Goal: Information Seeking & Learning: Check status

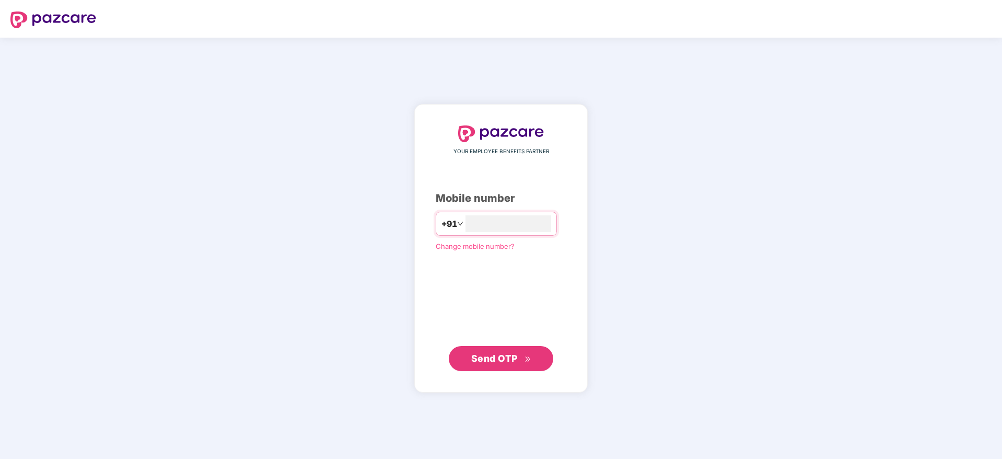
type input "**********"
click at [497, 350] on button "Send OTP" at bounding box center [501, 357] width 104 height 25
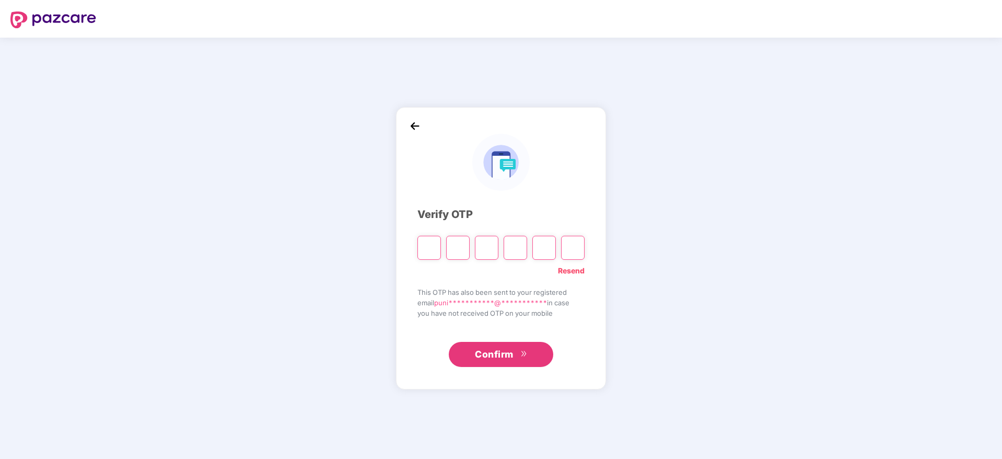
paste input "*"
type input "*"
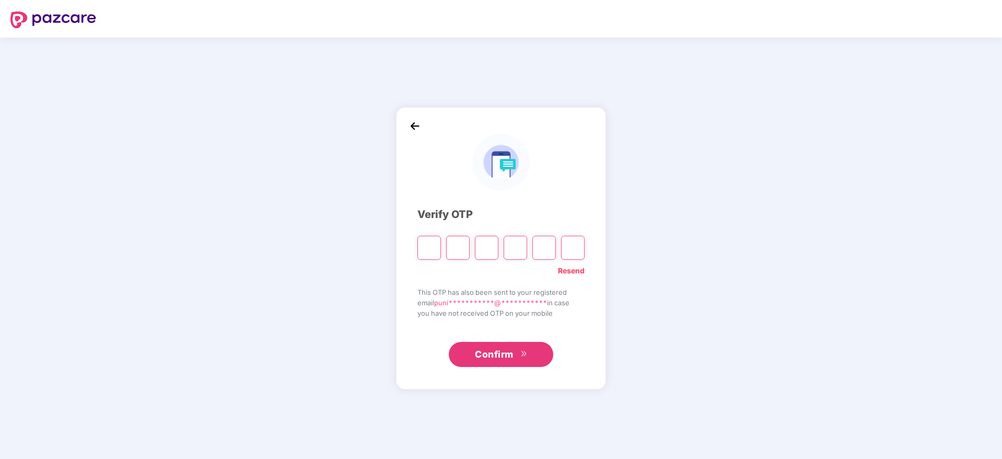
type input "*"
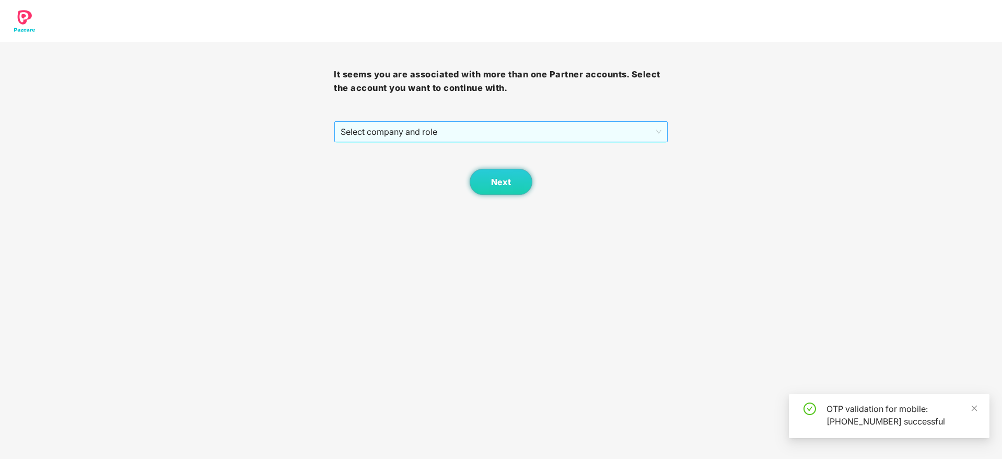
click at [617, 127] on span "Select company and role" at bounding box center [501, 132] width 320 height 20
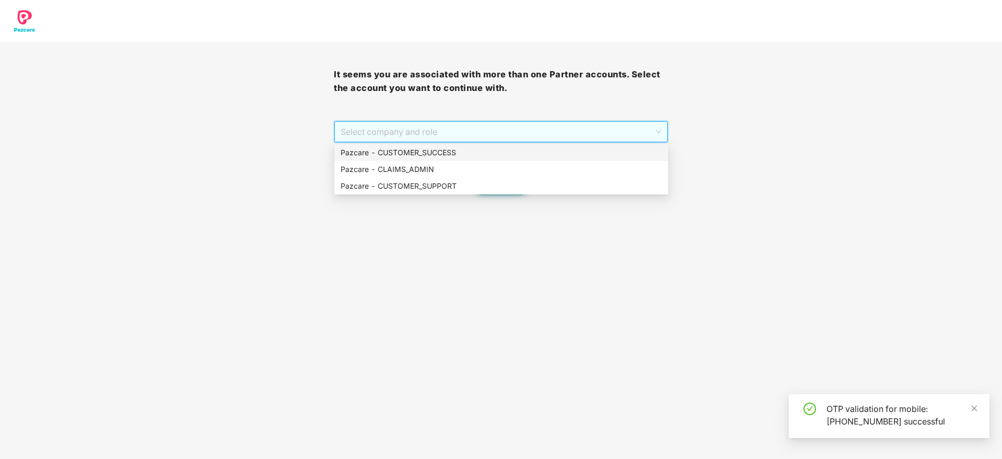
click at [570, 154] on div "Pazcare - CUSTOMER_SUCCESS" at bounding box center [501, 152] width 321 height 11
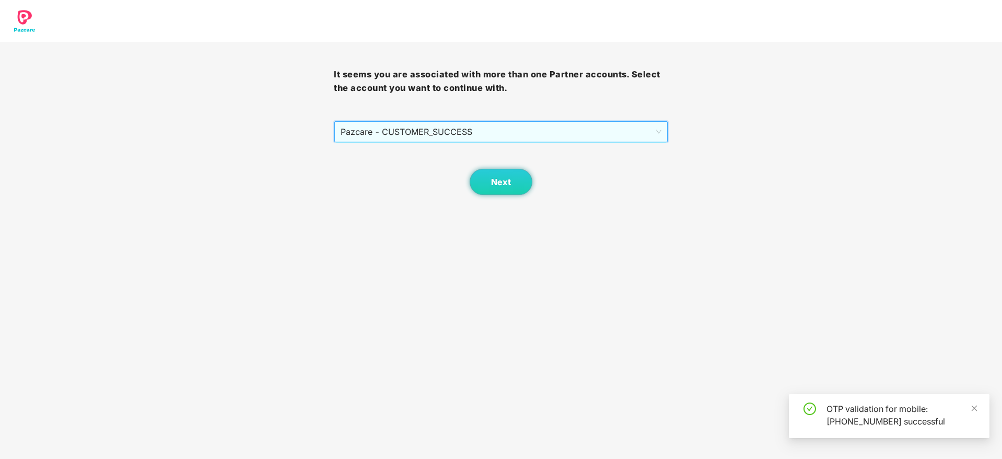
click at [532, 179] on div "Next" at bounding box center [501, 169] width 334 height 52
click at [514, 178] on button "Next" at bounding box center [500, 182] width 63 height 26
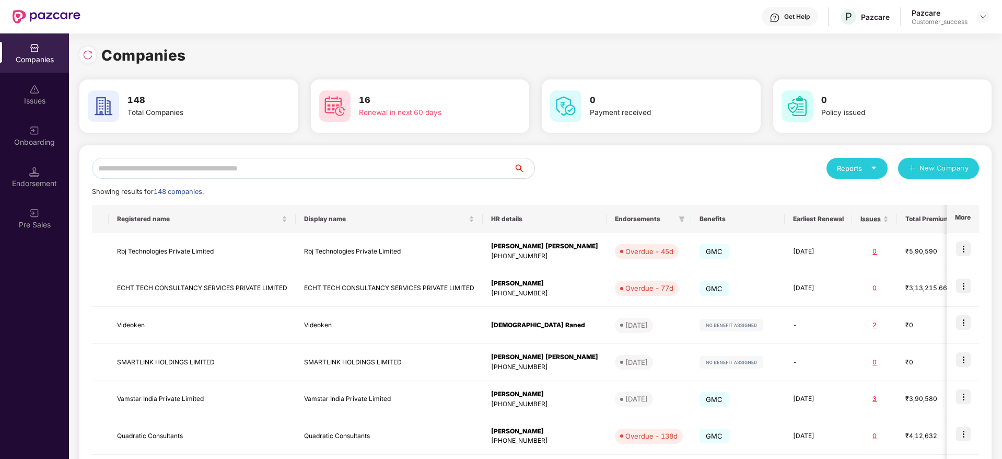
click at [396, 160] on input "text" at bounding box center [302, 168] width 421 height 21
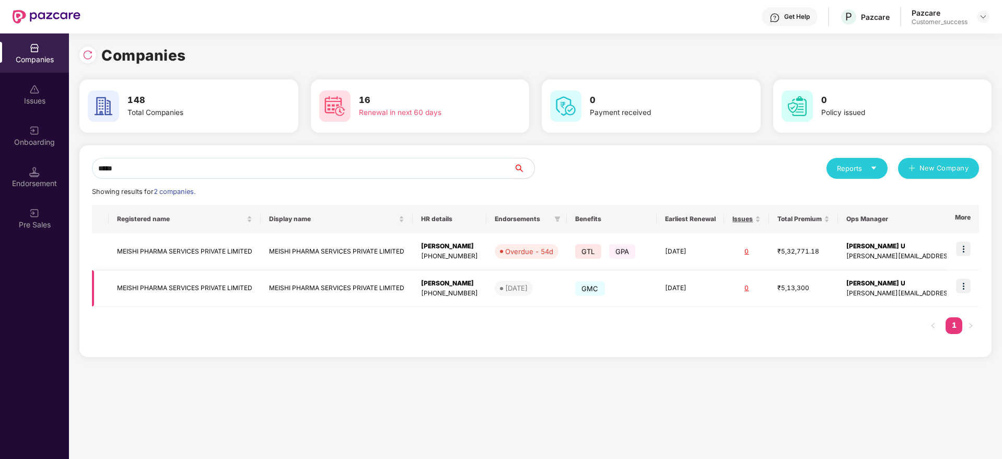
type input "*****"
click at [963, 292] on img at bounding box center [963, 285] width 15 height 15
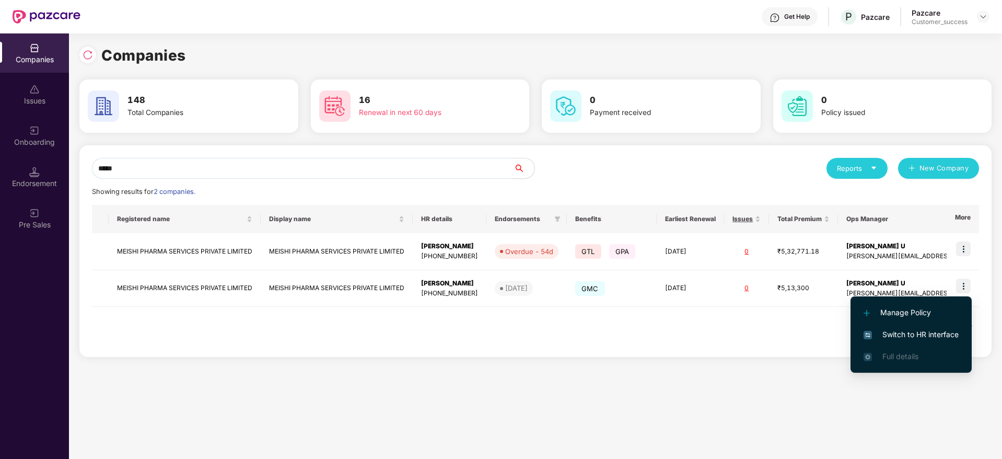
click at [958, 322] on li "Manage Policy" at bounding box center [910, 312] width 121 height 22
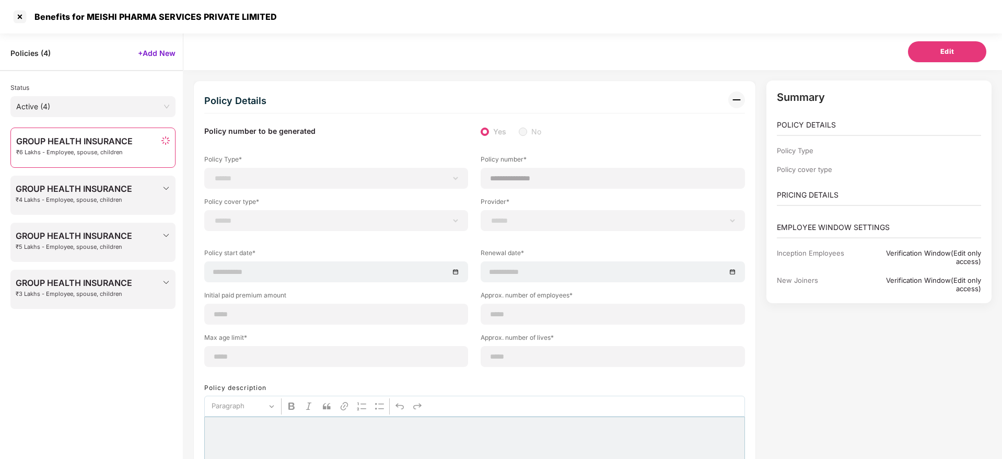
type input "**********"
type input "**"
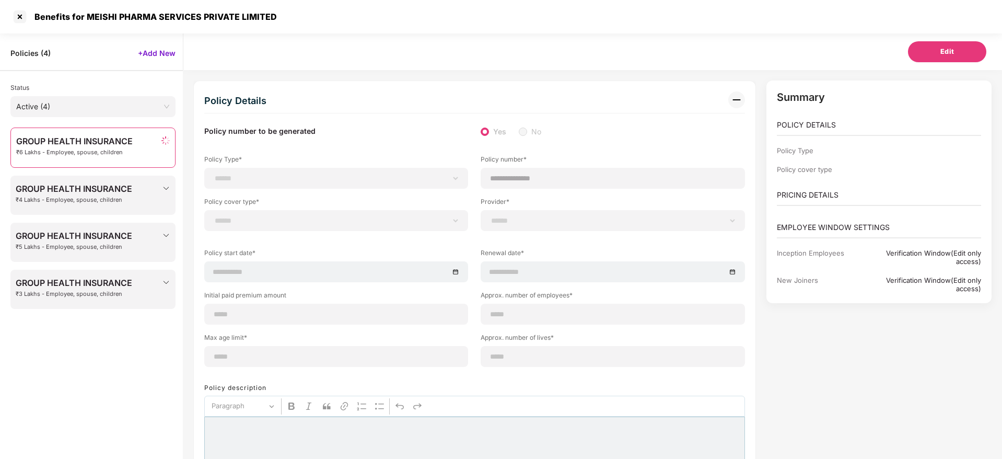
type input "***"
type input "**"
type input "*******"
type input "******"
type input "**********"
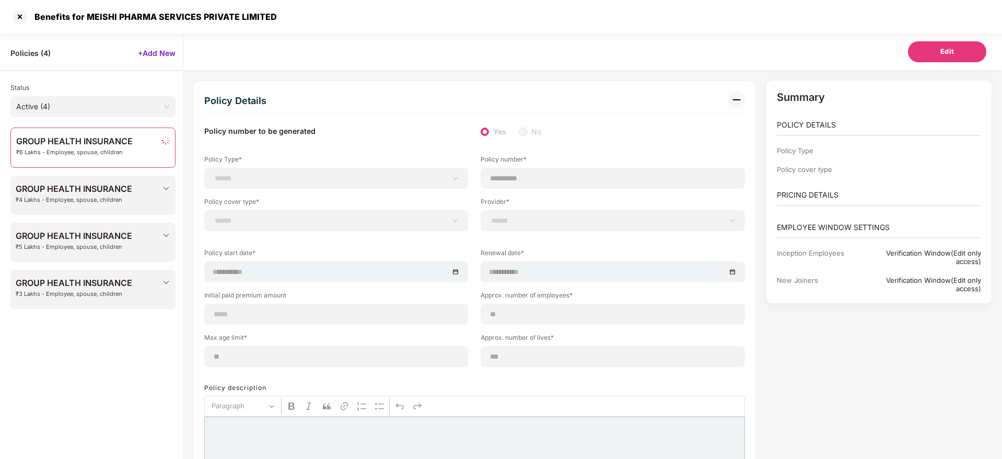
type input "**********"
type input "********"
select select "**********"
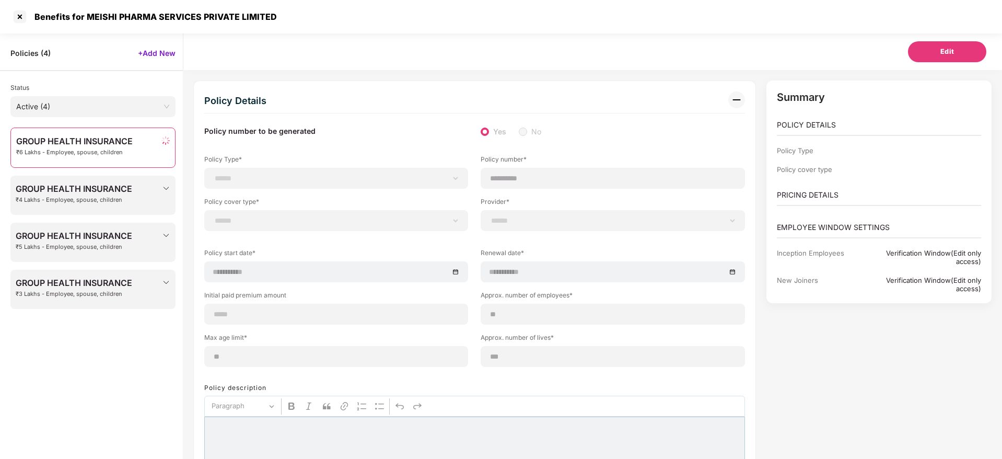
select select "**********"
select select "*"
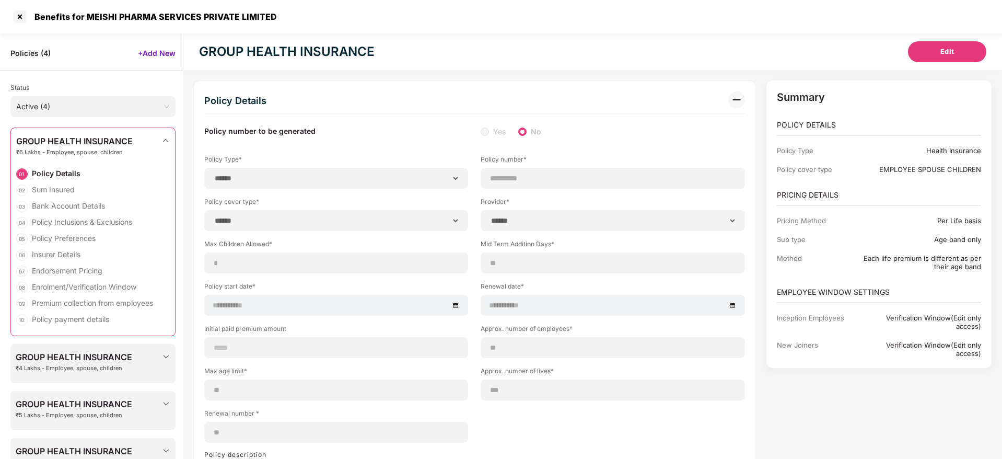
click at [103, 17] on div "Benefits for MEISHI PHARMA SERVICES PRIVATE LIMITED" at bounding box center [152, 16] width 249 height 10
copy div "MEISHI"
click at [10, 9] on div "Benefits for MEISHI PHARMA SERVICES PRIVATE LIMITED" at bounding box center [501, 16] width 1002 height 33
click at [15, 11] on div at bounding box center [19, 16] width 17 height 17
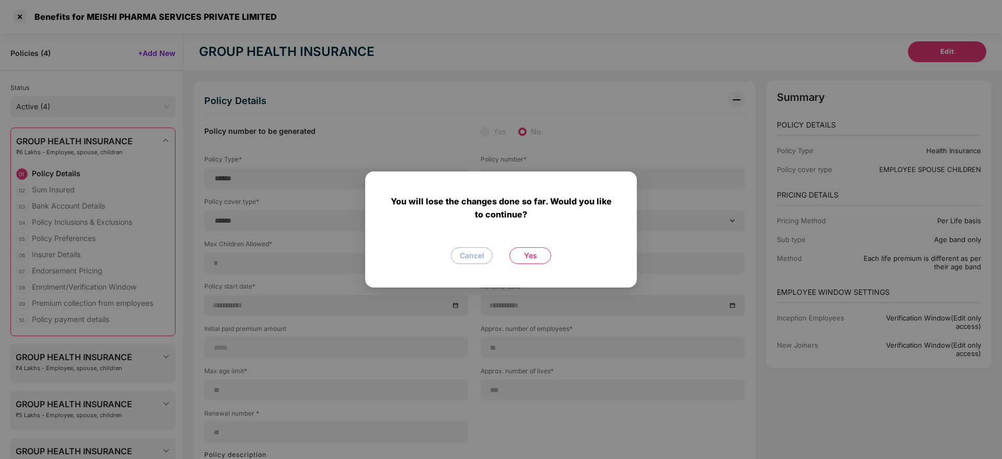
click at [524, 259] on span "Yes" at bounding box center [530, 255] width 13 height 11
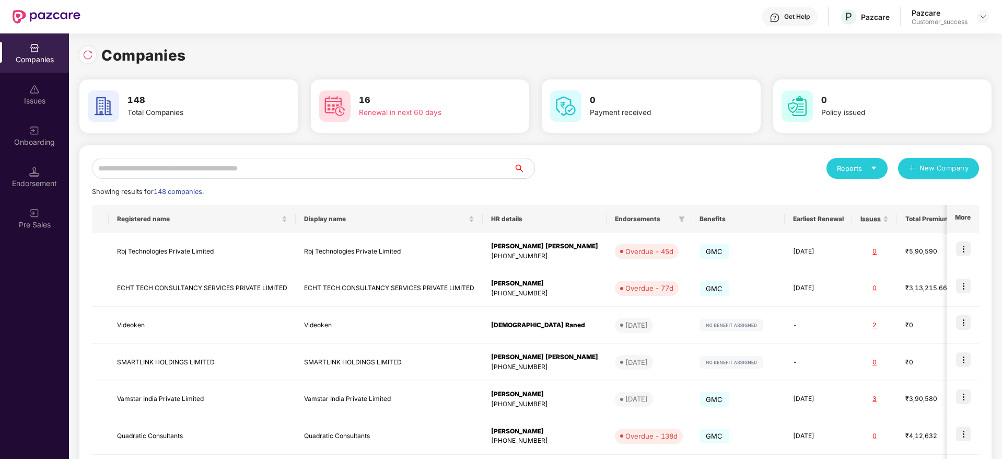
click at [338, 171] on input "text" at bounding box center [302, 168] width 421 height 21
paste input "******"
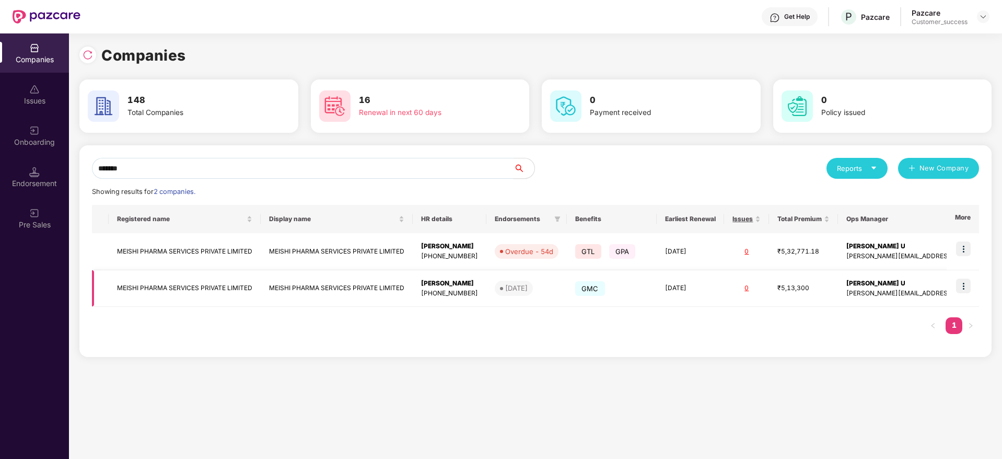
type input "******"
click at [964, 284] on img at bounding box center [963, 285] width 15 height 15
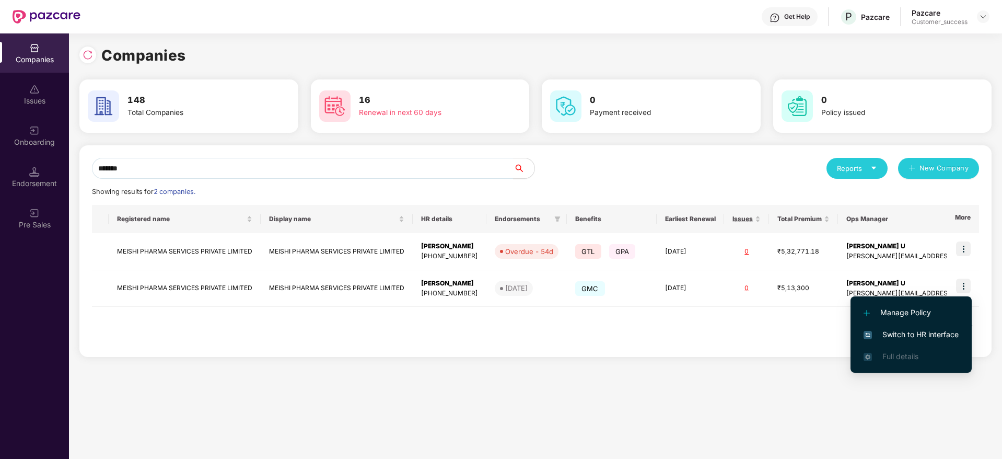
click at [938, 331] on span "Switch to HR interface" at bounding box center [910, 333] width 95 height 11
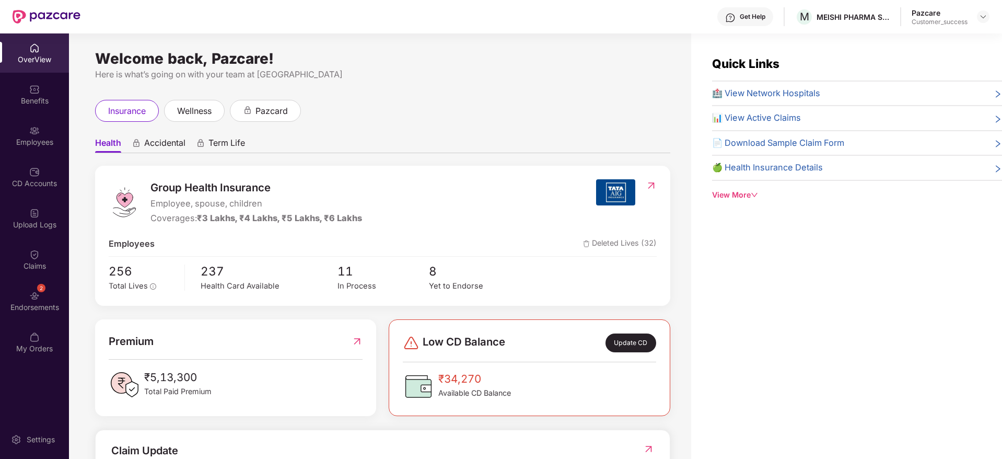
click at [37, 124] on div at bounding box center [34, 129] width 10 height 10
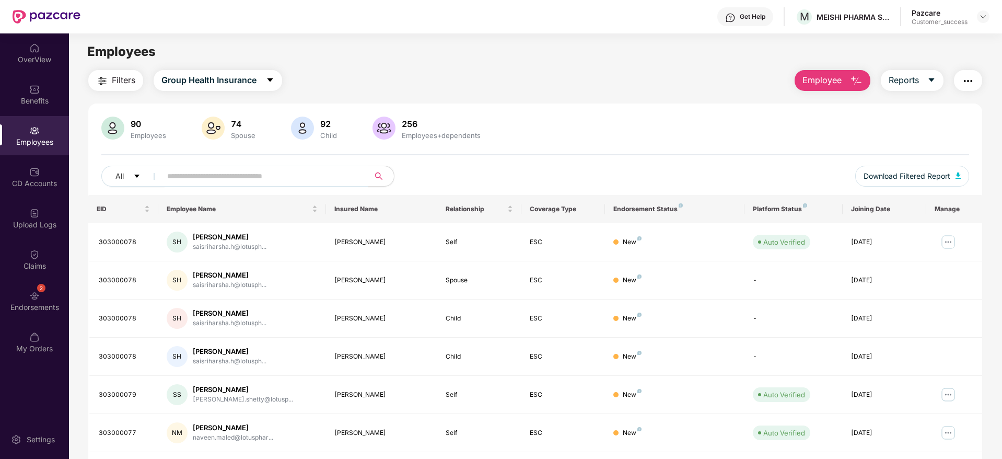
click at [279, 163] on div "90 Employees 74 Spouse 92 Child 256 Employees+dependents All Download Filtered …" at bounding box center [535, 155] width 894 height 78
click at [265, 173] on input "text" at bounding box center [260, 176] width 187 height 16
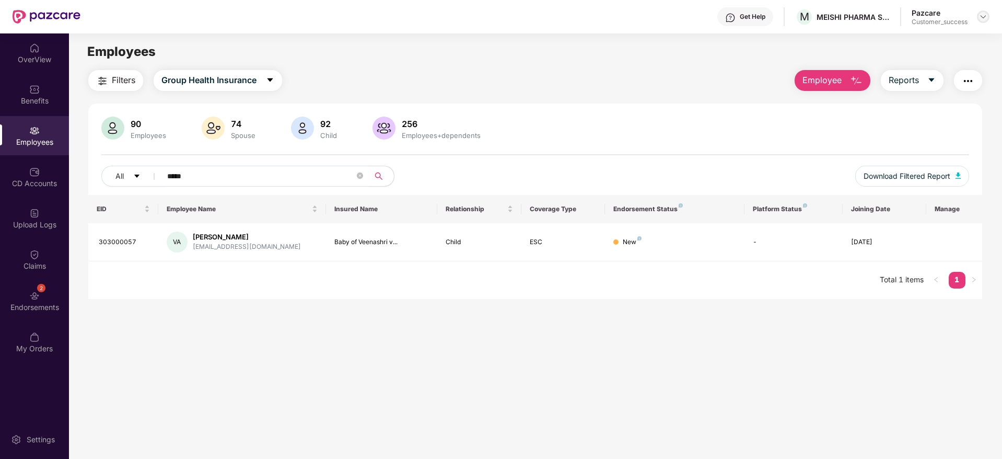
type input "*****"
click at [983, 19] on img at bounding box center [983, 17] width 8 height 8
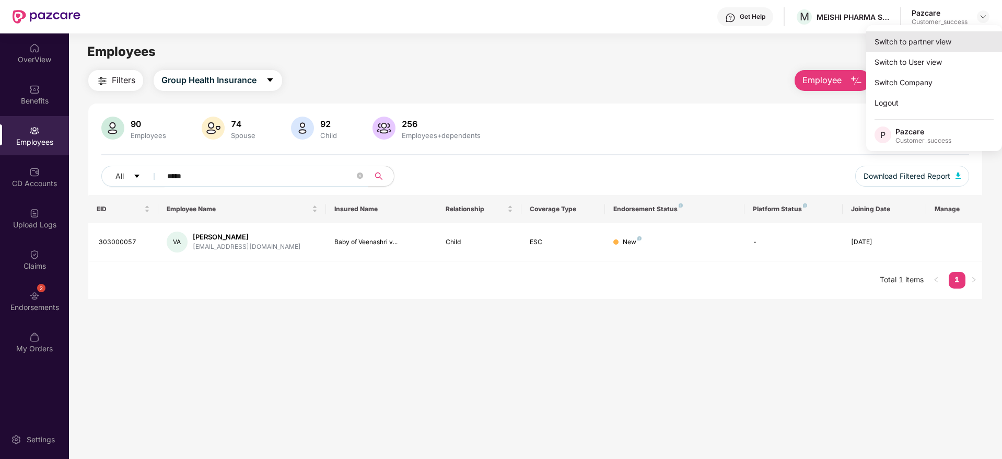
click at [954, 41] on div "Switch to partner view" at bounding box center [934, 41] width 136 height 20
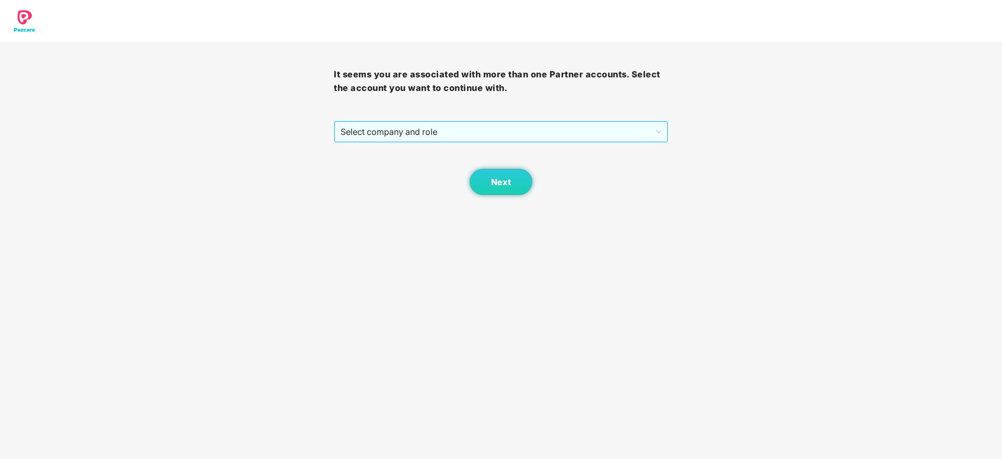
click at [611, 121] on div "Select company and role" at bounding box center [501, 132] width 334 height 22
click at [557, 146] on div "Next" at bounding box center [501, 169] width 334 height 52
click at [530, 129] on span "Select company and role" at bounding box center [501, 132] width 320 height 20
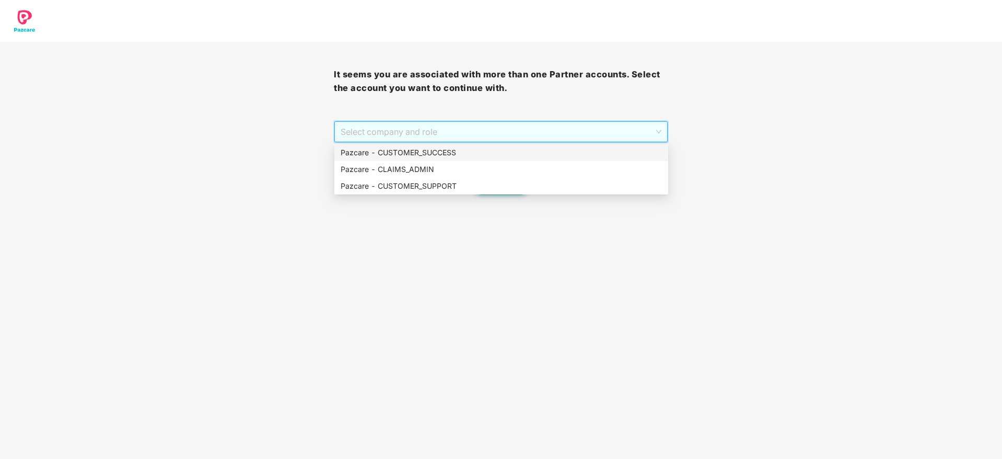
click at [499, 157] on div "Pazcare - CUSTOMER_SUCCESS" at bounding box center [501, 152] width 321 height 11
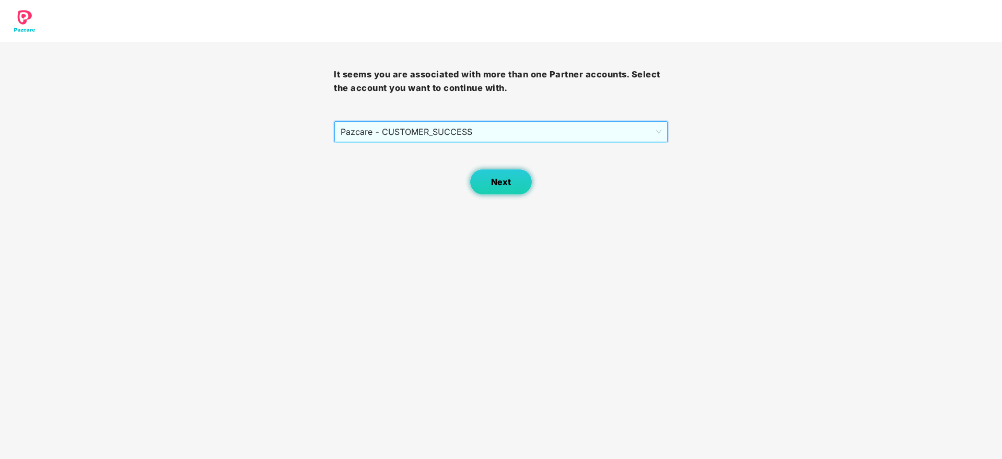
click at [473, 185] on button "Next" at bounding box center [500, 182] width 63 height 26
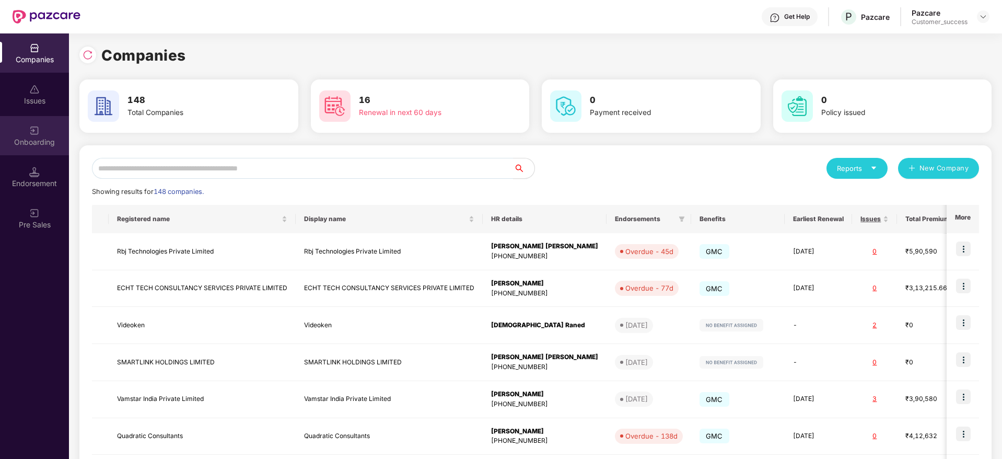
click at [41, 148] on div "Onboarding" at bounding box center [34, 135] width 69 height 39
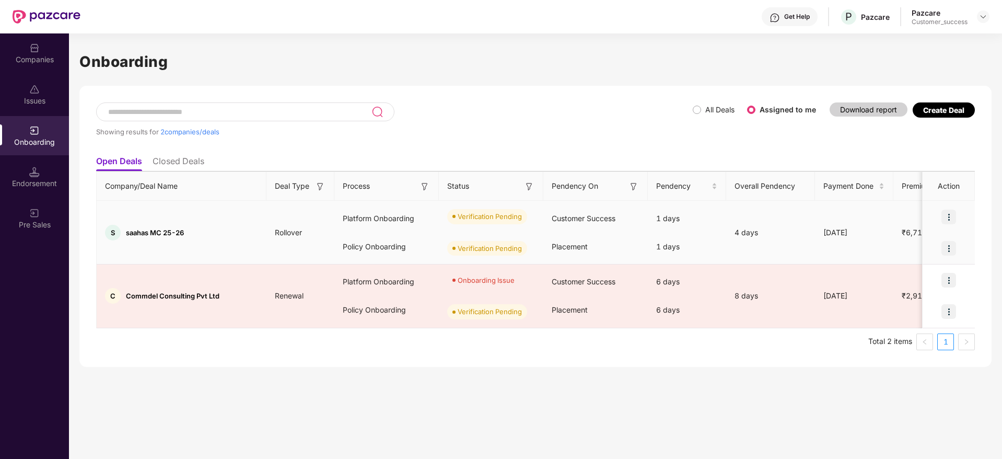
click at [182, 235] on span "saahas MC 25-26" at bounding box center [155, 232] width 58 height 8
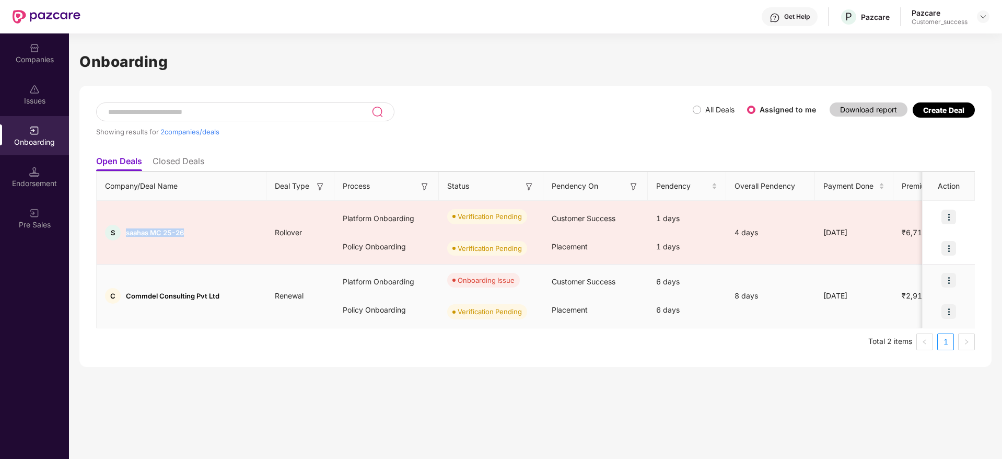
click at [949, 282] on img at bounding box center [948, 280] width 15 height 15
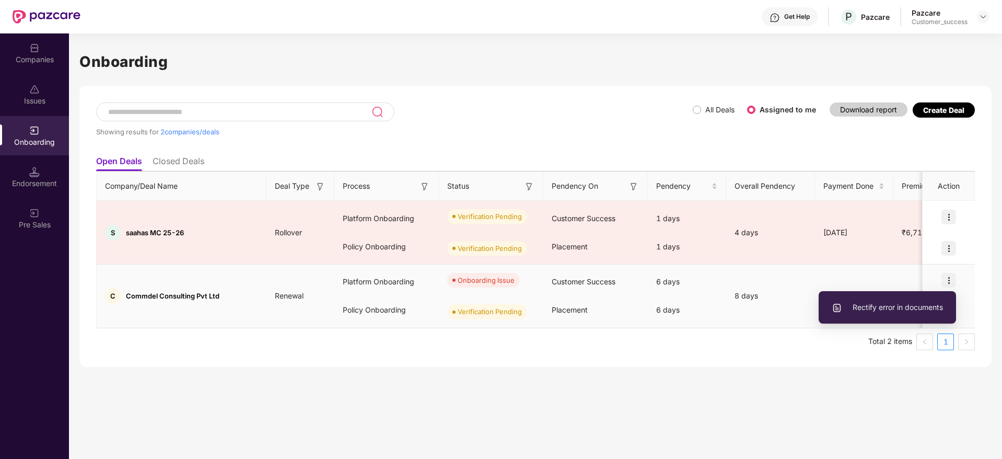
click at [922, 309] on span "Rectify error in documents" at bounding box center [886, 306] width 111 height 11
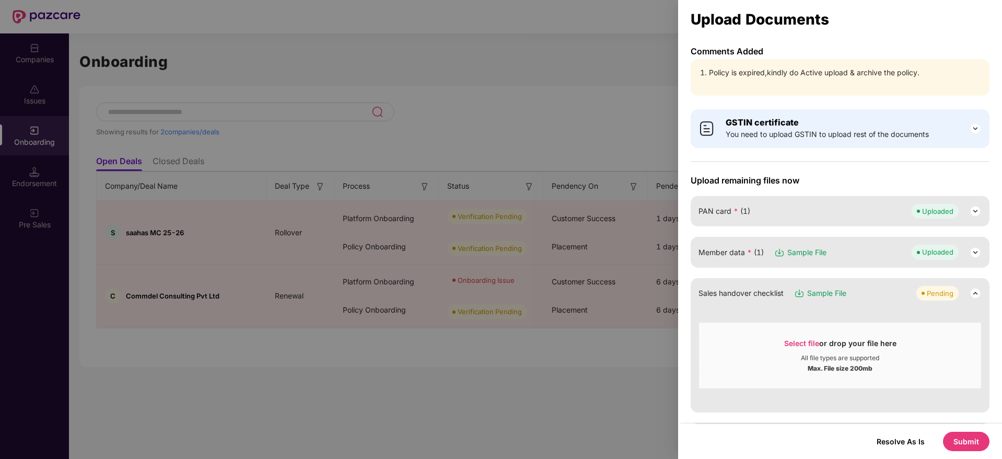
click at [968, 448] on button "Submit" at bounding box center [966, 440] width 46 height 19
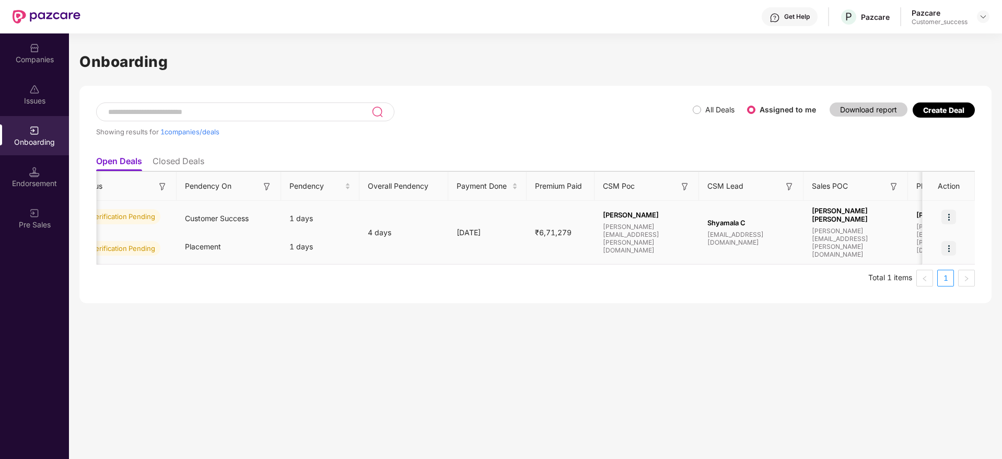
scroll to position [0, 368]
click at [527, 230] on span "₹6,71,279" at bounding box center [551, 232] width 53 height 9
drag, startPoint x: 527, startPoint y: 230, endPoint x: 567, endPoint y: 233, distance: 40.3
click at [567, 233] on span "₹6,71,279" at bounding box center [551, 232] width 53 height 9
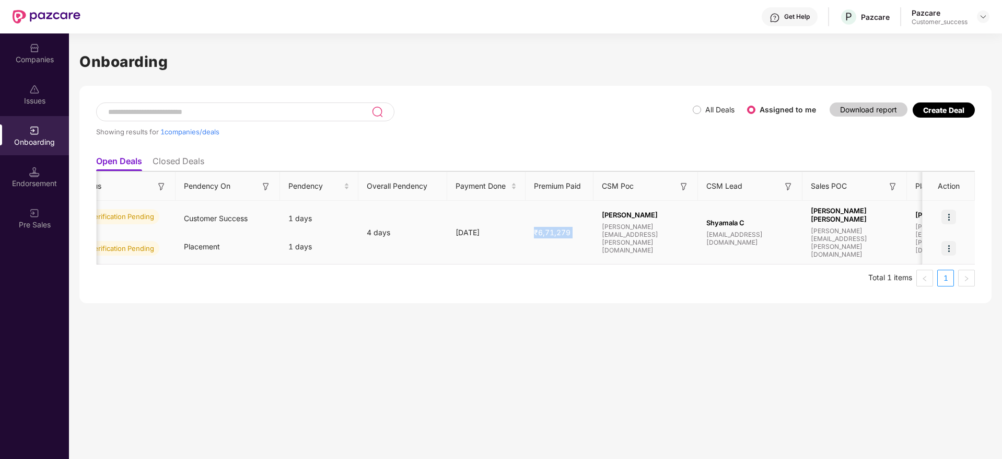
click at [567, 233] on span "₹6,71,279" at bounding box center [551, 232] width 53 height 9
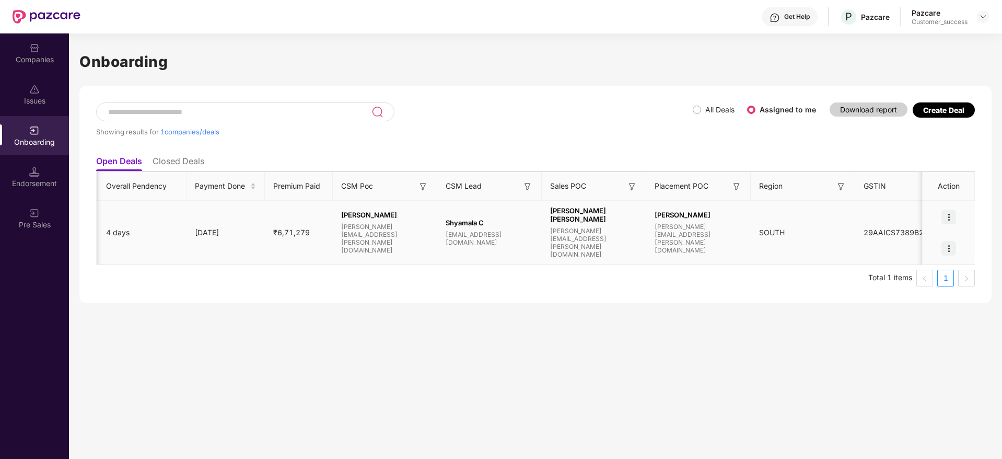
scroll to position [0, 675]
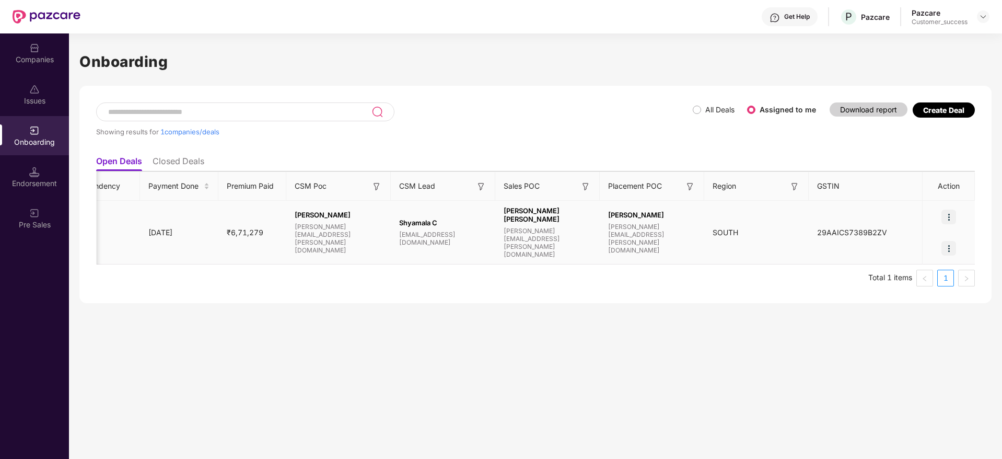
click at [527, 223] on span "Srikant Nayak Ammunje" at bounding box center [547, 214] width 88 height 17
click at [955, 215] on img at bounding box center [948, 216] width 15 height 15
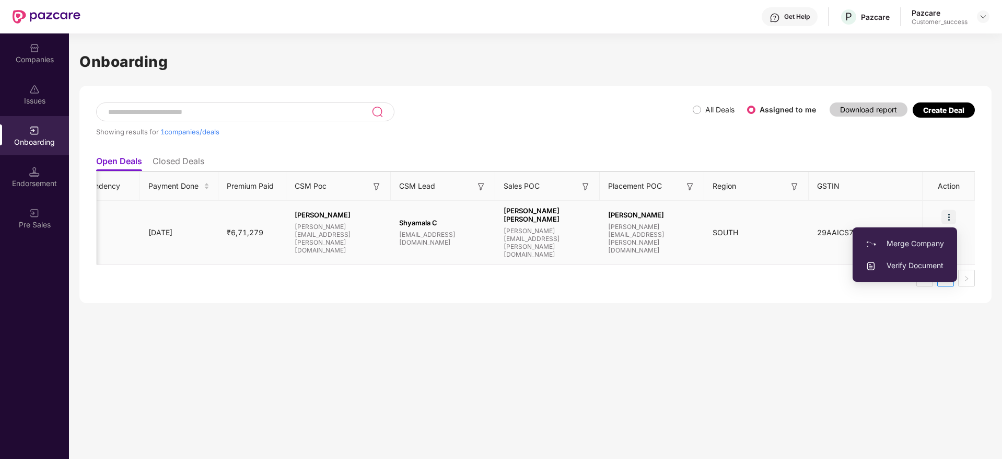
click at [908, 260] on span "Verify Document" at bounding box center [904, 265] width 78 height 11
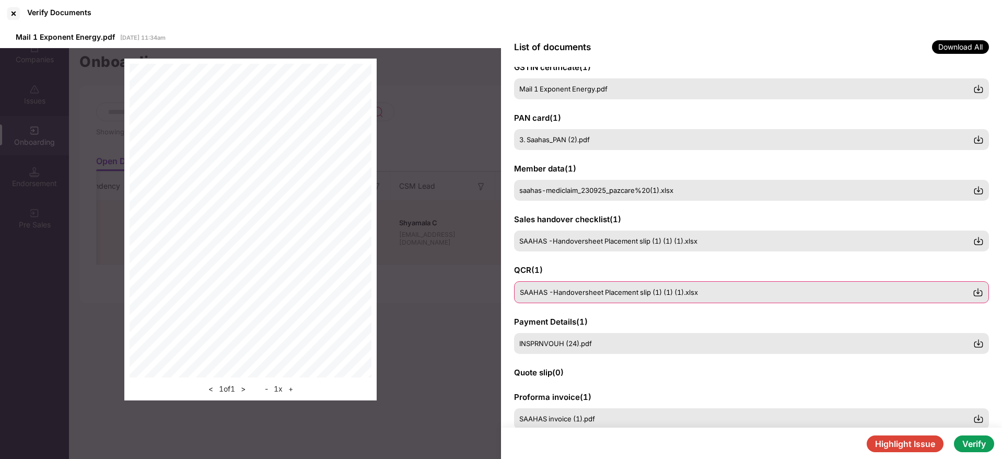
scroll to position [51, 0]
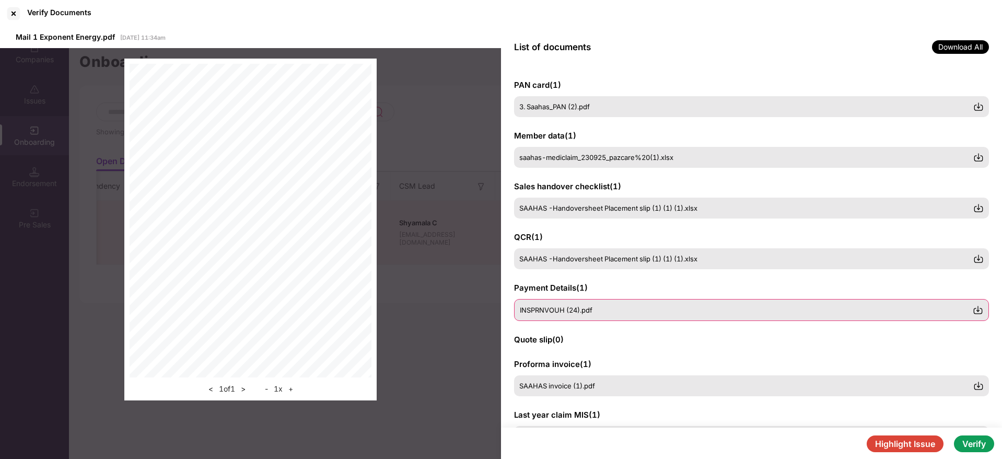
click at [644, 307] on div "INSPRNVOUH (24).pdf" at bounding box center [746, 310] width 453 height 8
click at [981, 314] on img at bounding box center [977, 309] width 10 height 10
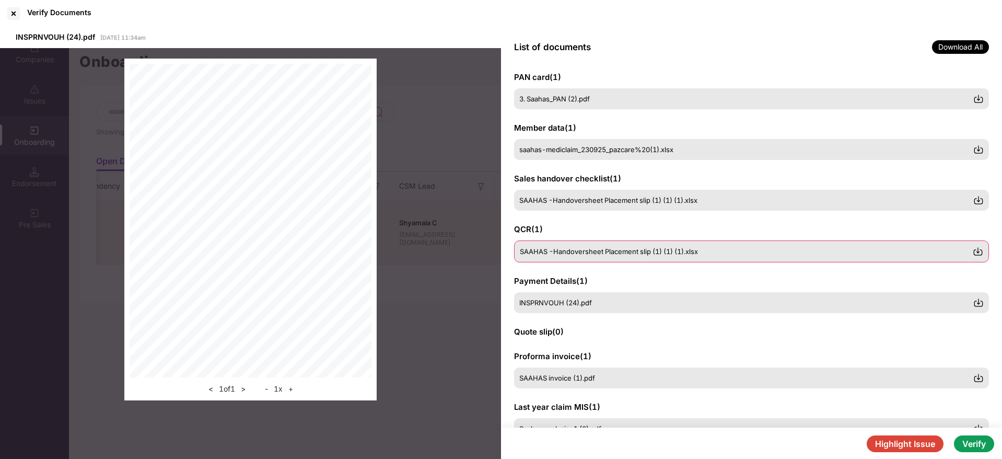
click at [977, 252] on img at bounding box center [977, 251] width 10 height 10
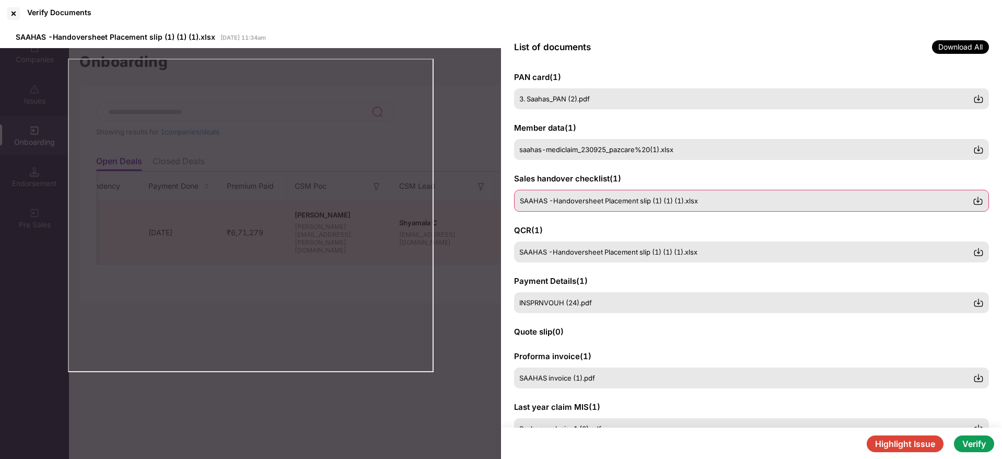
scroll to position [0, 0]
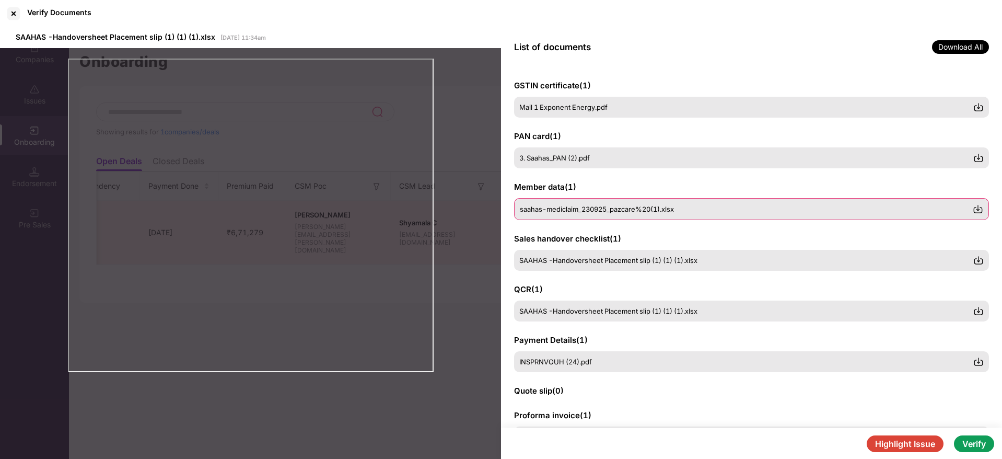
click at [979, 210] on img at bounding box center [977, 209] width 10 height 10
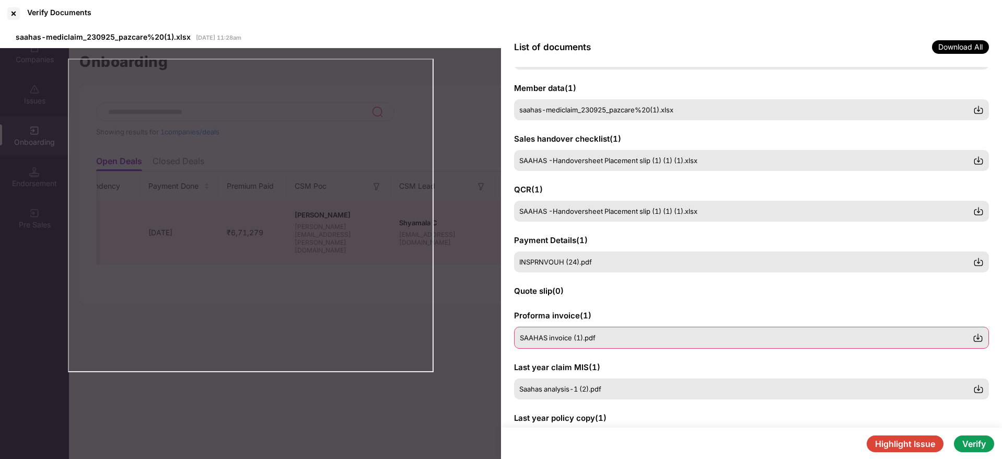
click at [605, 341] on div "SAAHAS invoice (1).pdf" at bounding box center [746, 337] width 453 height 8
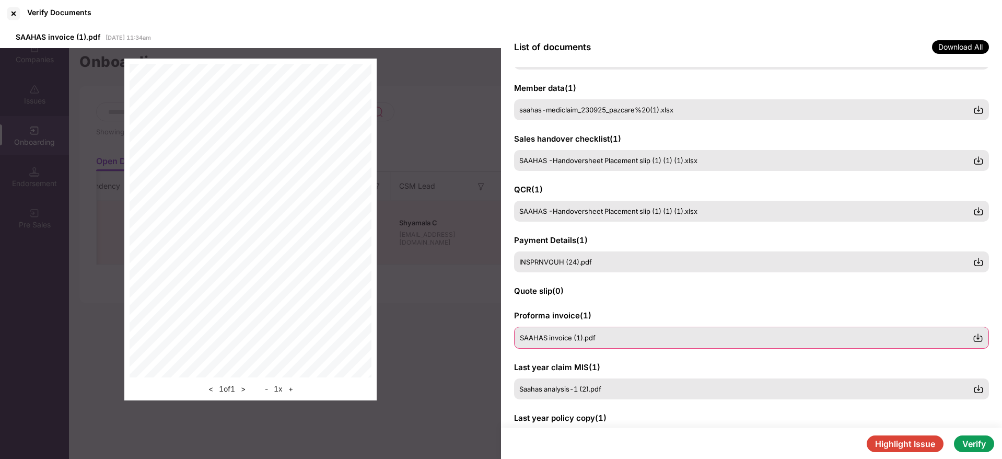
click at [977, 338] on img at bounding box center [977, 337] width 10 height 10
click at [10, 20] on div at bounding box center [13, 13] width 17 height 17
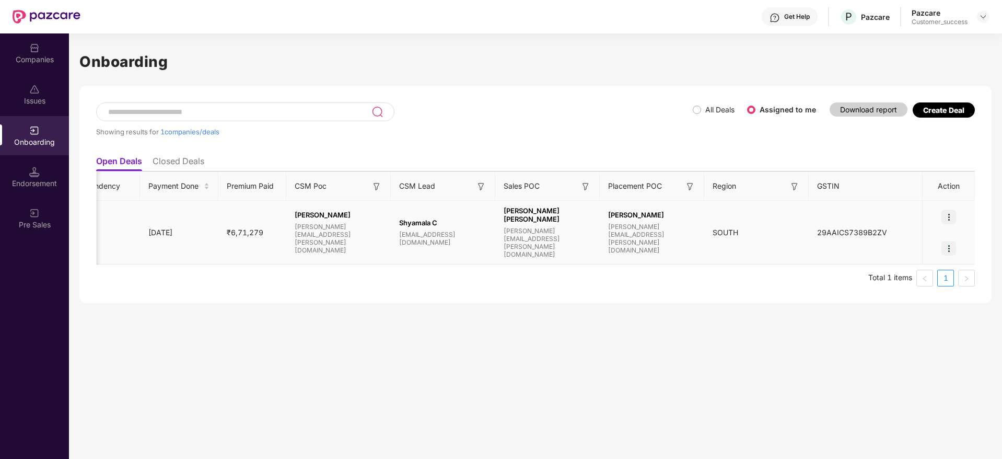
click at [561, 236] on span "srikant.ammunje@pazcare.com" at bounding box center [547, 242] width 88 height 31
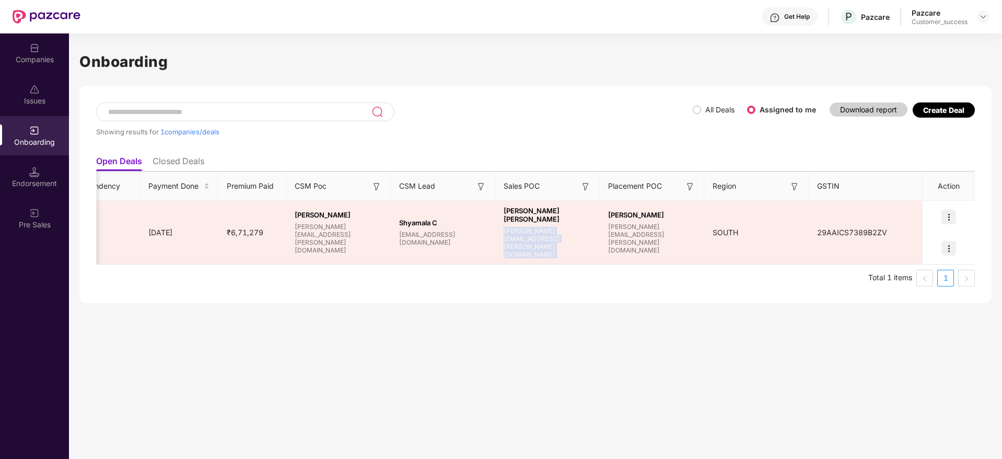
copy span "srikant.ammunje@pazcare.com"
click at [20, 58] on div "Companies" at bounding box center [34, 59] width 69 height 10
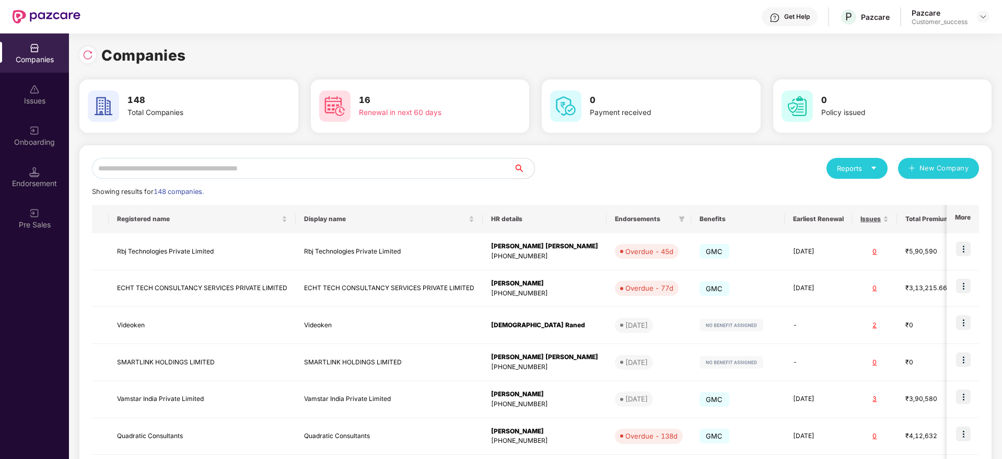
click at [291, 162] on input "text" at bounding box center [302, 168] width 421 height 21
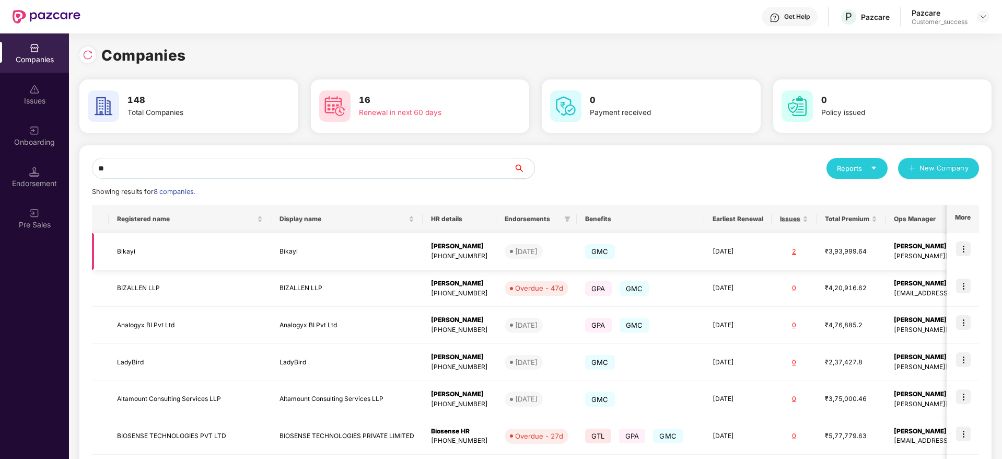
type input "**"
click at [355, 254] on td "Bikayi" at bounding box center [346, 251] width 151 height 37
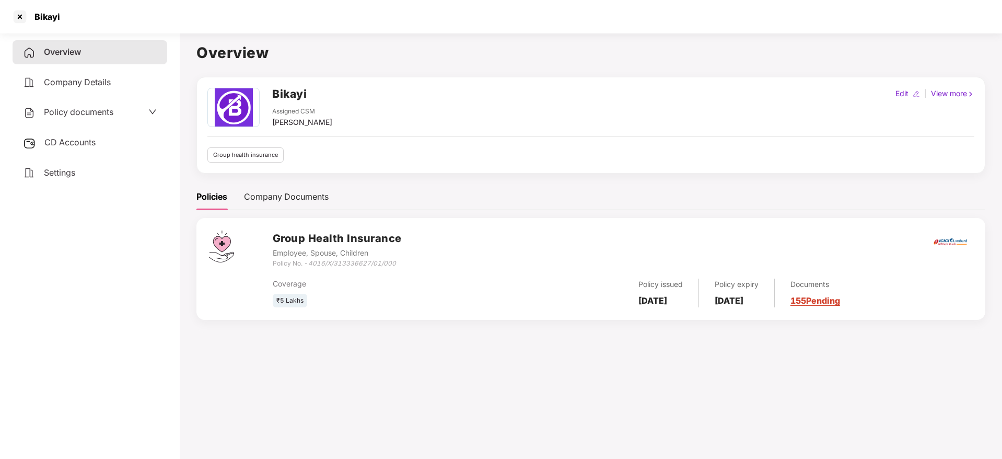
click at [90, 109] on span "Policy documents" at bounding box center [78, 112] width 69 height 10
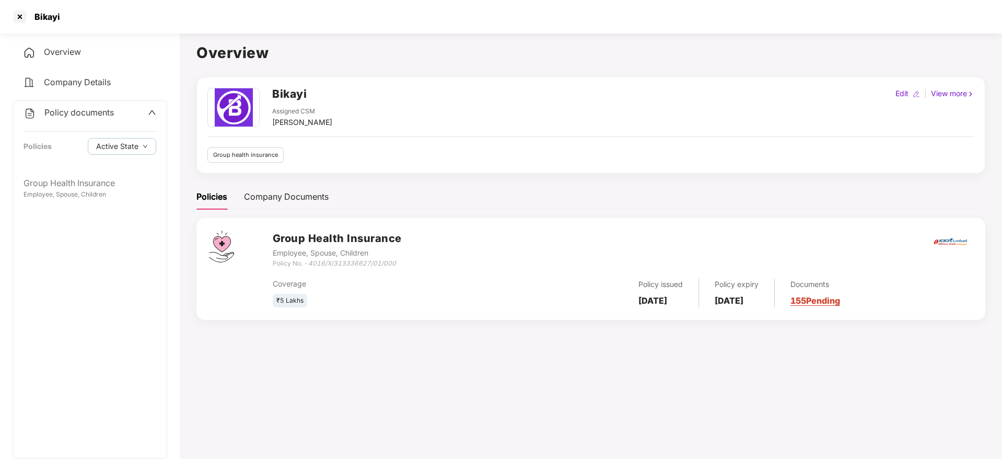
click at [25, 207] on div "Group Health Insurance Employee, Spouse, Children" at bounding box center [90, 314] width 154 height 286
click at [34, 203] on div "Group Health Insurance Employee, Spouse, Children" at bounding box center [90, 187] width 154 height 33
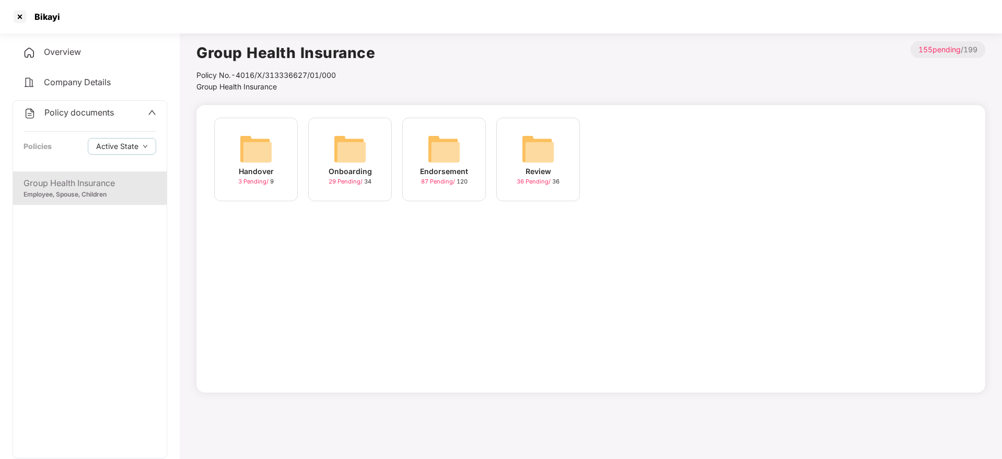
click at [327, 152] on div "Onboarding 29 Pending / 34" at bounding box center [350, 160] width 84 height 84
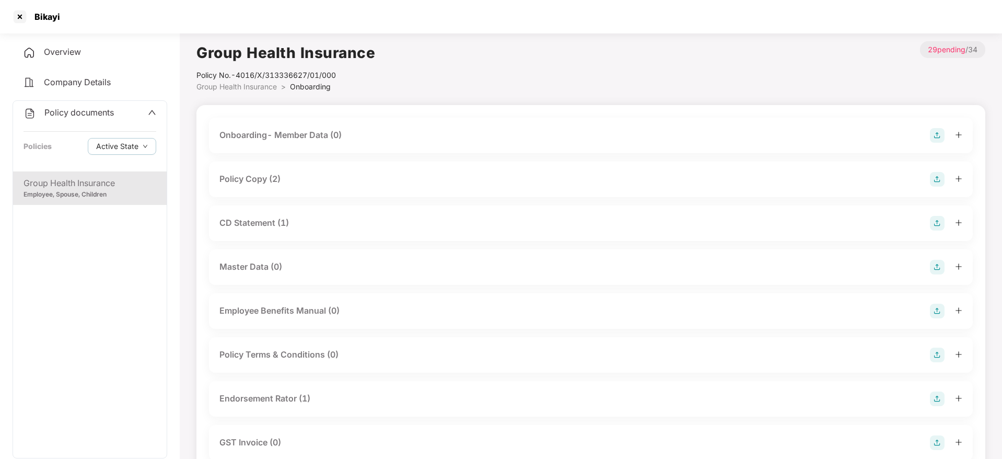
click at [292, 172] on div "Policy Copy (2)" at bounding box center [590, 179] width 743 height 15
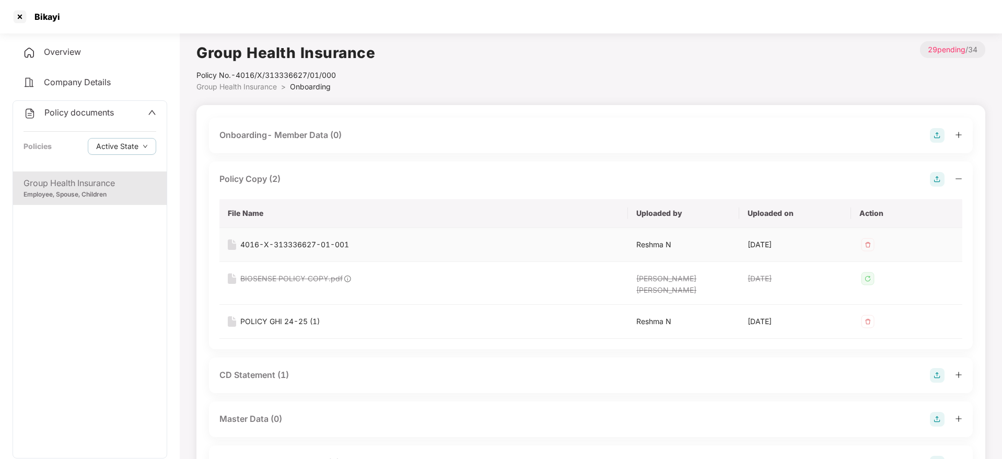
click at [288, 240] on div "4016-X-313336627-01-001" at bounding box center [294, 244] width 109 height 11
click at [333, 316] on div "POLICY GHI 24-25 (1)" at bounding box center [424, 320] width 392 height 11
click at [327, 315] on div "POLICY GHI 24-25 (1)" at bounding box center [424, 320] width 392 height 11
click at [301, 315] on div "POLICY GHI 24-25 (1)" at bounding box center [279, 320] width 79 height 11
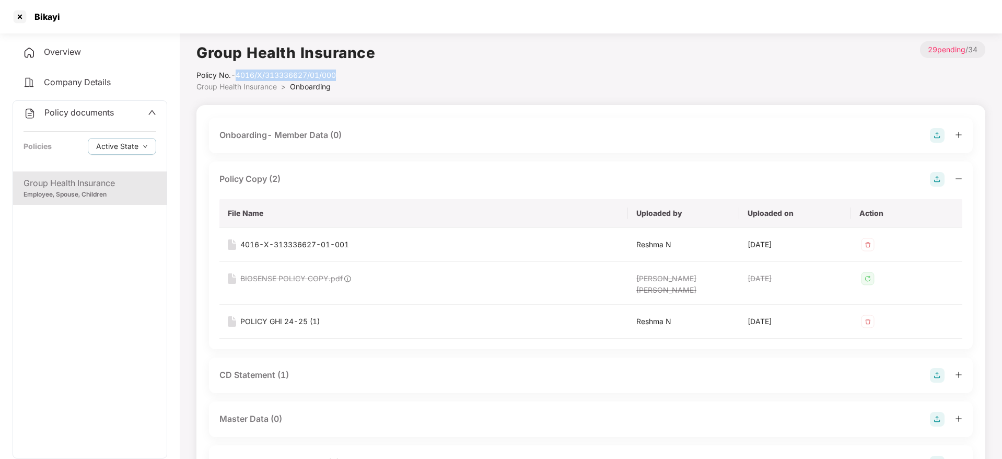
drag, startPoint x: 237, startPoint y: 74, endPoint x: 350, endPoint y: 69, distance: 112.9
click at [350, 69] on div "Policy No.- 4016/X/313336627/01/000" at bounding box center [285, 74] width 179 height 11
copy div "4016/X/313336627/01/000"
click at [20, 10] on div at bounding box center [19, 16] width 17 height 17
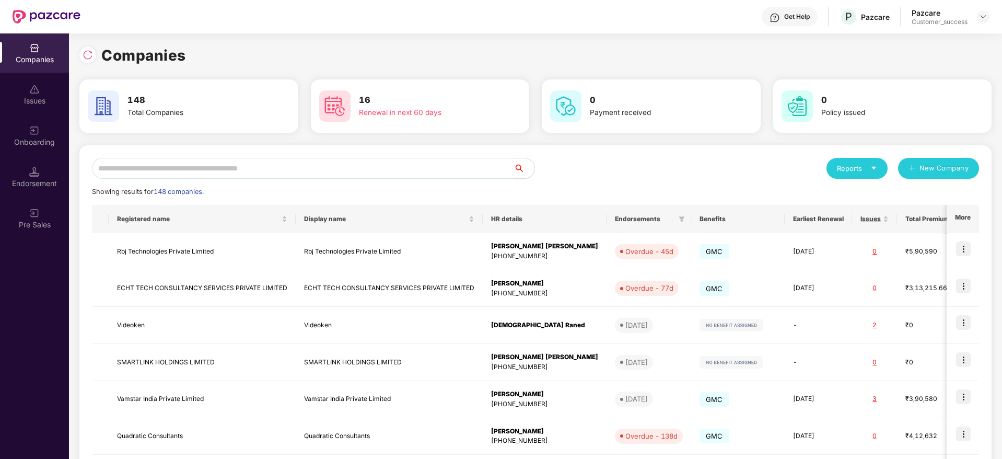
click at [345, 163] on input "text" at bounding box center [302, 168] width 421 height 21
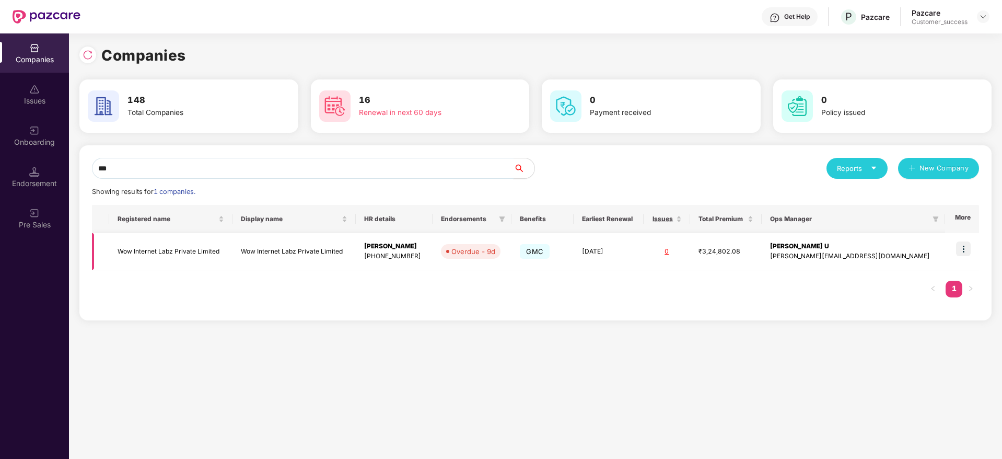
type input "***"
click at [753, 251] on div "₹3,24,802.08" at bounding box center [725, 251] width 55 height 10
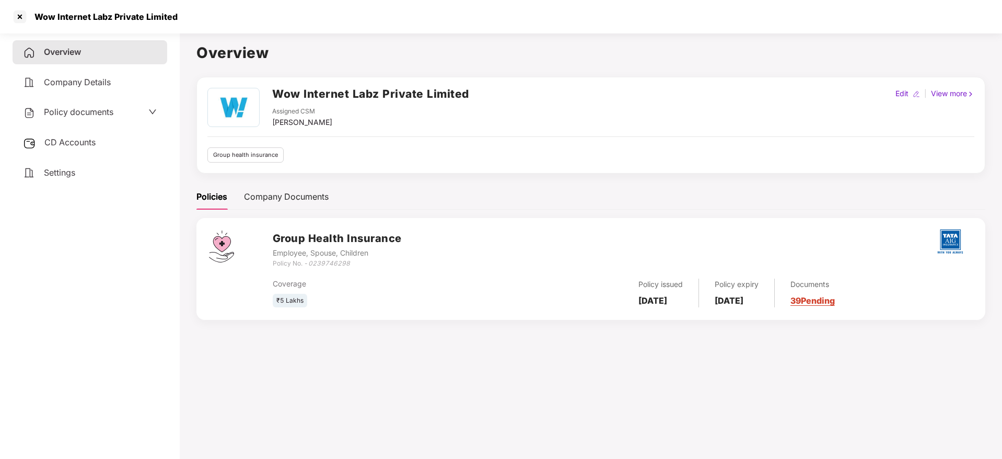
click at [98, 108] on span "Policy documents" at bounding box center [78, 112] width 69 height 10
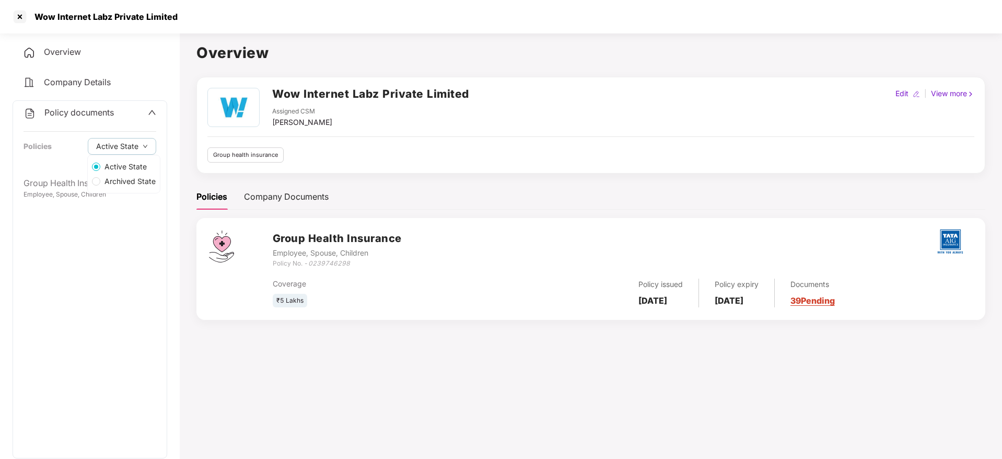
click at [91, 181] on label "Archived State" at bounding box center [124, 181] width 72 height 15
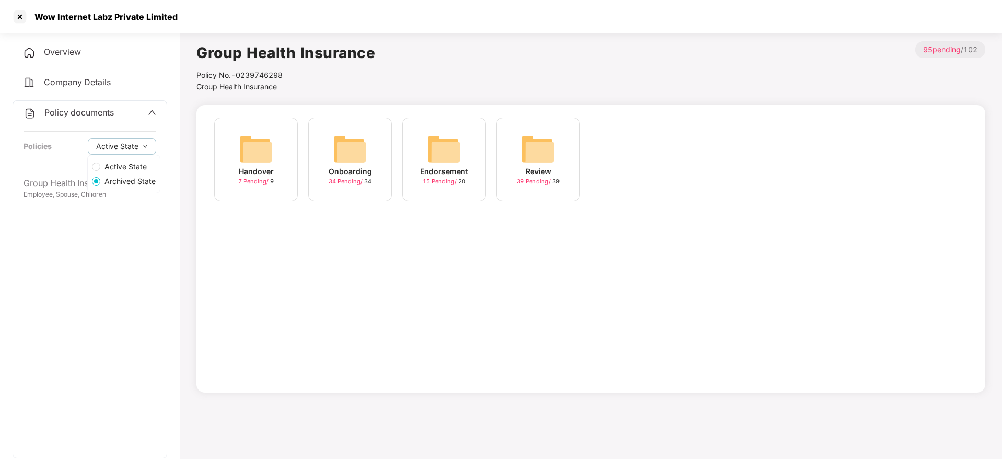
click at [110, 169] on span "Active State" at bounding box center [125, 166] width 51 height 11
click at [348, 146] on img at bounding box center [349, 148] width 33 height 33
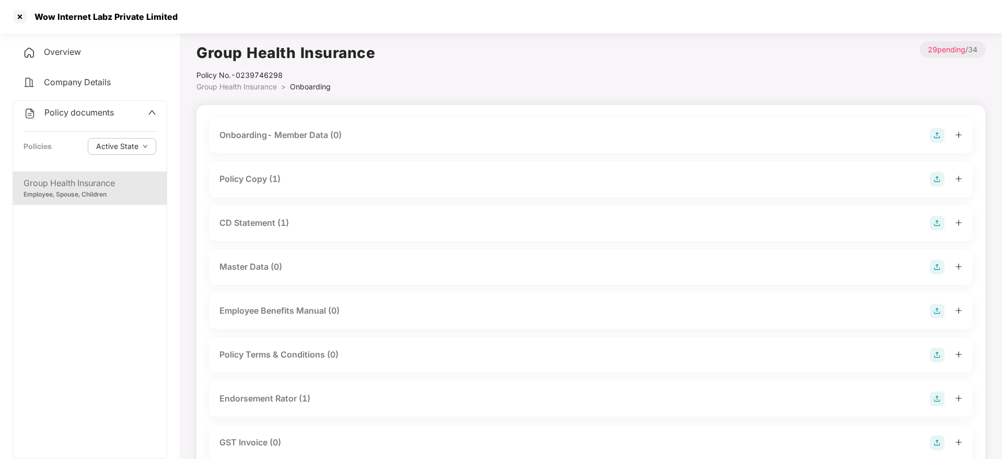
click at [284, 184] on div "Policy Copy (1)" at bounding box center [590, 179] width 743 height 15
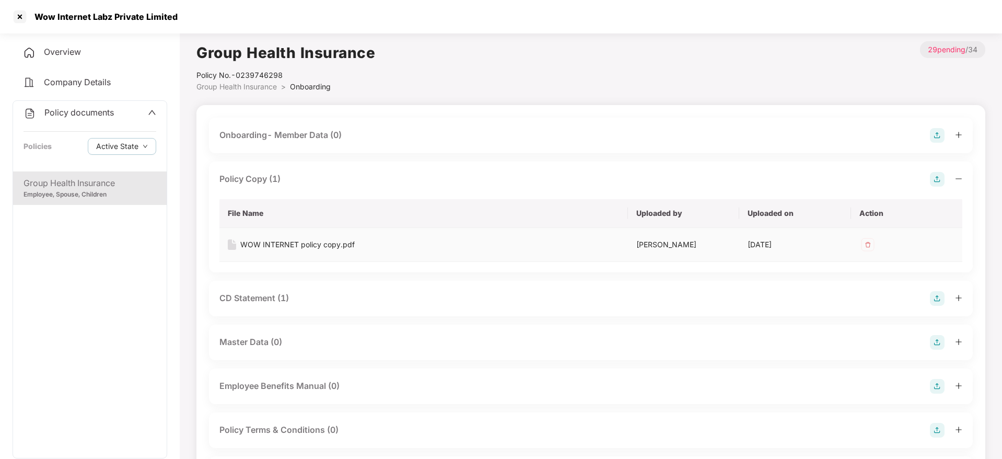
click at [275, 240] on div "WOW INTERNET policy copy.pdf" at bounding box center [297, 244] width 114 height 11
click at [21, 19] on div at bounding box center [19, 16] width 17 height 17
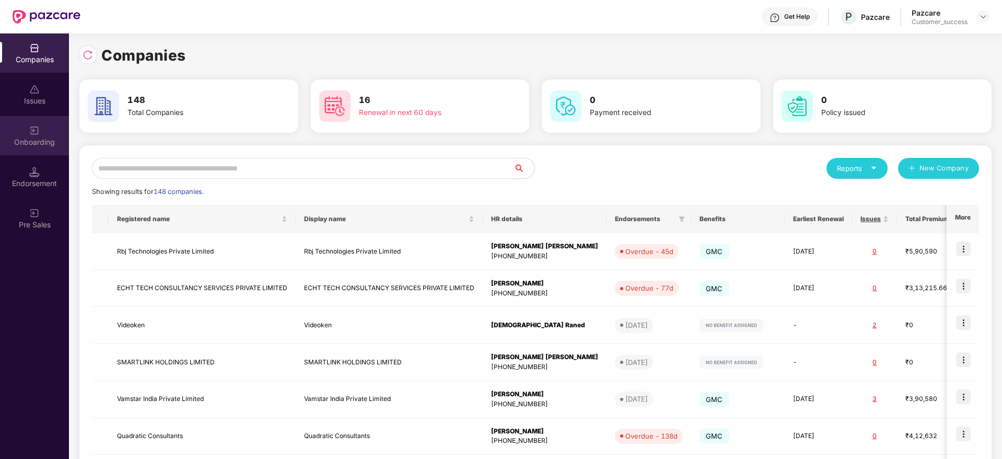
click at [39, 138] on div "Onboarding" at bounding box center [34, 142] width 69 height 10
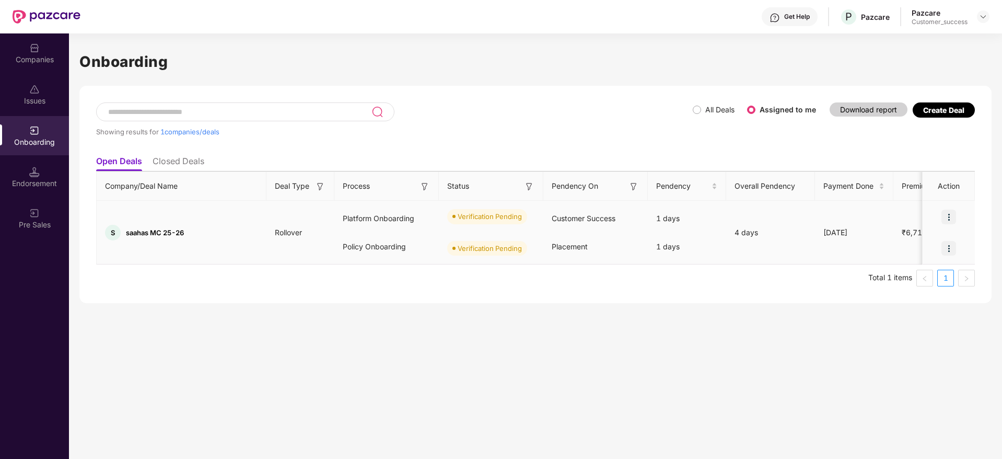
click at [136, 233] on span "saahas MC 25-26" at bounding box center [155, 232] width 58 height 8
copy span "saahas"
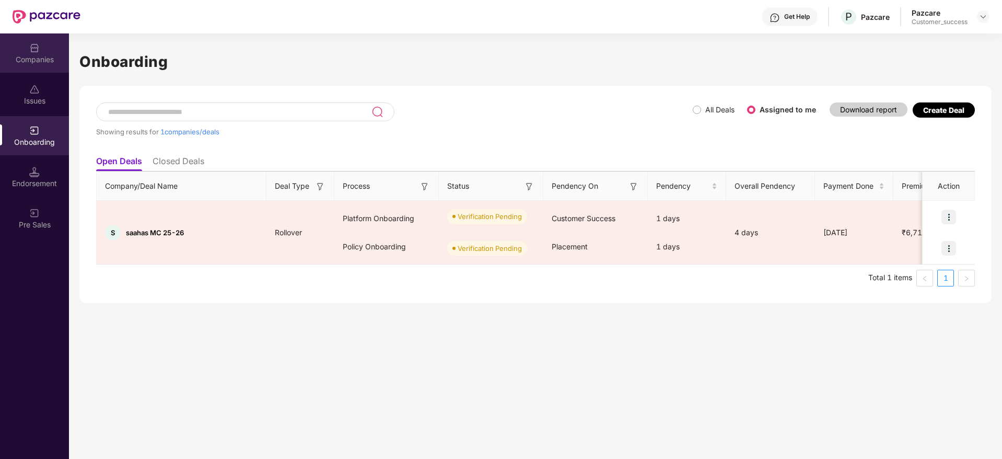
click at [10, 57] on div "Companies" at bounding box center [34, 59] width 69 height 10
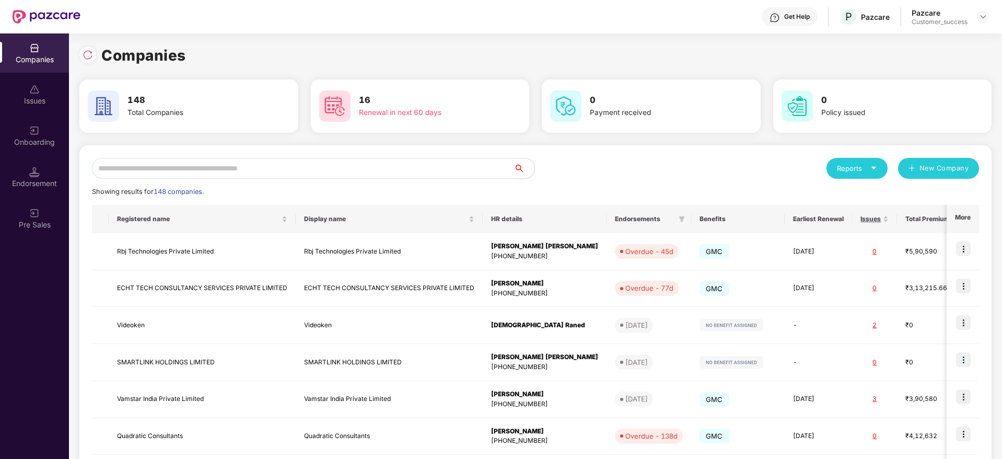
click at [256, 169] on input "text" at bounding box center [302, 168] width 421 height 21
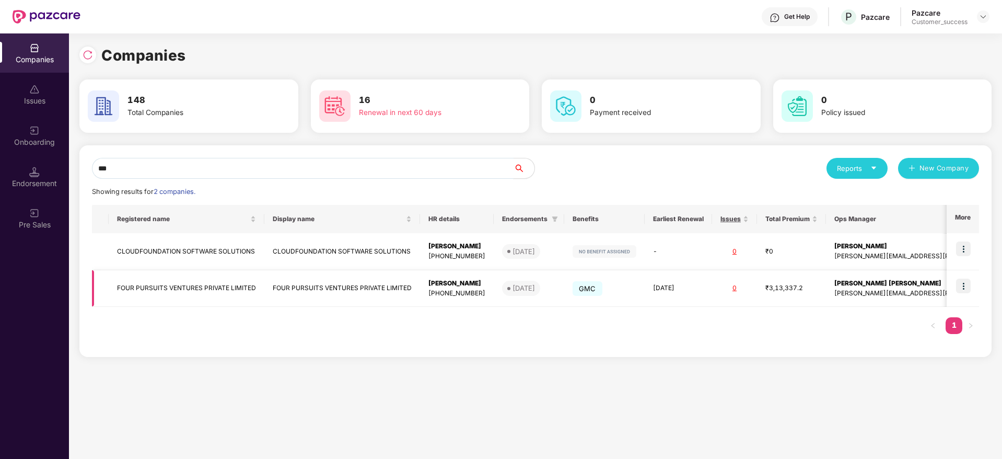
type input "***"
click at [971, 285] on td at bounding box center [962, 288] width 32 height 37
click at [960, 284] on img at bounding box center [963, 285] width 15 height 15
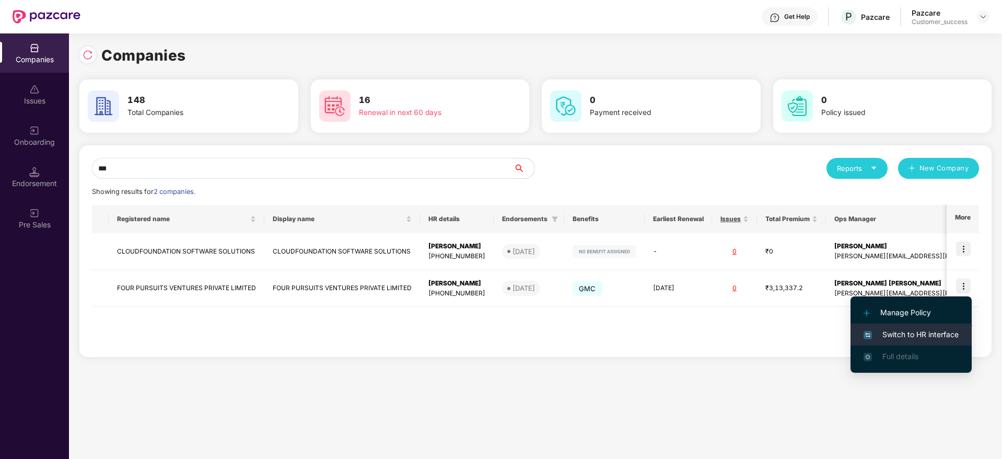
click at [933, 331] on span "Switch to HR interface" at bounding box center [910, 333] width 95 height 11
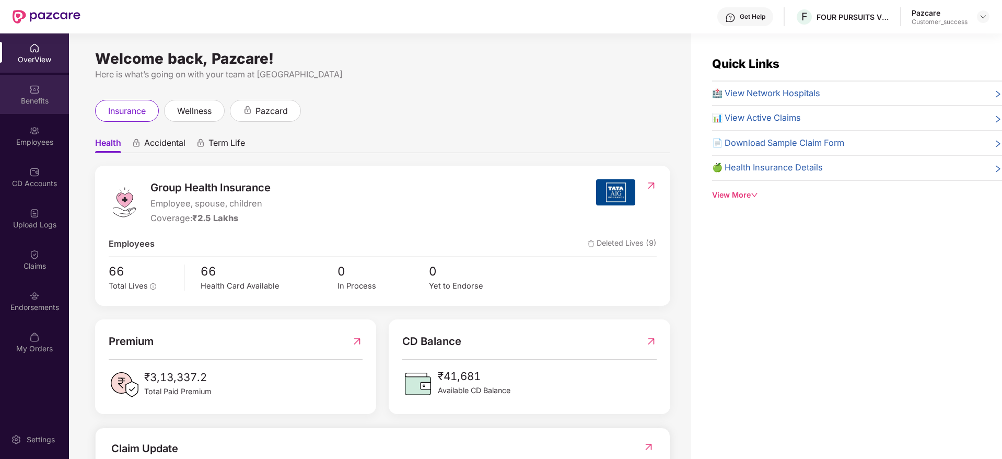
click at [39, 108] on div "Benefits" at bounding box center [34, 94] width 69 height 39
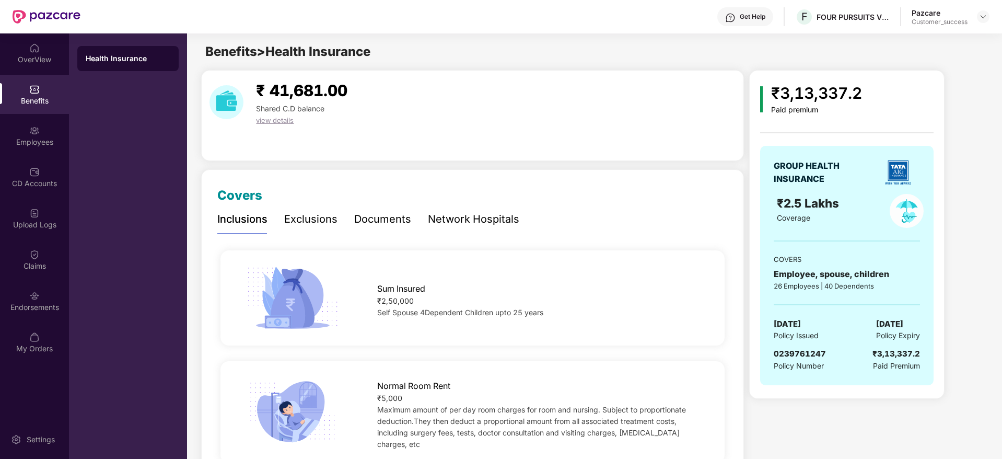
click at [318, 225] on div "Exclusions" at bounding box center [310, 219] width 53 height 16
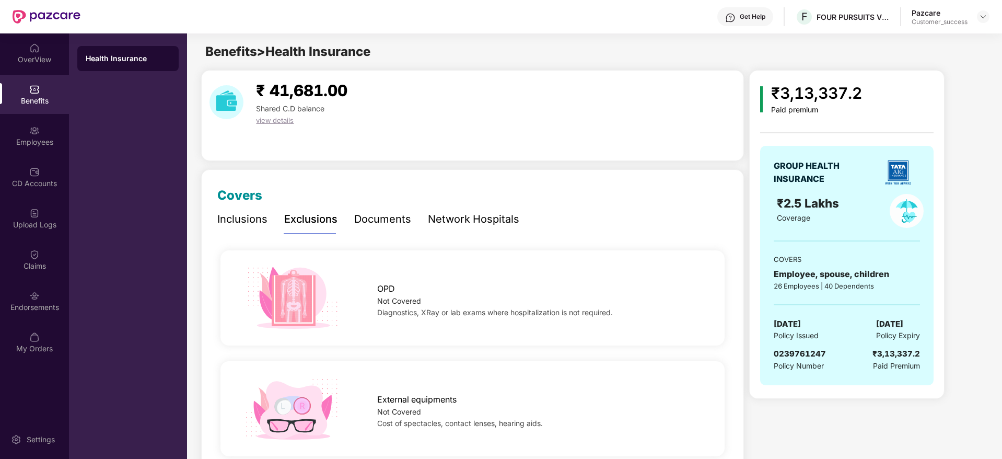
click at [252, 224] on div "Inclusions" at bounding box center [242, 219] width 50 height 16
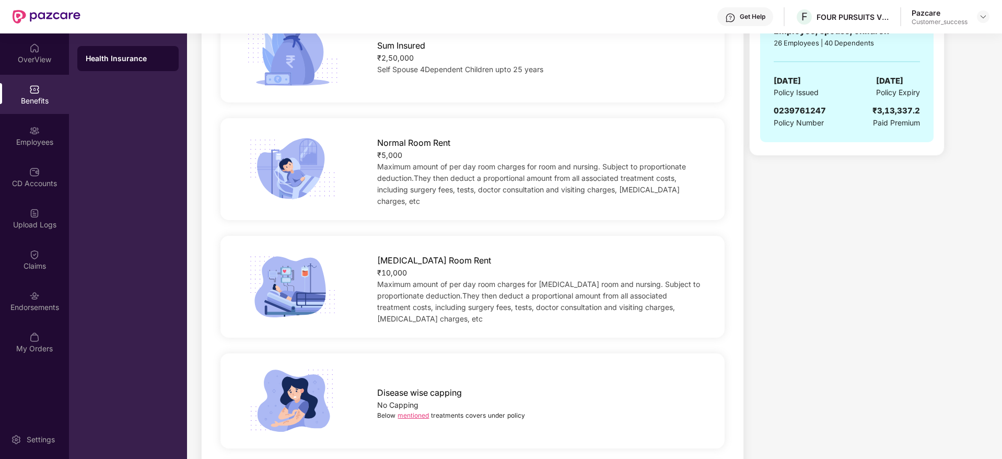
scroll to position [262, 0]
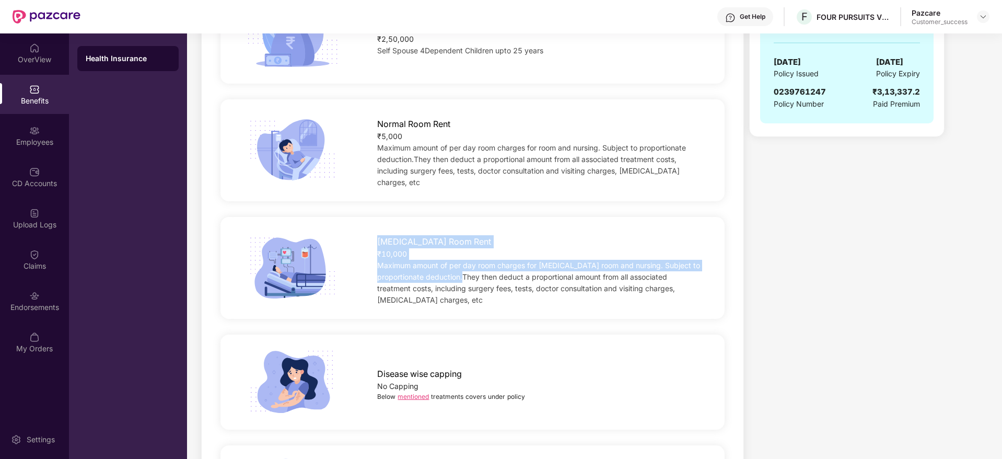
drag, startPoint x: 454, startPoint y: 268, endPoint x: 373, endPoint y: 236, distance: 86.7
click at [373, 236] on div "ICU Room Rent ₹10,000 Maximum amount of per day room charges for ICU room and n…" at bounding box center [539, 268] width 358 height 76
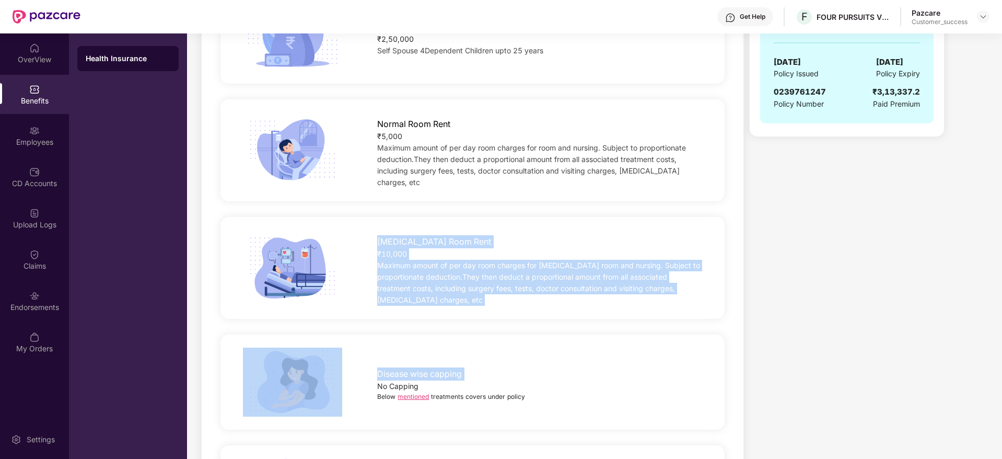
drag, startPoint x: 373, startPoint y: 236, endPoint x: 561, endPoint y: 320, distance: 205.7
click at [561, 334] on div "Disease wise capping No Capping Below mentioned treatments covers under policy" at bounding box center [472, 381] width 504 height 95
drag, startPoint x: 561, startPoint y: 320, endPoint x: 471, endPoint y: 245, distance: 117.2
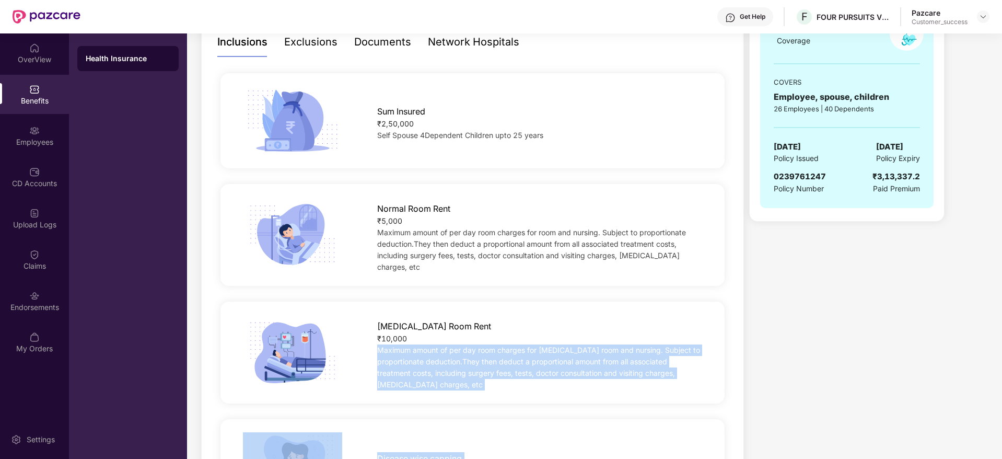
scroll to position [0, 0]
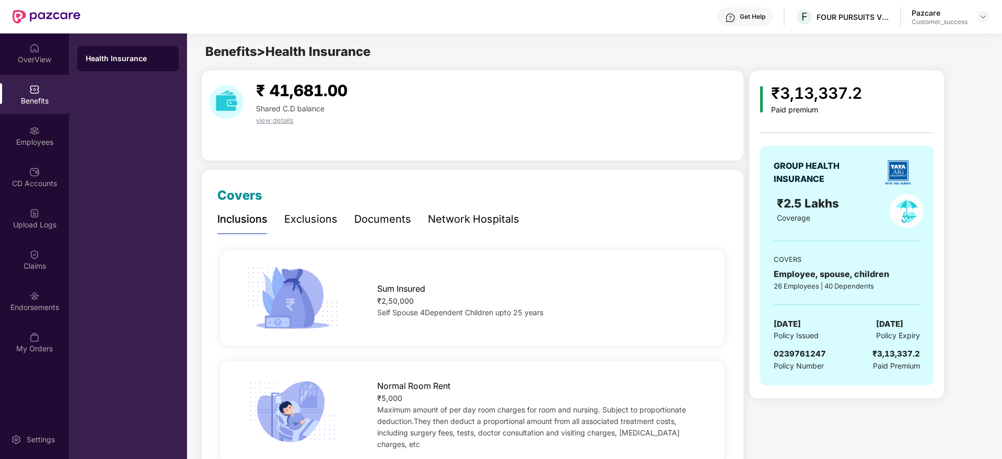
click at [391, 218] on div "Documents" at bounding box center [382, 219] width 57 height 16
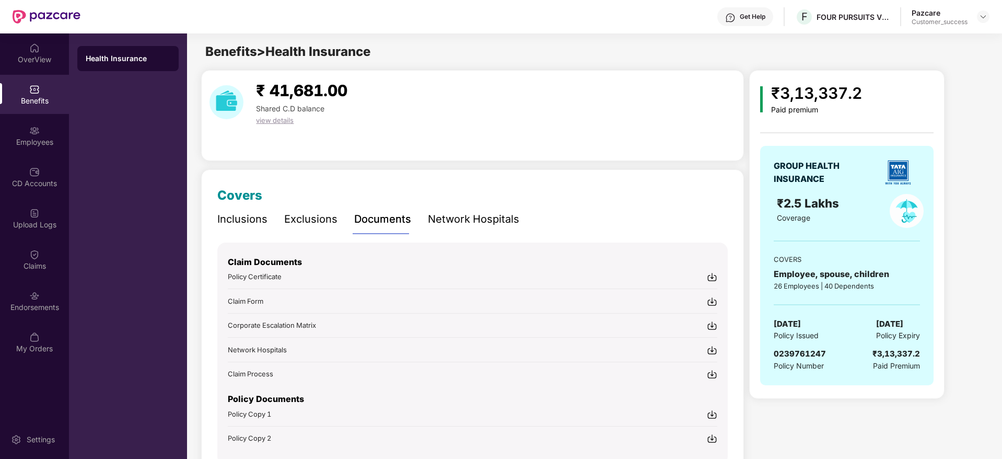
scroll to position [54, 0]
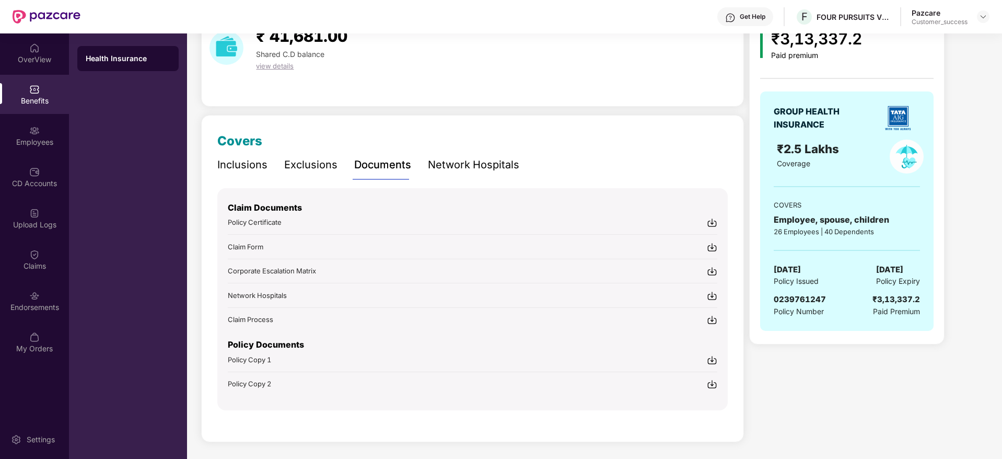
click at [720, 359] on div "Claim Documents Policy Certificate Claim Form Corporate Escalation Matrix Netwo…" at bounding box center [472, 299] width 510 height 222
click at [709, 360] on img at bounding box center [712, 360] width 10 height 10
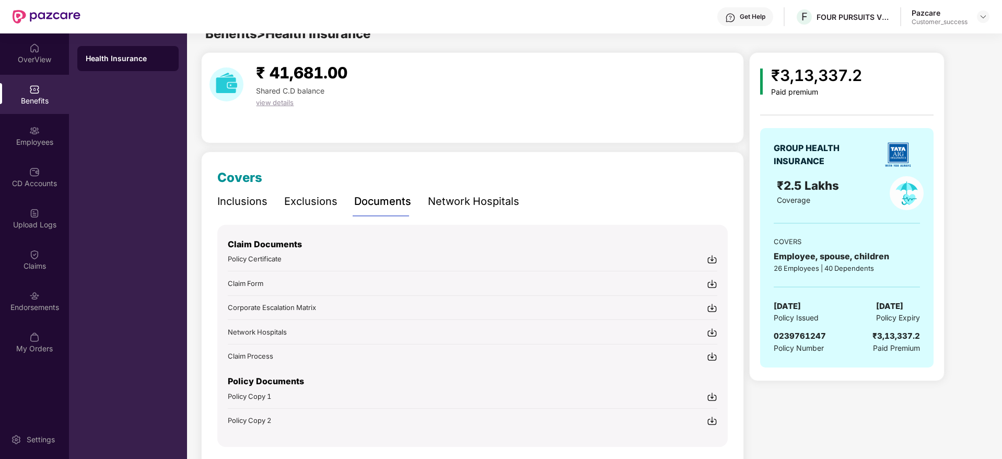
scroll to position [0, 0]
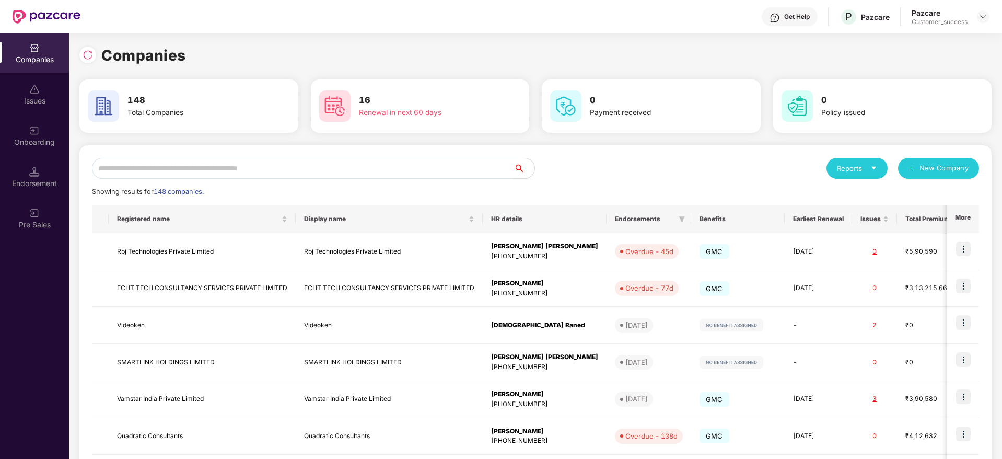
click at [267, 175] on input "text" at bounding box center [302, 168] width 421 height 21
click at [285, 164] on input "text" at bounding box center [302, 168] width 421 height 21
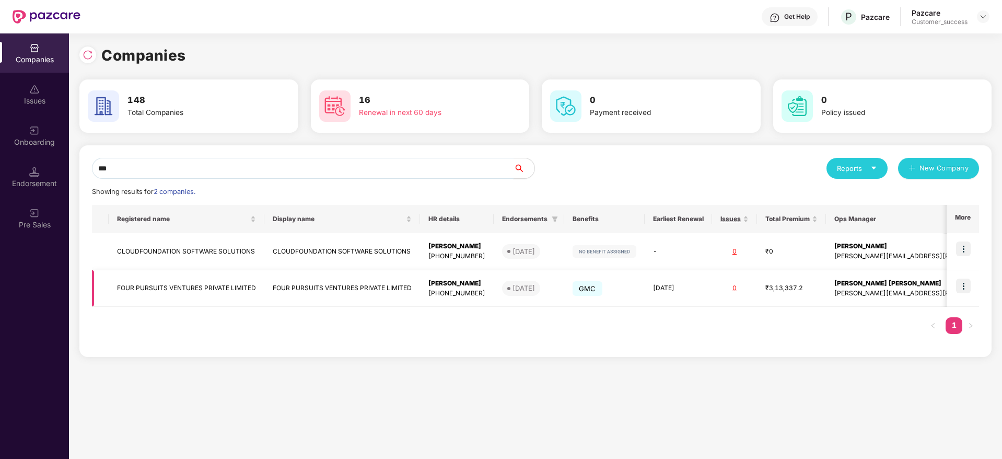
type input "***"
click at [969, 280] on img at bounding box center [963, 285] width 15 height 15
click at [510, 165] on input "***" at bounding box center [302, 168] width 421 height 21
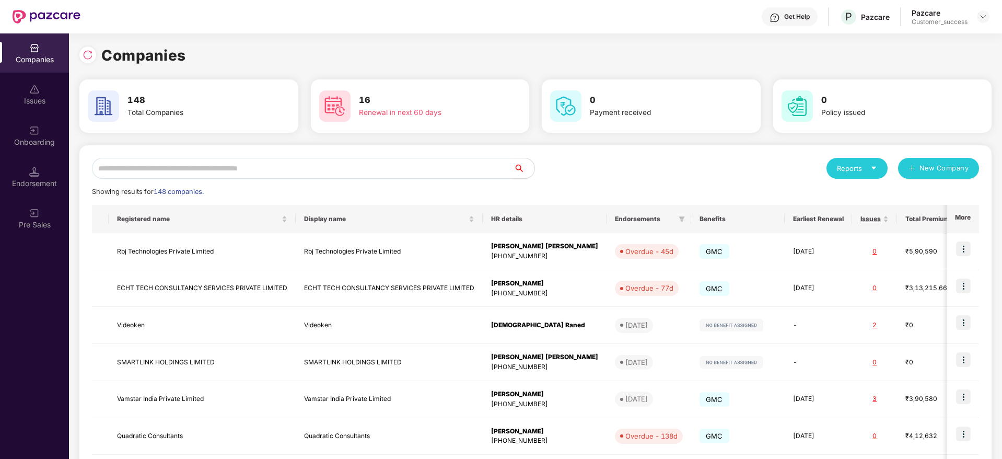
click at [389, 173] on input "text" at bounding box center [302, 168] width 421 height 21
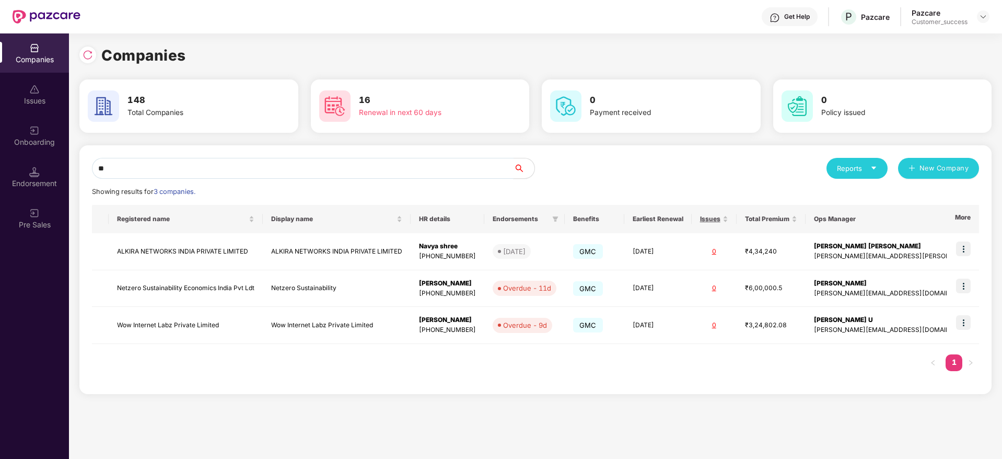
type input "*"
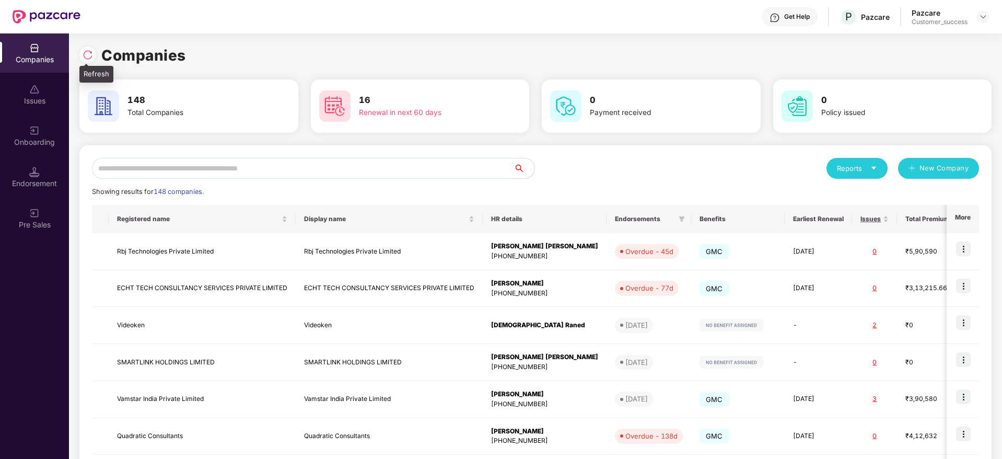
click at [91, 49] on div at bounding box center [87, 54] width 17 height 17
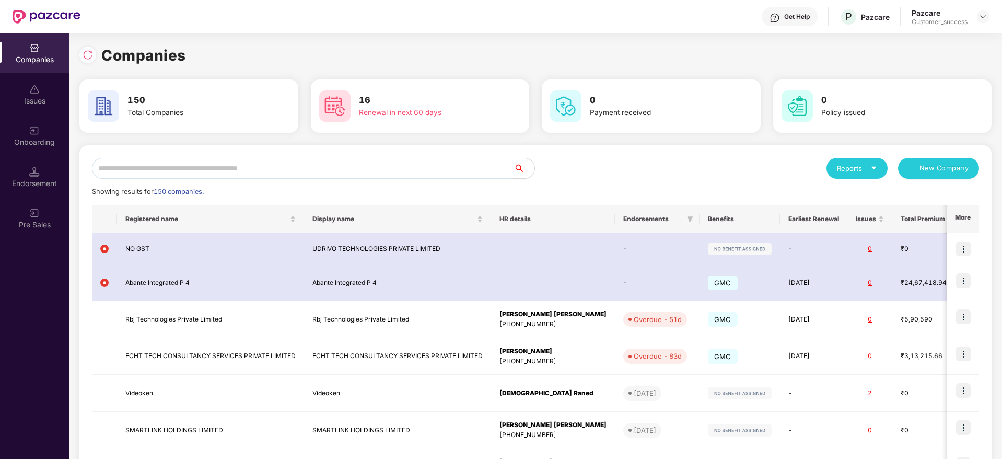
click at [39, 137] on div "Onboarding" at bounding box center [34, 142] width 69 height 10
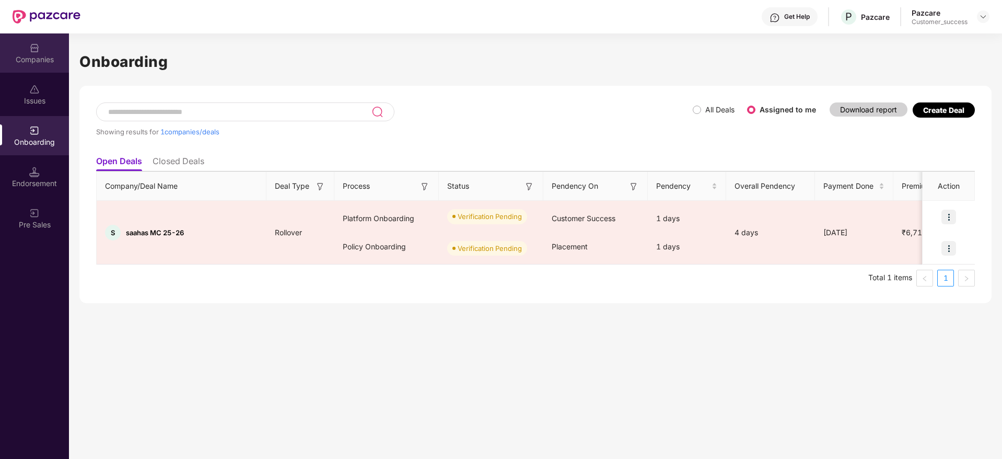
click at [27, 61] on div "Companies" at bounding box center [34, 59] width 69 height 10
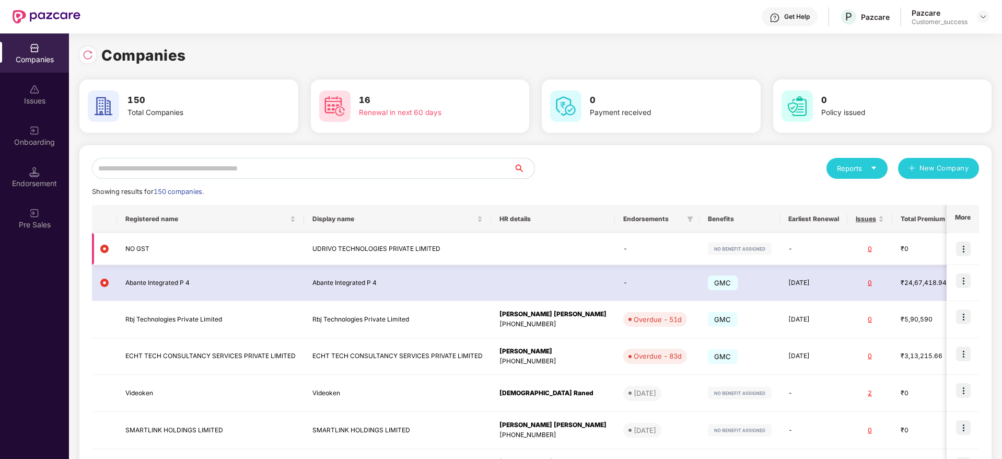
click at [963, 245] on img at bounding box center [963, 248] width 15 height 15
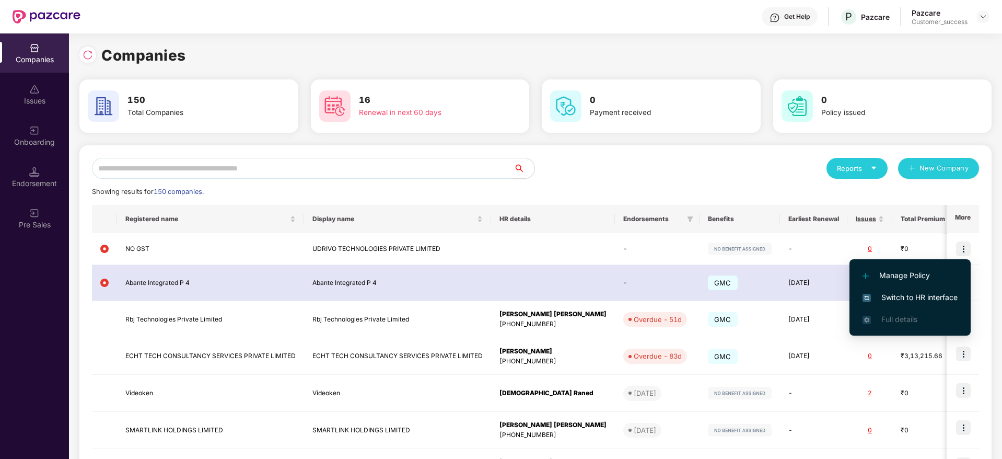
click at [936, 297] on span "Switch to HR interface" at bounding box center [909, 296] width 95 height 11
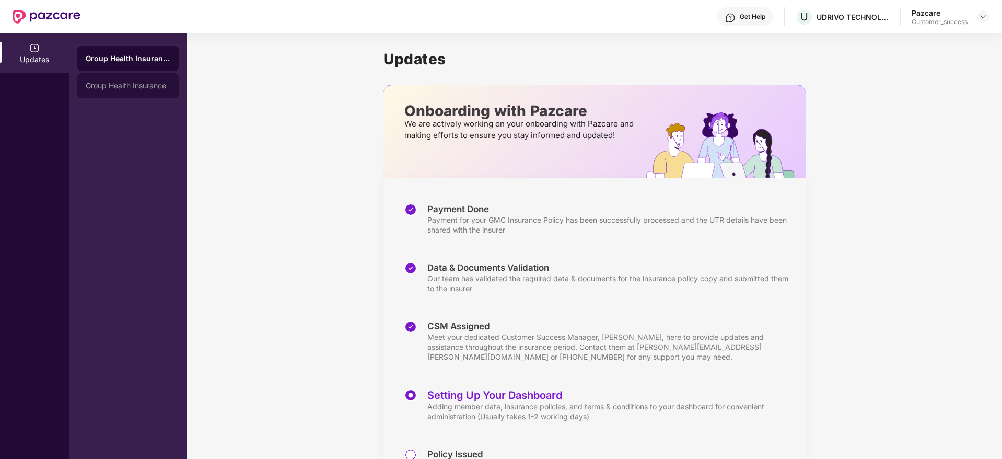
click at [143, 88] on div "Group Health Insurance" at bounding box center [128, 85] width 85 height 8
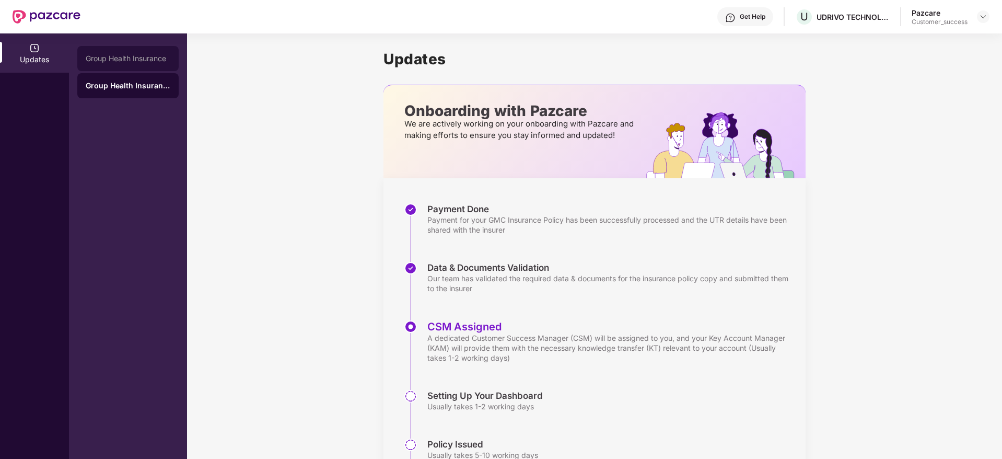
click at [150, 54] on div "Group Health Insurance" at bounding box center [128, 58] width 85 height 8
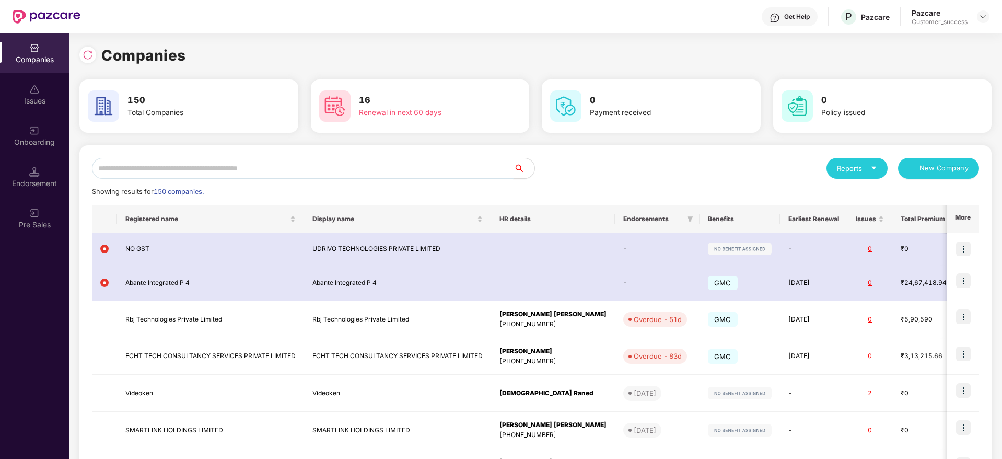
click at [366, 170] on input "text" at bounding box center [302, 168] width 421 height 21
click at [349, 165] on input "text" at bounding box center [302, 168] width 421 height 21
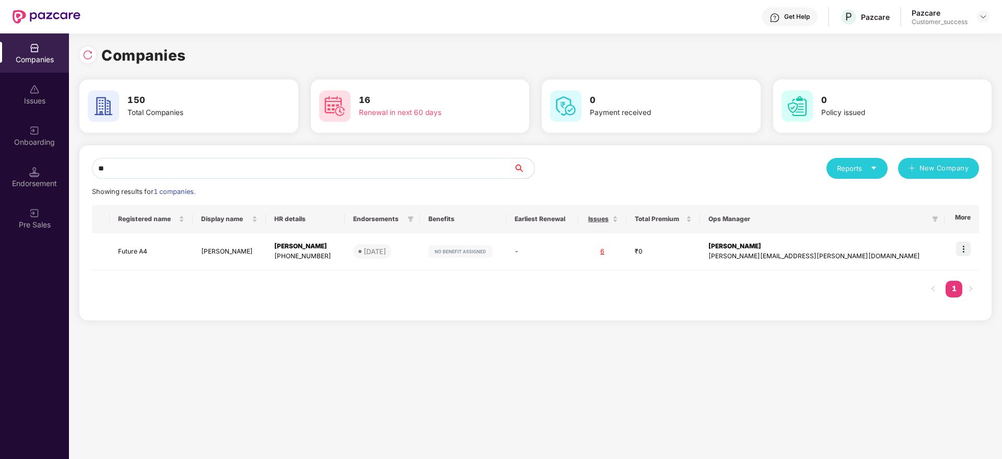
type input "*"
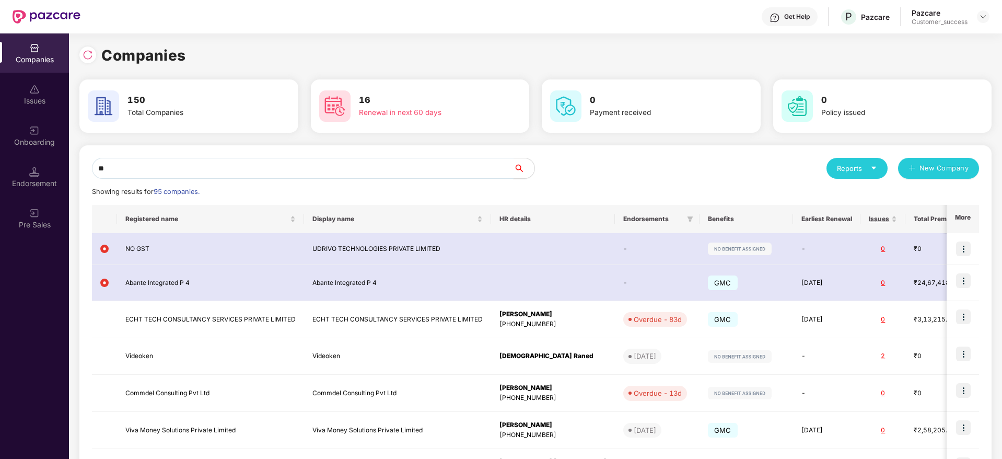
click at [337, 170] on input "**" at bounding box center [302, 168] width 421 height 21
paste input "*****"
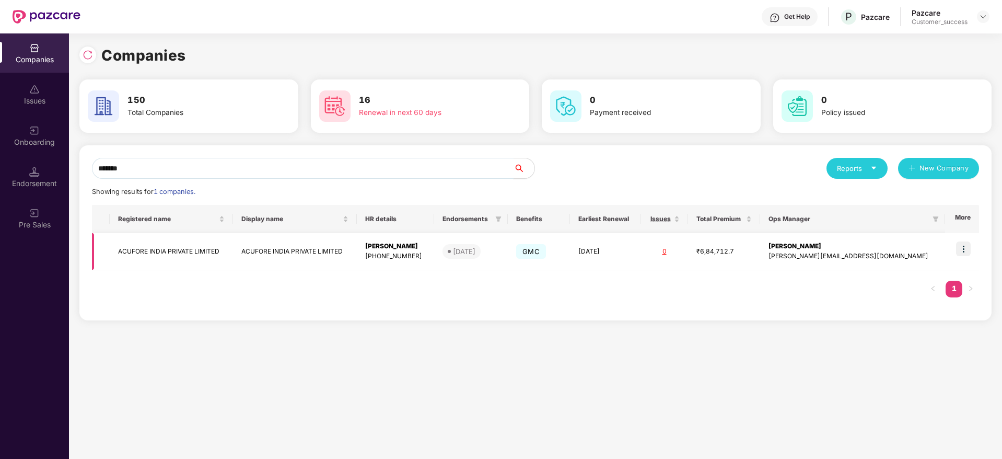
type input "*******"
click at [973, 250] on td at bounding box center [962, 251] width 34 height 37
click at [963, 251] on img at bounding box center [963, 248] width 15 height 15
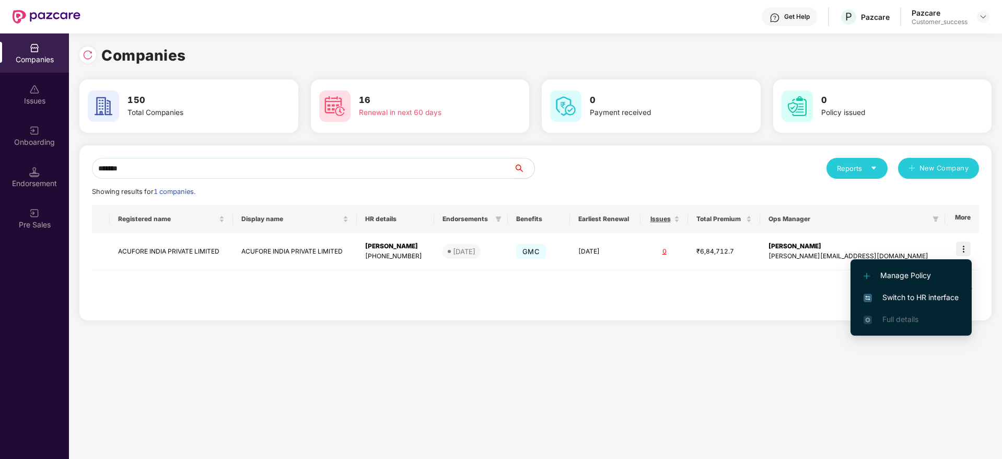
click at [941, 292] on span "Switch to HR interface" at bounding box center [910, 296] width 95 height 11
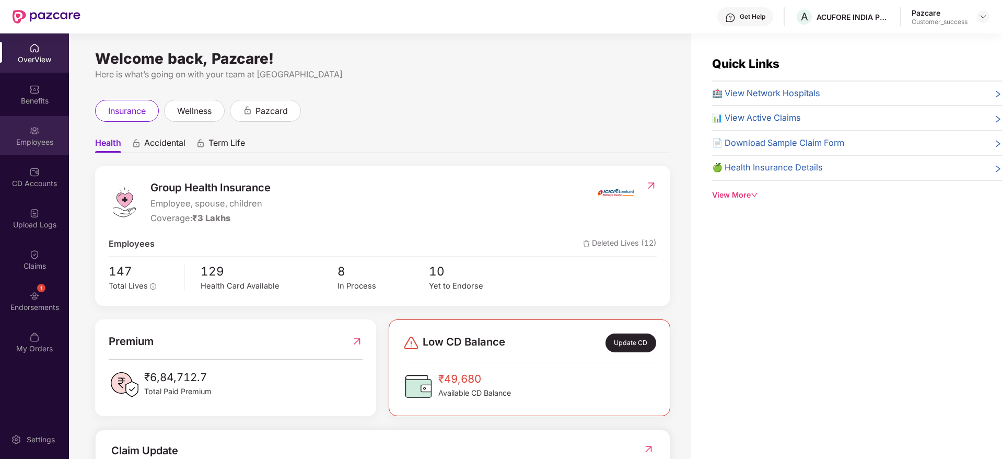
click at [28, 154] on div "Employees" at bounding box center [34, 135] width 69 height 39
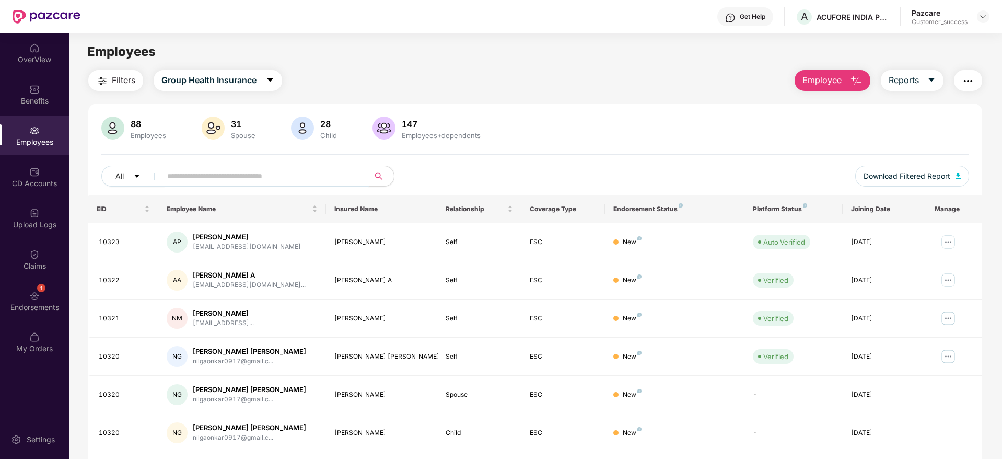
click at [250, 180] on input "text" at bounding box center [260, 176] width 187 height 16
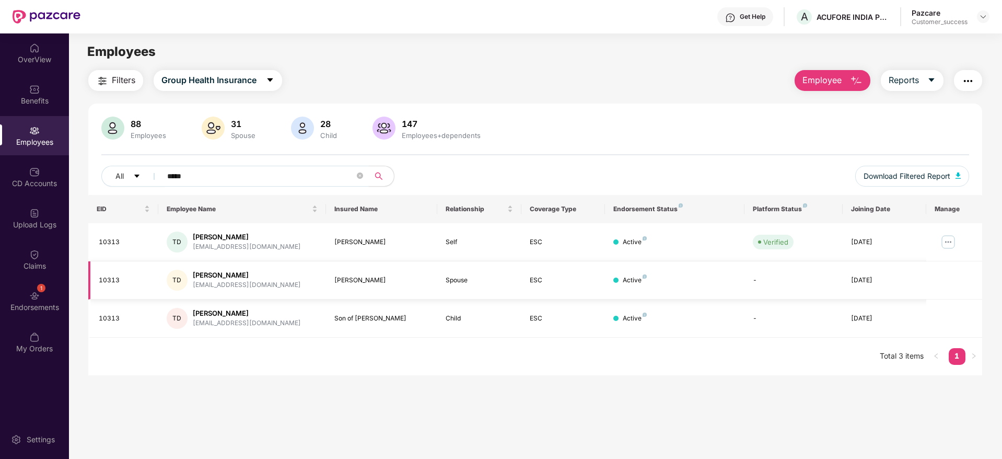
type input "*****"
click at [251, 287] on div "deheriatarun@gmail.com" at bounding box center [247, 285] width 108 height 10
copy div "deheriatarun@gmail.com"
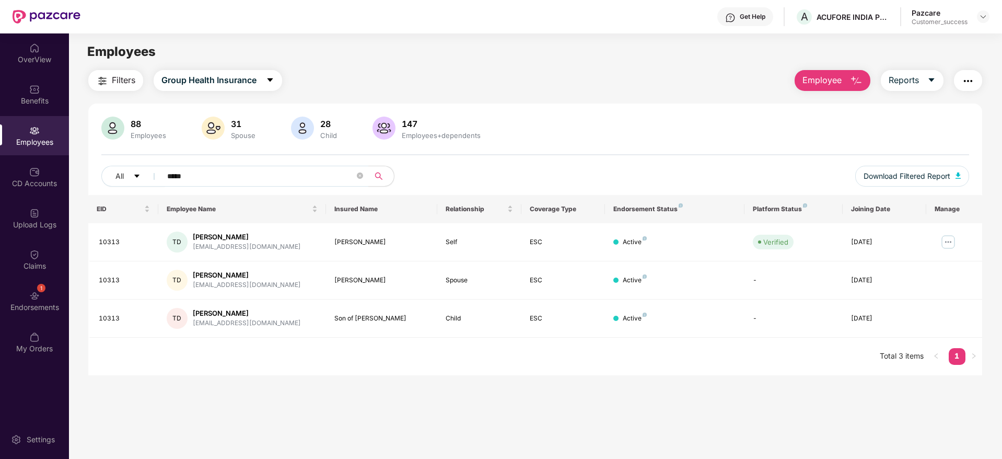
click at [988, 21] on div at bounding box center [983, 16] width 13 height 13
click at [986, 18] on img at bounding box center [983, 17] width 8 height 8
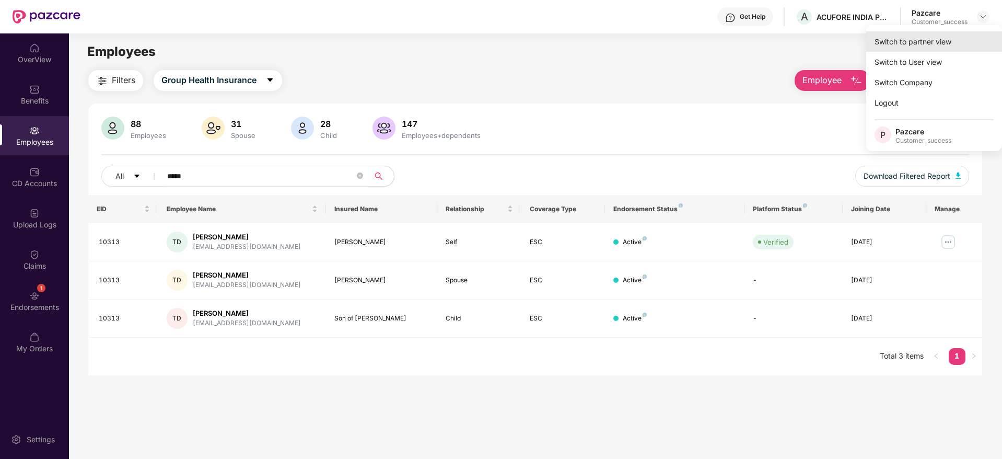
click at [956, 43] on div "Switch to partner view" at bounding box center [934, 41] width 136 height 20
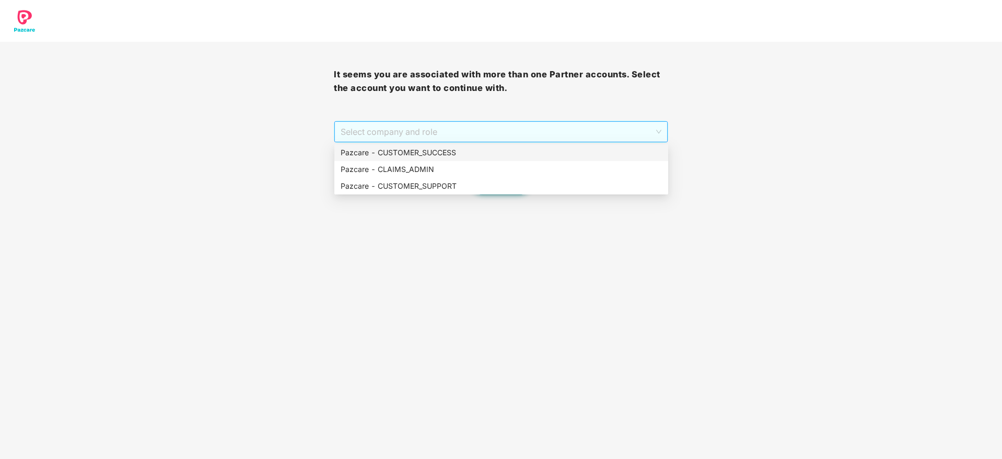
click at [537, 131] on span "Select company and role" at bounding box center [501, 132] width 320 height 20
click at [485, 156] on div "Pazcare - CUSTOMER_SUCCESS" at bounding box center [501, 152] width 321 height 11
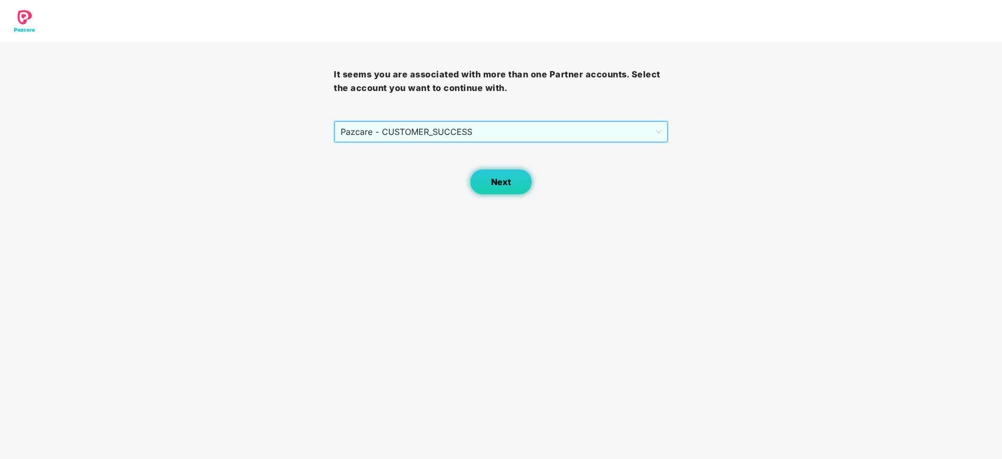
click at [501, 183] on span "Next" at bounding box center [501, 182] width 20 height 10
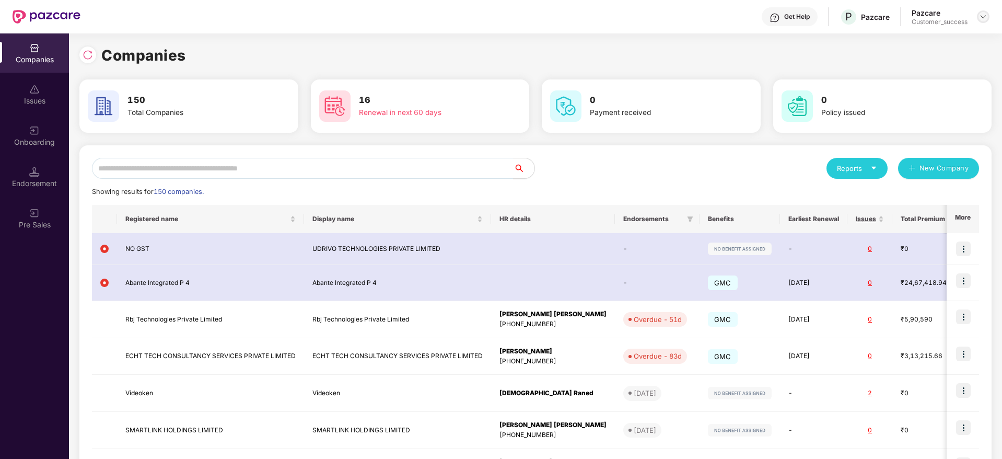
click at [981, 20] on img at bounding box center [983, 17] width 8 height 8
click at [923, 61] on div "Switch Partner" at bounding box center [935, 62] width 136 height 20
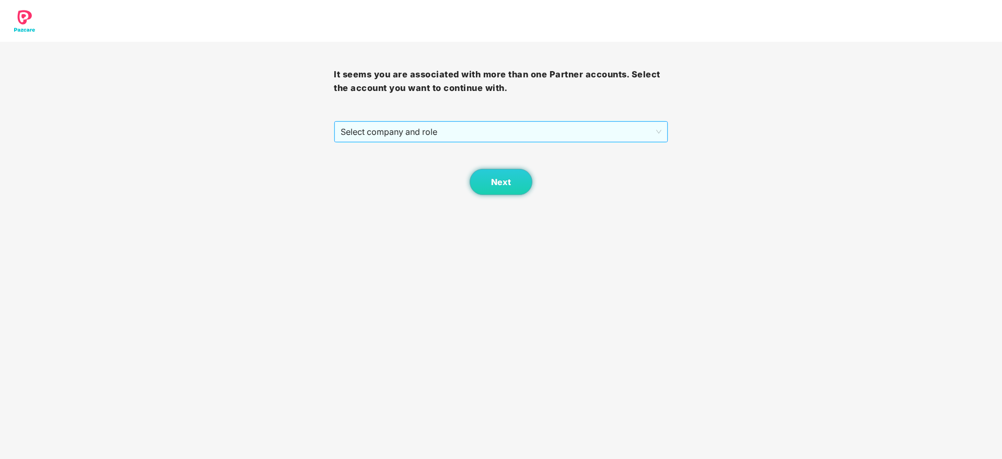
click at [582, 125] on span "Select company and role" at bounding box center [501, 132] width 320 height 20
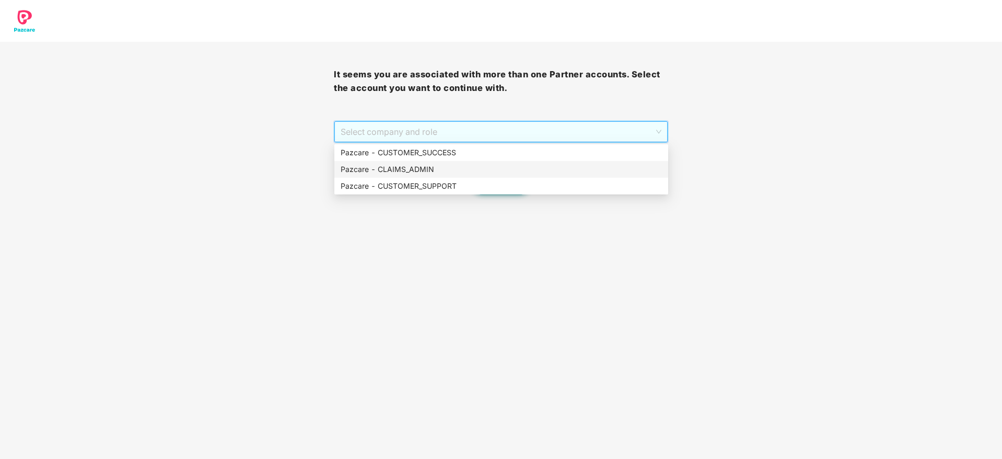
click at [480, 166] on div "Pazcare - CLAIMS_ADMIN" at bounding box center [501, 168] width 321 height 11
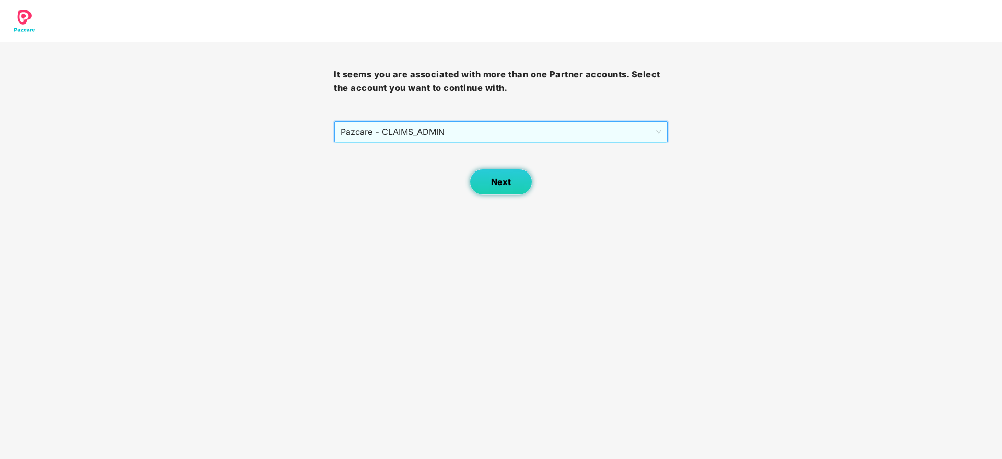
click at [495, 180] on span "Next" at bounding box center [501, 182] width 20 height 10
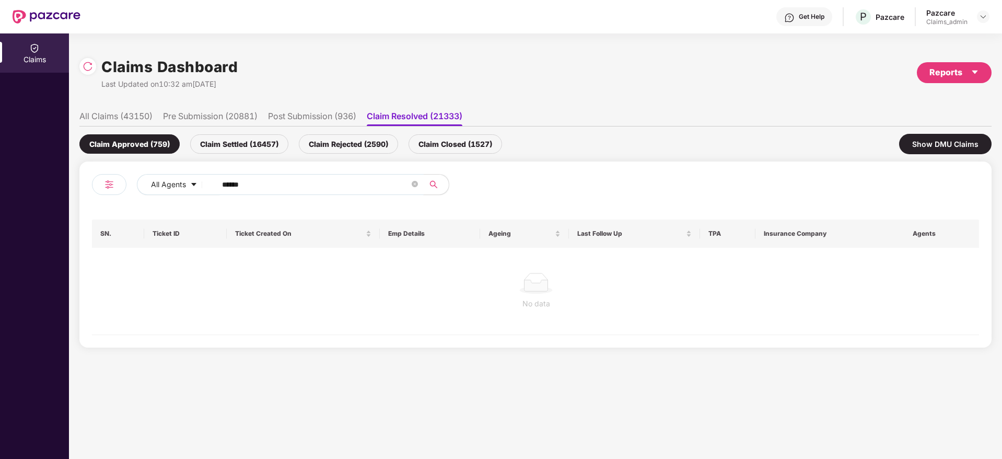
click at [359, 182] on input "******" at bounding box center [315, 185] width 187 height 16
paste input "**********"
type input "**********"
click at [147, 118] on li "All Claims (43150)" at bounding box center [115, 118] width 73 height 15
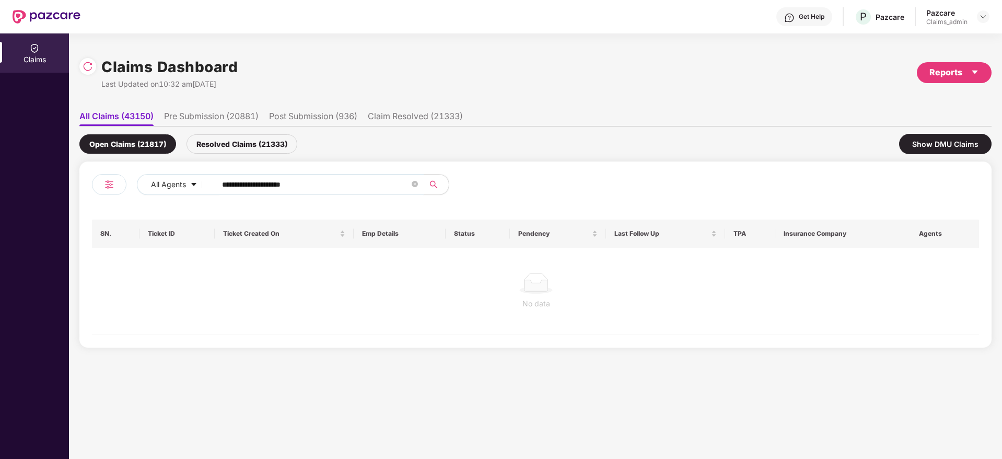
click at [353, 193] on span "**********" at bounding box center [316, 184] width 214 height 21
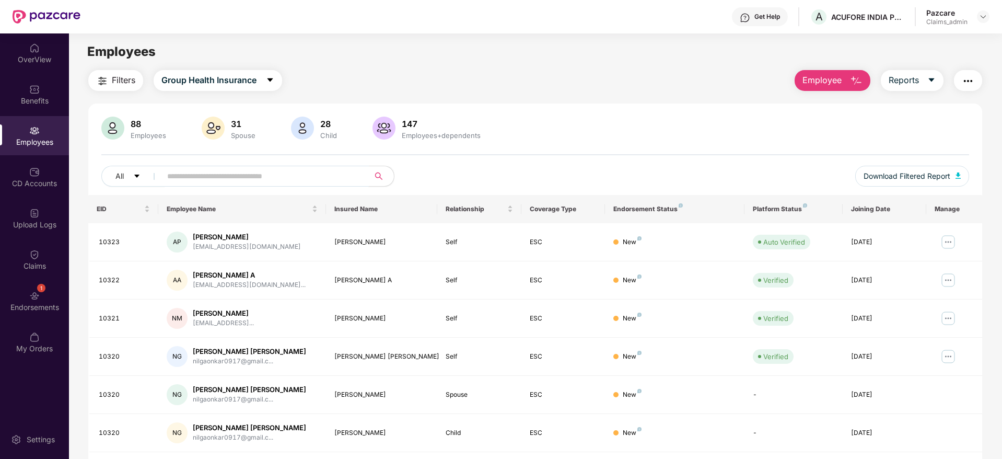
click at [225, 186] on span at bounding box center [262, 176] width 214 height 21
paste input "**********"
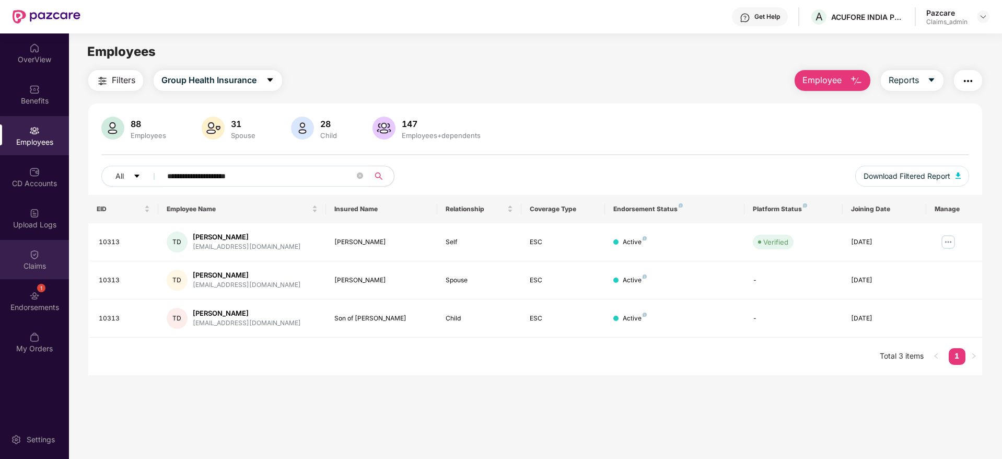
type input "**********"
click at [35, 252] on img at bounding box center [34, 254] width 10 height 10
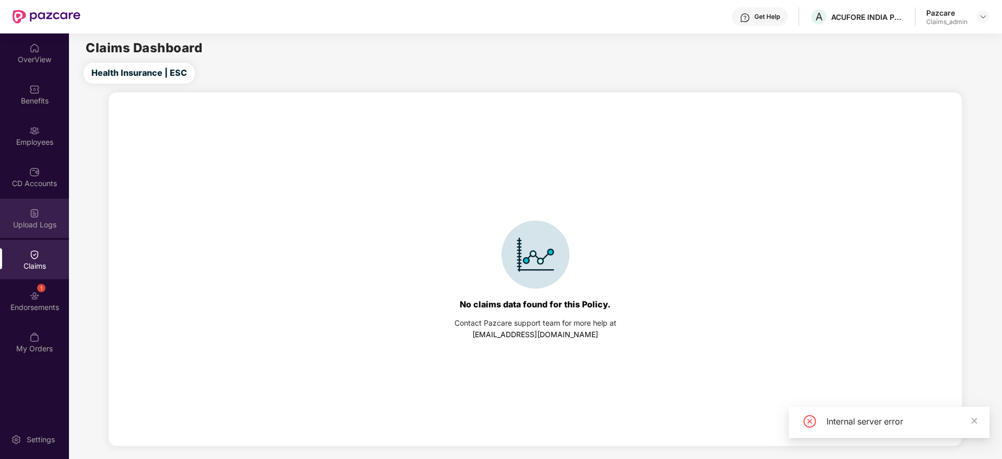
click at [38, 209] on img at bounding box center [34, 213] width 10 height 10
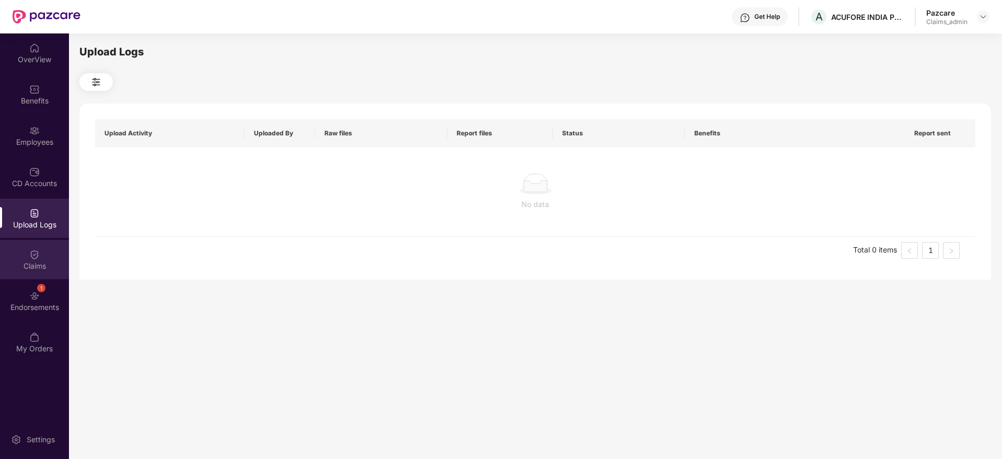
click at [35, 261] on div "Claims" at bounding box center [34, 266] width 69 height 10
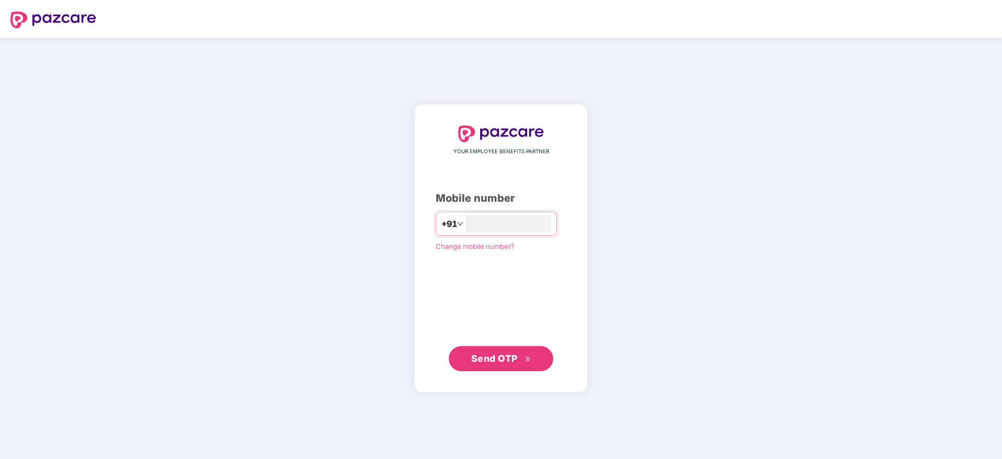
type input "**********"
click at [510, 366] on button "Send OTP" at bounding box center [501, 358] width 104 height 25
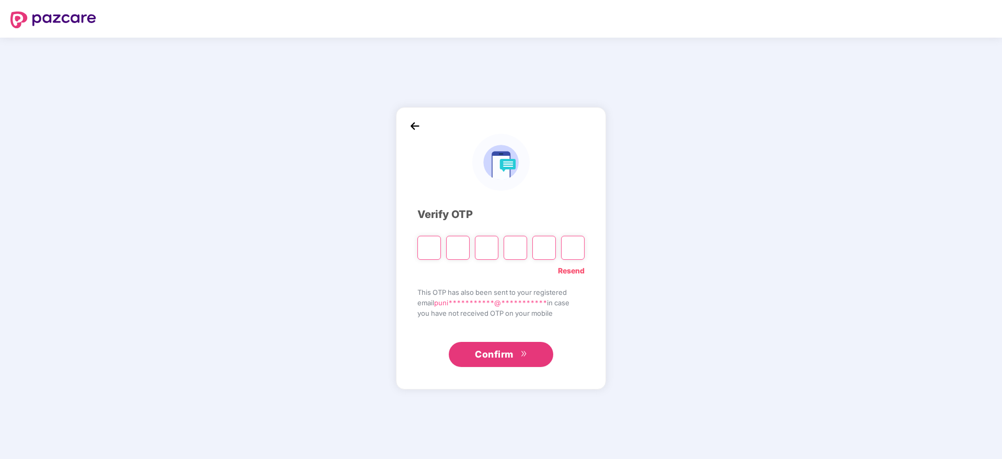
type input "*"
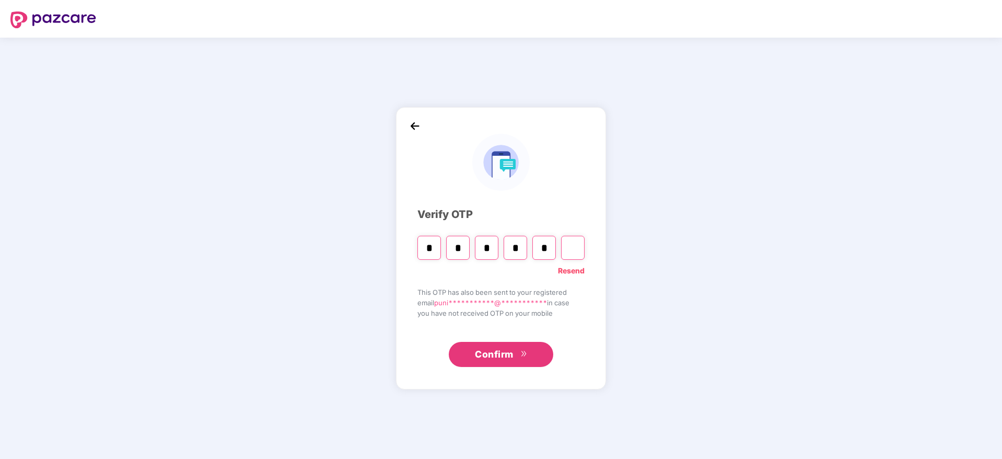
type input "*"
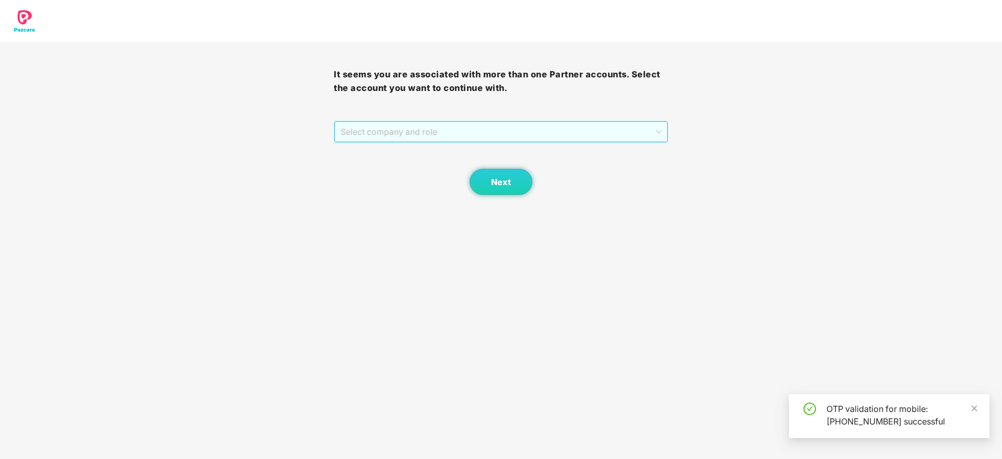
click at [433, 135] on span "Select company and role" at bounding box center [501, 132] width 320 height 20
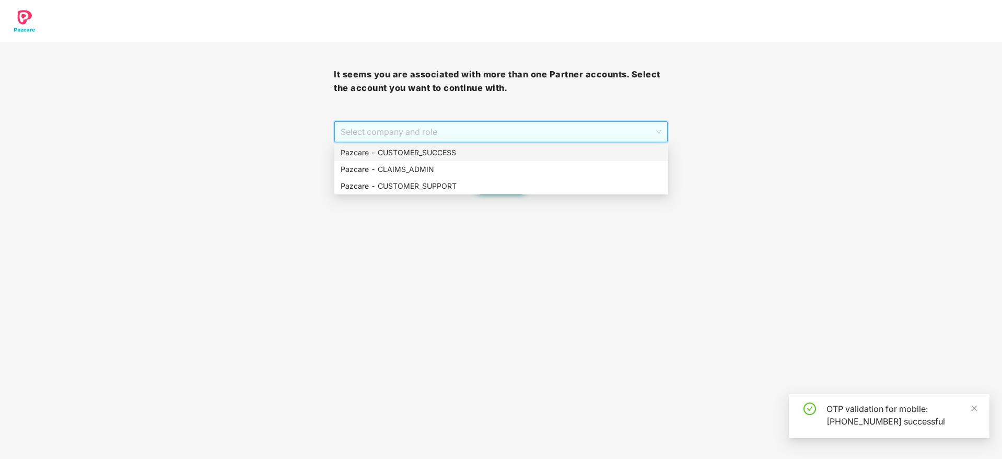
click at [428, 149] on div "Pazcare - CUSTOMER_SUCCESS" at bounding box center [501, 152] width 321 height 11
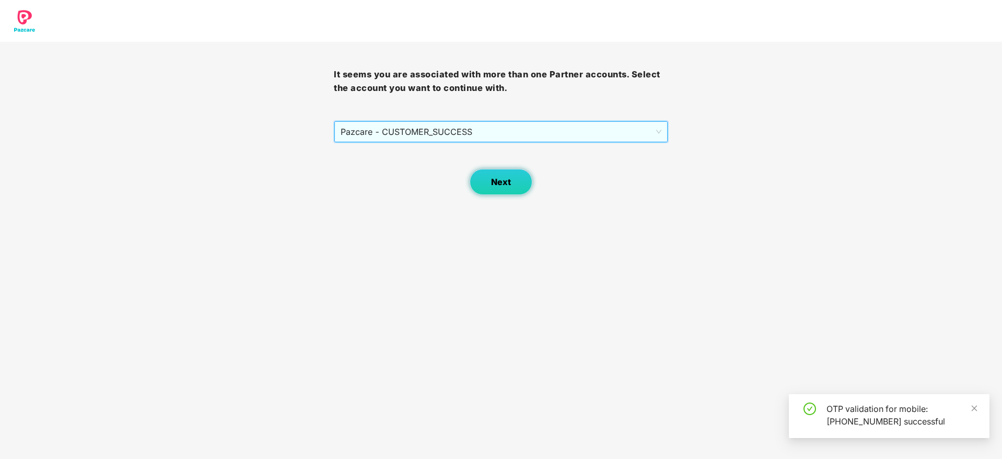
click at [501, 181] on span "Next" at bounding box center [501, 182] width 20 height 10
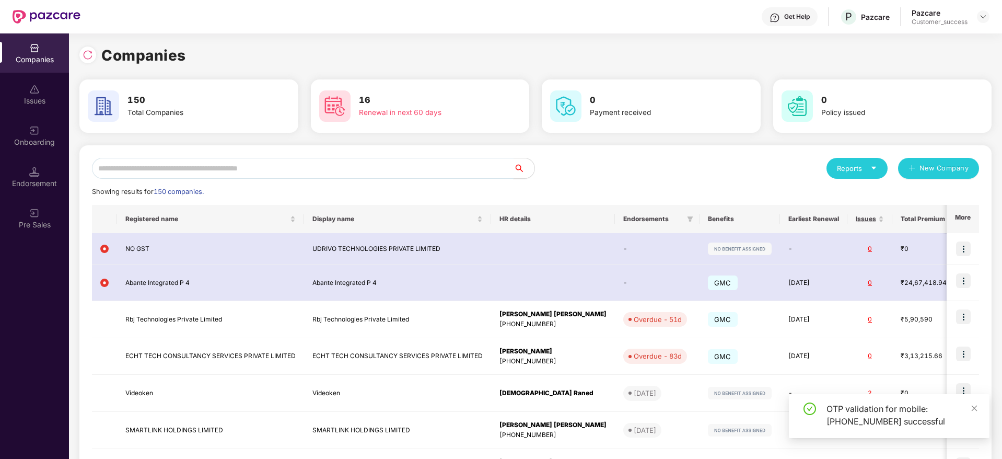
click at [374, 174] on input "text" at bounding box center [302, 168] width 421 height 21
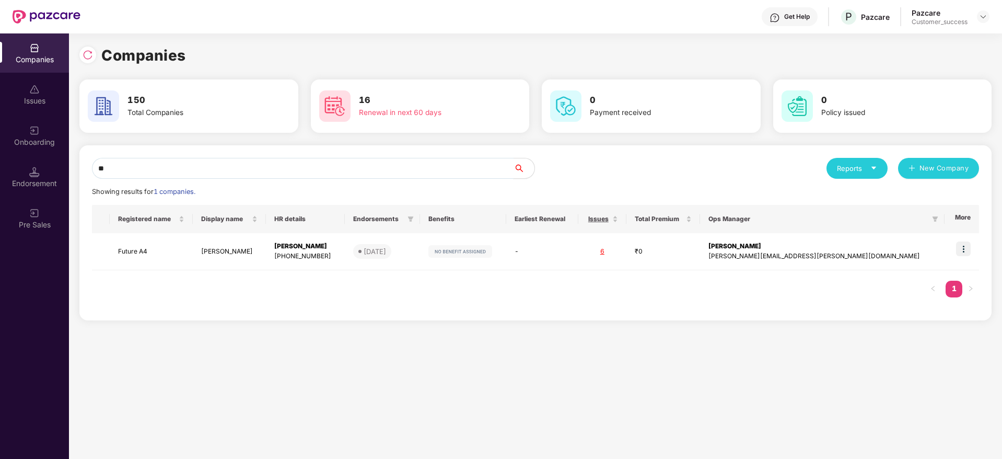
type input "*"
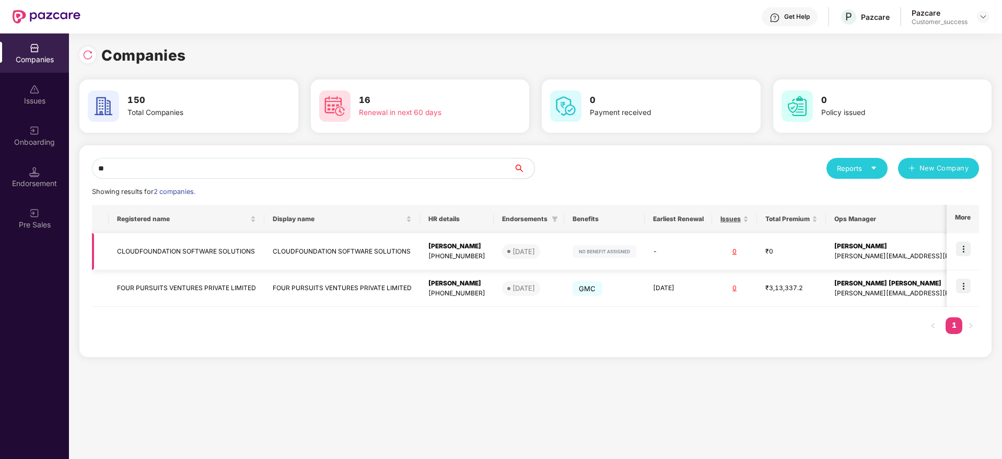
type input "*"
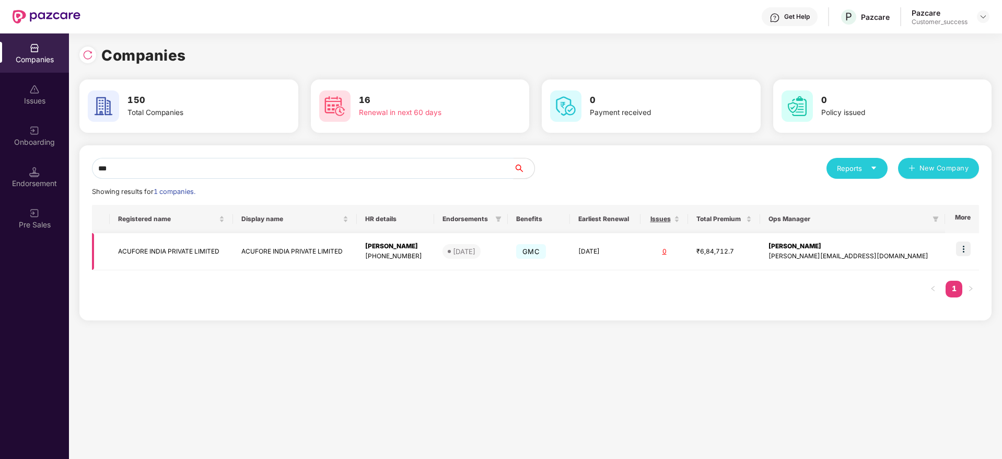
type input "***"
click at [967, 249] on img at bounding box center [963, 248] width 15 height 15
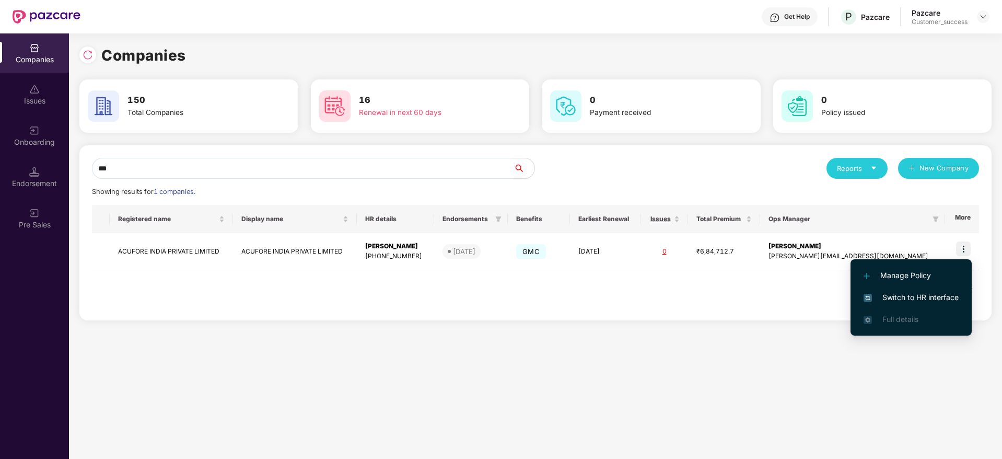
click at [926, 286] on li "Switch to HR interface" at bounding box center [910, 297] width 121 height 22
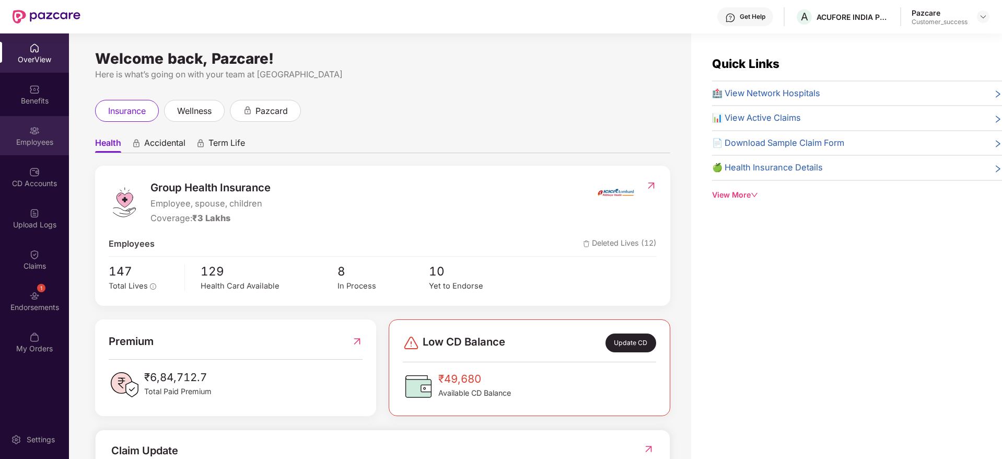
click at [26, 133] on div "Employees" at bounding box center [34, 135] width 69 height 39
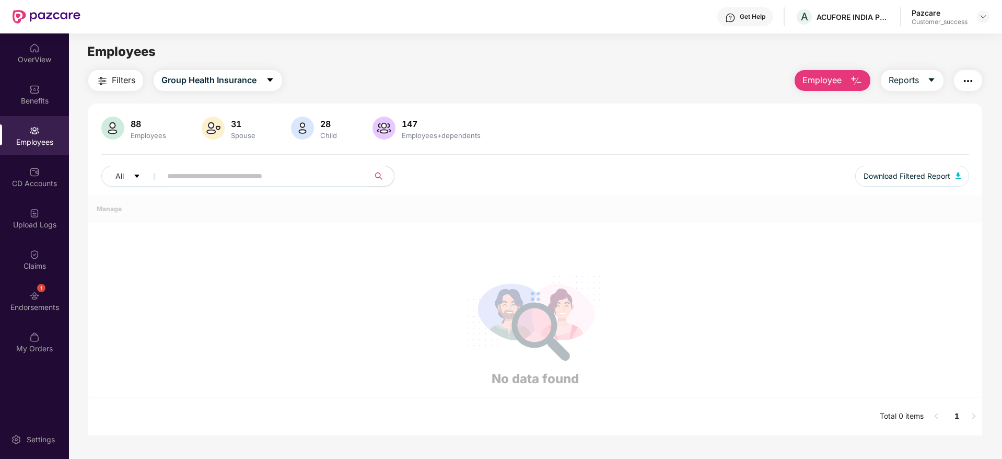
click at [352, 178] on input "text" at bounding box center [260, 176] width 187 height 16
paste input "**********"
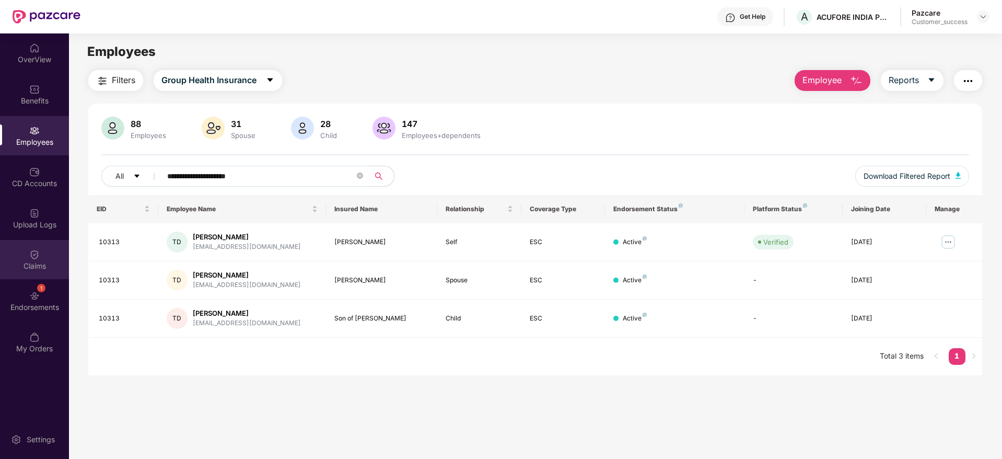
type input "**********"
click at [32, 267] on div "Claims" at bounding box center [34, 266] width 69 height 10
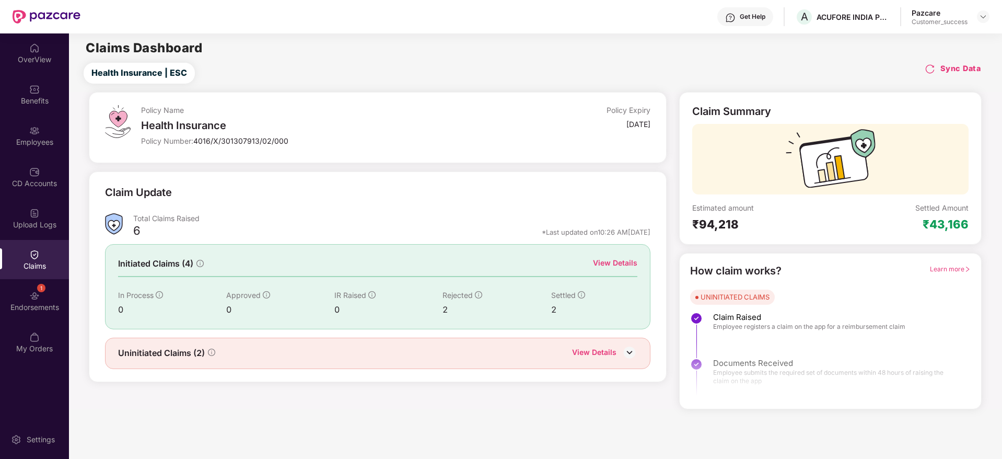
click at [624, 258] on div "View Details" at bounding box center [615, 262] width 44 height 11
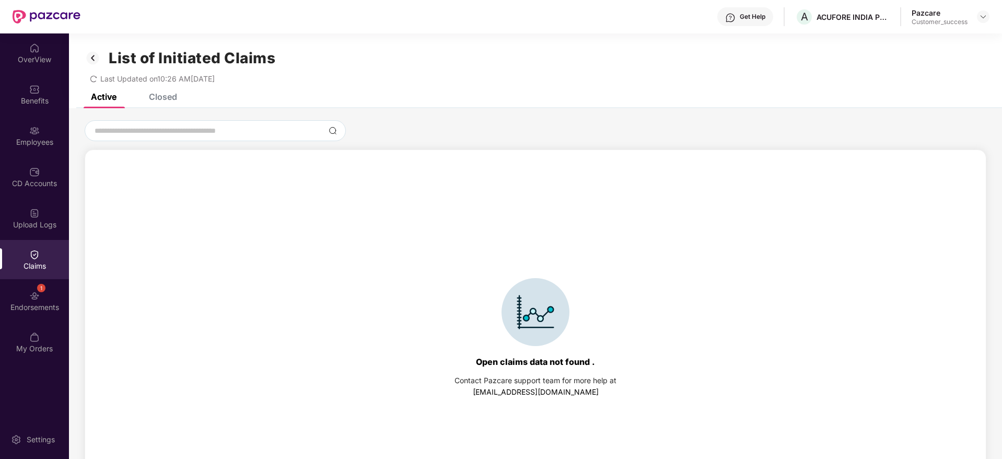
click at [166, 102] on div "Closed" at bounding box center [155, 96] width 44 height 23
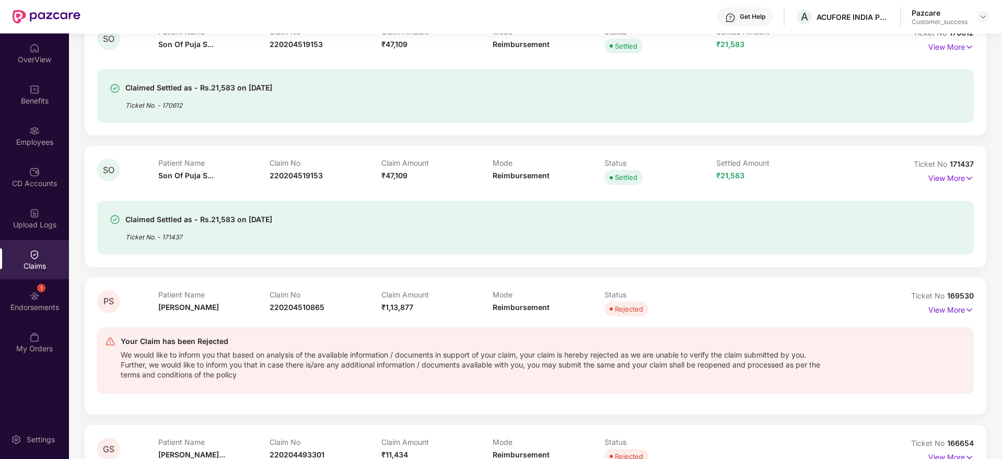
scroll to position [152, 0]
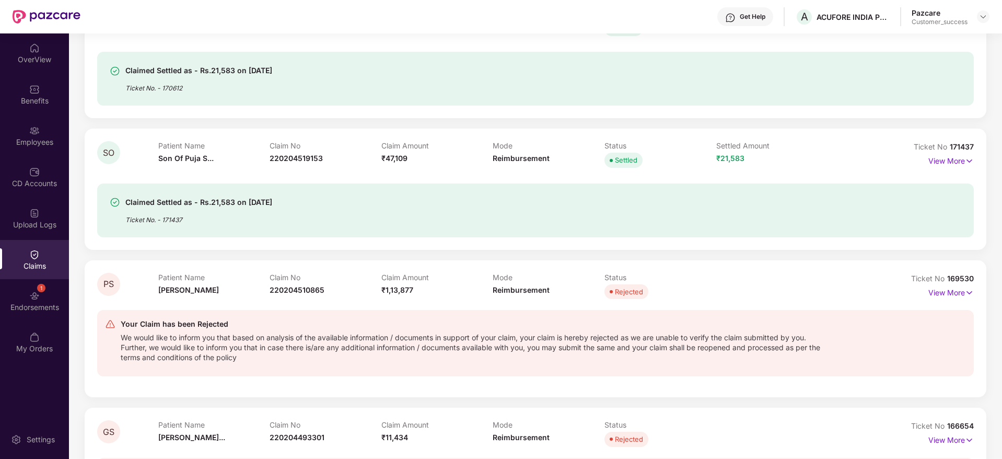
click at [968, 278] on span "169530" at bounding box center [960, 278] width 27 height 9
drag, startPoint x: 944, startPoint y: 280, endPoint x: 976, endPoint y: 279, distance: 31.3
click at [976, 279] on div "PS Patient Name Puja Singh Claim No 220204510865 Claim Amount ₹1,13,877 Mode Re…" at bounding box center [535, 328] width 901 height 137
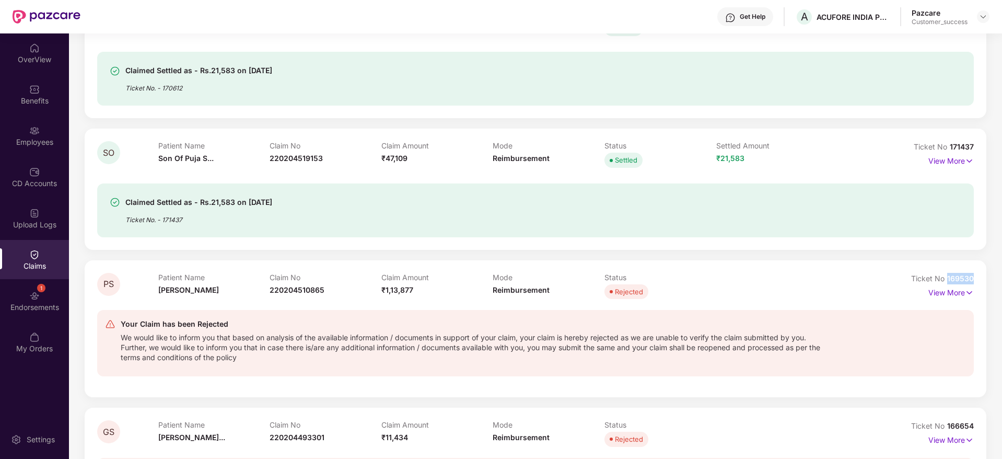
copy span "169530"
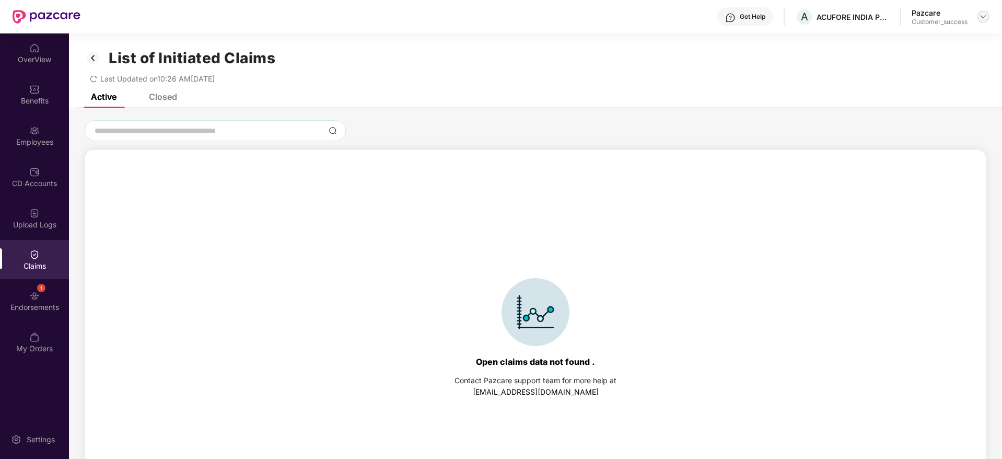
click at [982, 18] on img at bounding box center [983, 17] width 8 height 8
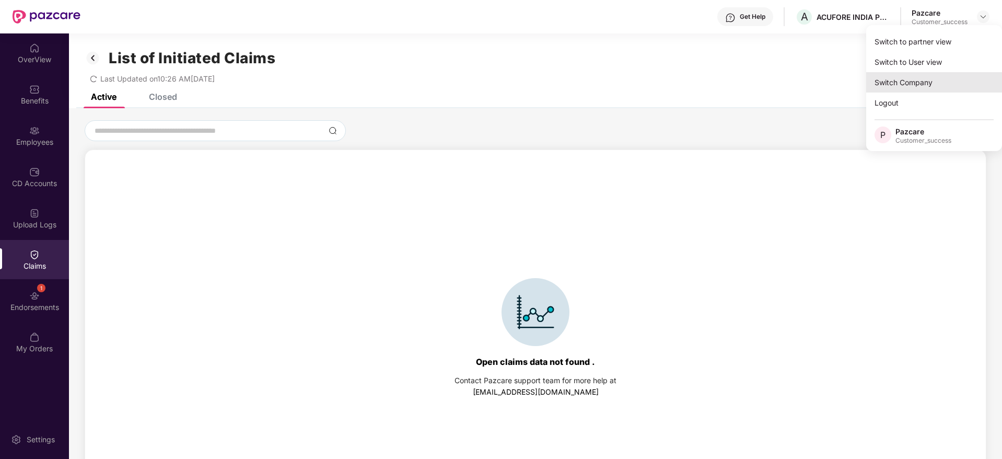
click at [941, 78] on div "Switch Company" at bounding box center [934, 82] width 136 height 20
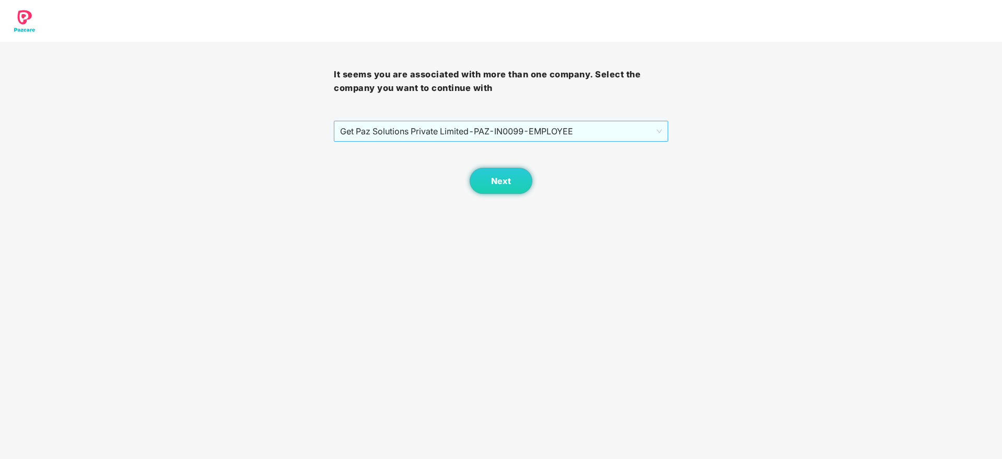
drag, startPoint x: 611, startPoint y: 128, endPoint x: 607, endPoint y: 139, distance: 11.6
click at [610, 128] on span "Get Paz Solutions Private Limited - PAZ-IN0099 - EMPLOYEE" at bounding box center [500, 131] width 321 height 20
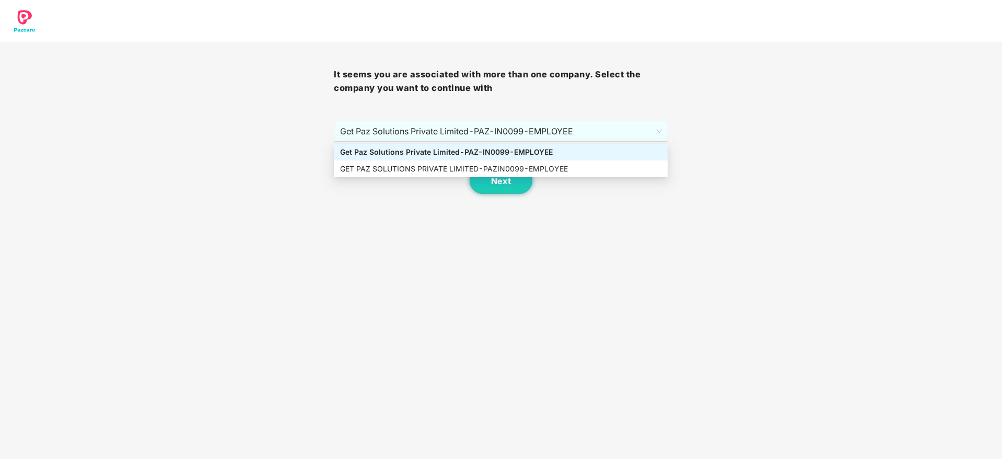
click at [696, 142] on div "It seems you are associated with more than one company. Select the company you …" at bounding box center [501, 97] width 1002 height 194
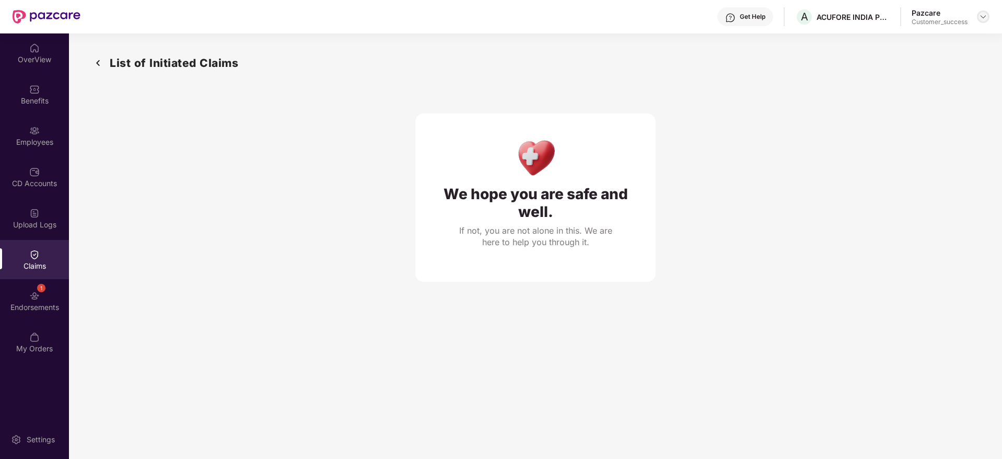
click at [980, 18] on img at bounding box center [983, 17] width 8 height 8
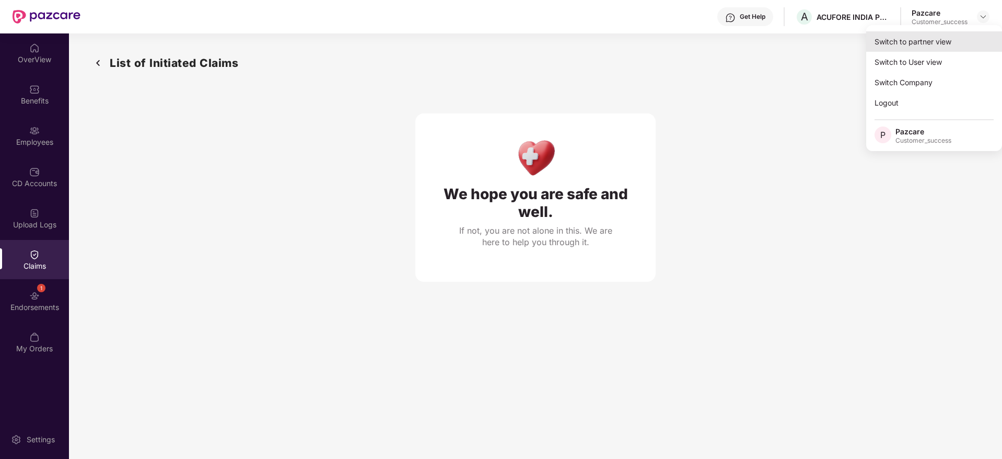
click at [933, 45] on div "Switch to partner view" at bounding box center [934, 41] width 136 height 20
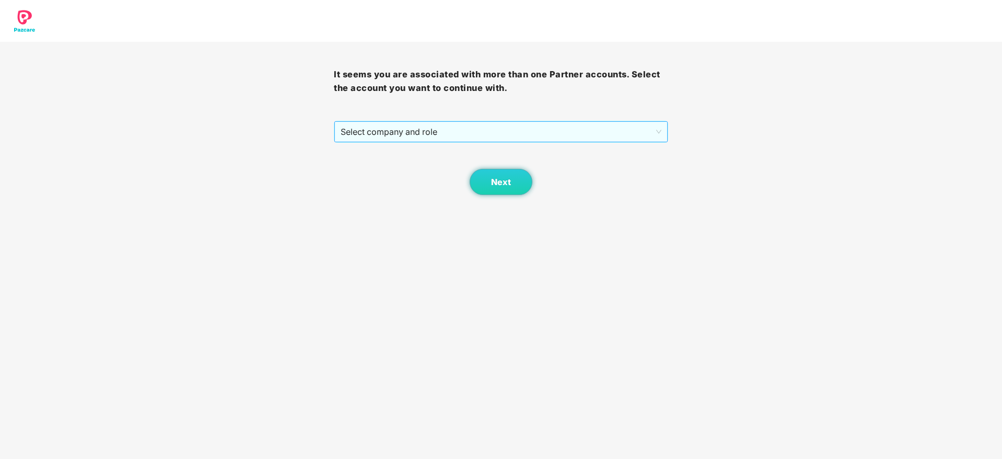
click at [652, 121] on div "Select company and role" at bounding box center [500, 131] width 333 height 21
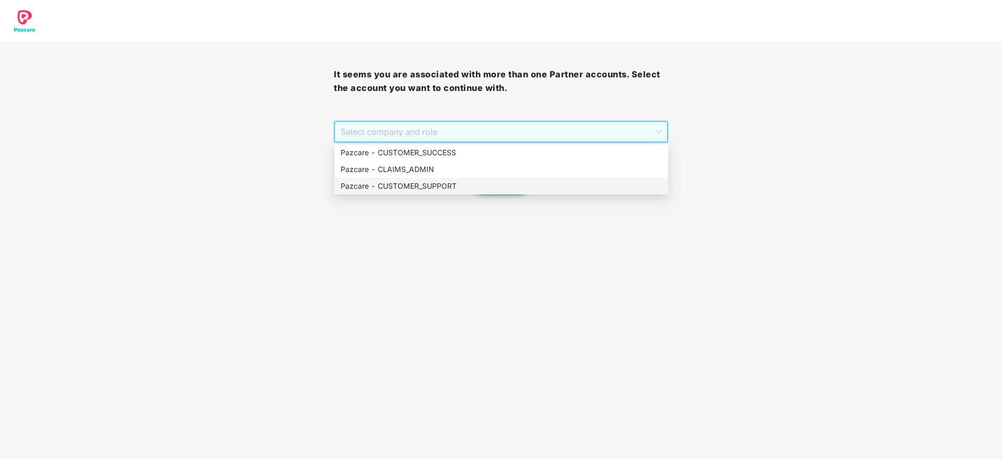
click at [577, 179] on div "Pazcare - CUSTOMER_SUPPORT" at bounding box center [501, 186] width 334 height 17
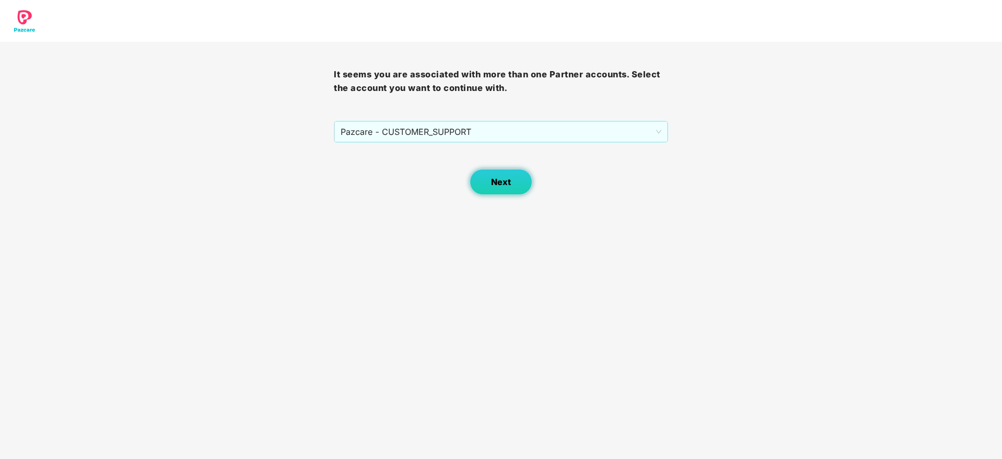
click at [510, 175] on button "Next" at bounding box center [500, 182] width 63 height 26
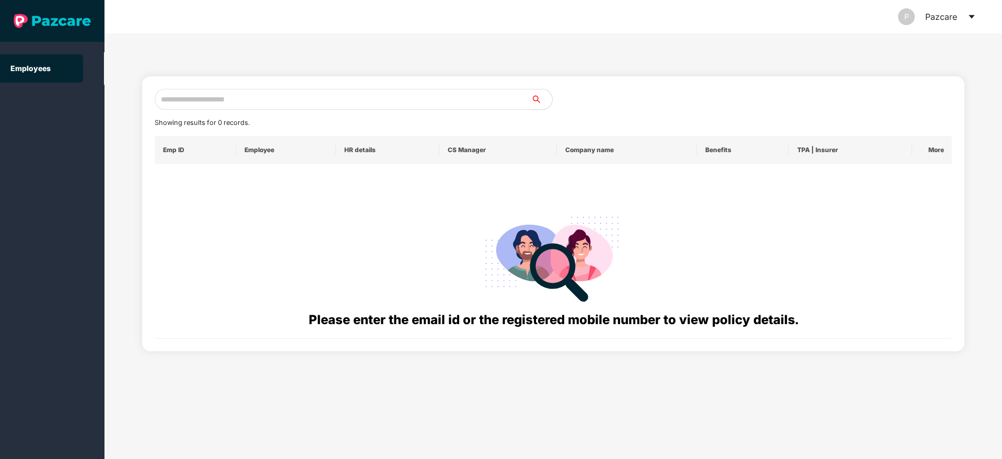
click at [470, 107] on input "text" at bounding box center [343, 99] width 377 height 21
paste input "******"
type input "******"
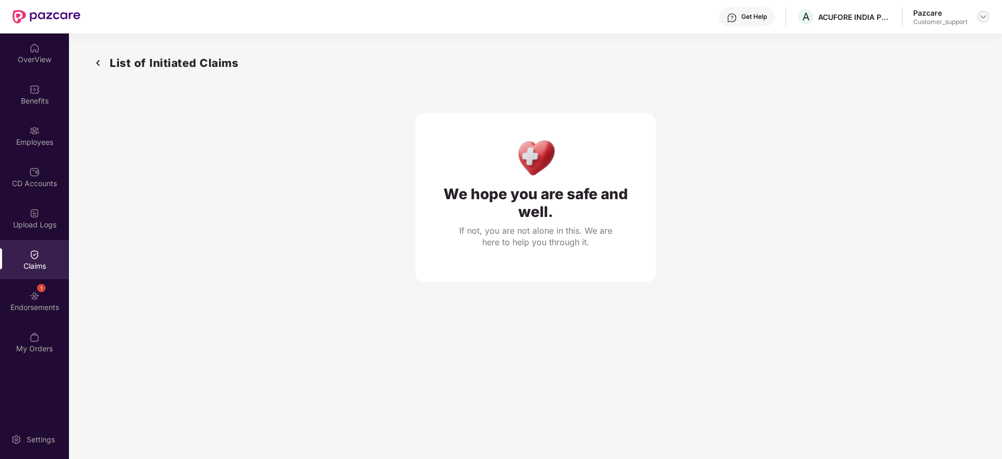
click at [982, 17] on img at bounding box center [983, 17] width 8 height 8
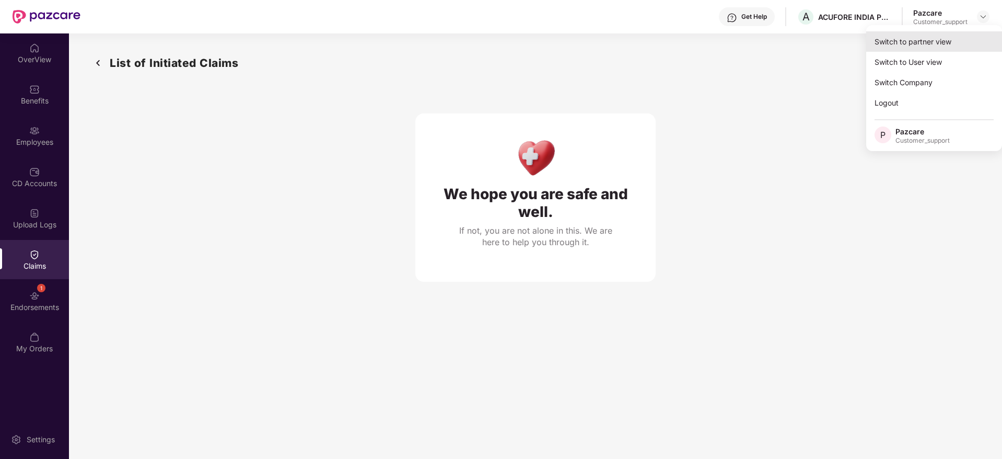
click at [918, 46] on div "Switch to partner view" at bounding box center [934, 41] width 136 height 20
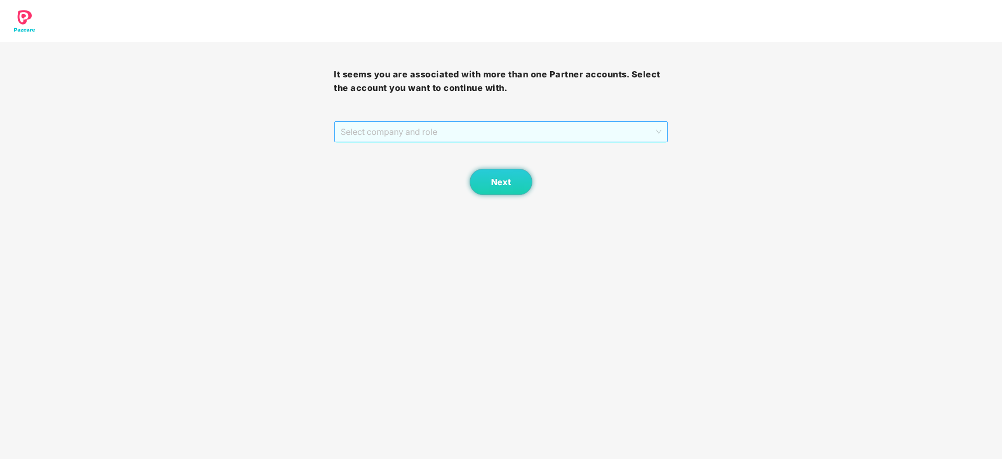
click at [652, 132] on span "Select company and role" at bounding box center [501, 132] width 320 height 20
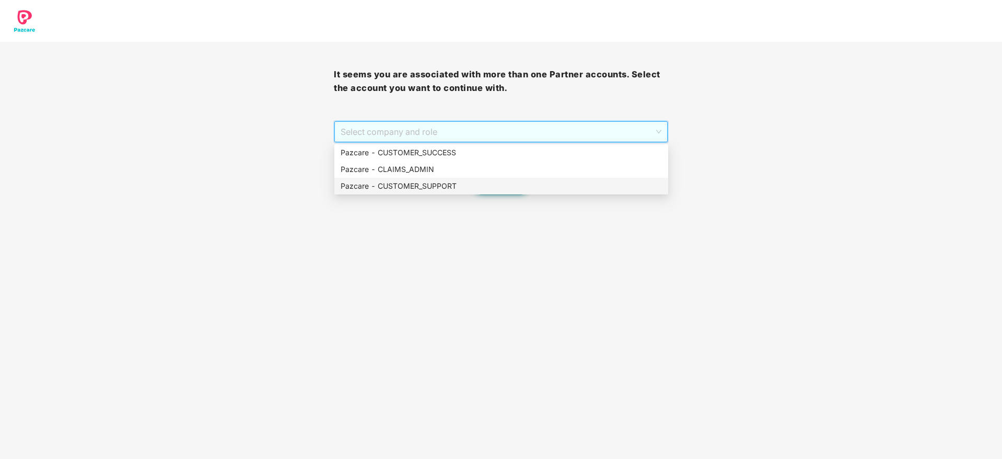
click at [498, 188] on div "Pazcare - CUSTOMER_SUPPORT" at bounding box center [501, 185] width 321 height 11
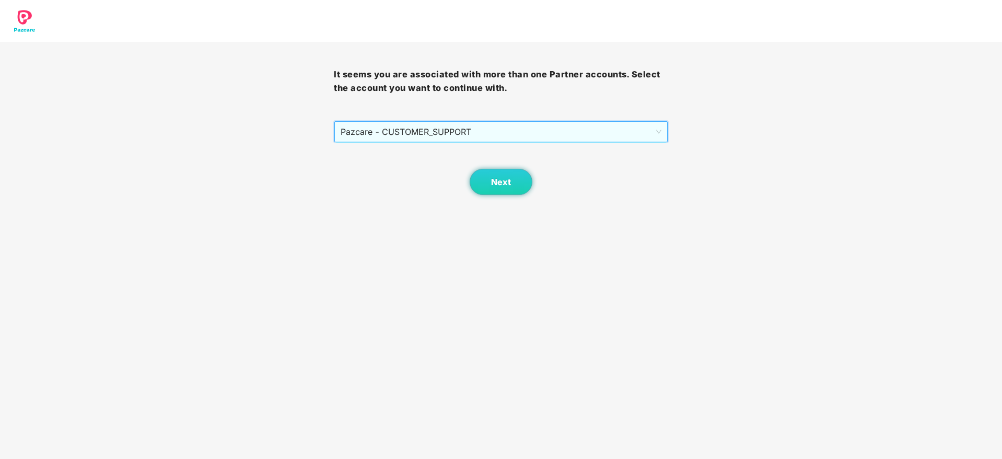
click at [502, 126] on span "Pazcare - CUSTOMER_SUPPORT" at bounding box center [501, 132] width 320 height 20
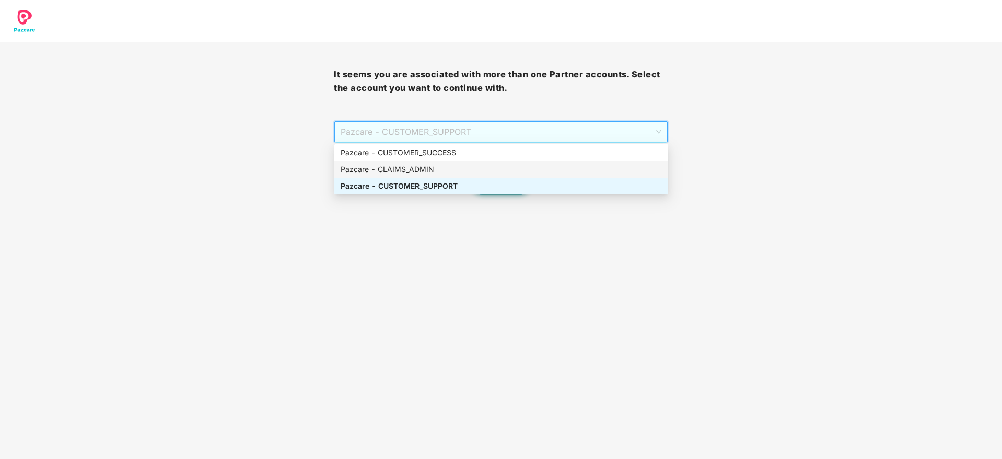
click at [493, 168] on div "Pazcare - CLAIMS_ADMIN" at bounding box center [501, 168] width 321 height 11
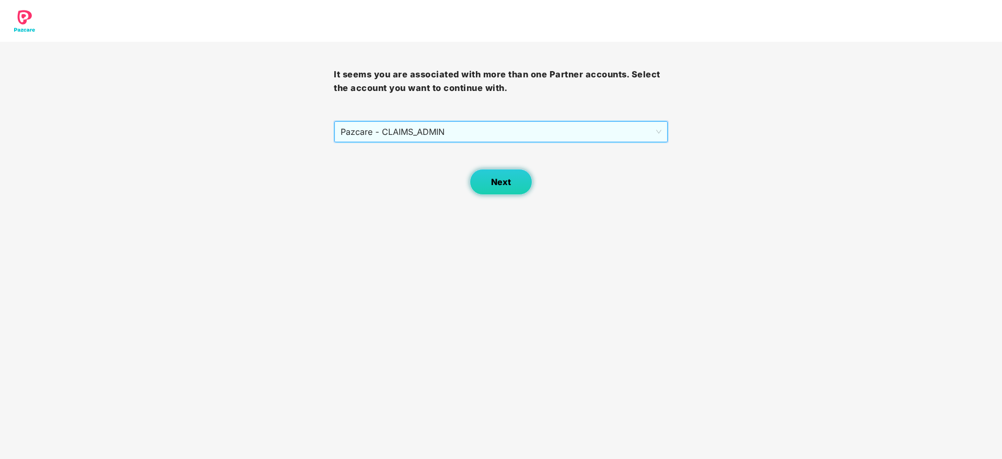
click at [497, 171] on button "Next" at bounding box center [500, 182] width 63 height 26
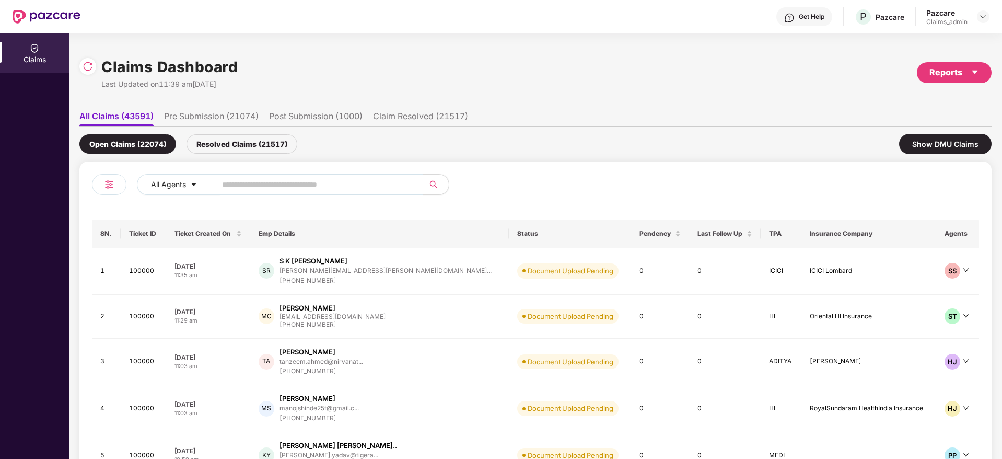
click at [236, 148] on div "Resolved Claims (21517)" at bounding box center [241, 143] width 111 height 19
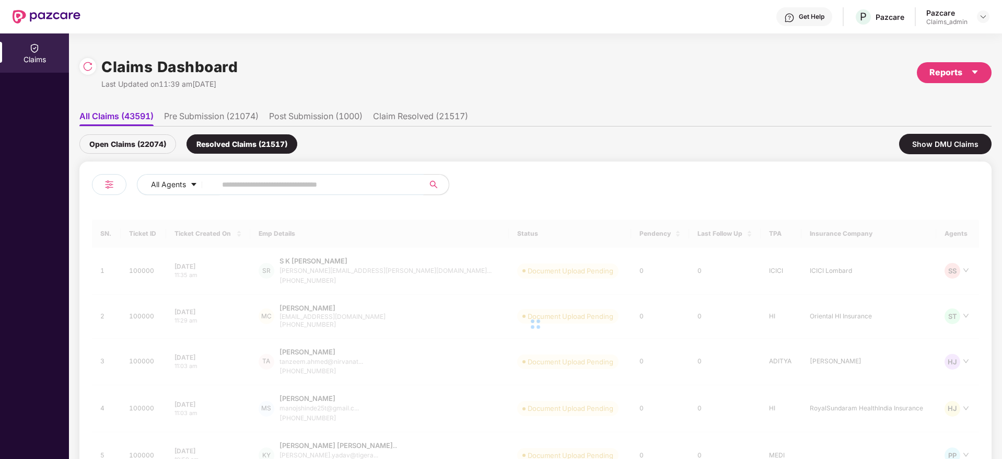
click at [316, 174] on span at bounding box center [316, 184] width 214 height 21
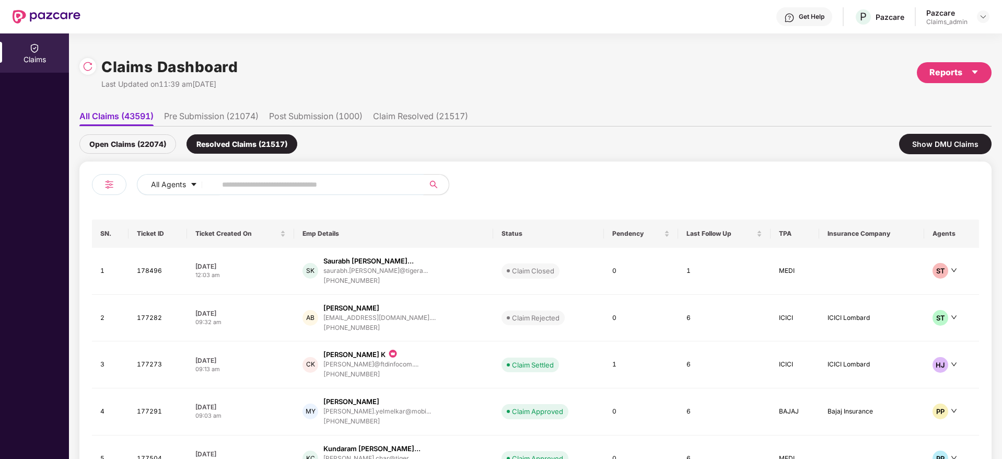
paste input "******"
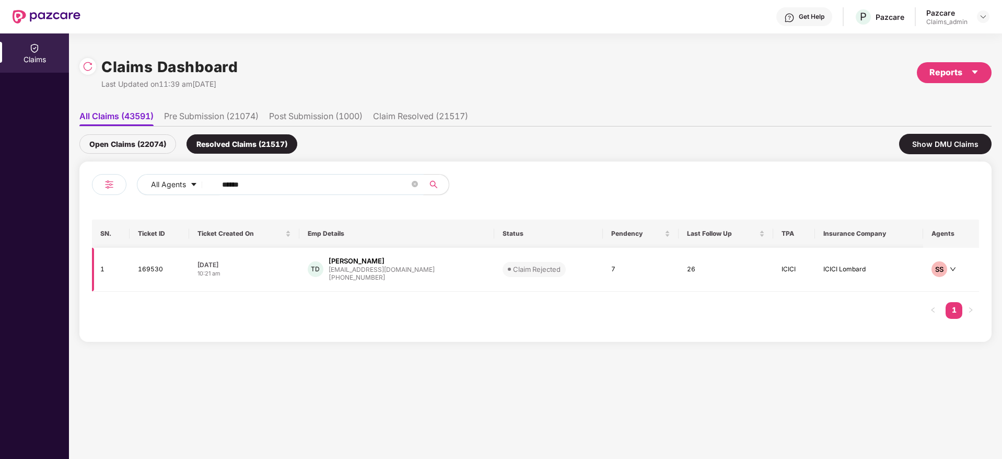
type input "******"
click at [431, 274] on div "TD Tarun Kumar Deheria deheriatarun@gmail.com +918123140788" at bounding box center [397, 269] width 179 height 27
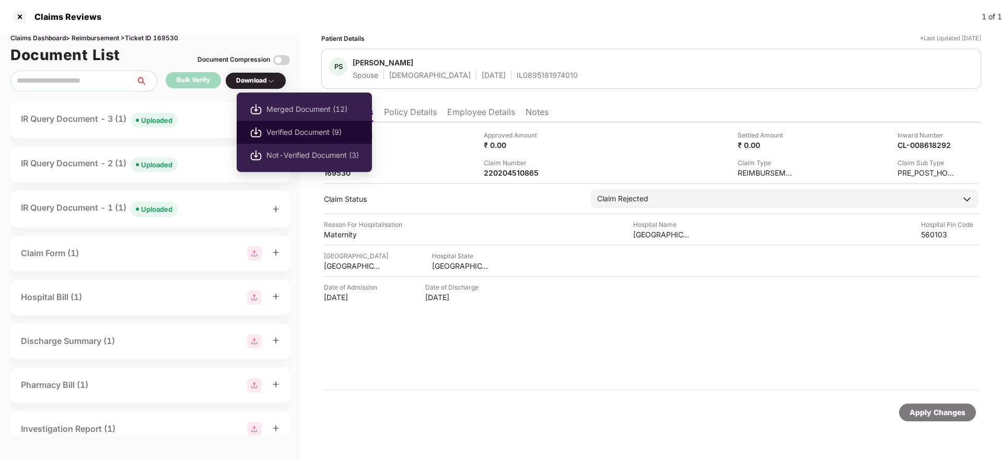
click at [316, 135] on span "Verified Document (9)" at bounding box center [312, 131] width 92 height 11
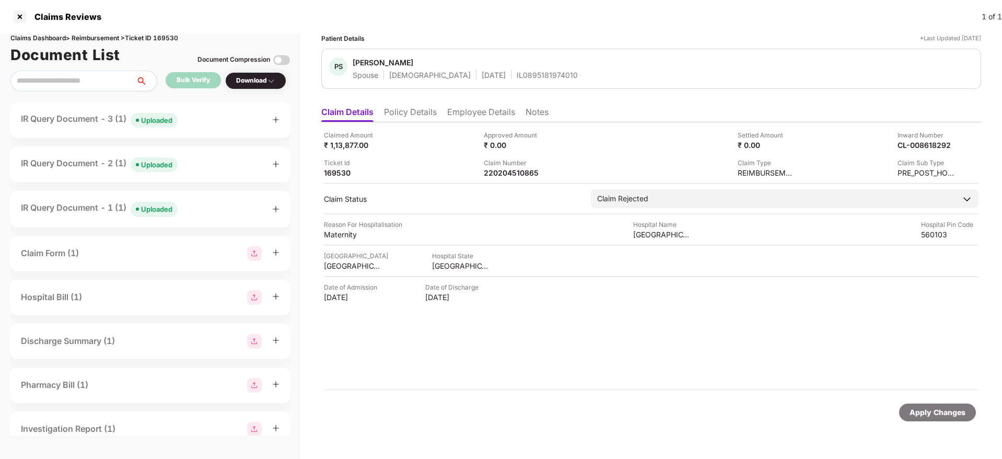
click at [266, 84] on div "Download" at bounding box center [255, 81] width 39 height 10
click at [270, 87] on div "Download" at bounding box center [255, 80] width 61 height 17
click at [265, 73] on div "Download" at bounding box center [255, 80] width 61 height 17
click at [265, 79] on div "Download" at bounding box center [255, 81] width 39 height 10
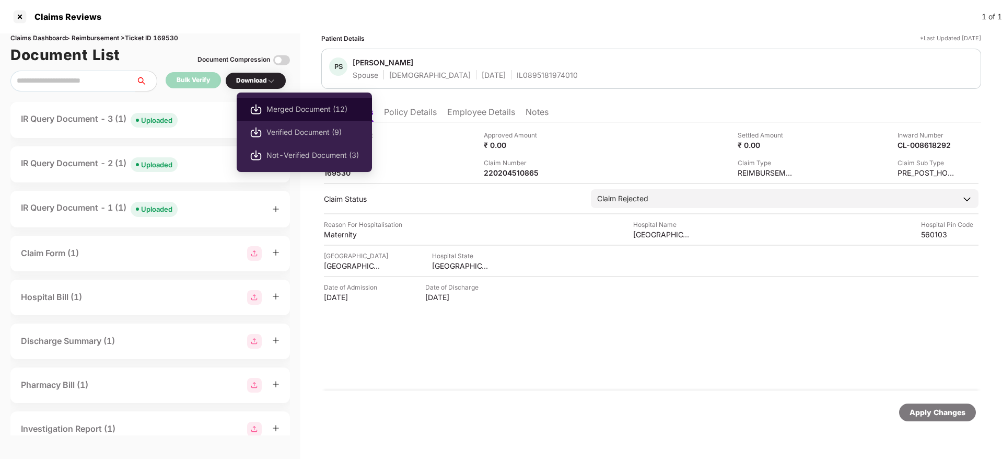
click at [316, 112] on span "Merged Document (12)" at bounding box center [312, 108] width 92 height 11
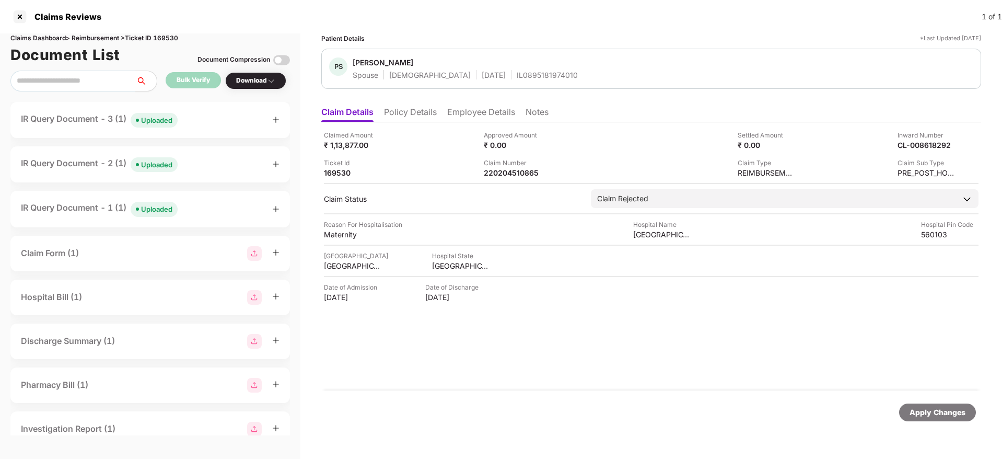
click at [185, 124] on div "IR Query Document - 3 (1) Uploaded" at bounding box center [150, 119] width 259 height 15
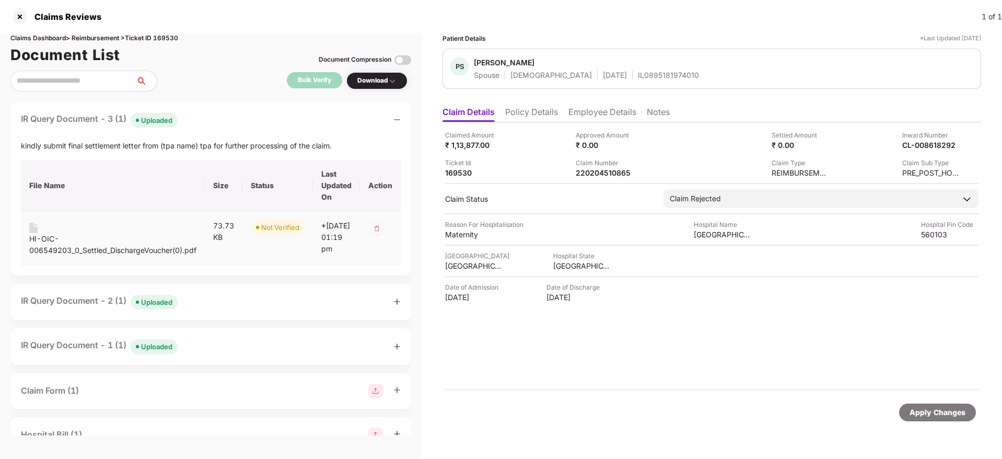
click at [121, 249] on div "HI-OIC-006549203_0_Settled_DischargeVoucher(0).pdf" at bounding box center [112, 244] width 167 height 23
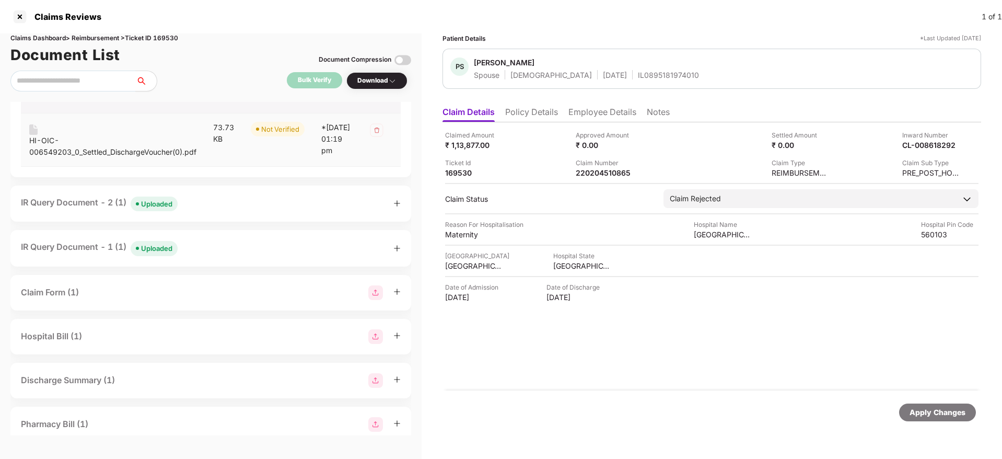
scroll to position [99, 0]
click at [92, 210] on div "IR Query Document - 2 (1) Uploaded" at bounding box center [99, 202] width 157 height 15
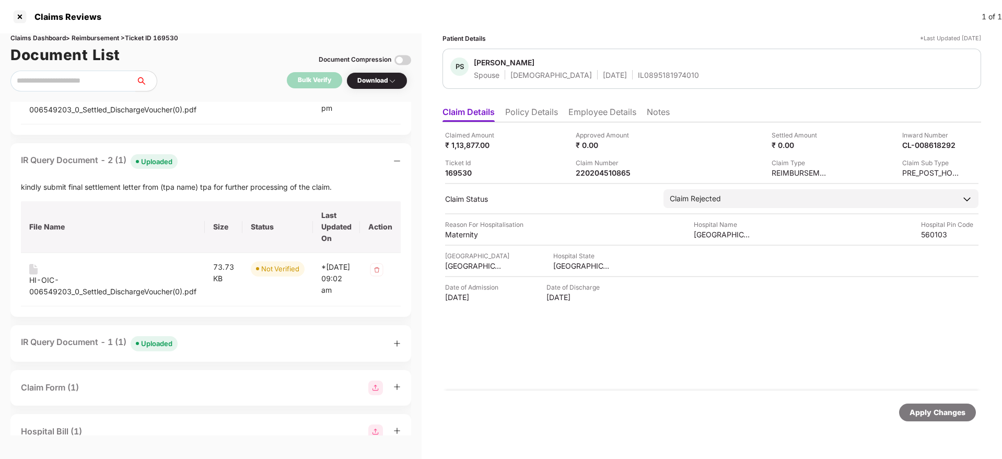
scroll to position [145, 0]
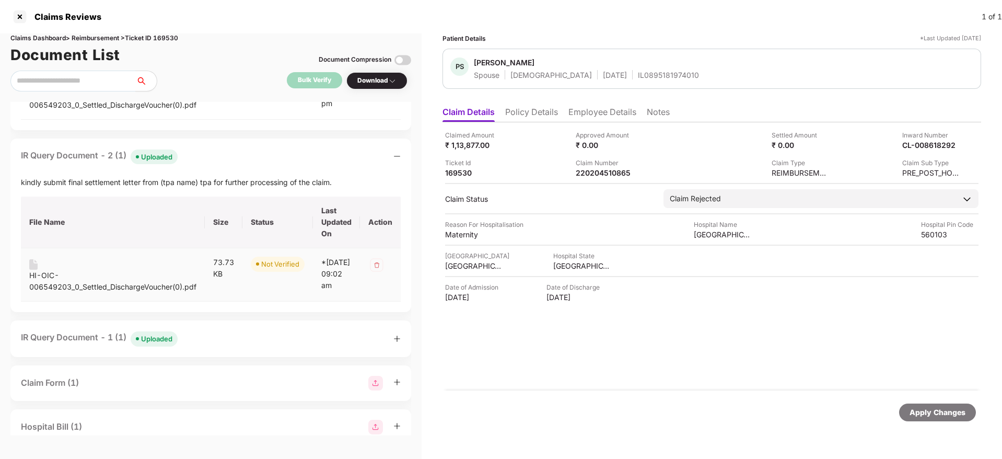
click at [94, 292] on div "HI-OIC-006549203_0_Settled_DischargeVoucher(0).pdf" at bounding box center [112, 280] width 167 height 23
click at [572, 37] on div "Patient Details *Last Updated 19 Sep 2025" at bounding box center [711, 38] width 538 height 10
click at [110, 346] on div "IR Query Document - 1 (1) Uploaded" at bounding box center [99, 338] width 157 height 15
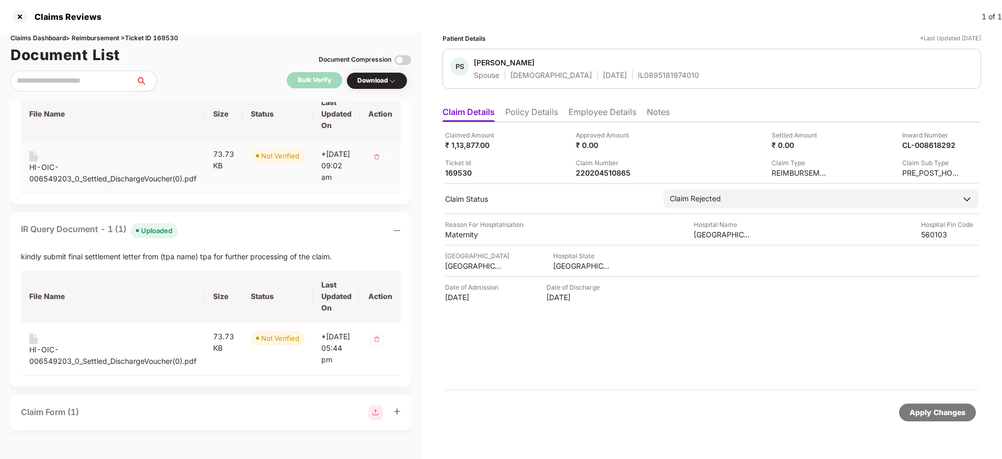
scroll to position [0, 0]
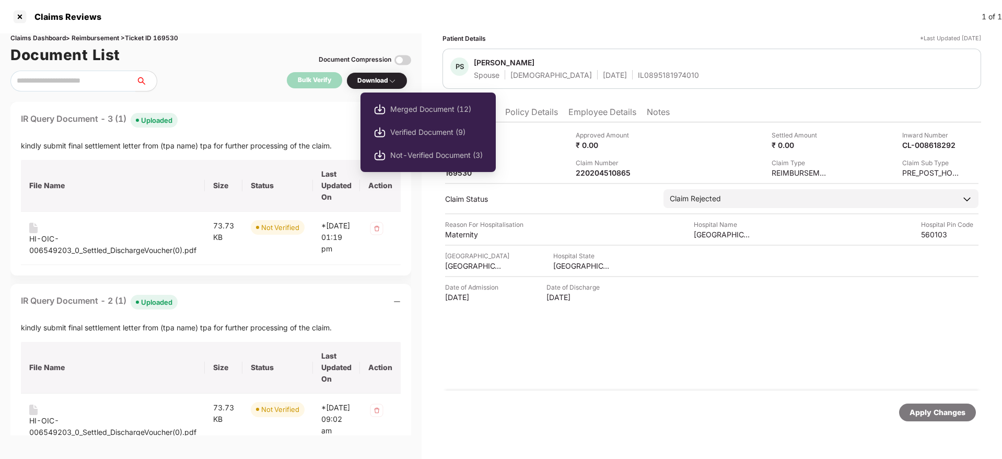
click at [386, 81] on div "Download" at bounding box center [376, 81] width 39 height 10
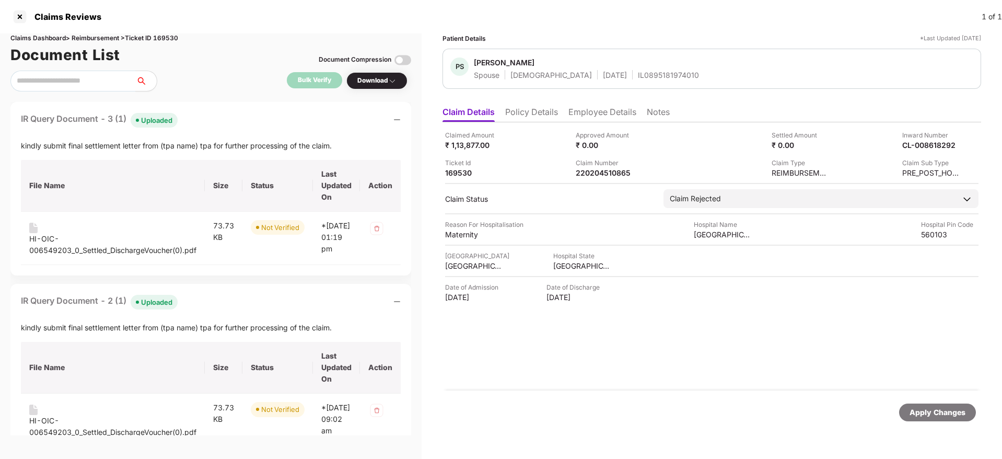
click at [389, 89] on div "Bulk Verify Download" at bounding box center [210, 81] width 401 height 21
click at [392, 87] on div "Download" at bounding box center [376, 80] width 61 height 17
click at [395, 80] on img at bounding box center [392, 81] width 8 height 8
click at [393, 83] on div "Download" at bounding box center [376, 81] width 39 height 10
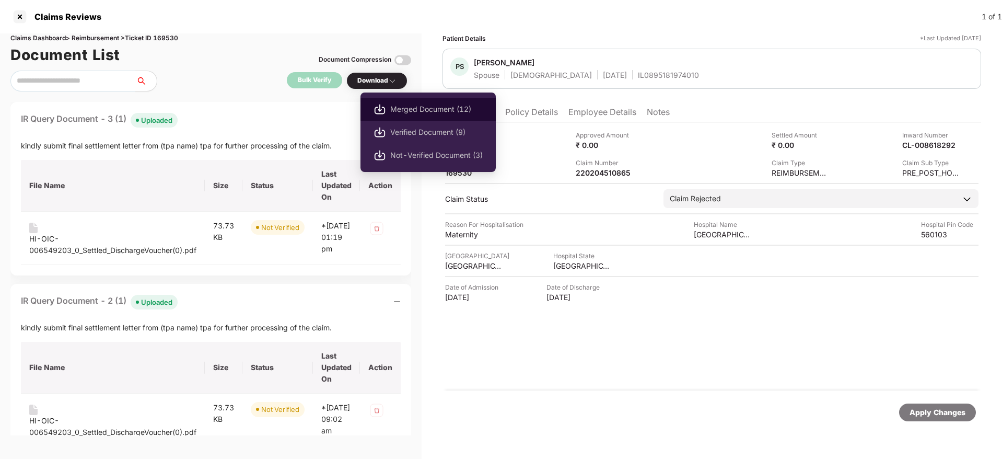
click at [406, 109] on span "Merged Document (12)" at bounding box center [436, 108] width 92 height 11
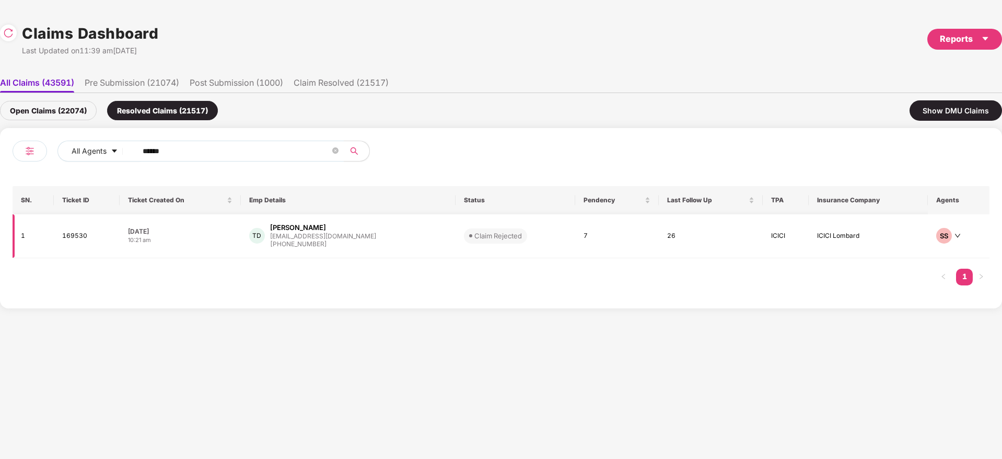
click at [325, 240] on div "+918123140788" at bounding box center [323, 244] width 106 height 10
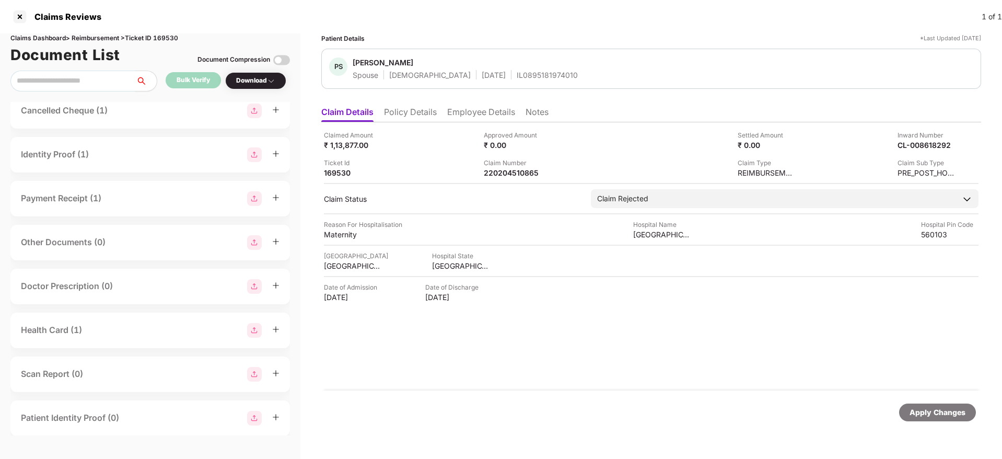
scroll to position [371, 0]
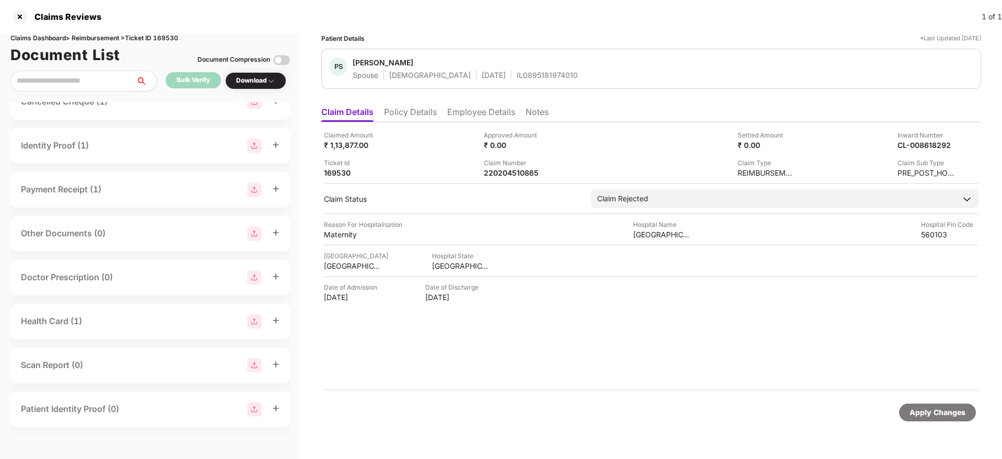
click at [265, 86] on div "Download" at bounding box center [255, 80] width 61 height 17
click at [264, 80] on div "Download" at bounding box center [255, 81] width 39 height 10
click at [267, 81] on div "Download" at bounding box center [255, 81] width 39 height 10
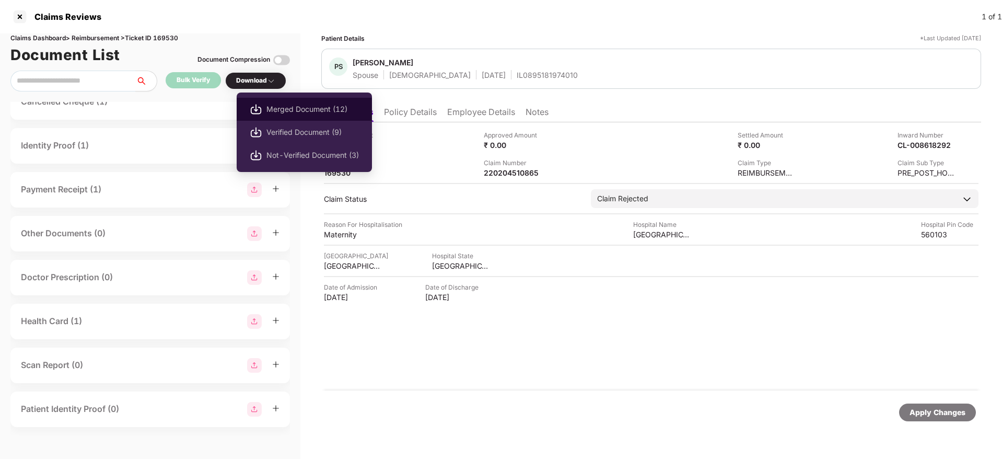
click at [292, 105] on span "Merged Document (12)" at bounding box center [312, 108] width 92 height 11
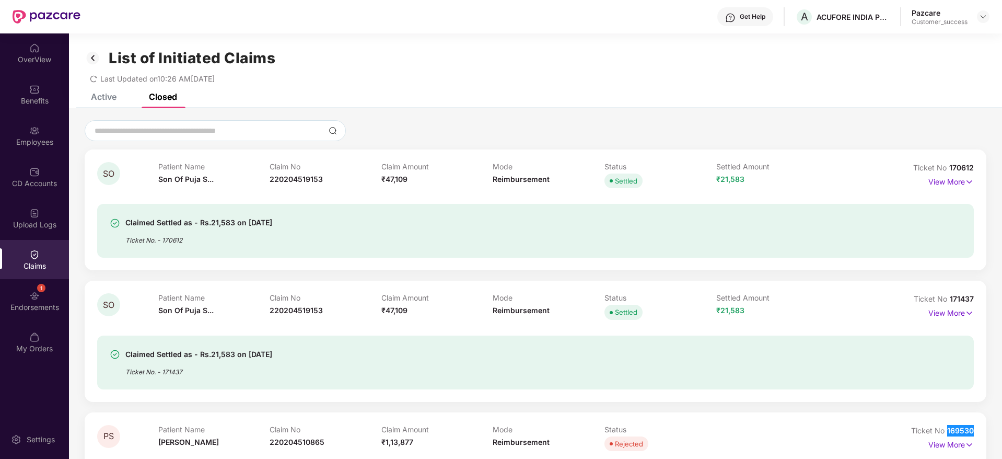
scroll to position [152, 0]
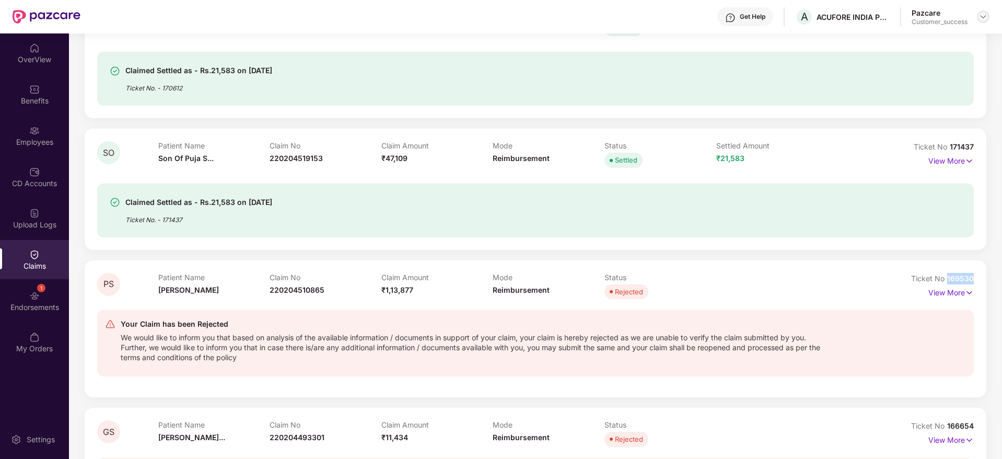
click at [984, 19] on img at bounding box center [983, 17] width 8 height 8
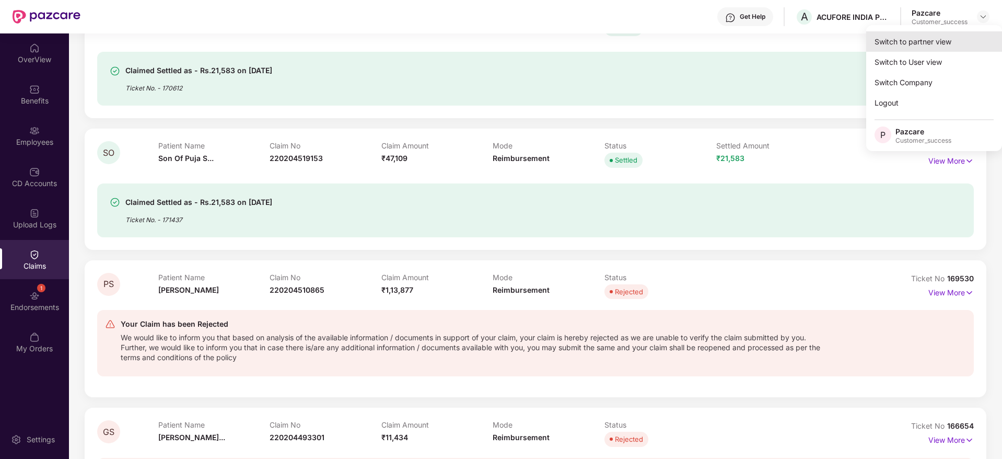
click at [955, 37] on div "Switch to partner view" at bounding box center [934, 41] width 136 height 20
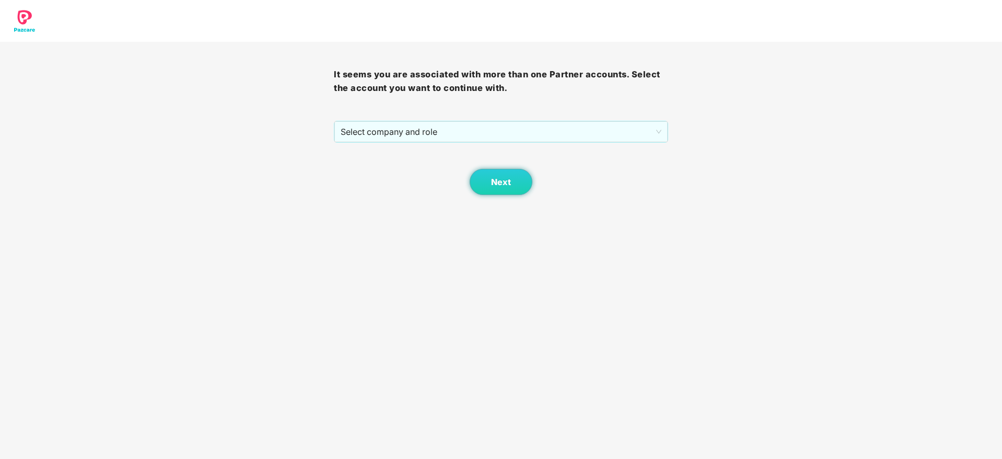
click at [668, 126] on div "It seems you are associated with more than one Partner accounts. Select the acc…" at bounding box center [501, 97] width 1002 height 195
click at [645, 129] on span "Select company and role" at bounding box center [501, 132] width 320 height 20
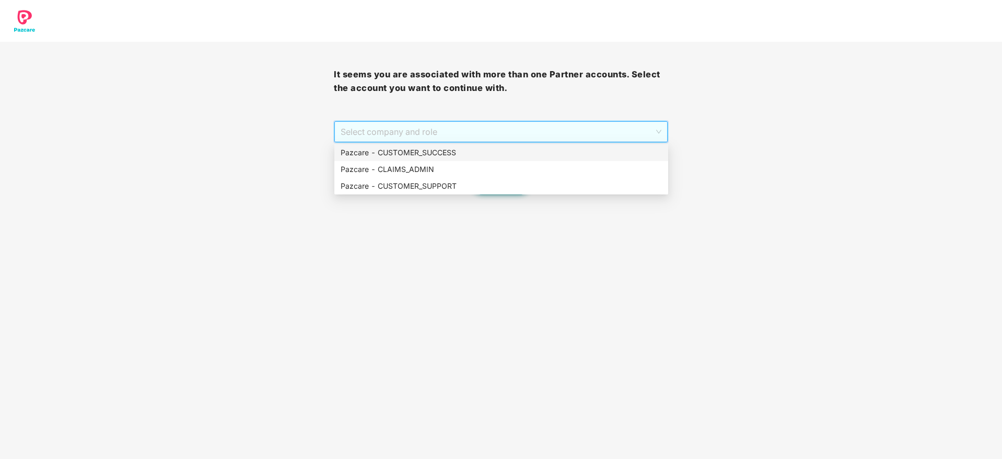
click at [608, 156] on div "Pazcare - CUSTOMER_SUCCESS" at bounding box center [501, 152] width 321 height 11
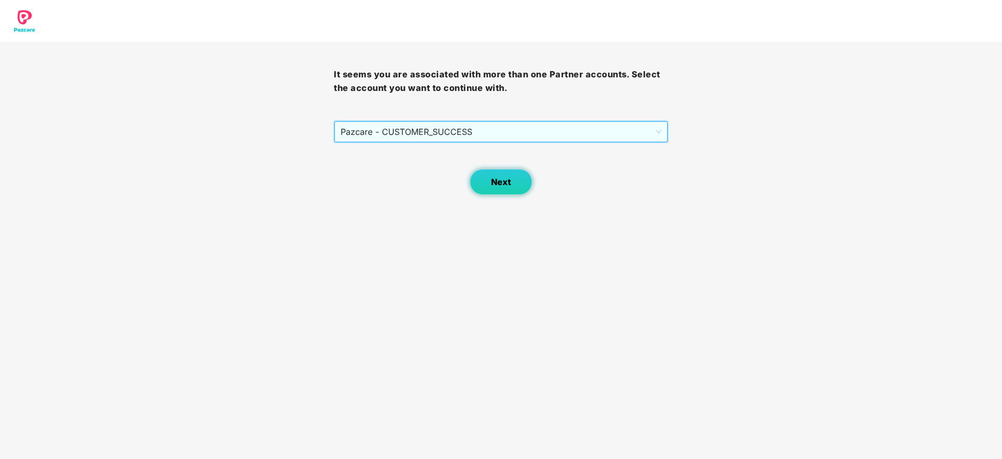
click at [531, 180] on button "Next" at bounding box center [500, 182] width 63 height 26
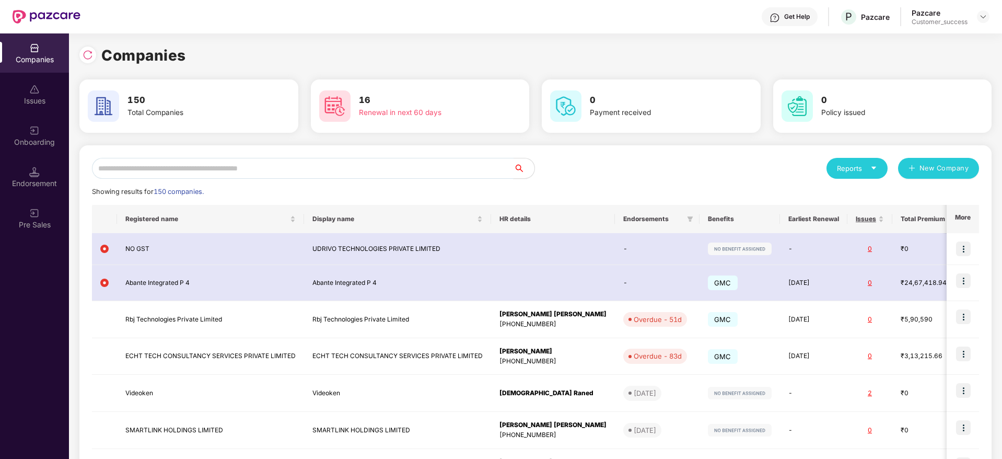
click at [463, 169] on input "text" at bounding box center [302, 168] width 421 height 21
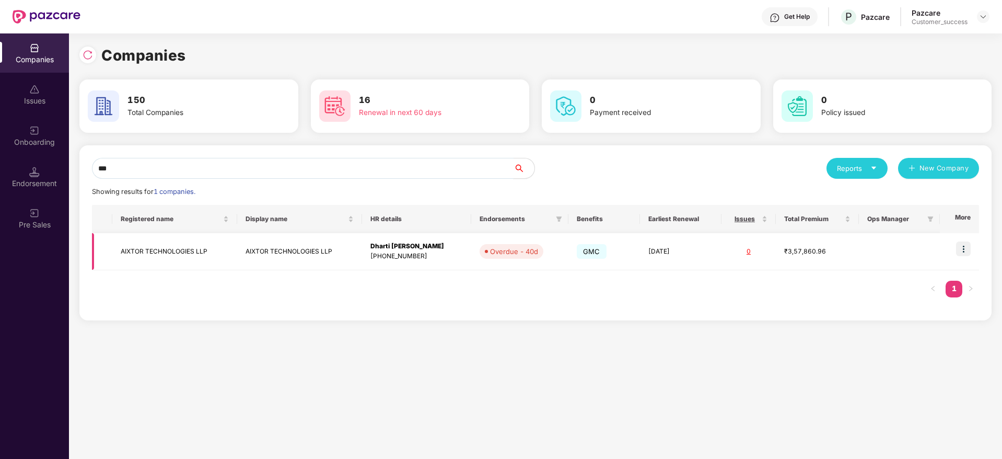
type input "***"
click at [961, 249] on img at bounding box center [963, 248] width 15 height 15
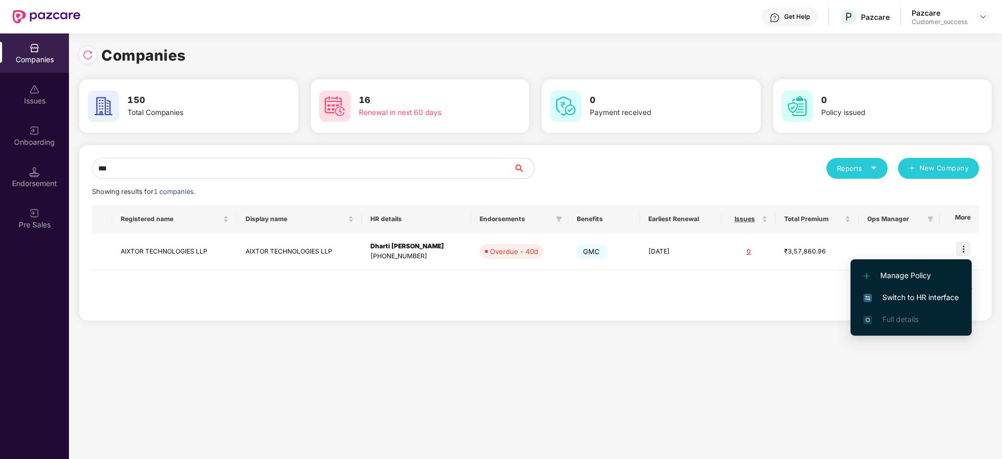
click at [935, 292] on span "Switch to HR interface" at bounding box center [910, 296] width 95 height 11
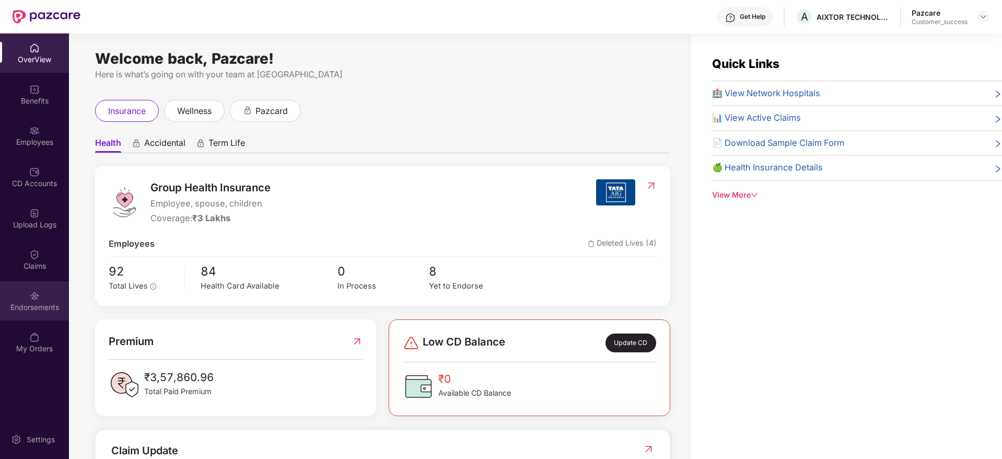
click at [25, 302] on div "Endorsements" at bounding box center [34, 307] width 69 height 10
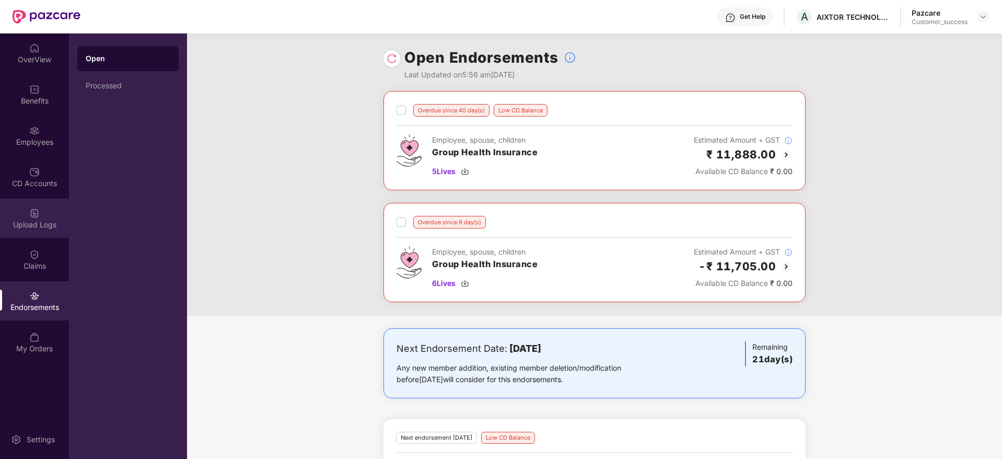
click at [35, 212] on img at bounding box center [34, 213] width 10 height 10
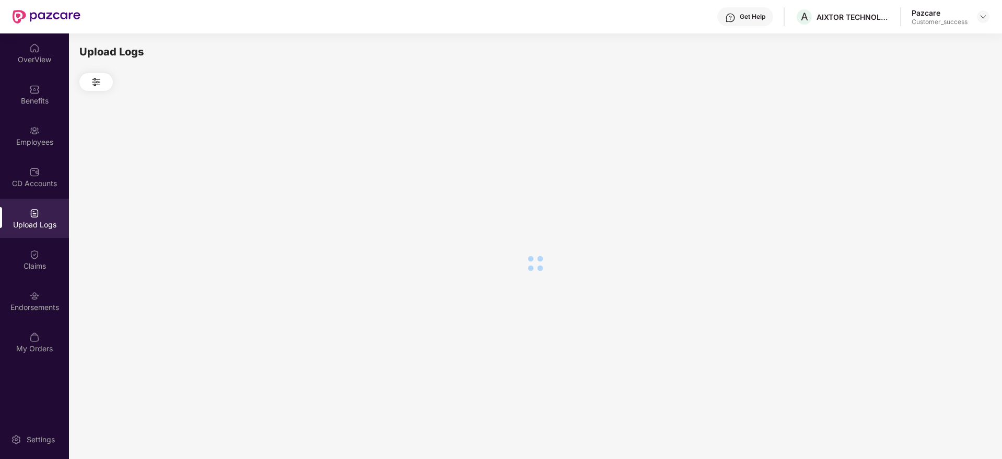
click at [26, 248] on div "Claims" at bounding box center [34, 259] width 69 height 39
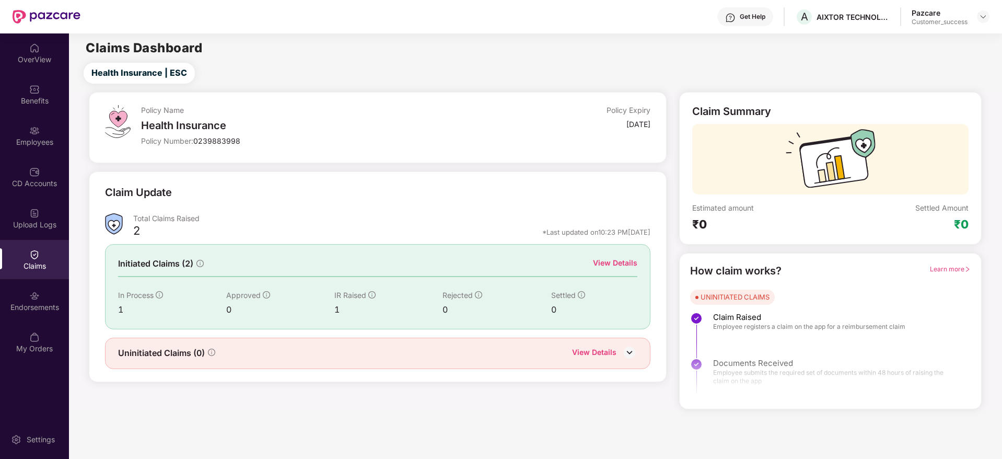
click at [624, 259] on div "View Details" at bounding box center [615, 262] width 44 height 11
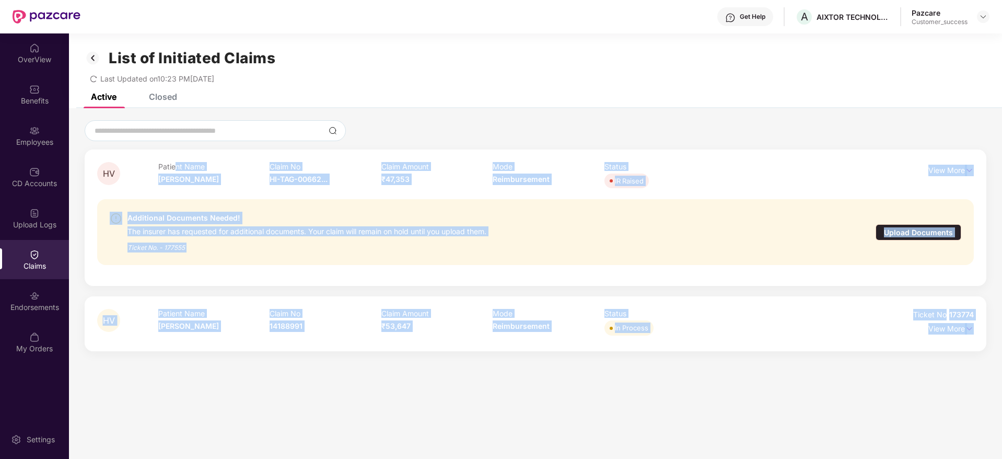
drag, startPoint x: 174, startPoint y: 169, endPoint x: 539, endPoint y: 386, distance: 424.8
click at [539, 386] on section "List of Initiated Claims Last Updated on 10:23 PM, 24 Sep 2025 Active Closed HV…" at bounding box center [535, 262] width 933 height 459
drag, startPoint x: 539, startPoint y: 386, endPoint x: 215, endPoint y: 157, distance: 396.7
click at [215, 157] on section "List of Initiated Claims Last Updated on 10:23 PM, 24 Sep 2025 Active Closed HV…" at bounding box center [535, 262] width 933 height 459
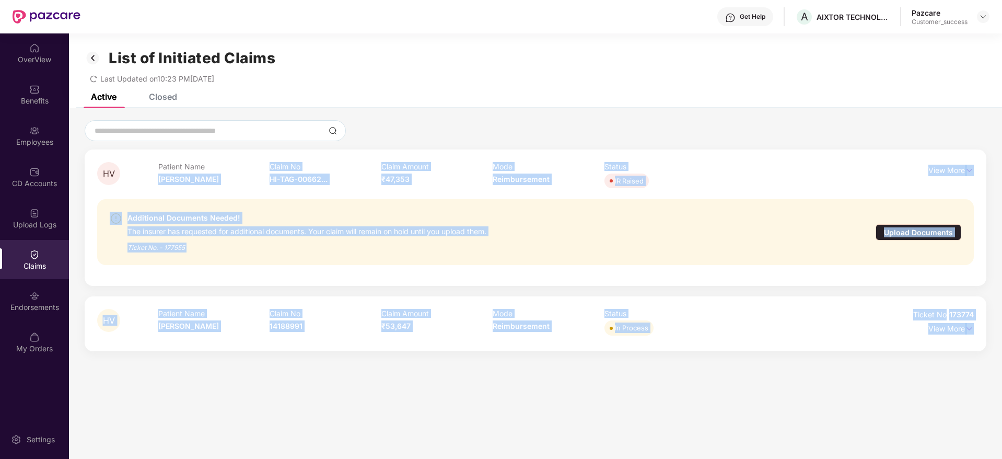
click at [215, 157] on div "HV Patient Name Hardi Vyas Claim No HI-TAG-00662... Claim Amount ₹47,353 Mode R…" at bounding box center [535, 217] width 901 height 136
drag, startPoint x: 215, startPoint y: 157, endPoint x: 646, endPoint y: 341, distance: 468.6
click at [646, 341] on div "HV Patient Name Hardi Vyas Claim No HI-TAG-00662... Claim Amount ₹47,353 Mode R…" at bounding box center [535, 250] width 901 height 202
click at [646, 341] on div "HV Patient Name Hardi Vyas Claim No 14188991 Claim Amount ₹53,647 Mode Reimburs…" at bounding box center [535, 323] width 901 height 54
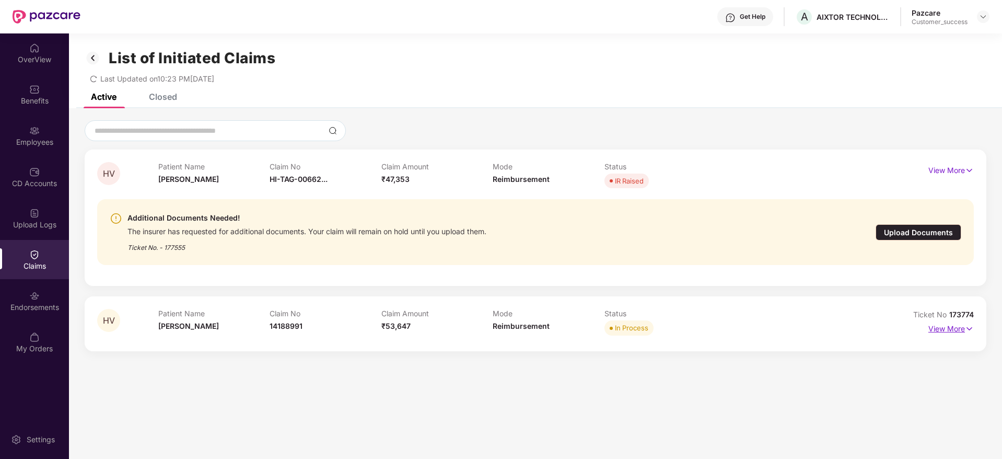
click at [933, 327] on p "View More" at bounding box center [950, 327] width 45 height 14
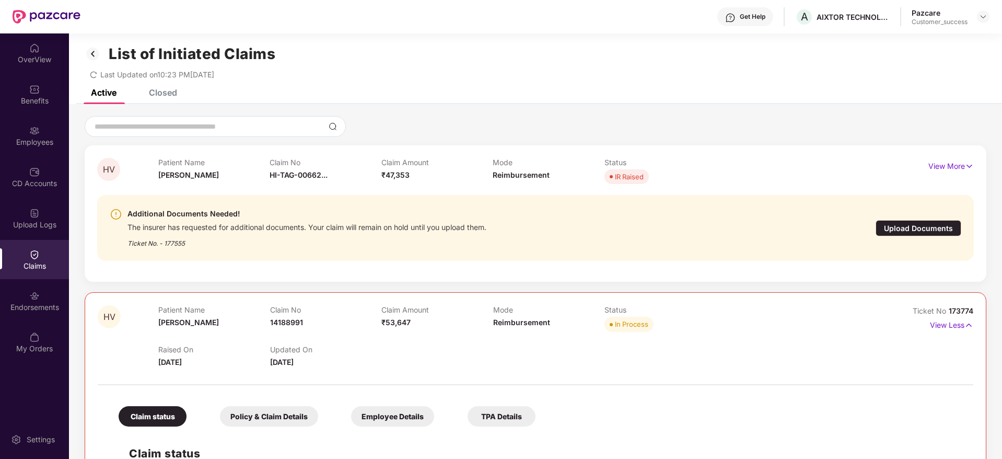
scroll to position [0, 0]
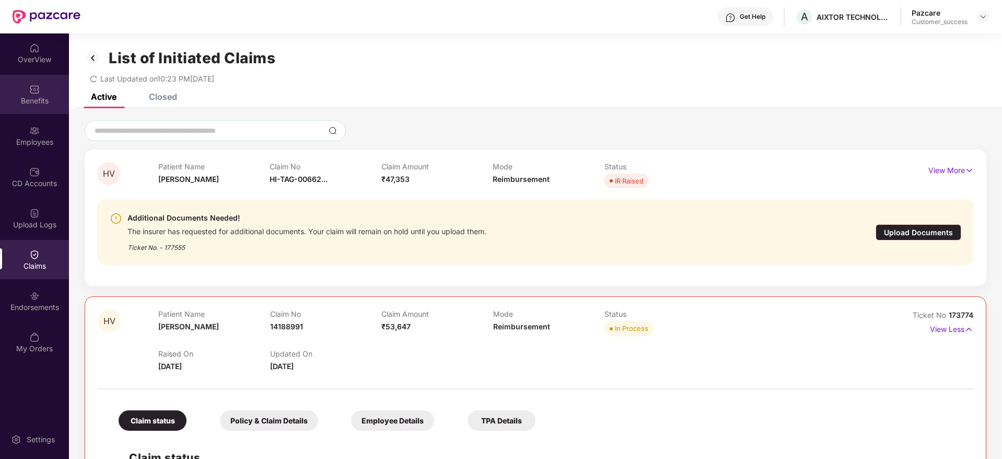
click at [32, 103] on div "Benefits" at bounding box center [34, 101] width 69 height 10
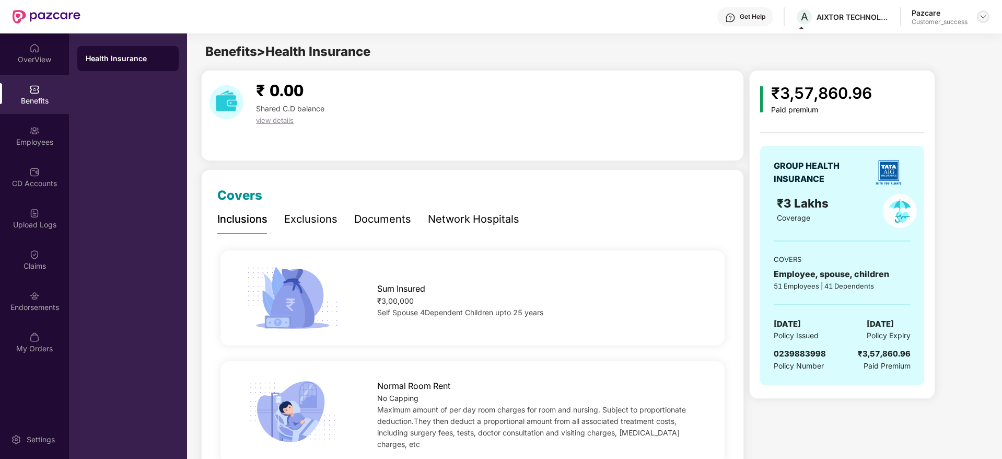
click at [979, 20] on img at bounding box center [983, 17] width 8 height 8
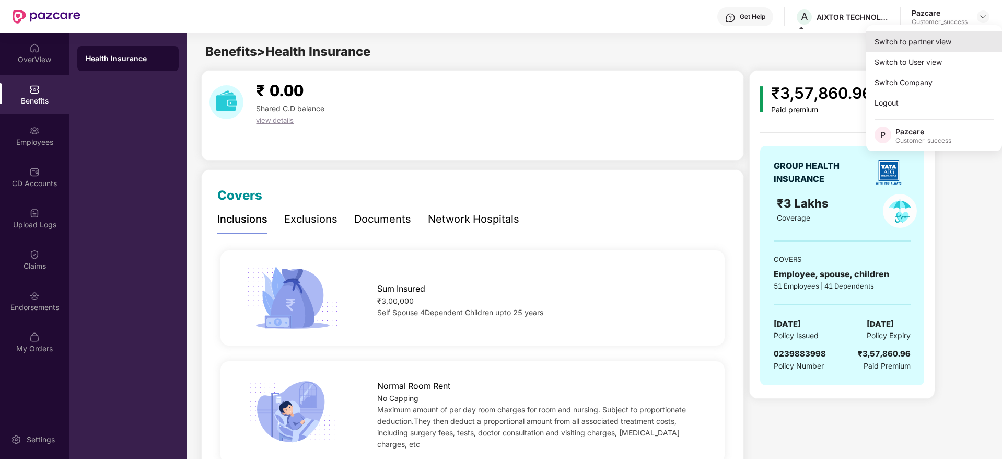
click at [962, 40] on div "Switch to partner view" at bounding box center [934, 41] width 136 height 20
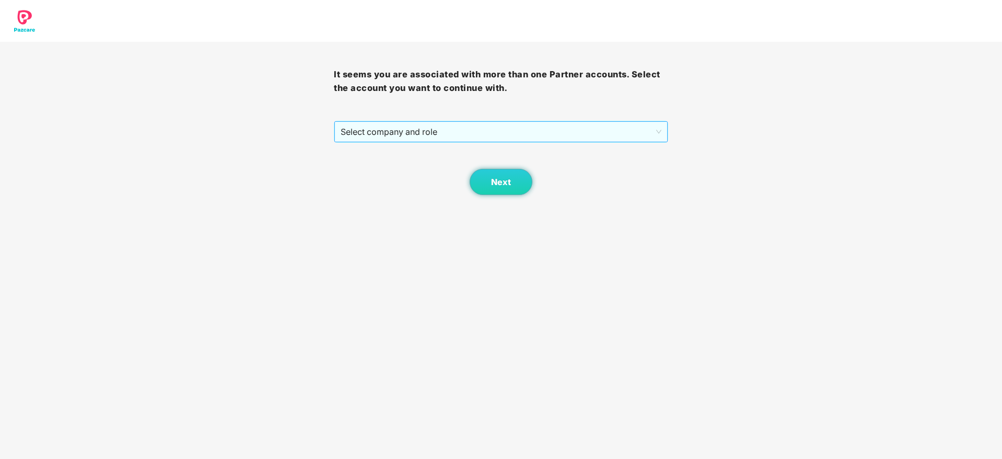
click at [629, 127] on span "Select company and role" at bounding box center [501, 132] width 320 height 20
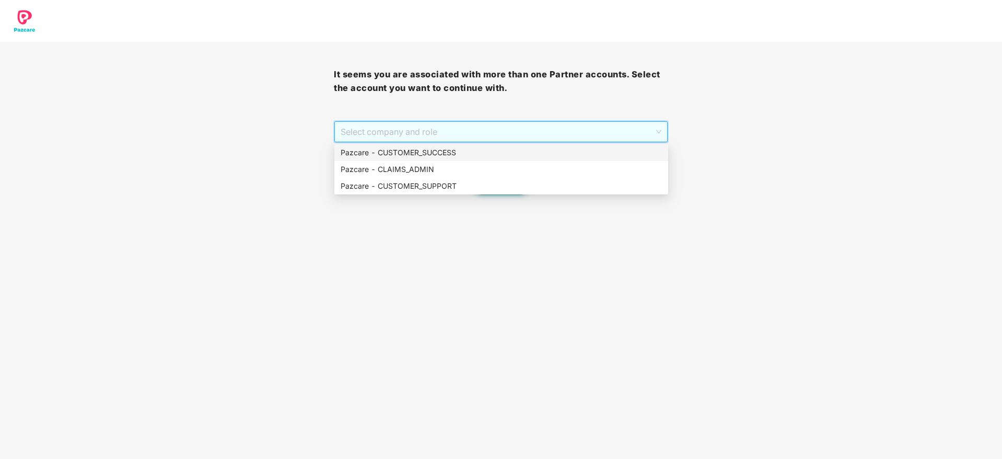
click at [621, 157] on div "Pazcare - CUSTOMER_SUCCESS" at bounding box center [501, 152] width 321 height 11
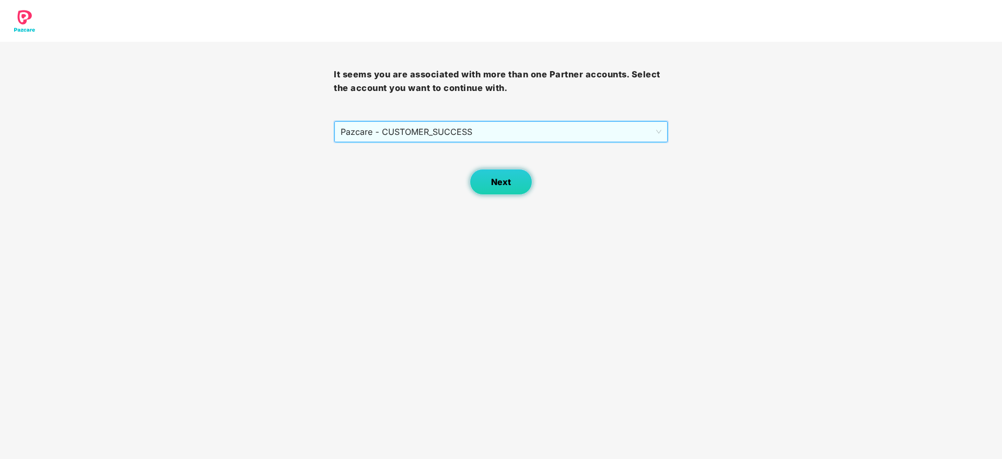
click at [505, 177] on span "Next" at bounding box center [501, 182] width 20 height 10
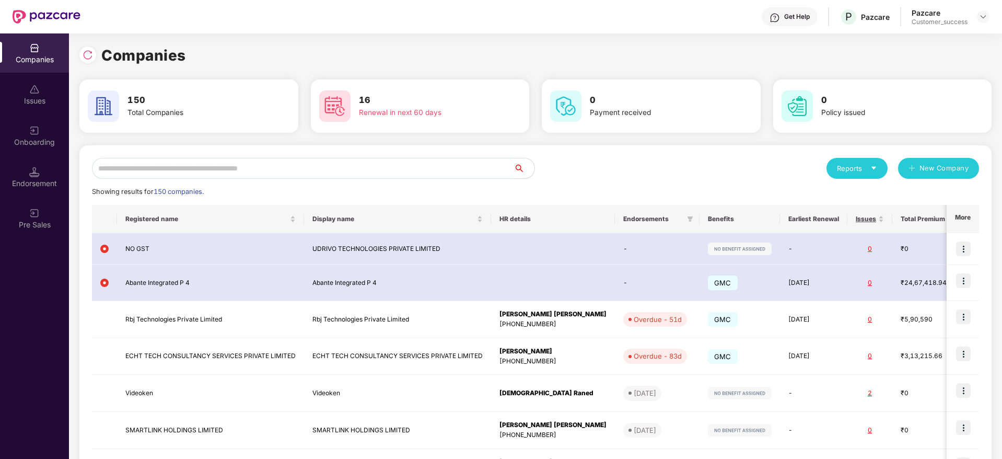
click at [503, 173] on input "text" at bounding box center [302, 168] width 421 height 21
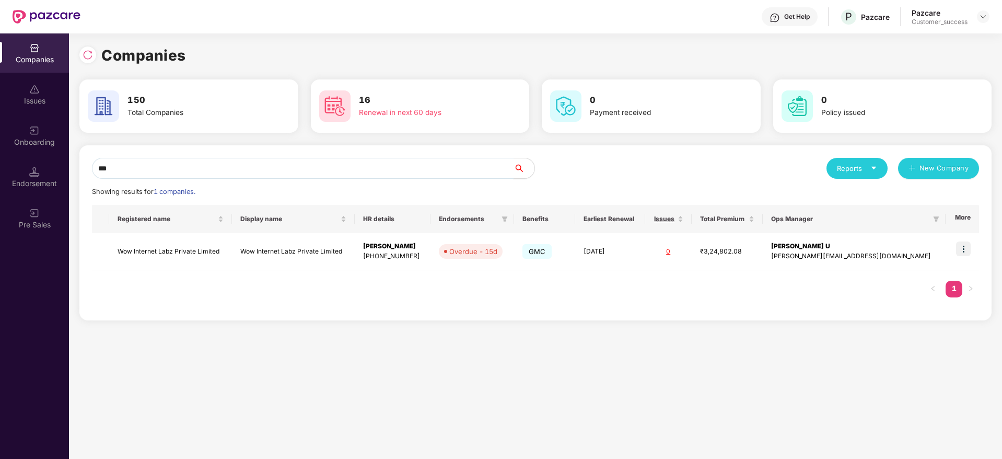
type input "***"
click at [965, 252] on img at bounding box center [963, 248] width 15 height 15
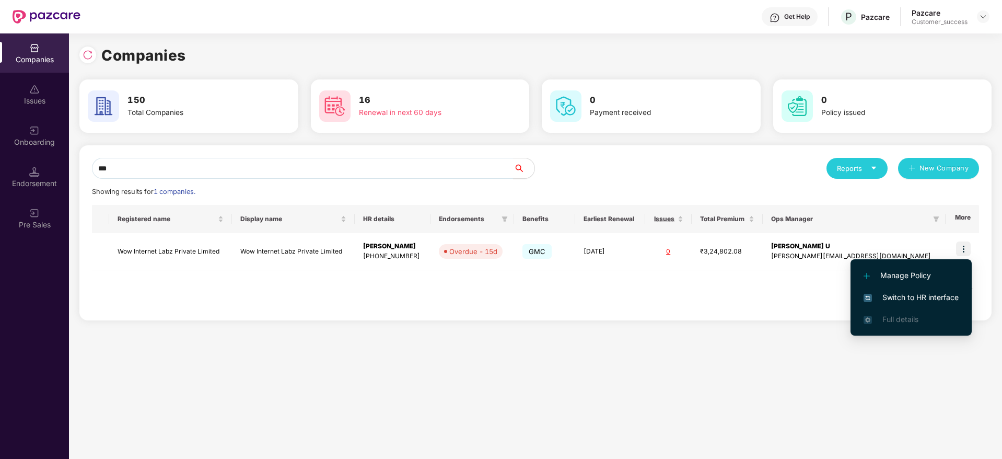
click at [954, 297] on span "Switch to HR interface" at bounding box center [910, 296] width 95 height 11
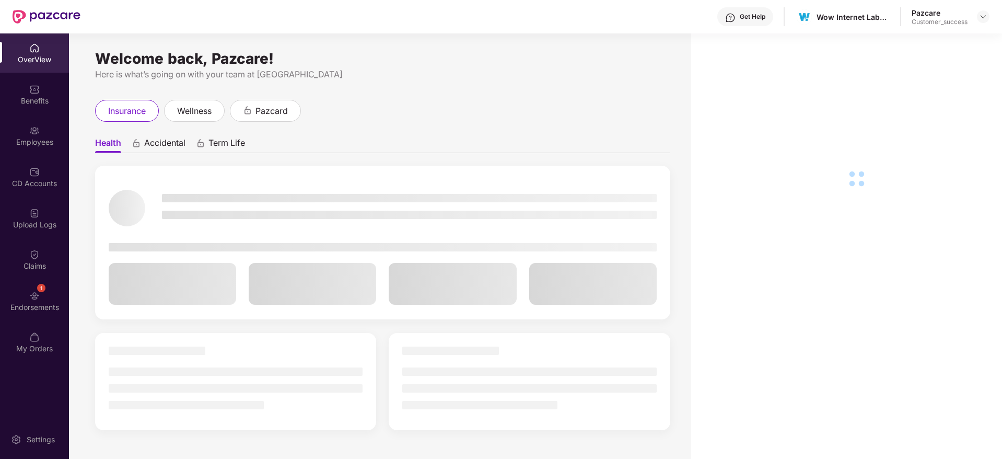
click at [42, 137] on div "Employees" at bounding box center [34, 142] width 69 height 10
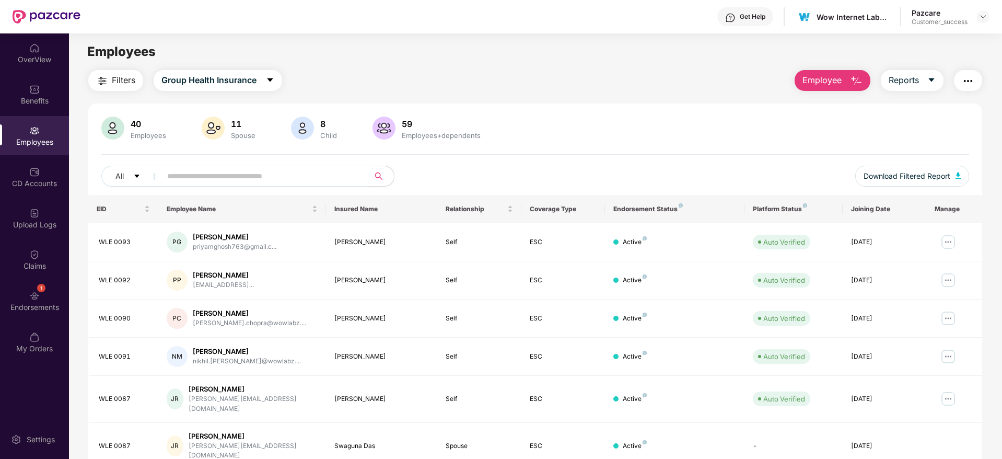
click at [251, 174] on input "text" at bounding box center [260, 176] width 187 height 16
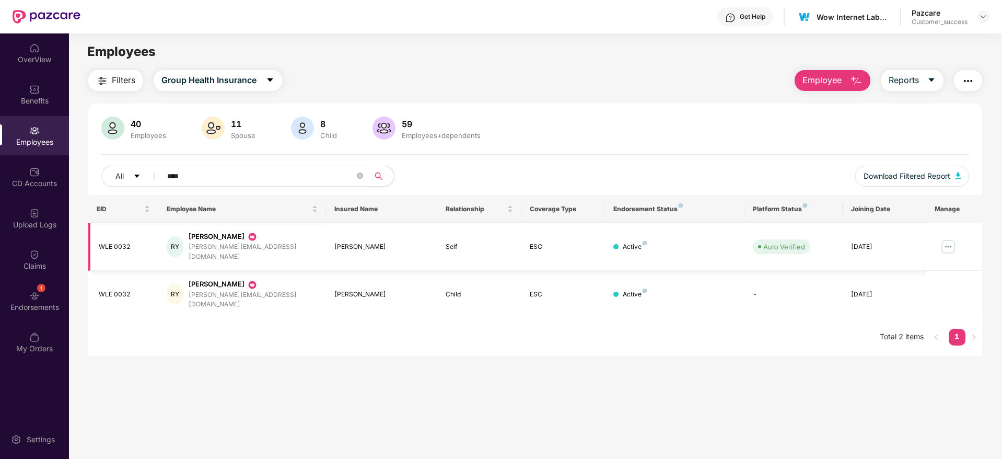
type input "****"
click at [948, 252] on td at bounding box center [954, 247] width 56 height 48
click at [948, 247] on img at bounding box center [948, 246] width 17 height 17
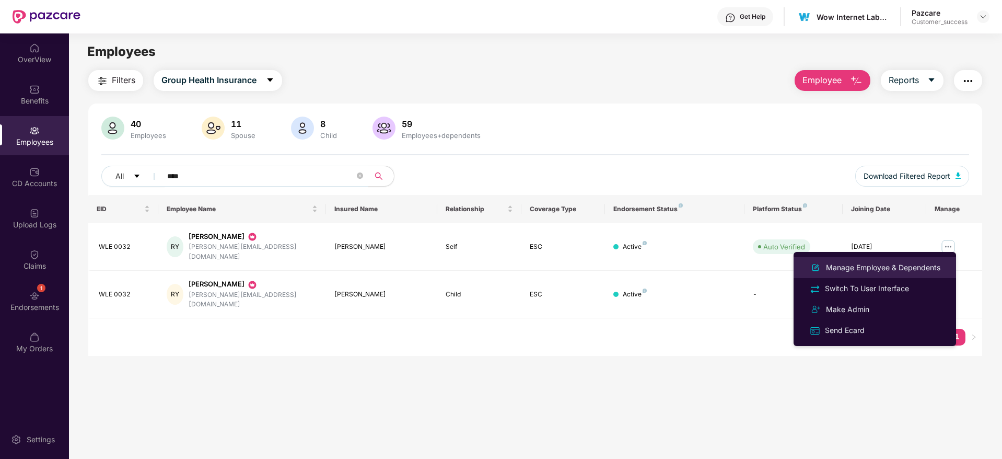
click at [904, 275] on li "Manage Employee & Dependents" at bounding box center [874, 267] width 162 height 21
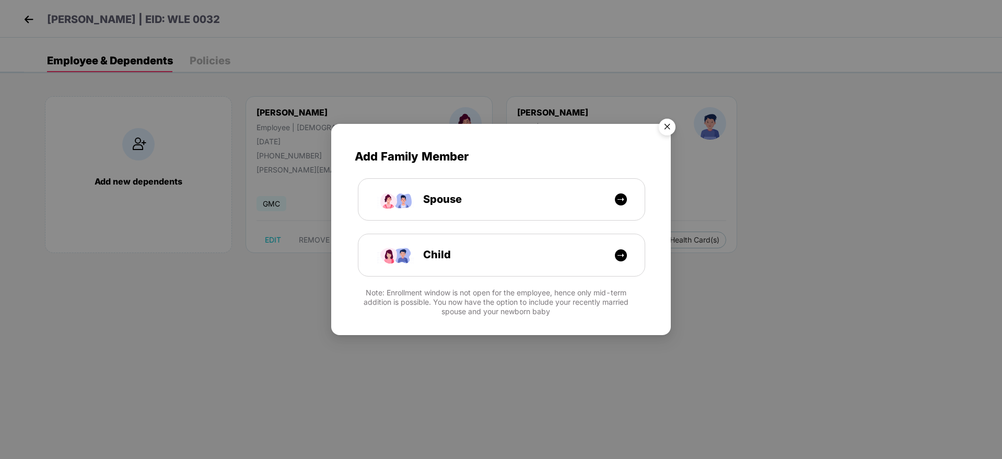
click at [668, 128] on img "Close" at bounding box center [666, 128] width 29 height 29
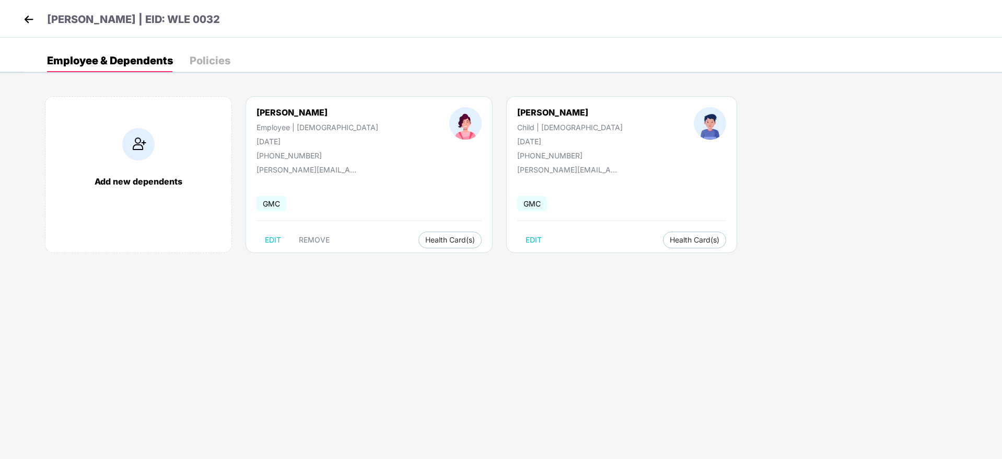
click at [45, 17] on header "Renu Kumari Yadav | EID: WLE 0032" at bounding box center [120, 20] width 199 height 19
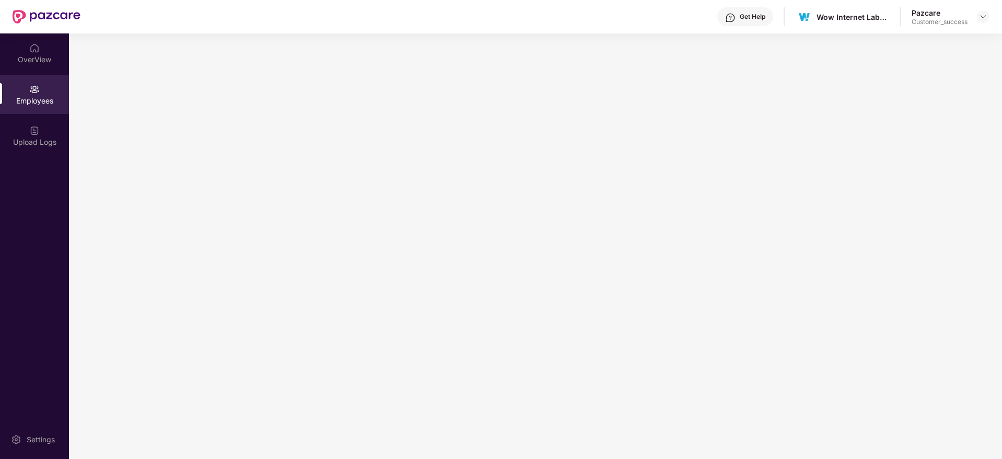
click at [42, 18] on img at bounding box center [47, 17] width 68 height 14
click at [42, 19] on img at bounding box center [47, 17] width 68 height 14
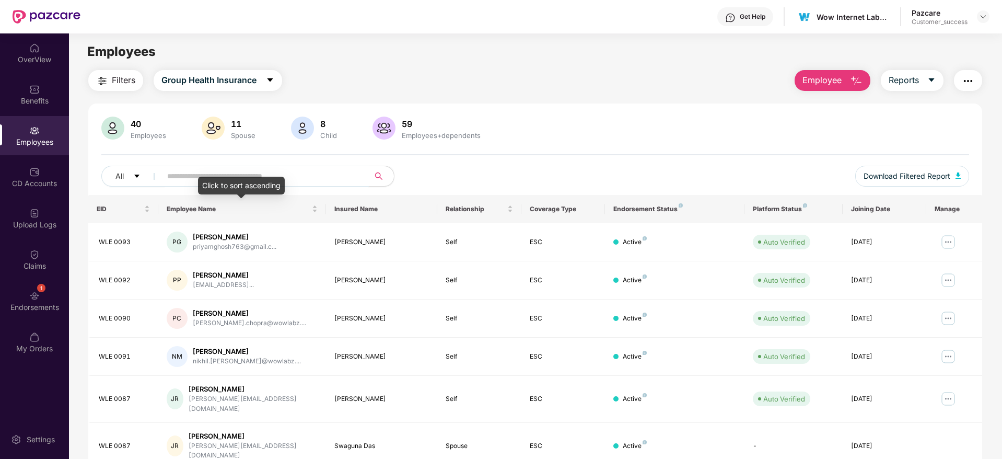
click at [225, 175] on input "text" at bounding box center [260, 176] width 187 height 16
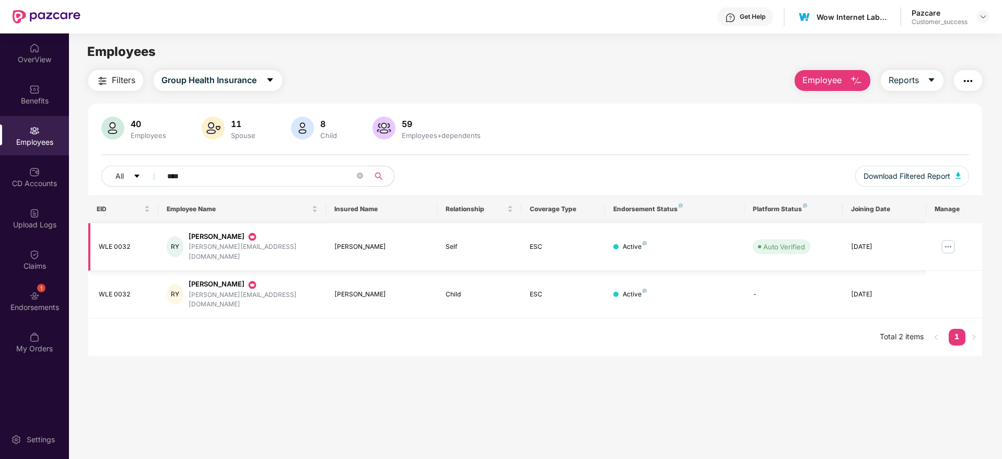
type input "****"
click at [949, 240] on img at bounding box center [948, 246] width 17 height 17
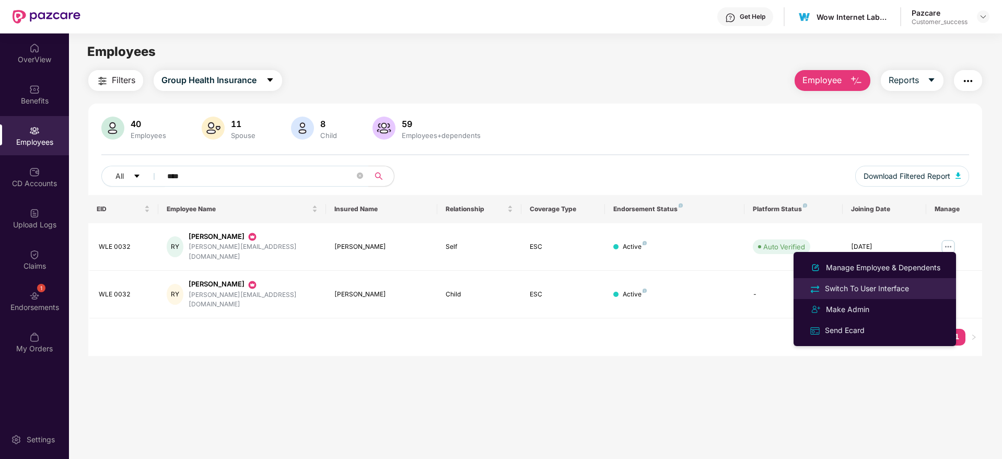
click at [894, 290] on div "Switch To User Interface" at bounding box center [867, 288] width 88 height 11
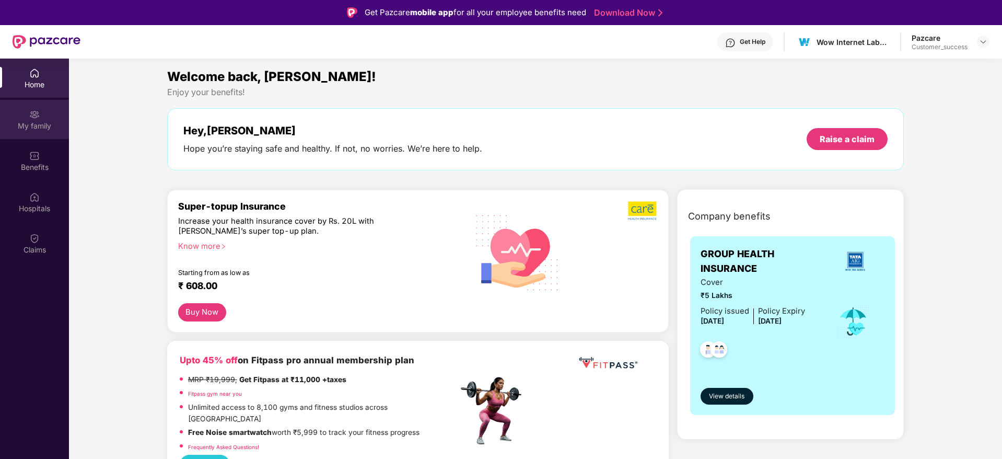
click at [16, 135] on div "My family" at bounding box center [34, 119] width 69 height 39
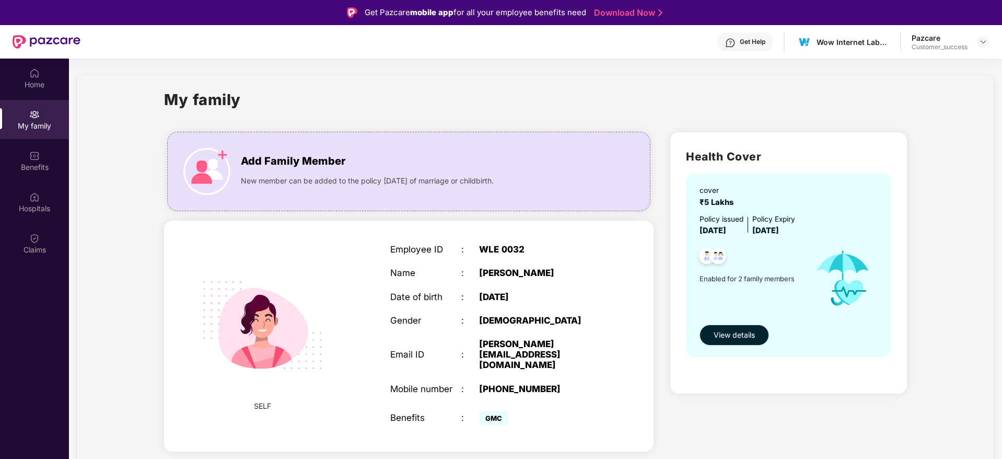
click at [559, 279] on div "Employee ID : WLE 0032 Name : Renu Kumari Yadav Date of birth : 15 Aug 1979 Gen…" at bounding box center [497, 336] width 234 height 210
click at [559, 274] on div "Renu Kumari Yadav" at bounding box center [541, 272] width 124 height 10
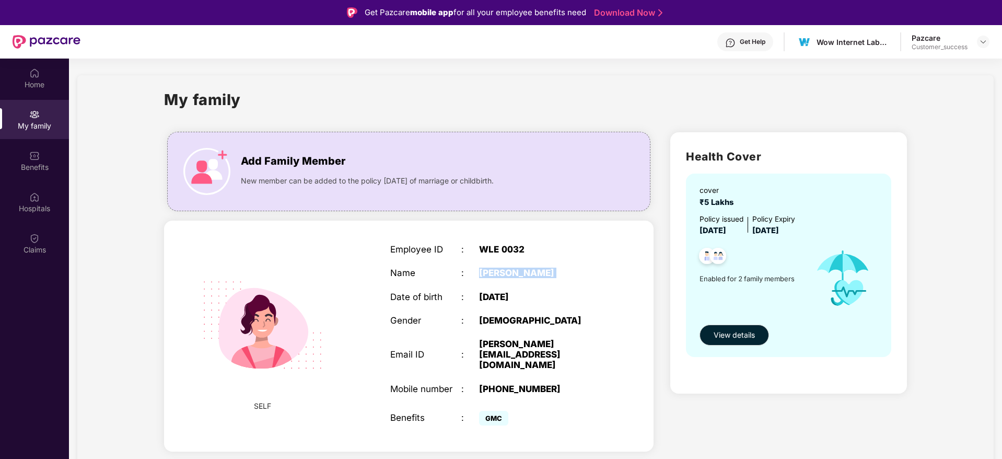
click at [559, 274] on div "Renu Kumari Yadav" at bounding box center [541, 272] width 124 height 10
copy div "Renu Kumari Yadav"
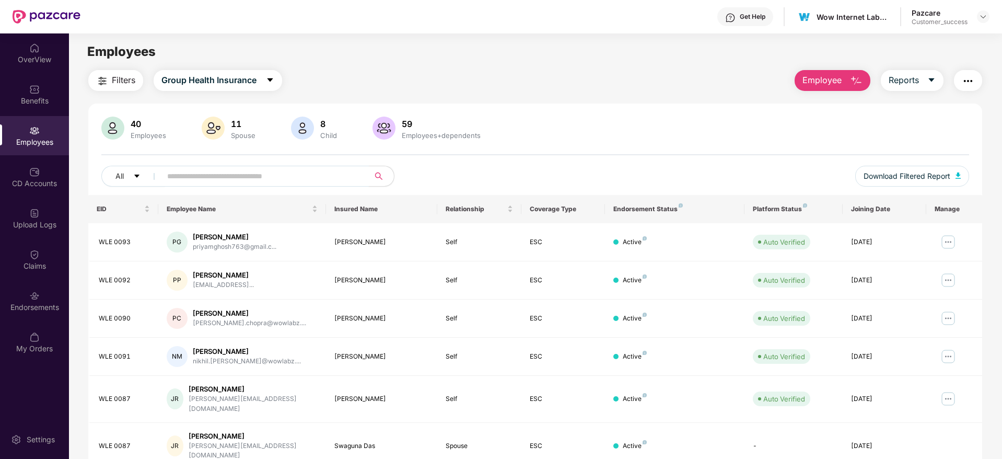
click at [286, 177] on input "text" at bounding box center [260, 176] width 187 height 16
paste input "**********"
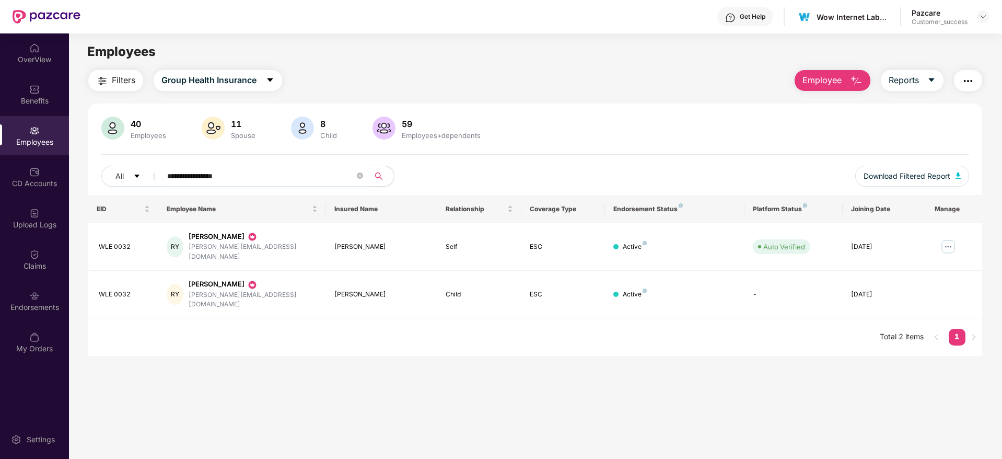
type input "**********"
click at [950, 246] on img at bounding box center [948, 246] width 17 height 17
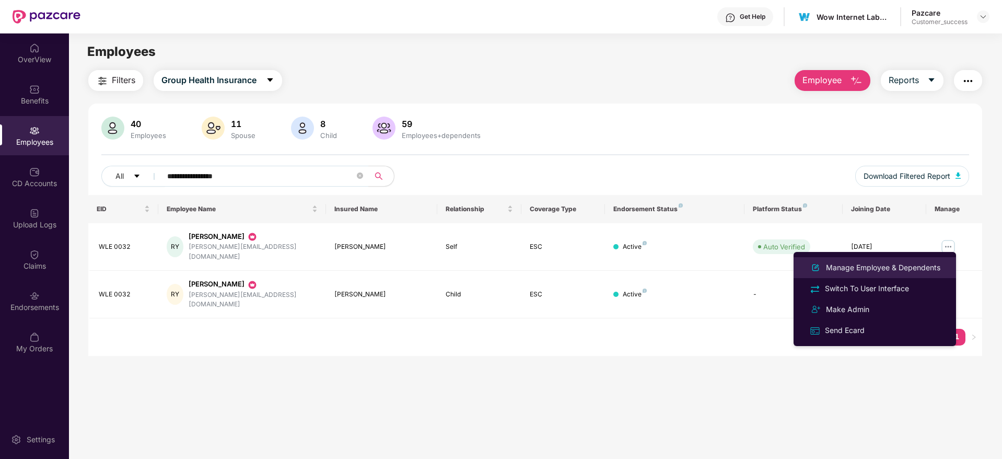
click at [920, 269] on div "Manage Employee & Dependents" at bounding box center [883, 267] width 119 height 11
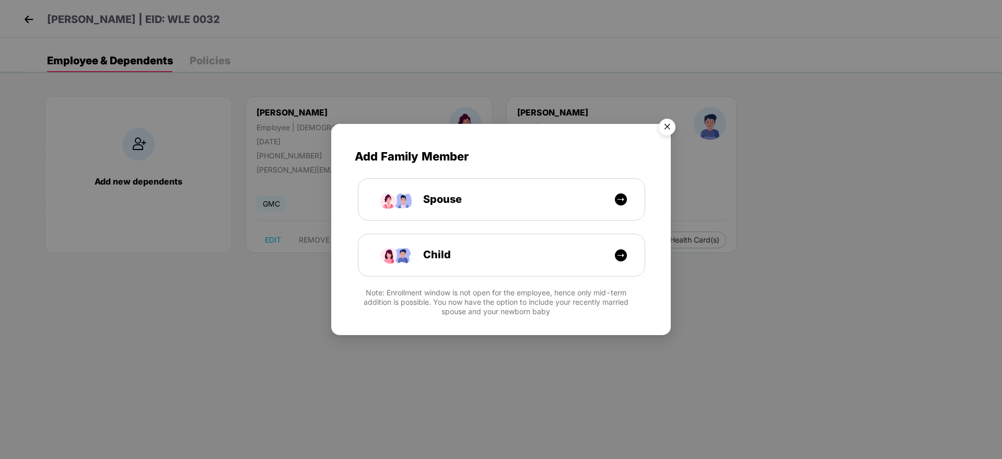
click at [673, 122] on img "Close" at bounding box center [666, 128] width 29 height 29
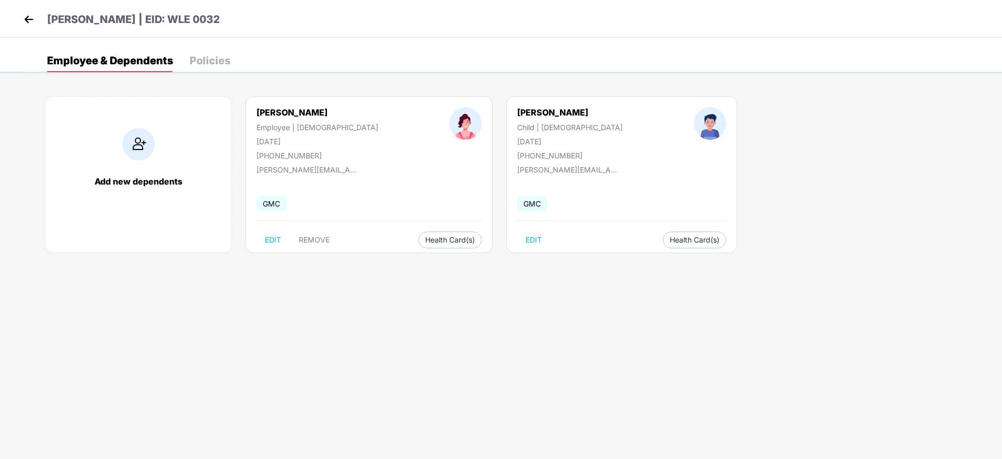
click at [97, 22] on p "Renu Kumari Yadav | EID: WLE 0032" at bounding box center [133, 19] width 173 height 16
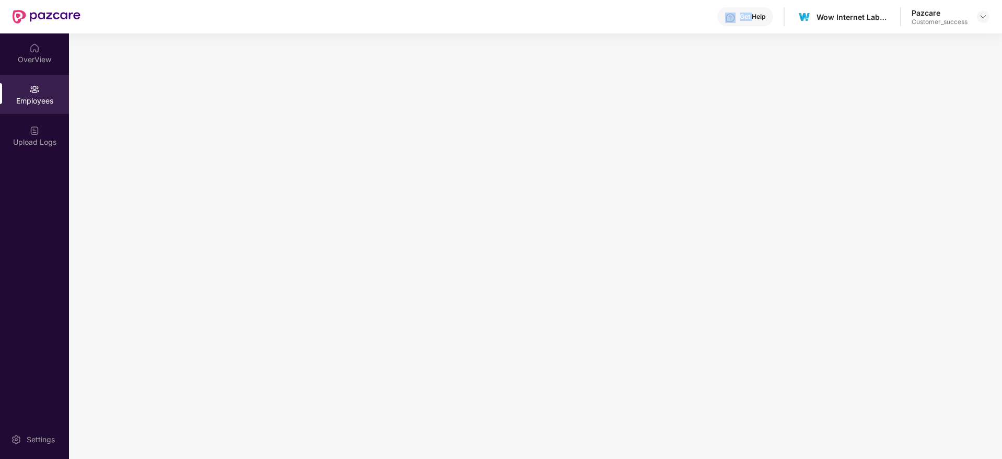
click at [97, 22] on div "Get Help Wow Internet Labz Private Limited Pazcare Customer_success" at bounding box center [534, 16] width 909 height 33
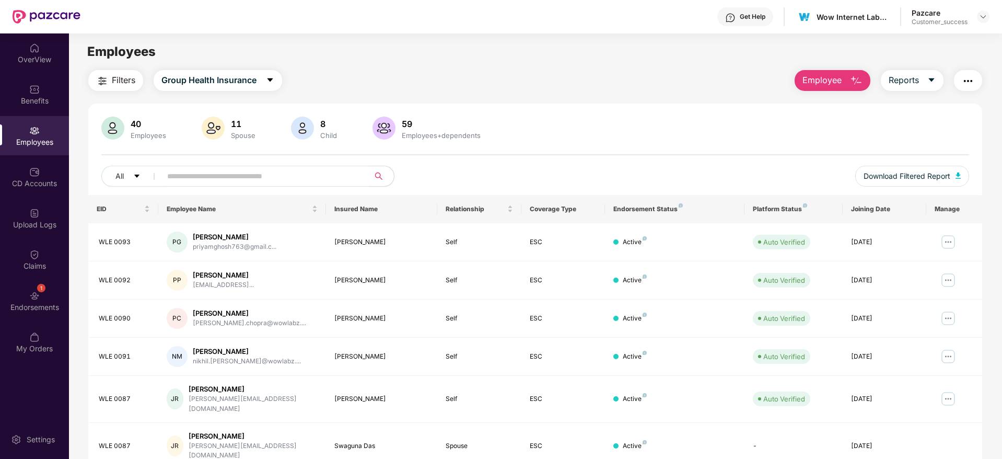
click at [316, 171] on input "text" at bounding box center [260, 176] width 187 height 16
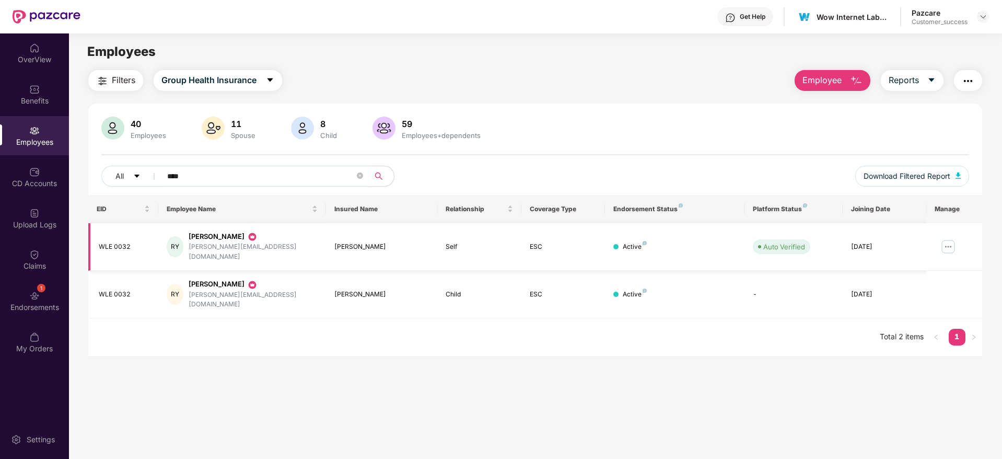
type input "****"
click at [943, 238] on img at bounding box center [948, 246] width 17 height 17
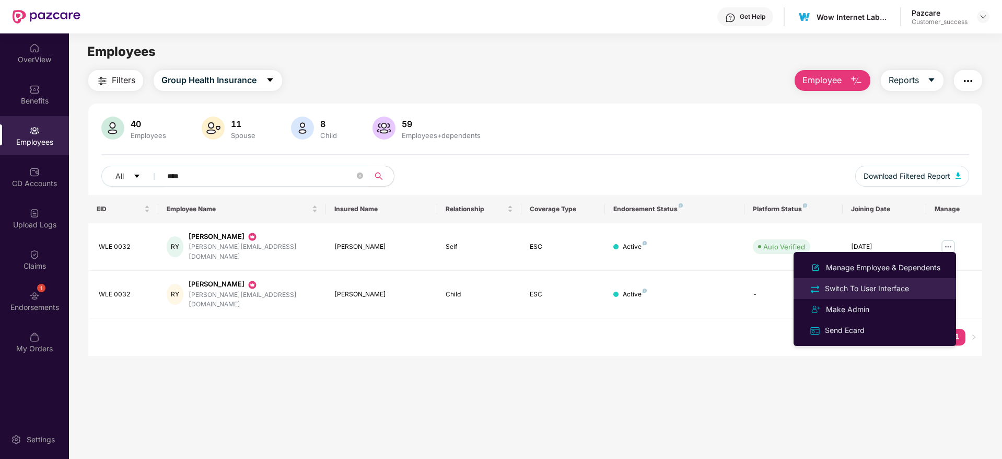
click at [901, 290] on div "Switch To User Interface" at bounding box center [867, 288] width 88 height 11
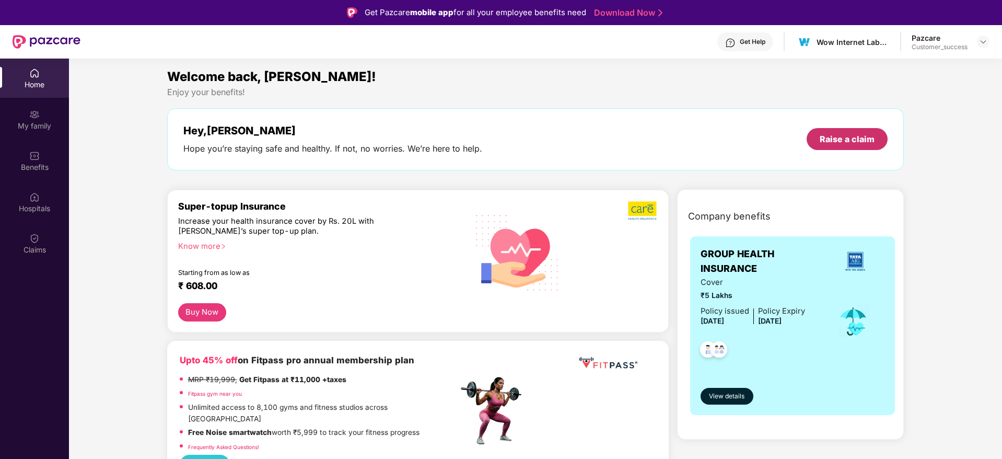
click at [844, 140] on div "Raise a claim" at bounding box center [846, 138] width 55 height 11
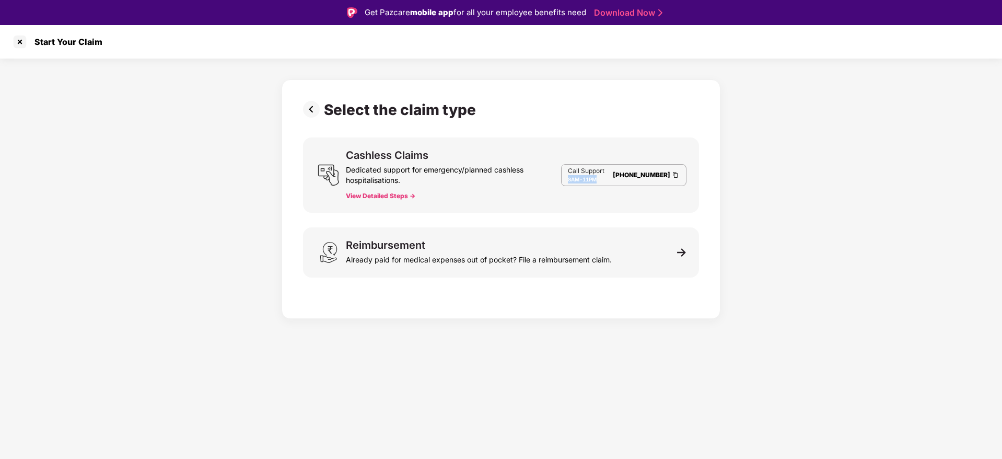
drag, startPoint x: 570, startPoint y: 182, endPoint x: 611, endPoint y: 182, distance: 40.2
click at [611, 182] on div "Call Support 8AM - 11PM 080-3783-5420" at bounding box center [623, 175] width 125 height 22
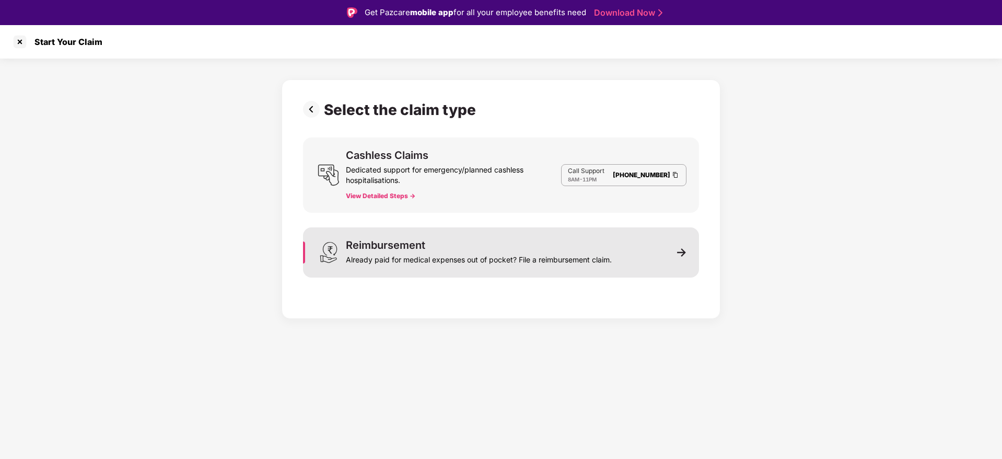
click at [395, 257] on div "Already paid for medical expenses out of pocket? File a reimbursement claim." at bounding box center [479, 257] width 266 height 15
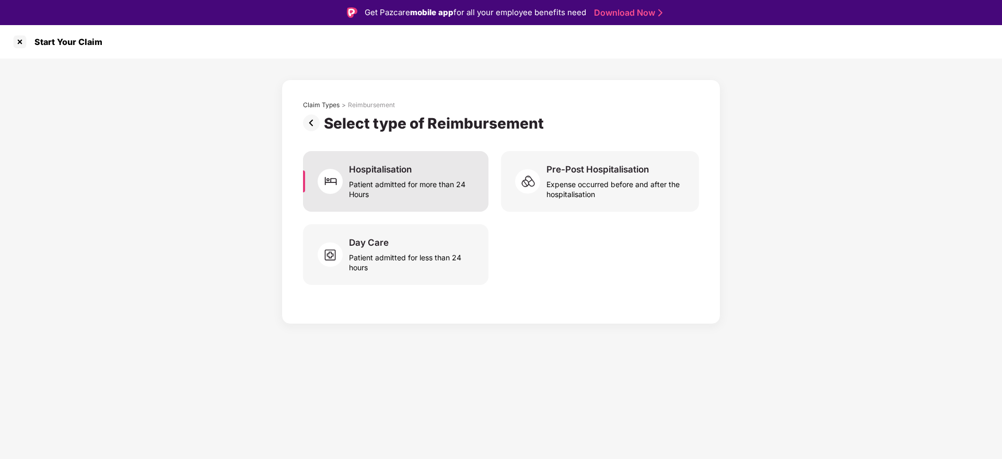
click at [442, 193] on div "Patient admitted for more than 24 Hours" at bounding box center [412, 187] width 127 height 24
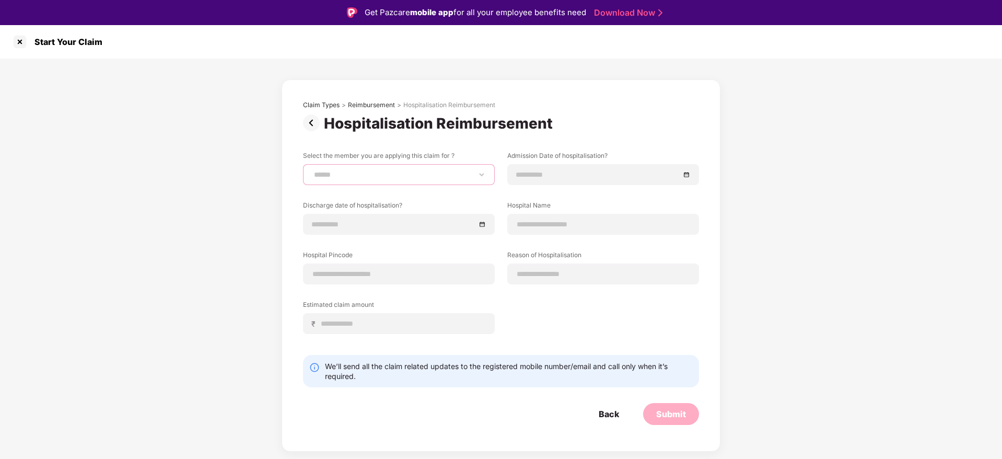
click at [410, 178] on select "**********" at bounding box center [399, 174] width 174 height 8
click at [185, 203] on div "**********" at bounding box center [501, 254] width 1002 height 393
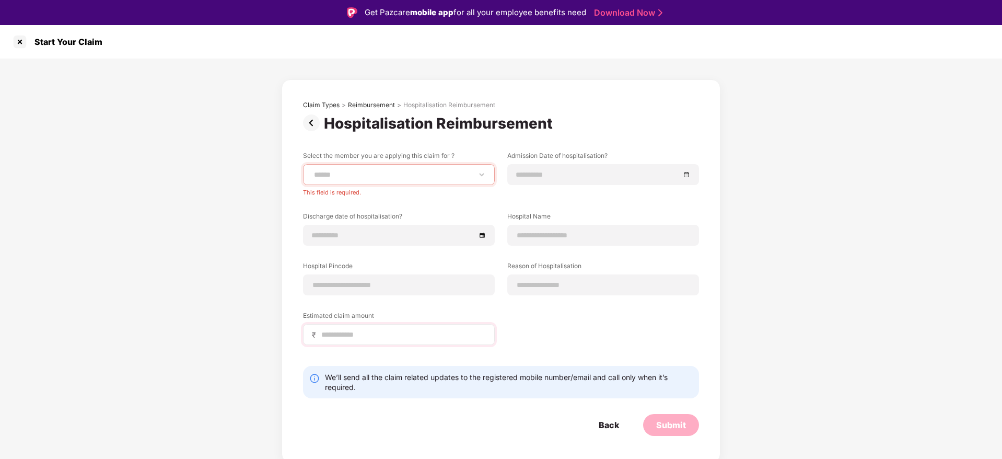
scroll to position [25, 0]
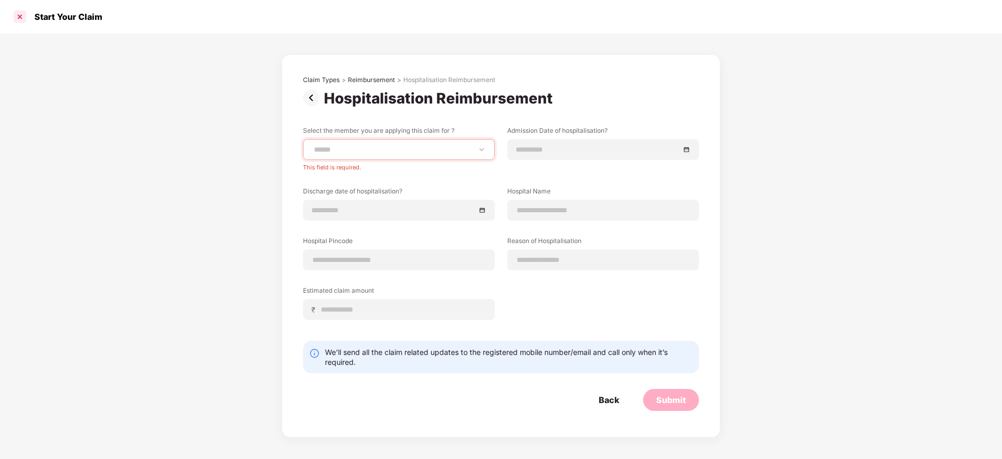
click at [19, 18] on div at bounding box center [19, 16] width 17 height 17
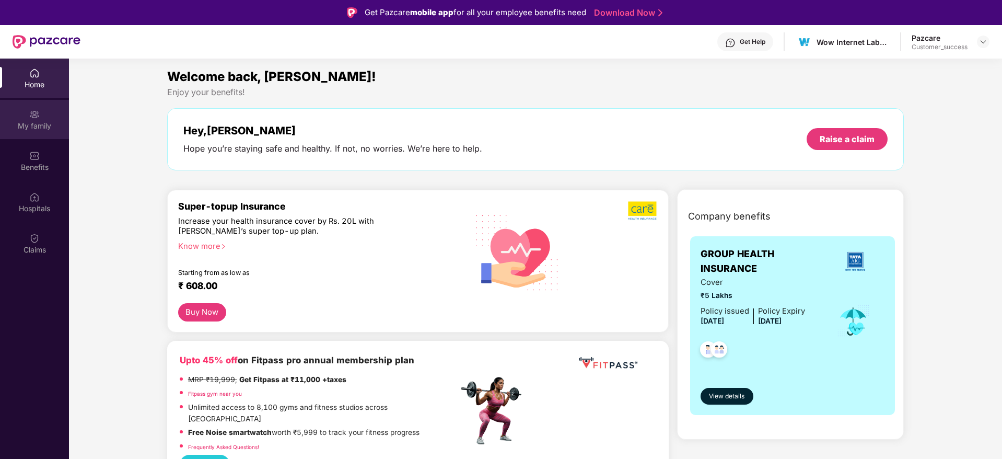
click at [38, 123] on div "My family" at bounding box center [34, 126] width 69 height 10
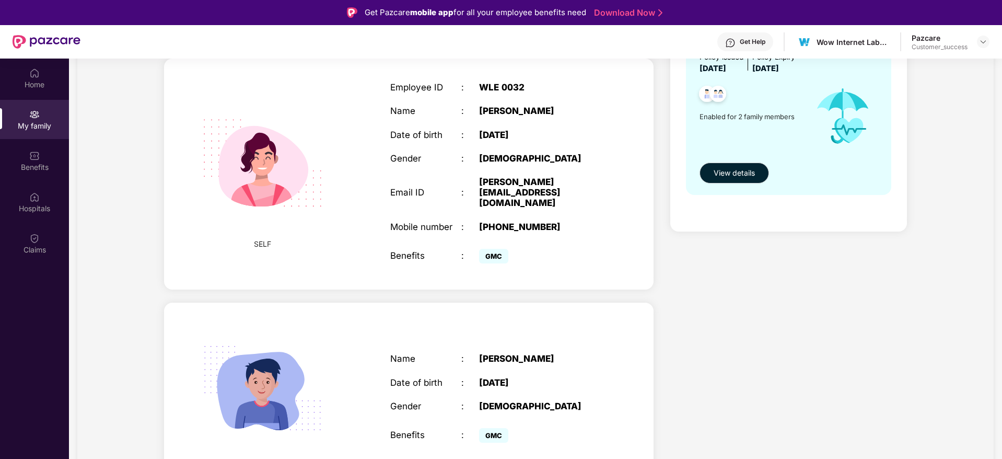
scroll to position [58, 0]
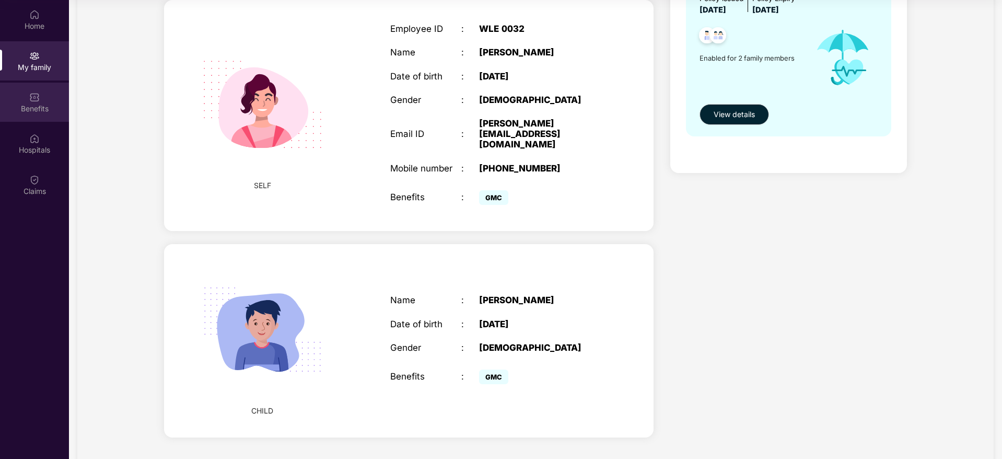
click at [31, 103] on div "Benefits" at bounding box center [34, 108] width 69 height 10
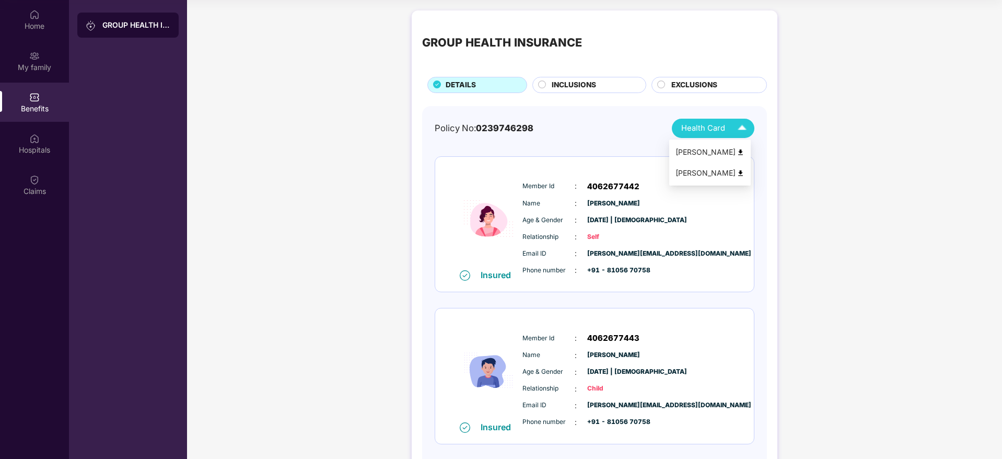
click at [744, 152] on img at bounding box center [740, 152] width 8 height 8
click at [565, 81] on span "INCLUSIONS" at bounding box center [573, 84] width 44 height 11
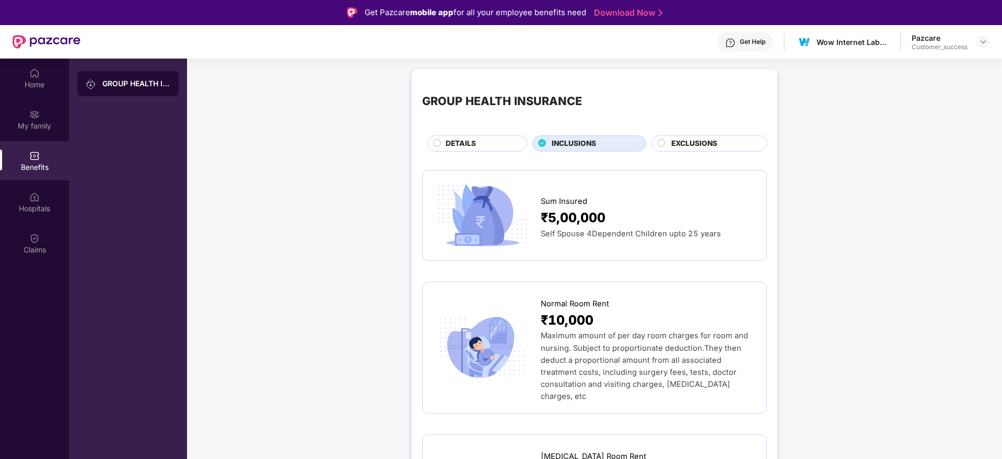
click at [677, 150] on div "EXCLUSIONS" at bounding box center [713, 144] width 95 height 13
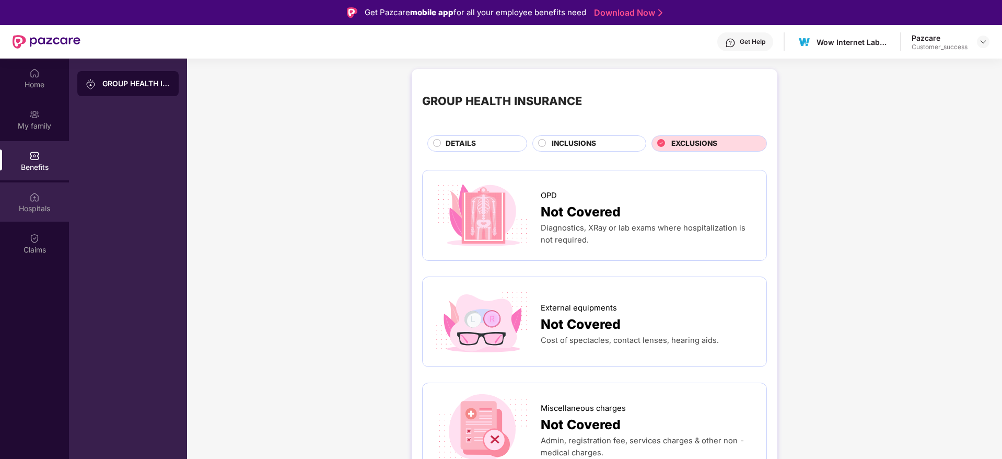
click at [45, 205] on div "Hospitals" at bounding box center [34, 208] width 69 height 10
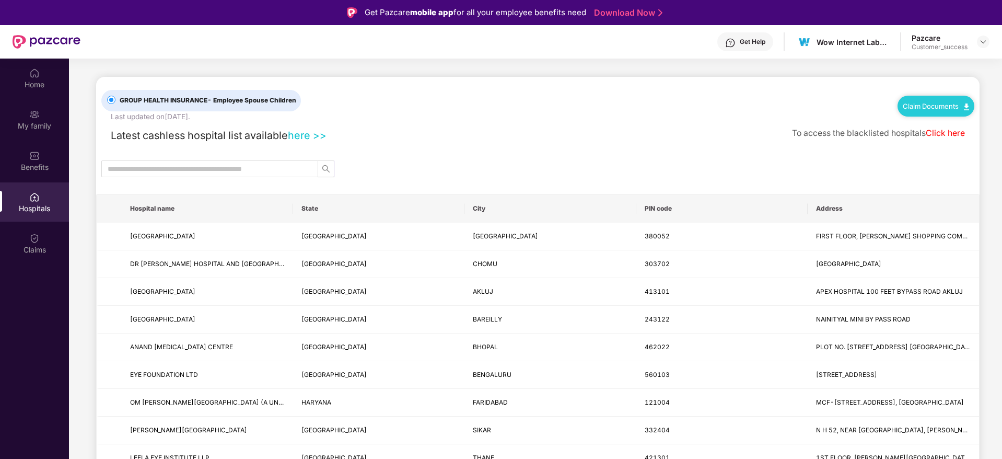
click at [269, 166] on input "text" at bounding box center [206, 168] width 196 height 11
type input "******"
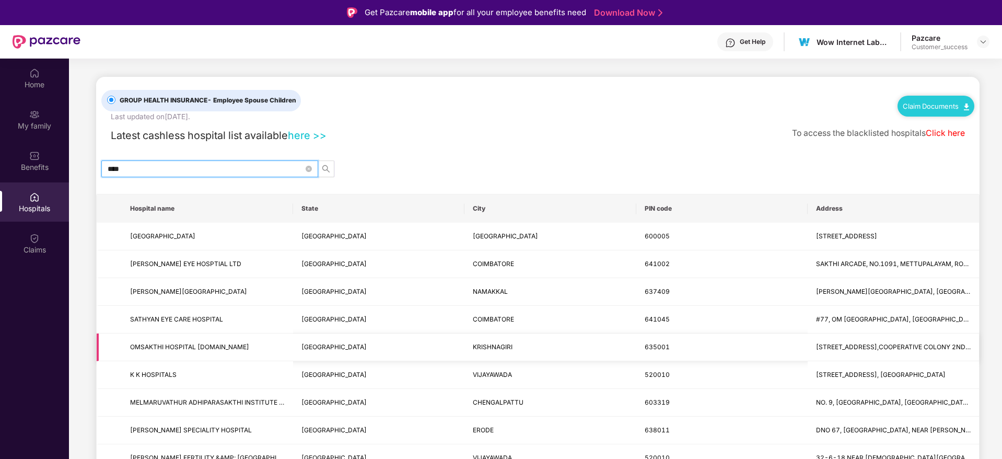
type input "*****"
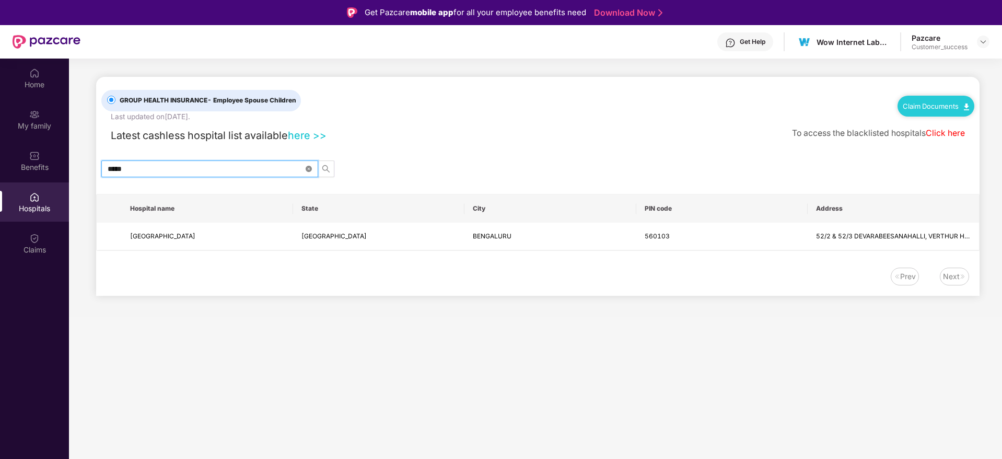
click at [306, 171] on icon "close-circle" at bounding box center [309, 169] width 6 height 6
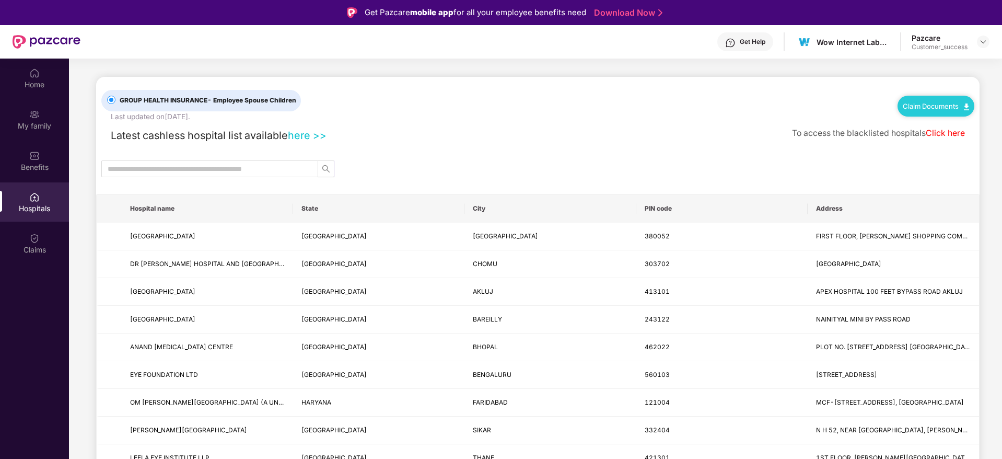
click at [712, 119] on div "GROUP HEALTH INSURANCE - Employee Spouse Children Last updated on 24 Sep 2025 .…" at bounding box center [537, 99] width 873 height 45
click at [944, 134] on link "Click here" at bounding box center [944, 133] width 39 height 10
click at [35, 251] on div "Claims" at bounding box center [34, 249] width 69 height 10
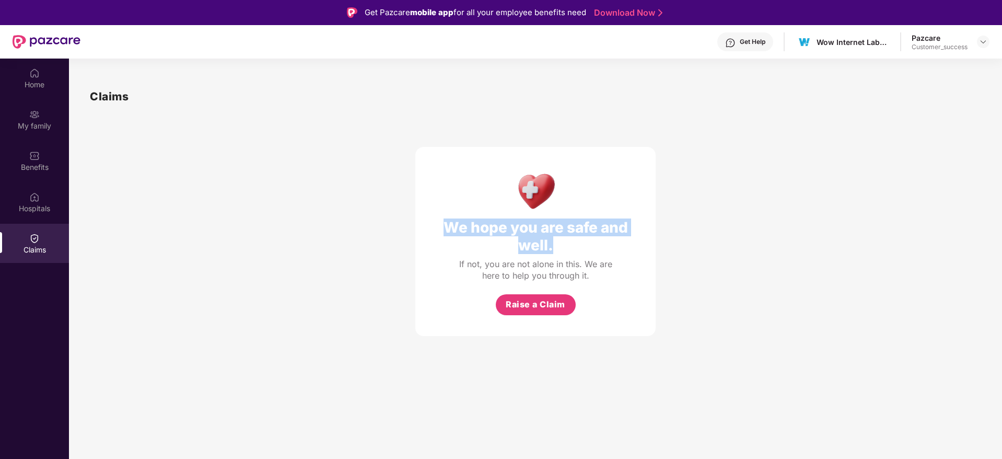
drag, startPoint x: 196, startPoint y: 152, endPoint x: 931, endPoint y: 345, distance: 759.5
click at [931, 345] on div "Claims We hope you are safe and well. If not, you are not alone in this. We are…" at bounding box center [535, 212] width 933 height 290
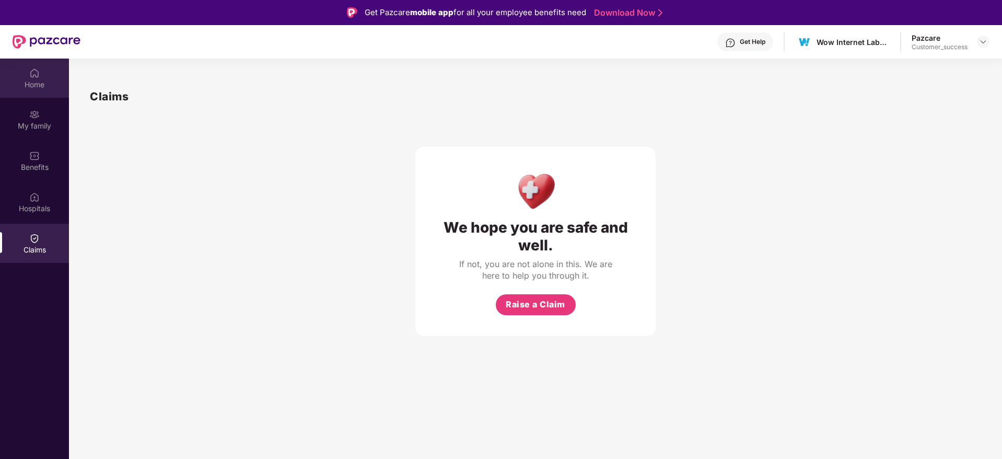
click at [12, 76] on div "Home" at bounding box center [34, 77] width 69 height 39
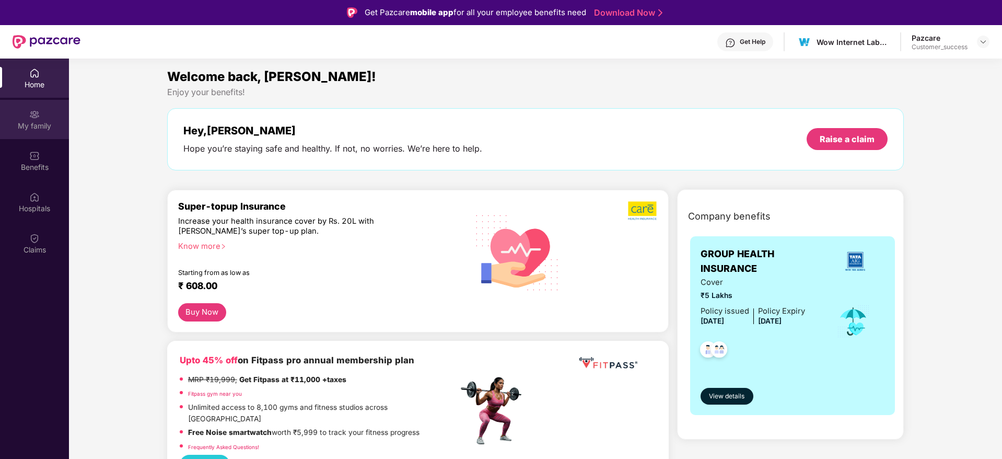
click at [26, 125] on div "My family" at bounding box center [34, 126] width 69 height 10
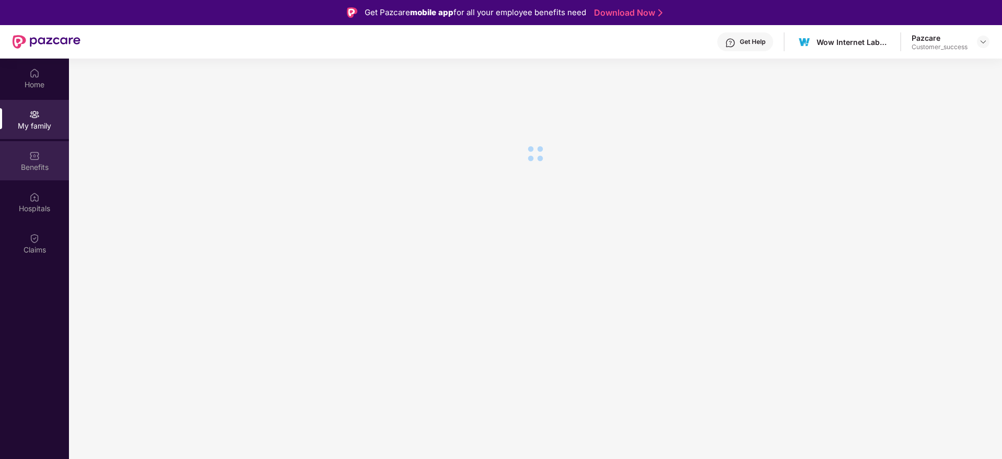
click at [37, 169] on div "Benefits" at bounding box center [34, 167] width 69 height 10
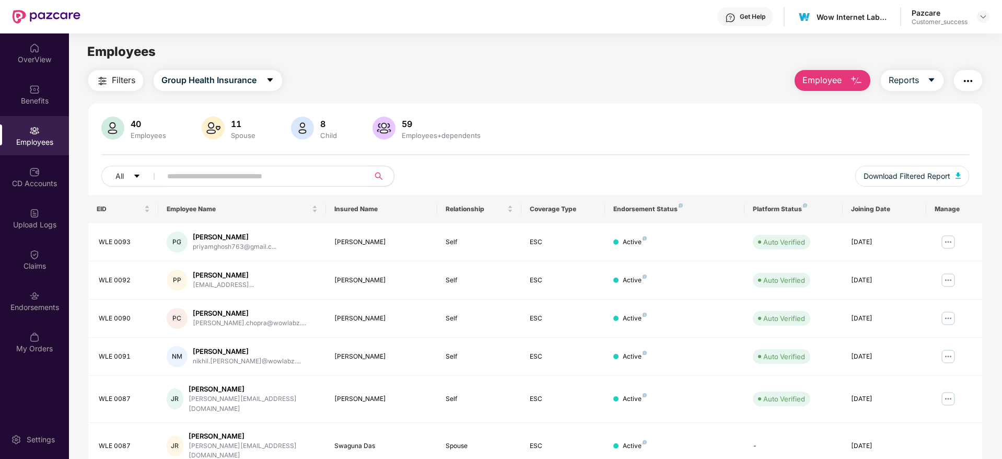
click at [280, 174] on input "text" at bounding box center [260, 176] width 187 height 16
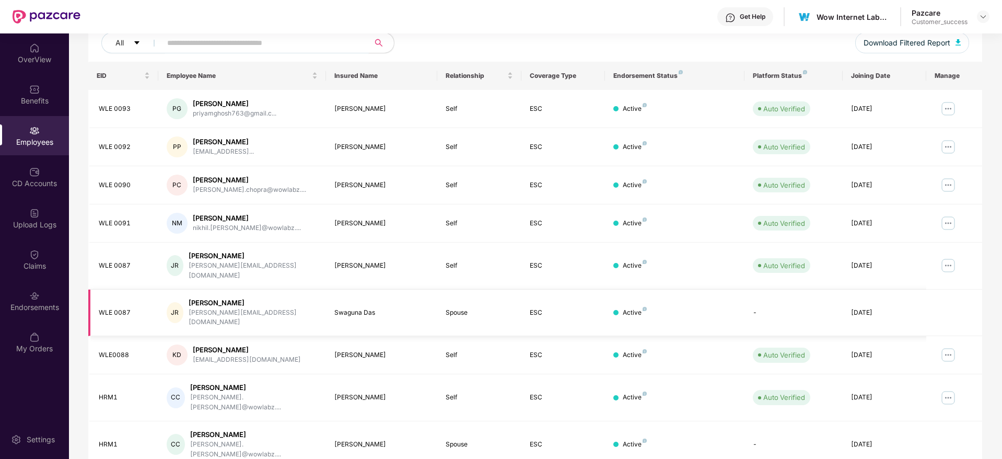
scroll to position [135, 0]
drag, startPoint x: 185, startPoint y: 139, endPoint x: 268, endPoint y: 138, distance: 83.0
click at [268, 138] on div "PP Prakhar Pratap prakharpratap543@gmail..." at bounding box center [242, 145] width 151 height 21
click at [254, 138] on div "Prakhar Pratap" at bounding box center [223, 140] width 61 height 10
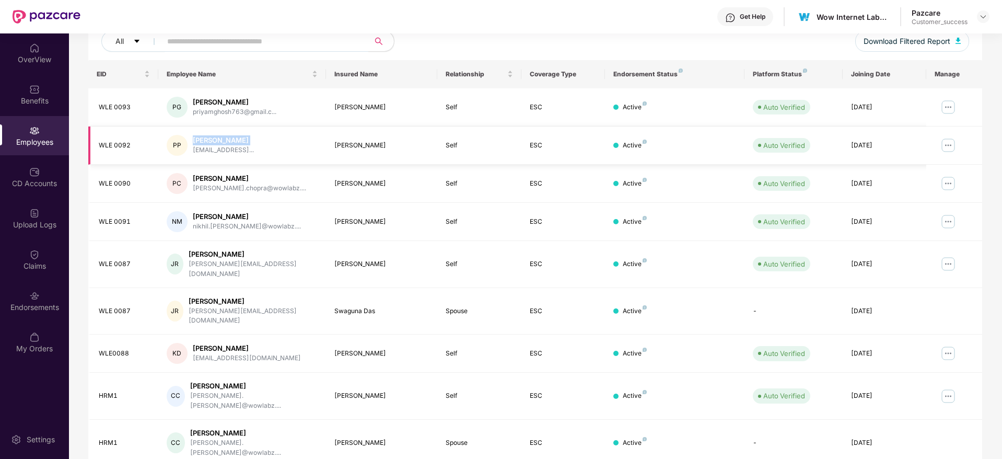
click at [254, 138] on div "Prakhar Pratap" at bounding box center [223, 140] width 61 height 10
click at [951, 142] on img at bounding box center [948, 145] width 17 height 17
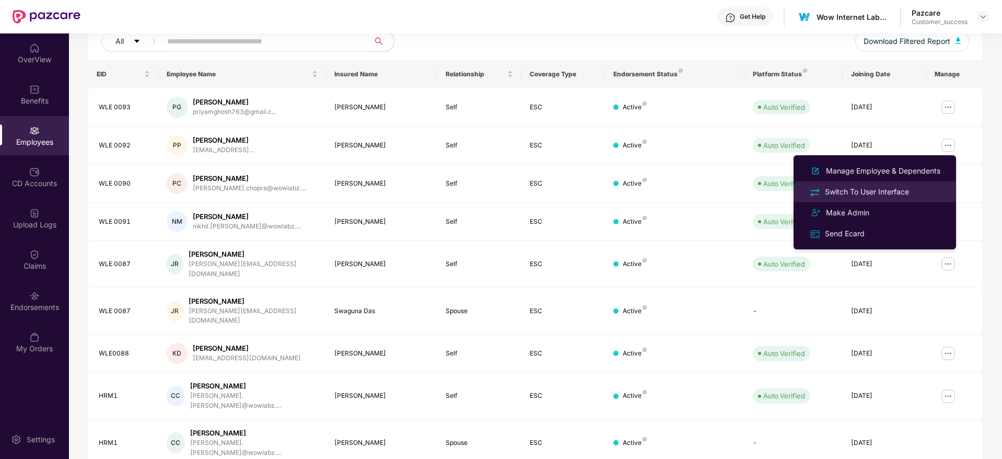
click at [889, 191] on div "Switch To User Interface" at bounding box center [867, 191] width 88 height 11
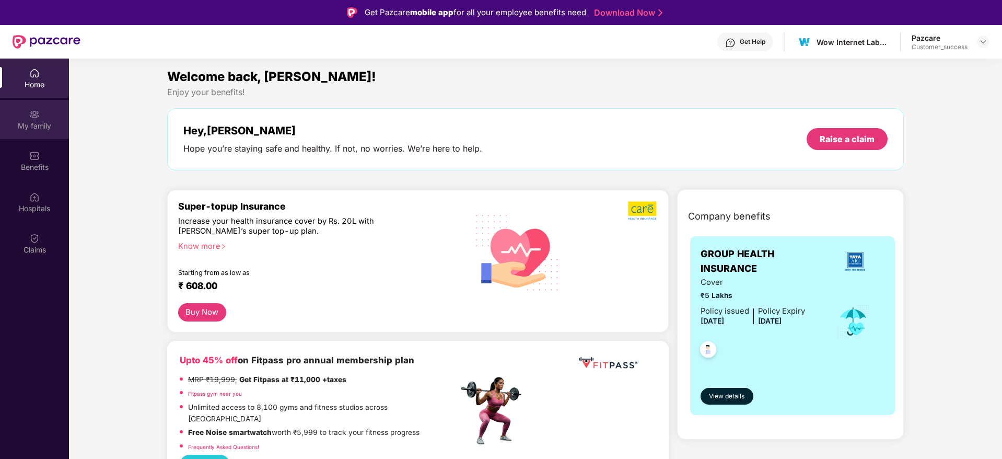
click at [34, 123] on div "My family" at bounding box center [34, 126] width 69 height 10
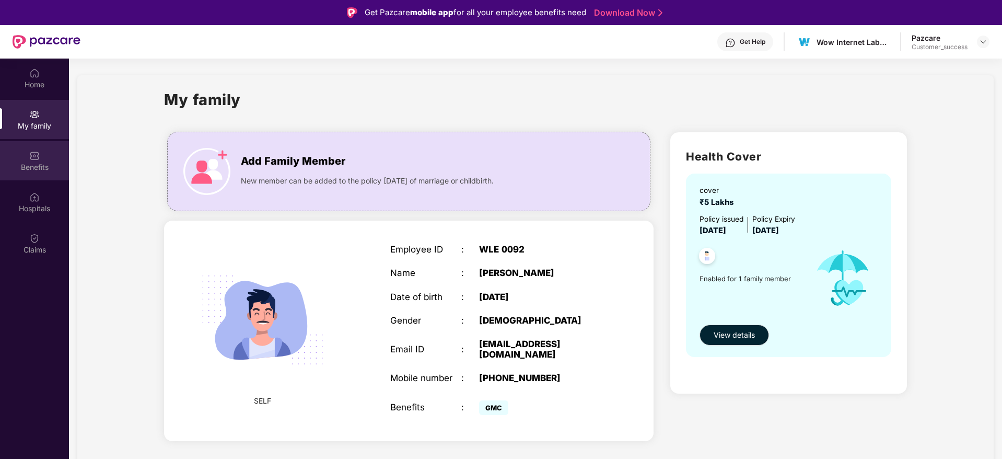
click at [34, 174] on div "Benefits" at bounding box center [34, 160] width 69 height 39
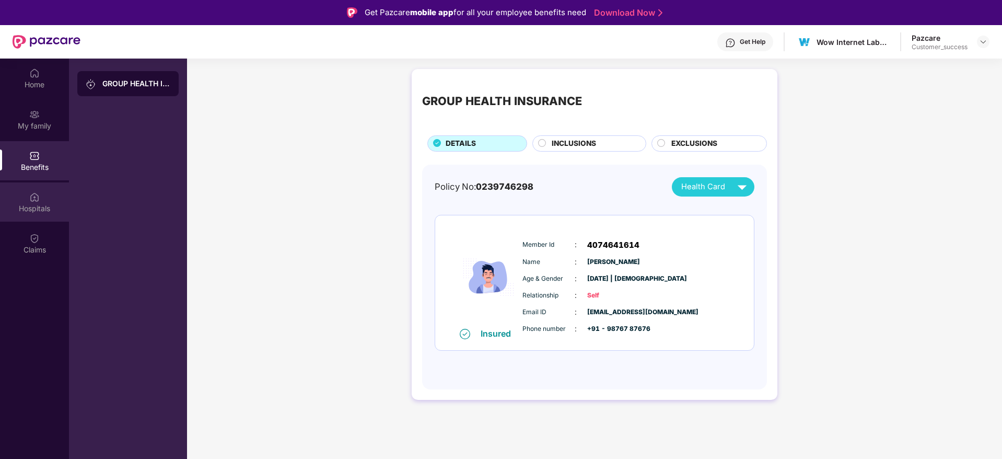
click at [38, 211] on div "Hospitals" at bounding box center [34, 208] width 69 height 10
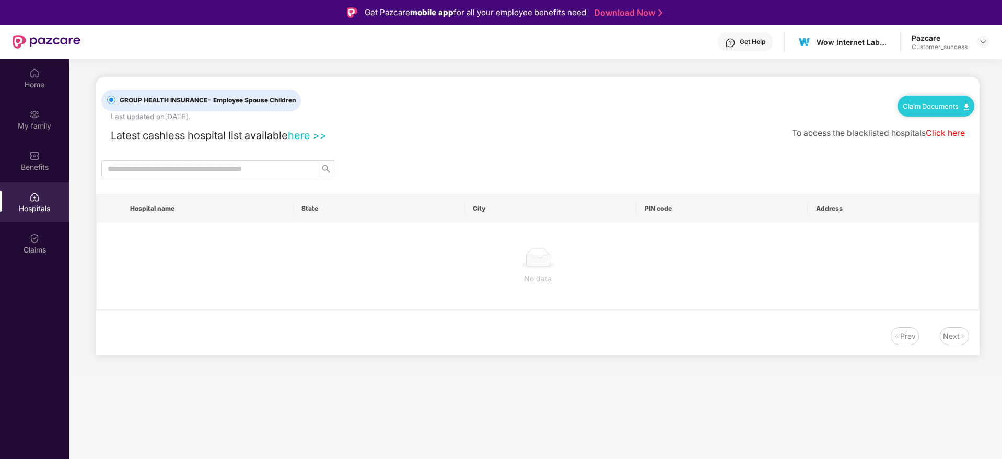
click at [38, 240] on img at bounding box center [34, 238] width 10 height 10
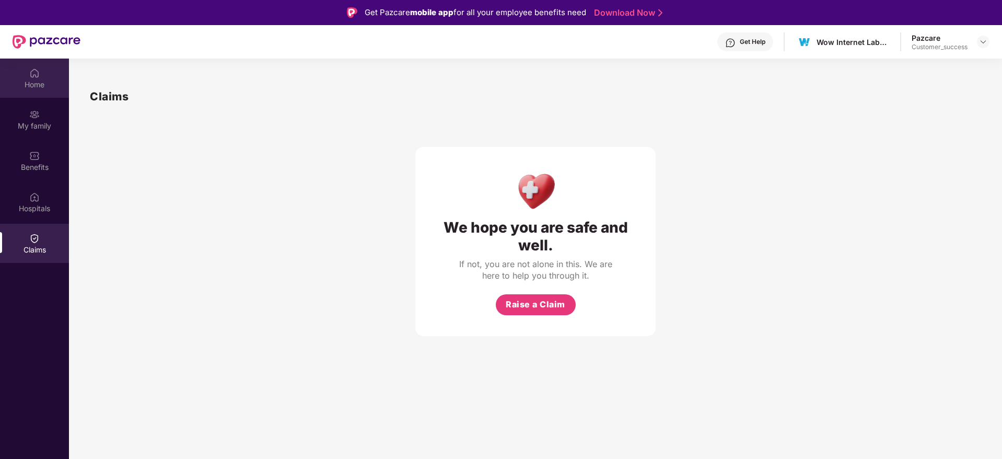
click at [24, 79] on div "Home" at bounding box center [34, 84] width 69 height 10
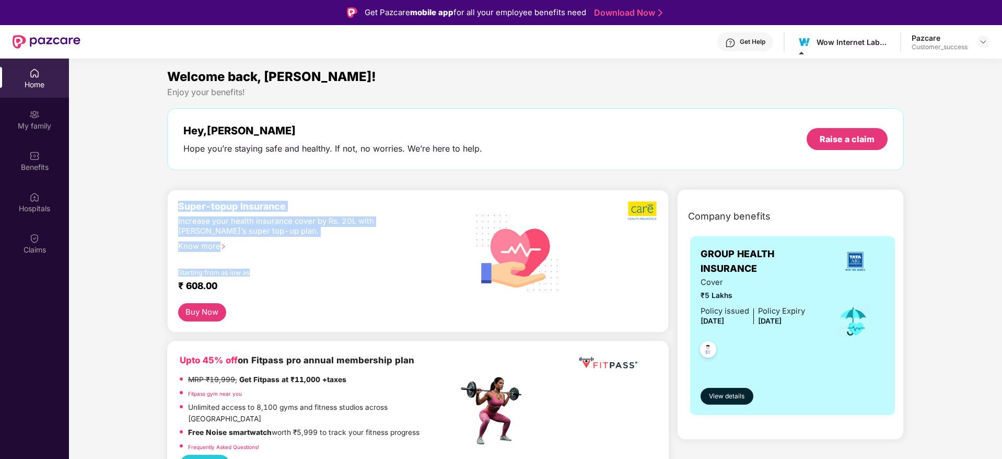
drag, startPoint x: 178, startPoint y: 203, endPoint x: 302, endPoint y: 268, distance: 140.4
click at [302, 268] on div "Super-topup Insurance Increase your health insurance cover by Rs. 20L with PazC…" at bounding box center [318, 252] width 280 height 102
click at [302, 268] on div "Starting from as low as" at bounding box center [296, 271] width 236 height 7
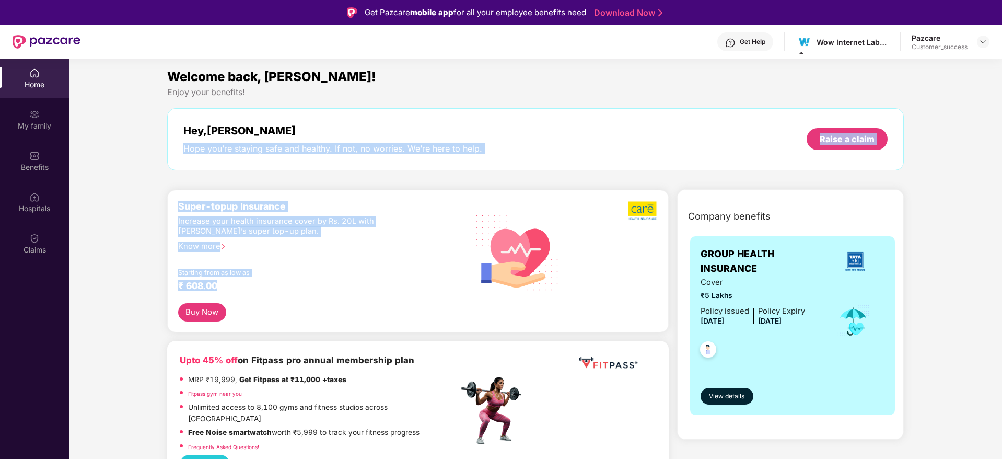
drag, startPoint x: 288, startPoint y: 289, endPoint x: 138, endPoint y: 179, distance: 186.5
click at [163, 180] on div "Welcome back, Prakhar! Enjoy your benefits! Hey, Prakhar Hope you’re staying sa…" at bounding box center [535, 124] width 745 height 114
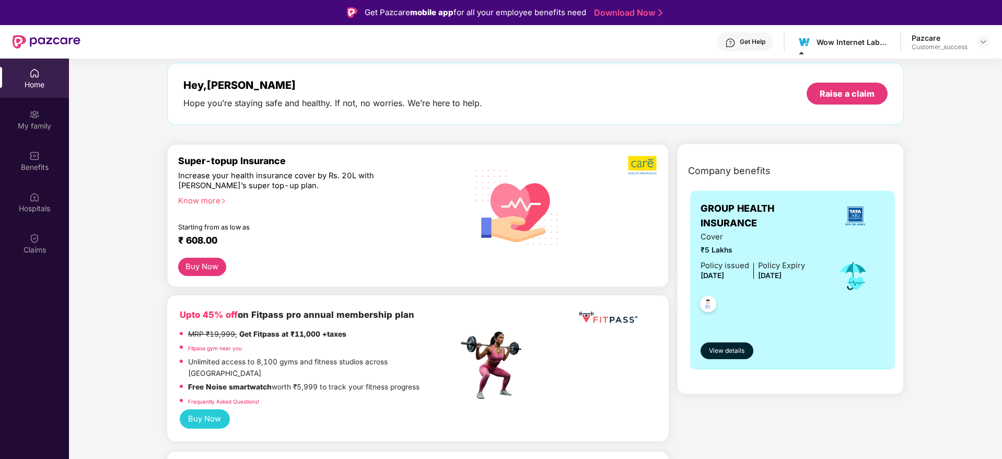
scroll to position [78, 0]
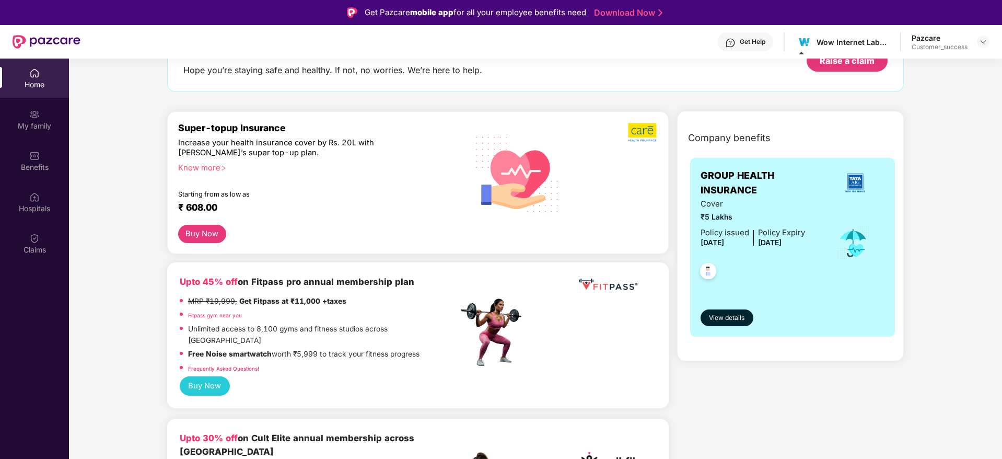
drag, startPoint x: 164, startPoint y: 276, endPoint x: 400, endPoint y: 357, distance: 249.2
click at [400, 362] on div "Frequently Asked Questions!" at bounding box center [319, 369] width 278 height 14
drag, startPoint x: 236, startPoint y: 263, endPoint x: 309, endPoint y: 272, distance: 74.1
click at [309, 272] on div "Upto 45% off on Fitpass pro annual membership plan MRP ₹19,999, Get Fitpass at …" at bounding box center [417, 335] width 501 height 146
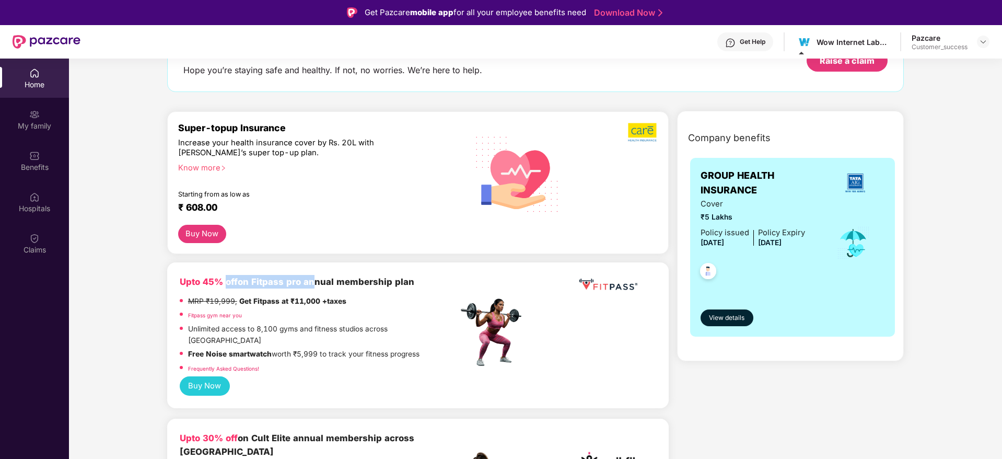
scroll to position [235, 0]
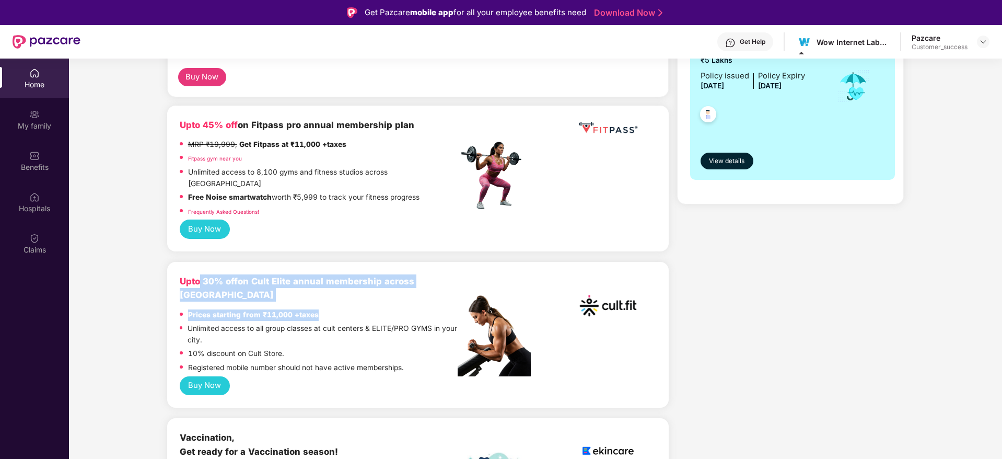
drag, startPoint x: 199, startPoint y: 269, endPoint x: 371, endPoint y: 284, distance: 172.4
click at [371, 284] on div "Upto 30% off on Cult Elite annual membership across India Prices starting from …" at bounding box center [319, 325] width 278 height 102
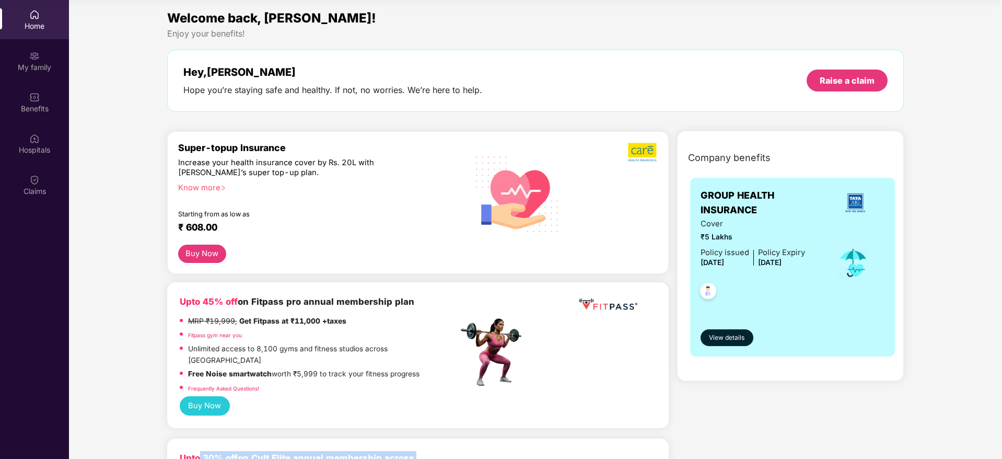
scroll to position [0, 0]
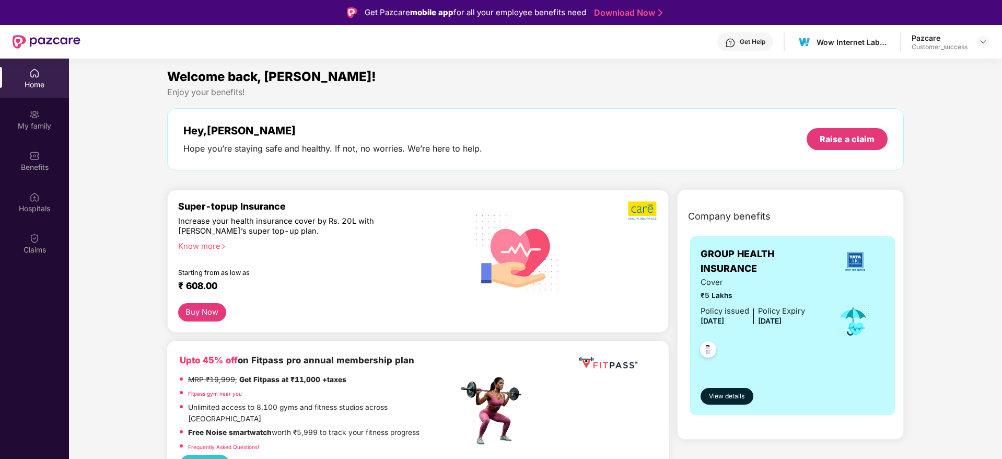
click at [743, 44] on div "Get Help" at bounding box center [752, 42] width 26 height 8
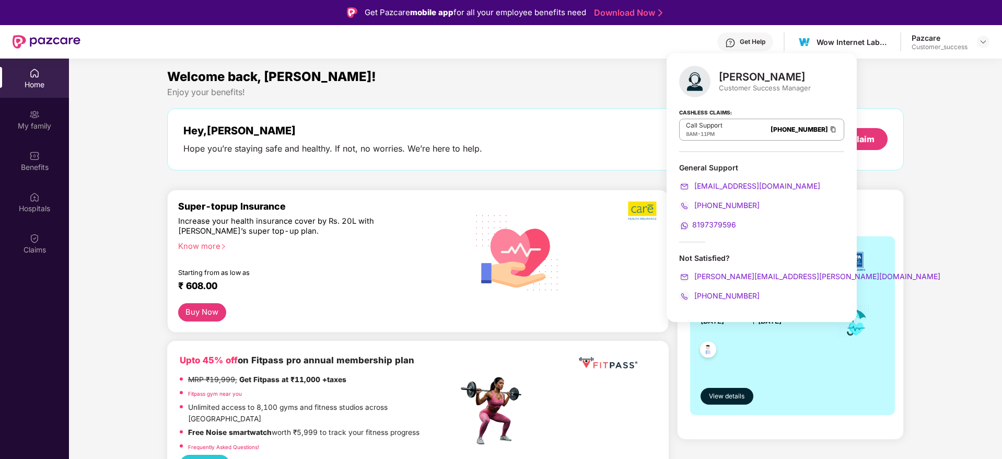
click at [679, 113] on strong "Cashless Claims:" at bounding box center [705, 111] width 53 height 11
click at [755, 46] on div "Get Help" at bounding box center [745, 41] width 56 height 19
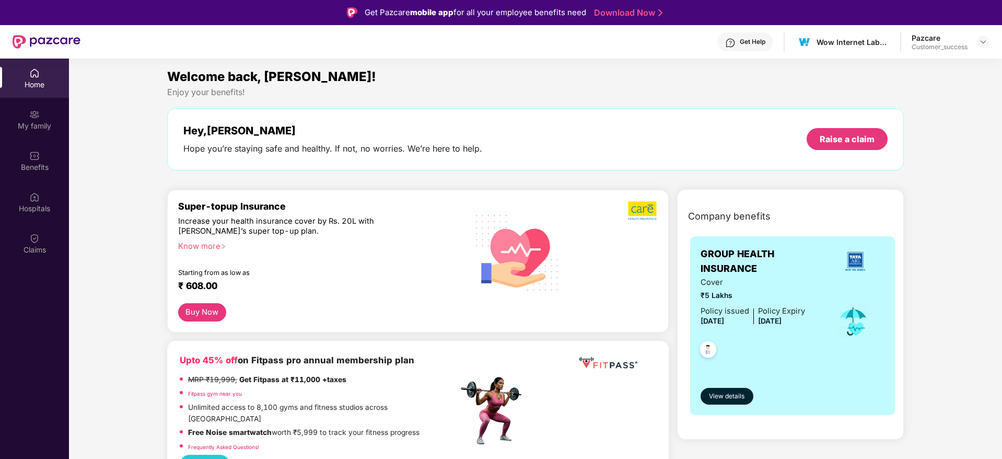
click at [755, 46] on div "Get Help" at bounding box center [745, 41] width 56 height 19
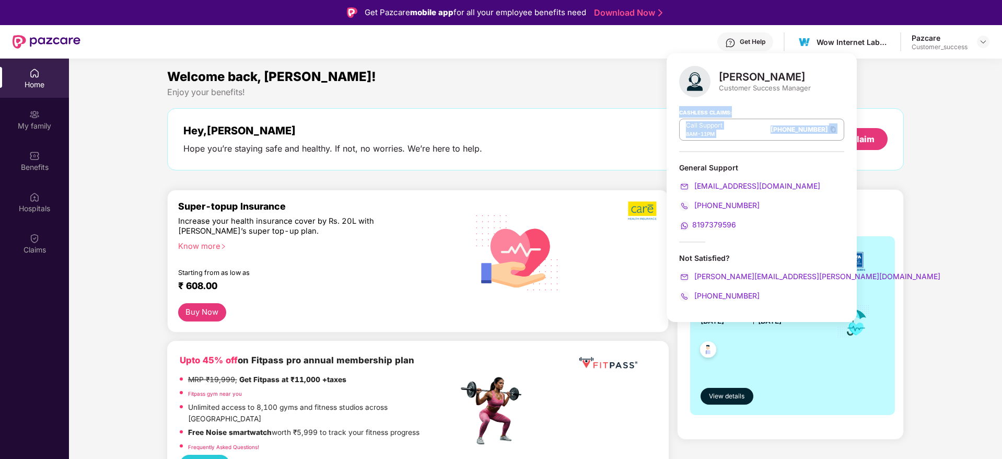
drag, startPoint x: 673, startPoint y: 114, endPoint x: 788, endPoint y: 145, distance: 118.3
click at [788, 145] on div "Punith Arumugam Customer Success Manager Cashless Claims: Call Support 8AM - 11…" at bounding box center [761, 187] width 190 height 268
click at [788, 145] on div "Cashless Claims: Call Support 8AM - 11PM 080-3783-5420" at bounding box center [761, 126] width 165 height 52
drag, startPoint x: 681, startPoint y: 134, endPoint x: 721, endPoint y: 134, distance: 39.7
click at [721, 134] on div "Call Support 8AM - 11PM 080-3783-5420" at bounding box center [761, 130] width 165 height 22
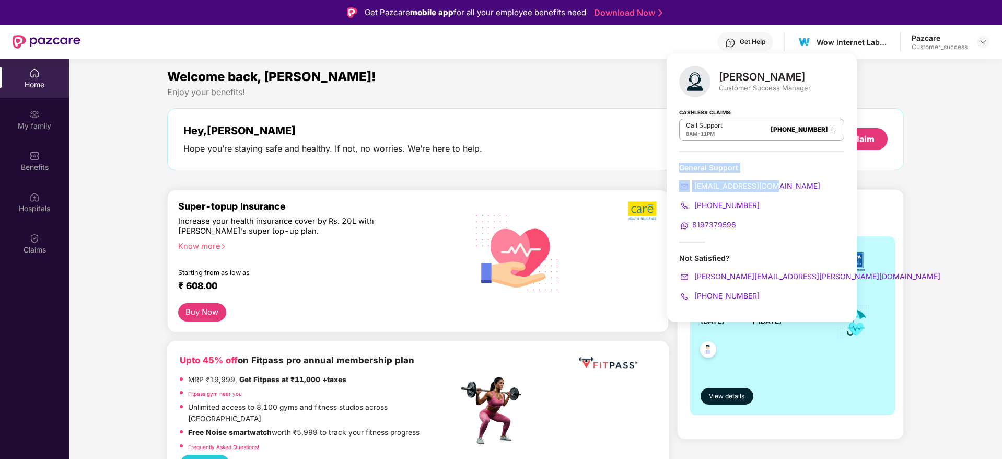
drag, startPoint x: 680, startPoint y: 171, endPoint x: 796, endPoint y: 181, distance: 116.4
click at [796, 181] on div "General Support support@pazcare.com 080-3783-4753 8197379596" at bounding box center [761, 196] width 165 height 68
click at [796, 181] on div "support@pazcare.com" at bounding box center [761, 185] width 165 height 11
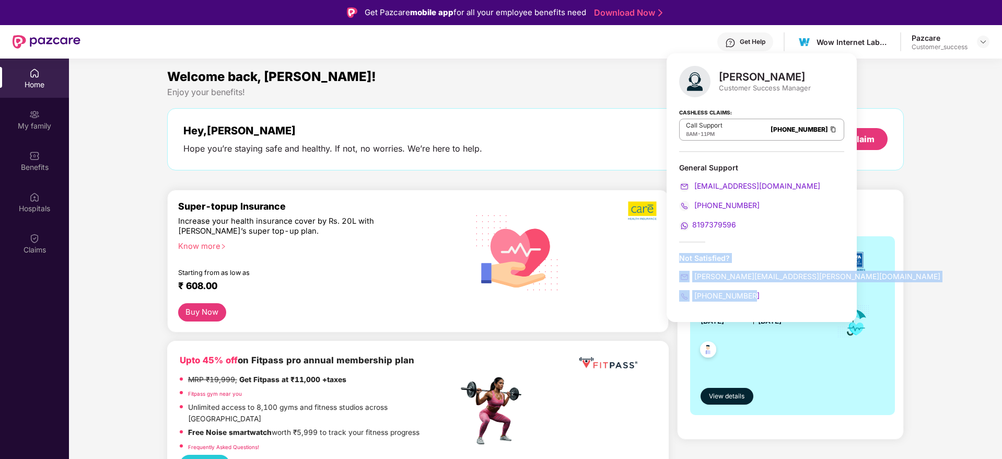
drag, startPoint x: 675, startPoint y: 260, endPoint x: 796, endPoint y: 312, distance: 132.4
click at [796, 312] on div "Punith Arumugam Customer Success Manager Cashless Claims: Call Support 8AM - 11…" at bounding box center [761, 187] width 190 height 268
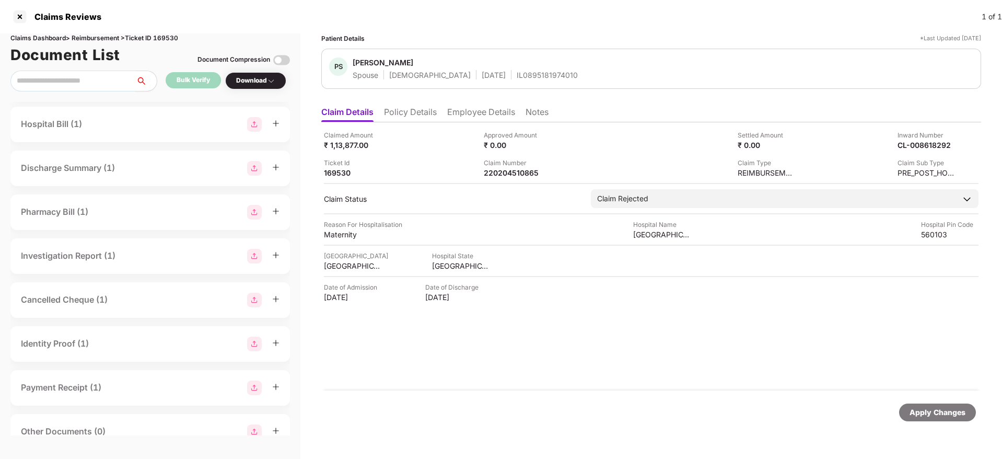
scroll to position [371, 0]
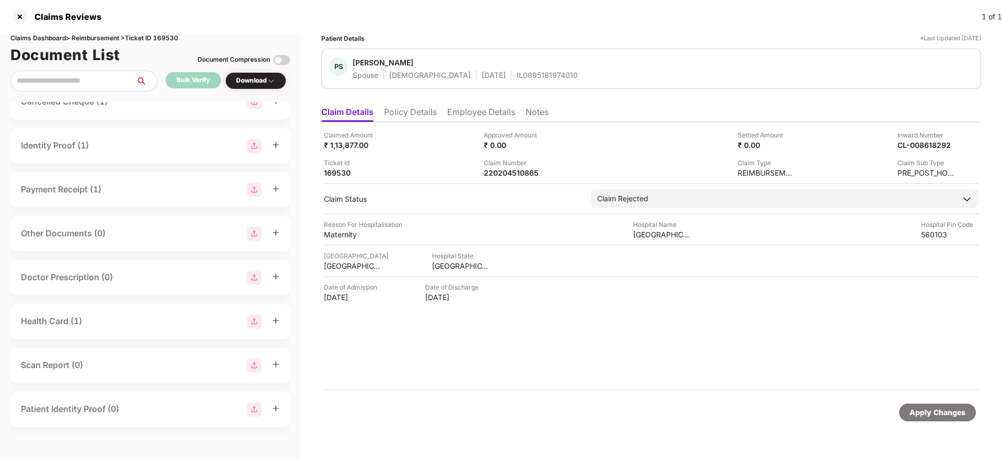
click at [91, 322] on div "Health Card (1)" at bounding box center [150, 321] width 259 height 15
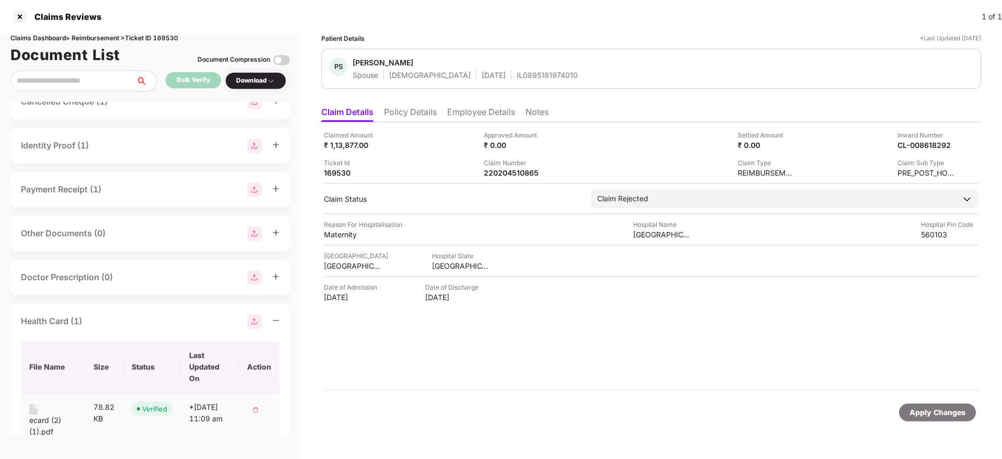
click at [40, 419] on div "ecard (2) (1).pdf" at bounding box center [53, 425] width 48 height 23
click at [77, 187] on div "Payment Receipt (1)" at bounding box center [61, 189] width 80 height 13
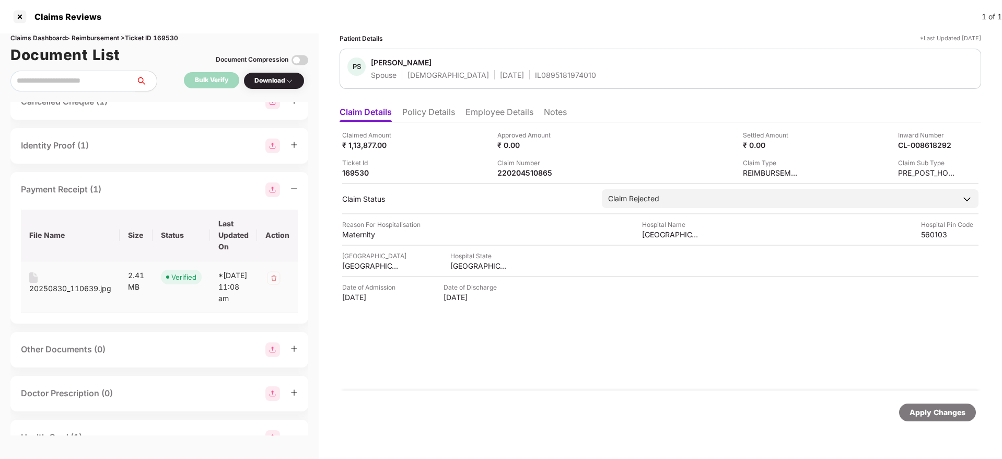
click at [81, 291] on div "20250830_110639.jpg" at bounding box center [70, 288] width 82 height 11
click at [75, 142] on div "Identity Proof (1)" at bounding box center [55, 145] width 68 height 13
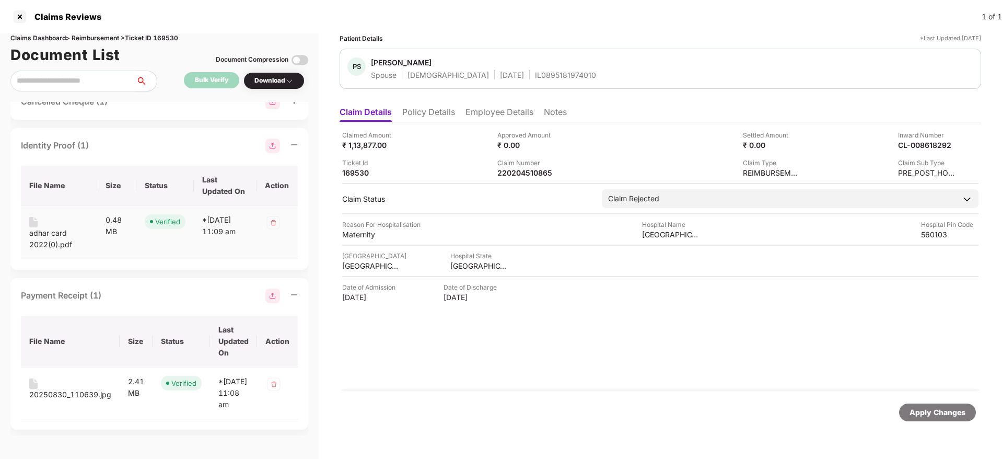
click at [53, 233] on div "adhar card 2022(0).pdf" at bounding box center [59, 238] width 60 height 23
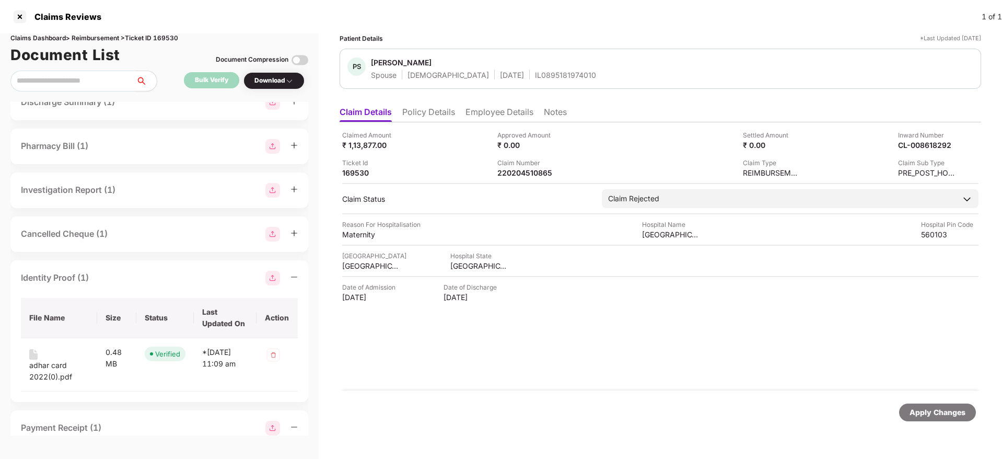
scroll to position [214, 0]
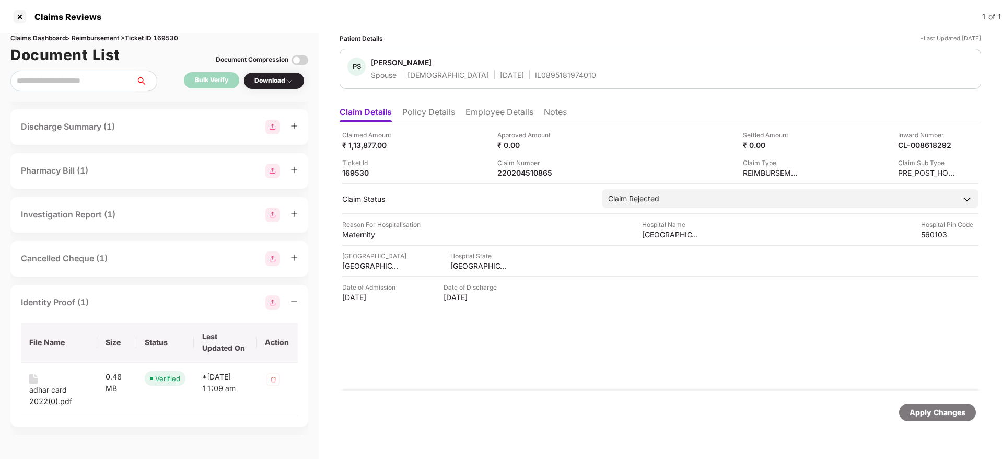
click at [108, 259] on div "Cancelled Cheque (1)" at bounding box center [64, 258] width 87 height 13
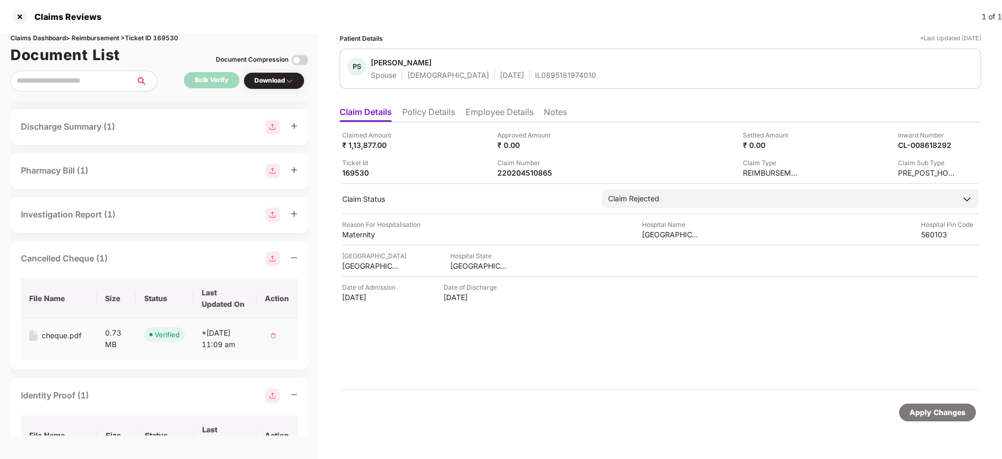
click at [59, 335] on div "cheque.pdf" at bounding box center [62, 335] width 40 height 11
click at [75, 208] on div "Investigation Report (1)" at bounding box center [68, 214] width 95 height 13
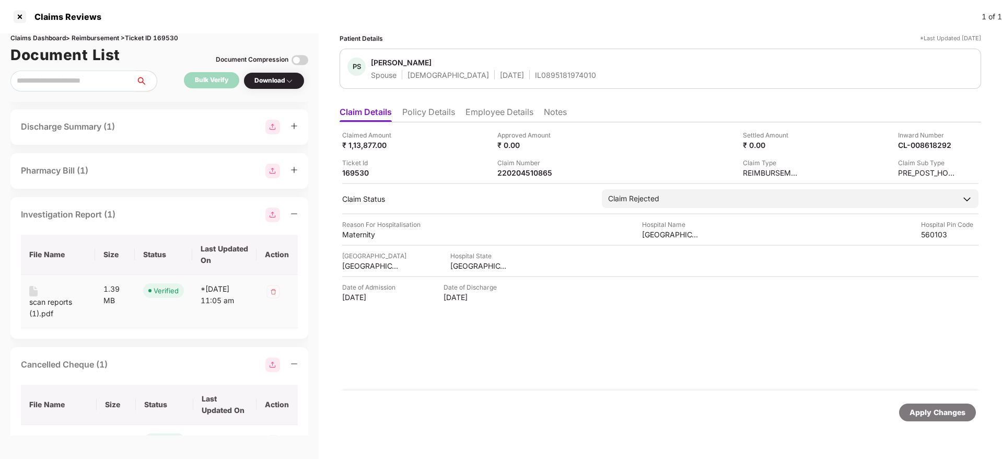
click at [64, 295] on div "scan reports (1).pdf" at bounding box center [57, 302] width 57 height 33
click at [61, 300] on div "scan reports (1).pdf" at bounding box center [57, 307] width 57 height 23
click at [88, 164] on div "Pharmacy Bill (1)" at bounding box center [54, 170] width 67 height 13
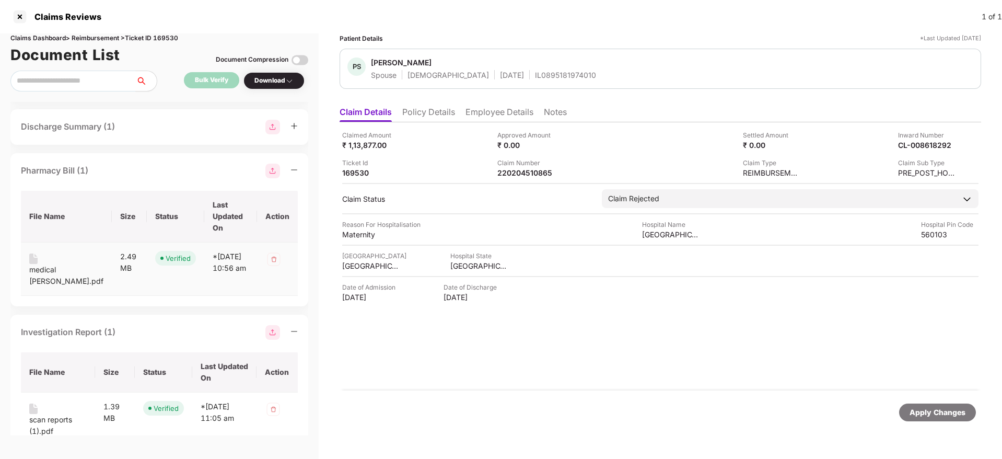
click at [62, 269] on div "medical [PERSON_NAME].pdf" at bounding box center [66, 275] width 74 height 23
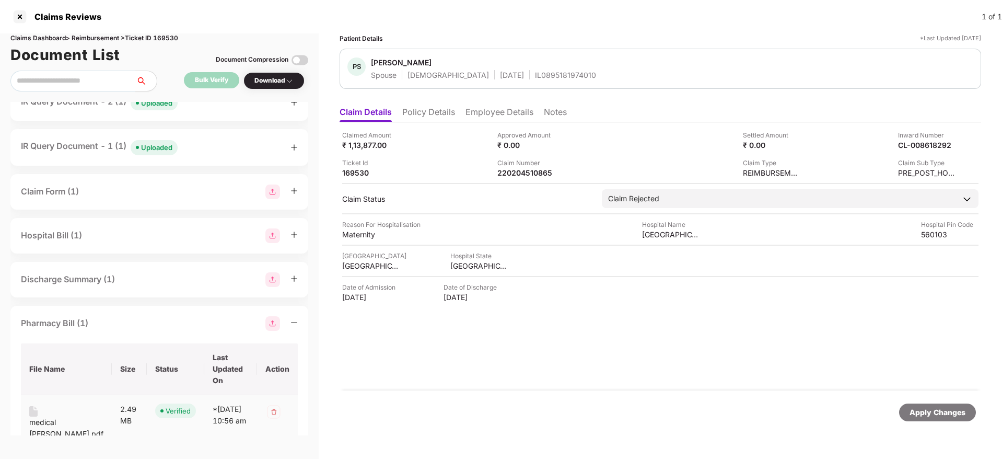
scroll to position [57, 0]
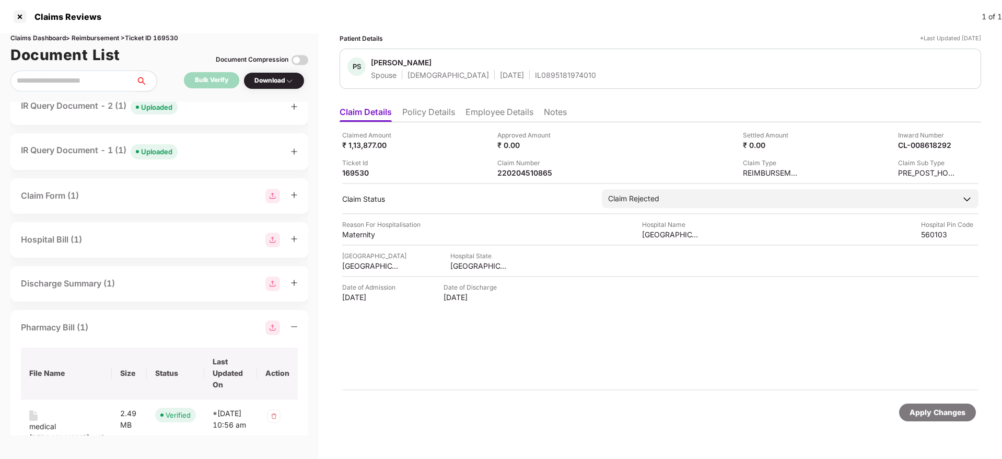
click at [101, 283] on div "Discharge Summary (1)" at bounding box center [68, 283] width 94 height 13
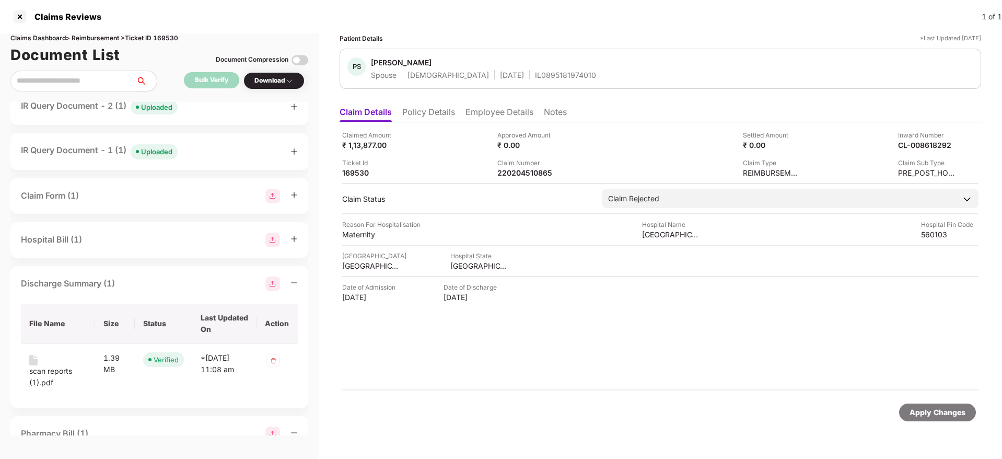
scroll to position [136, 0]
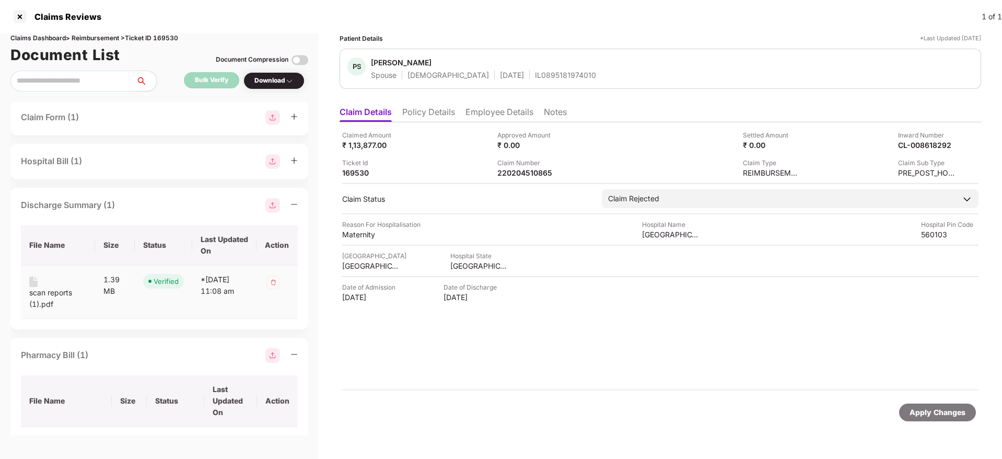
click at [39, 295] on div "scan reports (1).pdf" at bounding box center [57, 298] width 57 height 23
click at [66, 164] on div "Hospital Bill (1)" at bounding box center [51, 161] width 61 height 13
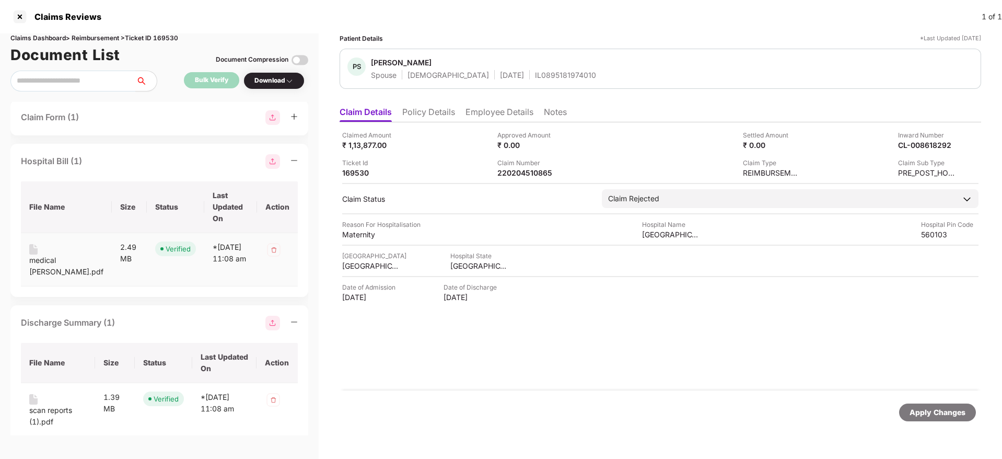
click at [60, 254] on div "medical [PERSON_NAME].pdf" at bounding box center [66, 265] width 74 height 23
click at [66, 162] on div "Hospital Bill (1)" at bounding box center [51, 161] width 61 height 13
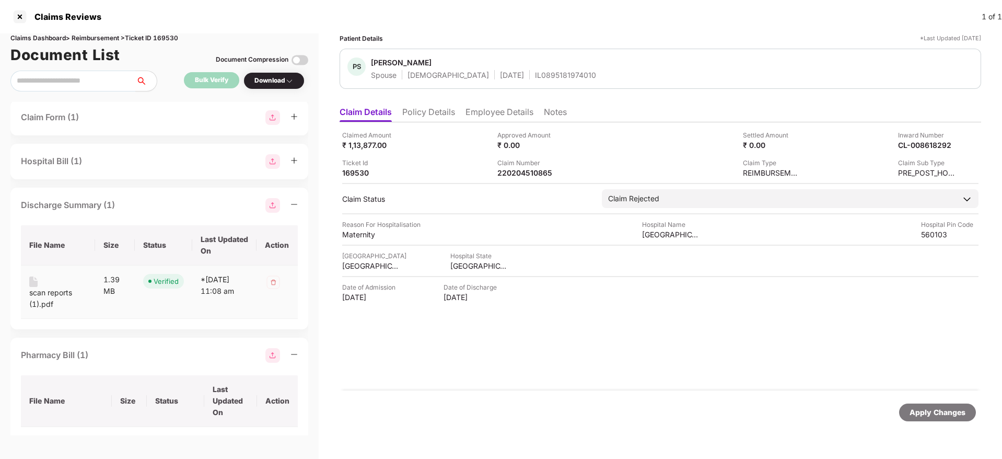
click at [46, 294] on div "scan reports (1).pdf" at bounding box center [57, 298] width 57 height 23
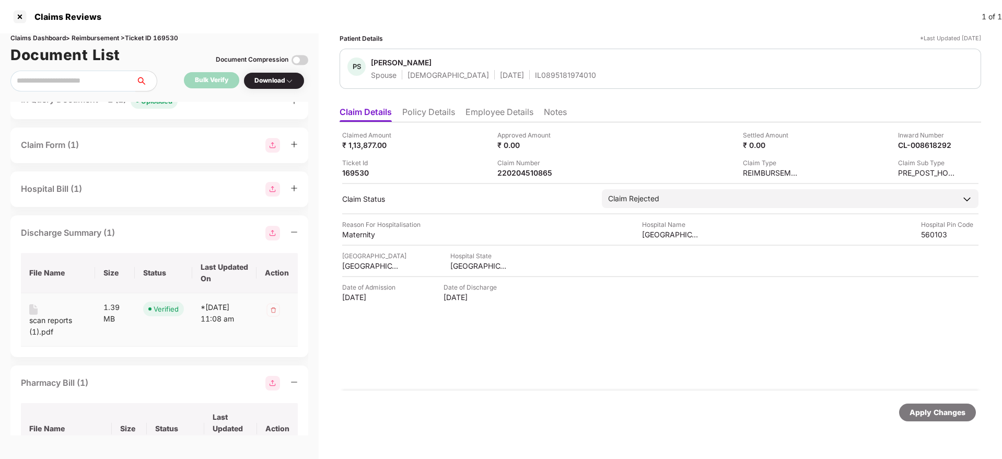
scroll to position [57, 0]
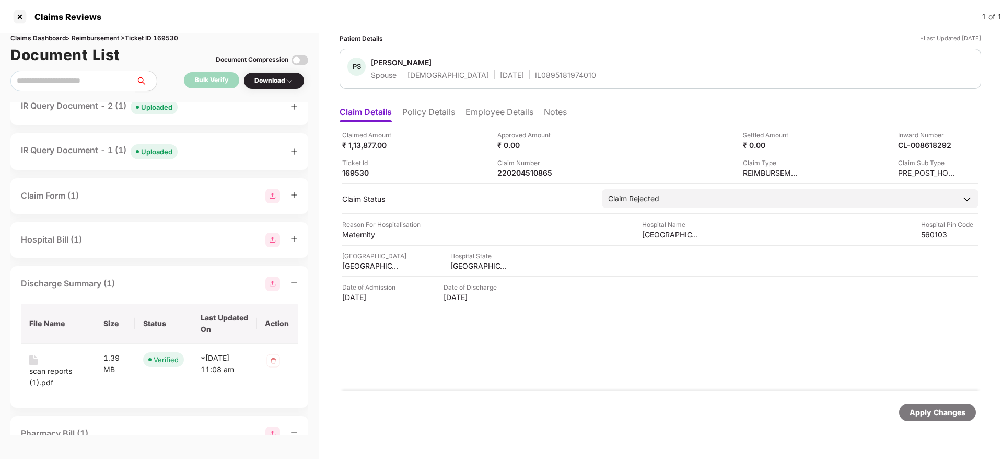
click at [78, 238] on div "Hospital Bill (1)" at bounding box center [51, 239] width 61 height 13
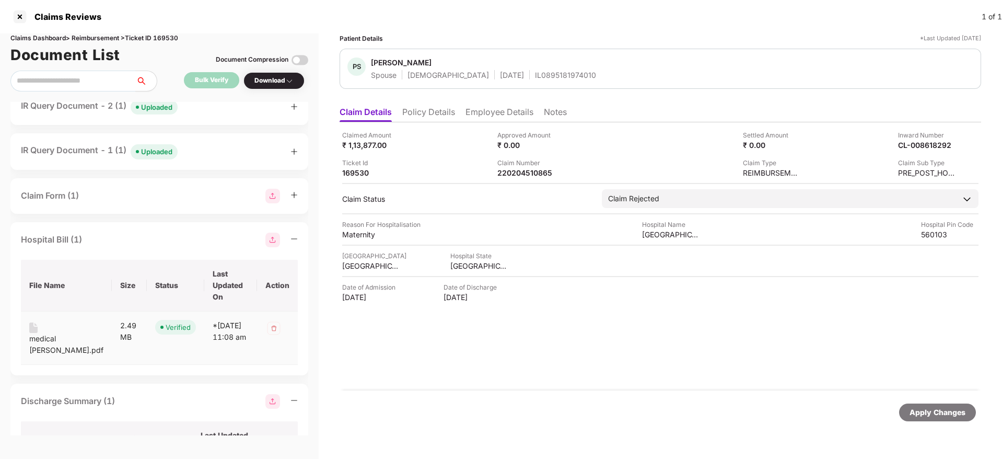
click at [57, 333] on div "medical [PERSON_NAME].pdf" at bounding box center [66, 344] width 74 height 23
click at [65, 196] on div "Claim Form (1)" at bounding box center [50, 195] width 58 height 13
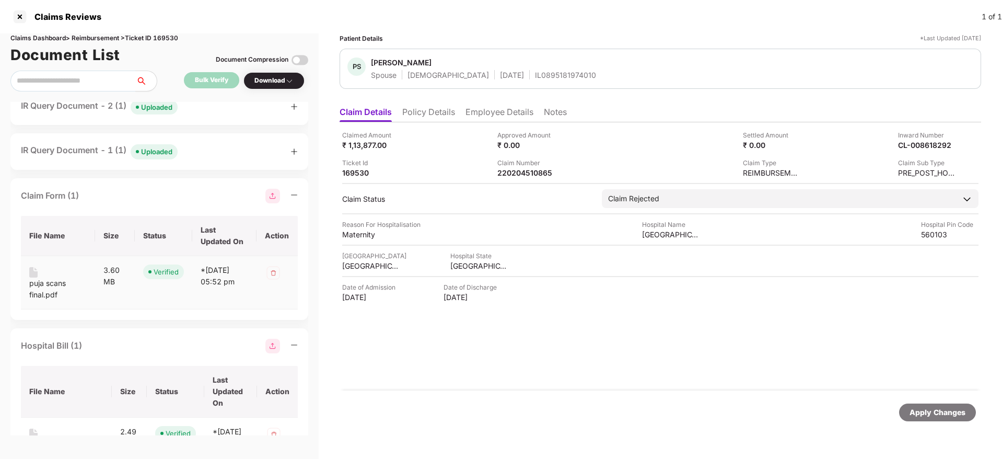
click at [47, 287] on div "puja scans final.pdf" at bounding box center [57, 288] width 57 height 23
click at [89, 144] on div "IR Query Document - 1 (1) Uploaded" at bounding box center [99, 151] width 157 height 15
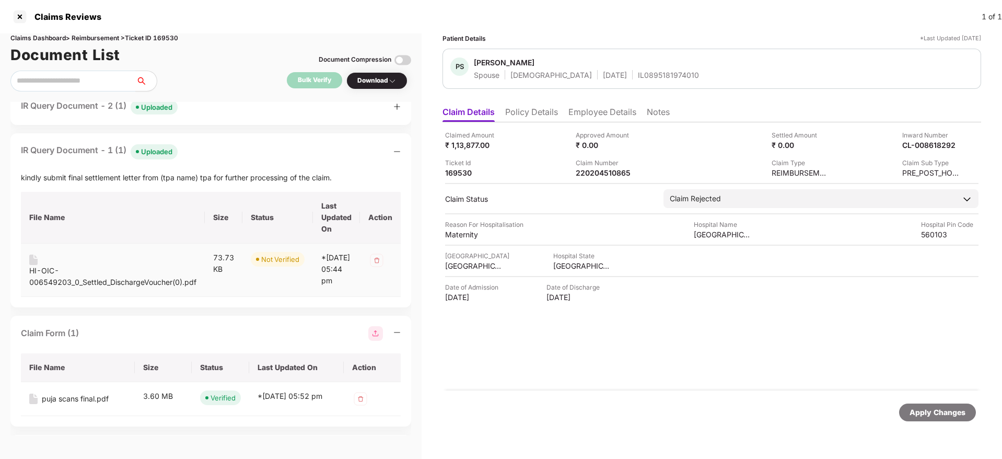
click at [65, 284] on div "HI-OIC-006549203_0_Settled_DischargeVoucher(0).pdf" at bounding box center [112, 276] width 167 height 23
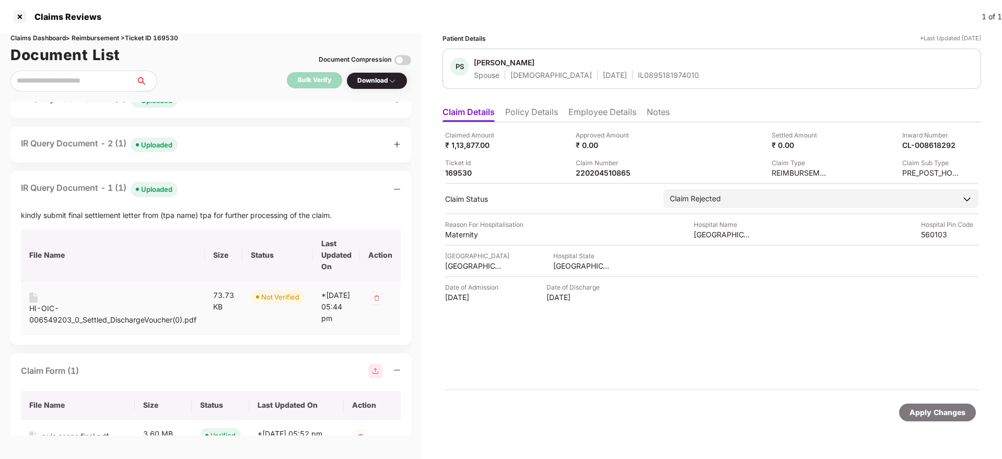
scroll to position [0, 0]
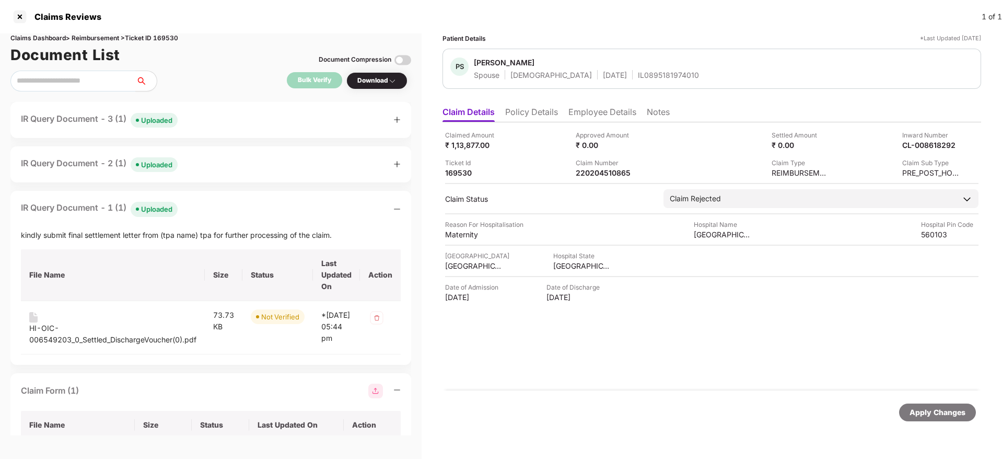
click at [524, 110] on li "Policy Details" at bounding box center [531, 114] width 53 height 15
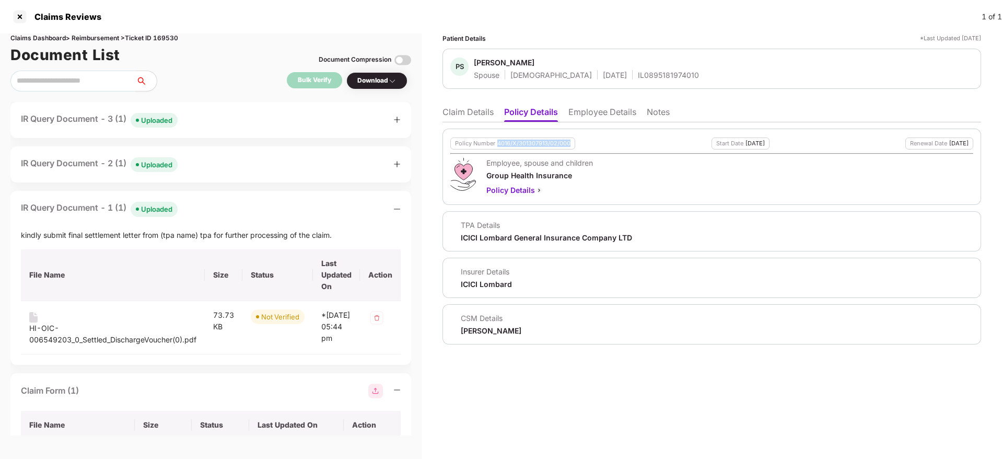
drag, startPoint x: 500, startPoint y: 144, endPoint x: 600, endPoint y: 146, distance: 99.2
click at [600, 146] on div "Policy Number 4016/X/301307913/02/000 Start Date [DATE] Renewal Date [DATE]" at bounding box center [711, 143] width 523 height 12
copy div "4016/X/301307913/02/000"
click at [625, 53] on div "PS [PERSON_NAME] Spouse [DEMOGRAPHIC_DATA] [DATE] IL0895181974010" at bounding box center [711, 69] width 538 height 40
click at [638, 75] on div "IL0895181974010" at bounding box center [668, 75] width 61 height 10
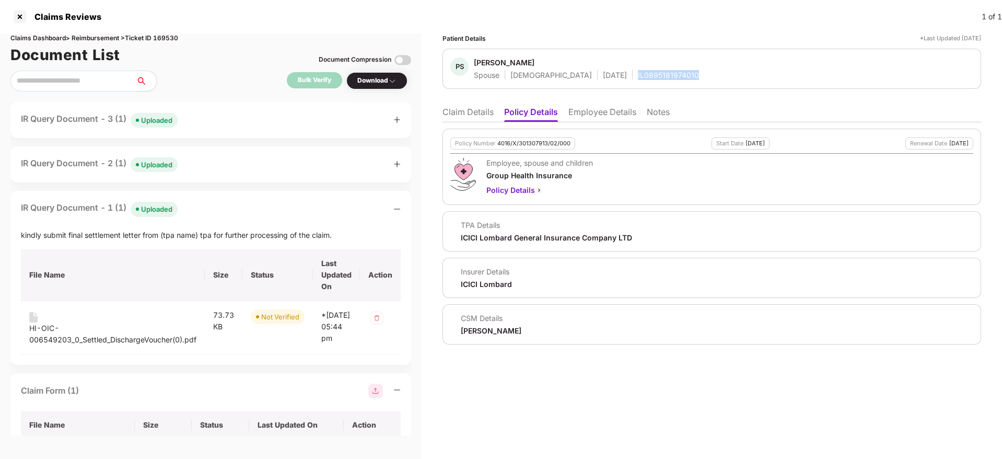
click at [638, 75] on div "IL0895181974010" at bounding box center [668, 75] width 61 height 10
copy div "IL0895181974010"
click at [487, 112] on li "Claim Details" at bounding box center [467, 114] width 51 height 15
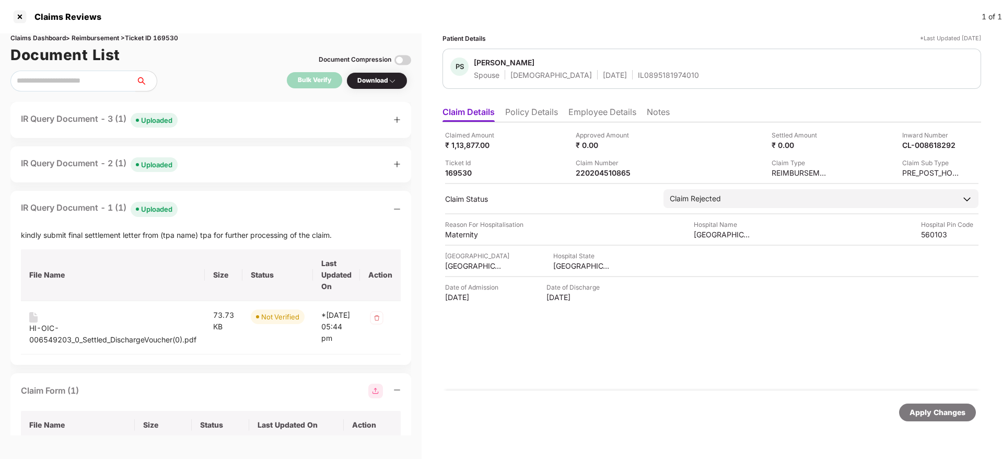
click at [527, 118] on li "Policy Details" at bounding box center [531, 114] width 53 height 15
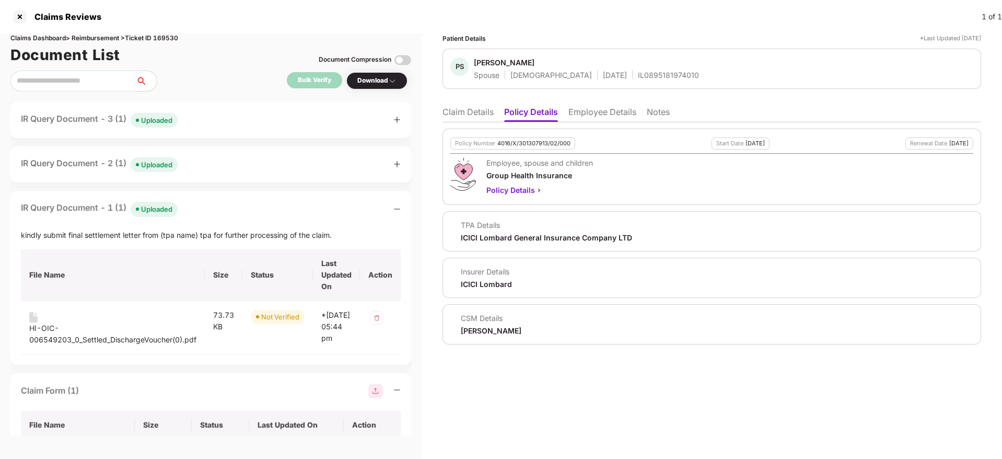
click at [483, 115] on li "Claim Details" at bounding box center [467, 114] width 51 height 15
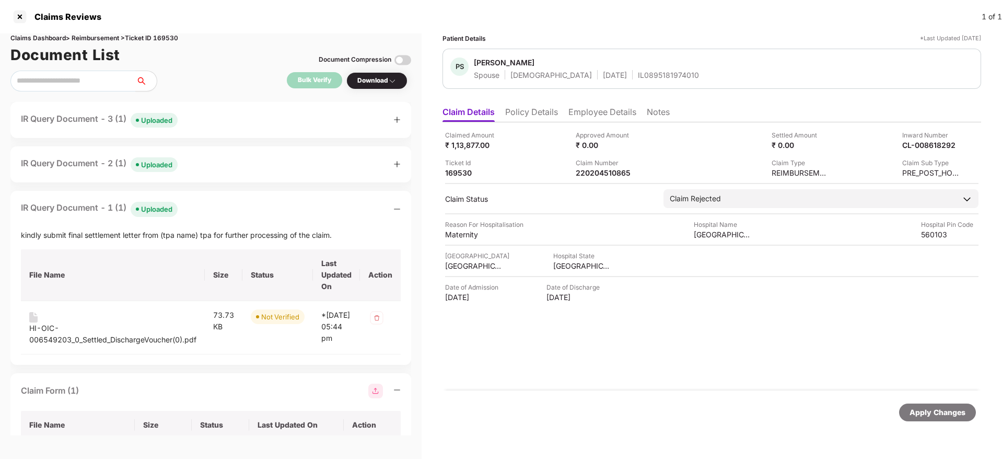
click at [638, 71] on div "IL0895181974010" at bounding box center [668, 75] width 61 height 10
copy div "IL0895181974010"
